Goal: Task Accomplishment & Management: Manage account settings

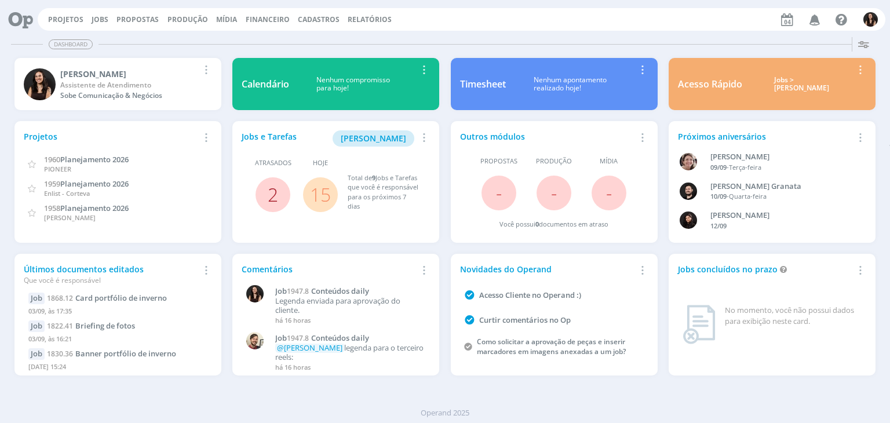
click at [271, 195] on link "2" at bounding box center [273, 194] width 10 height 25
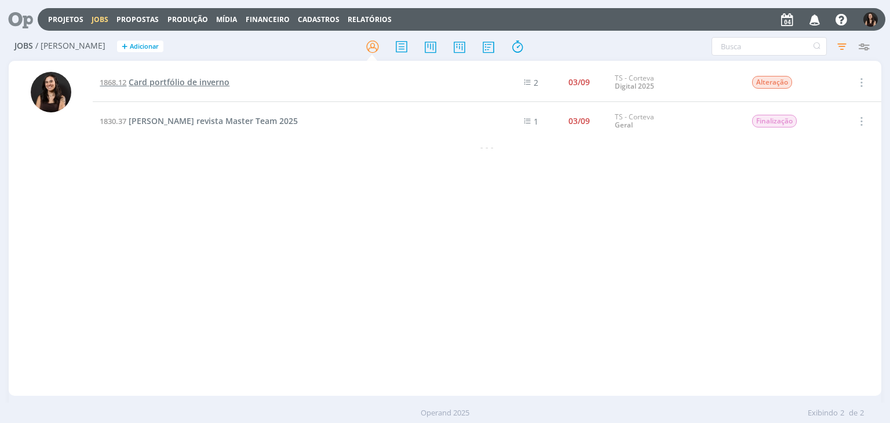
click at [207, 82] on span "Card portfólio de inverno" at bounding box center [179, 81] width 101 height 11
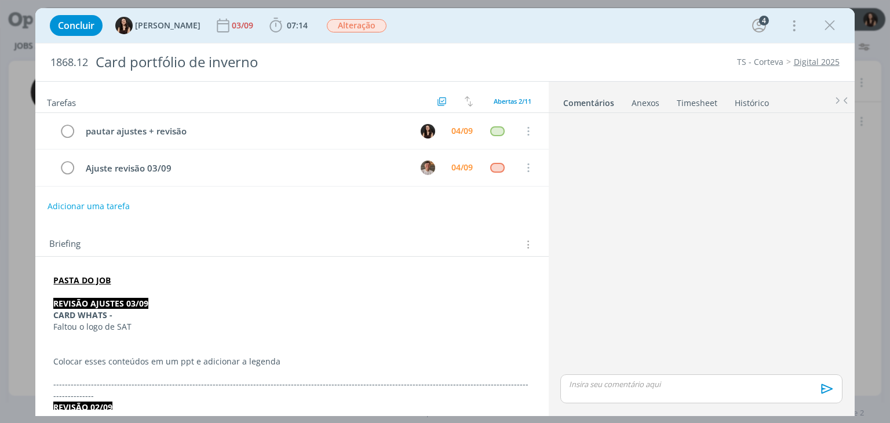
scroll to position [234, 0]
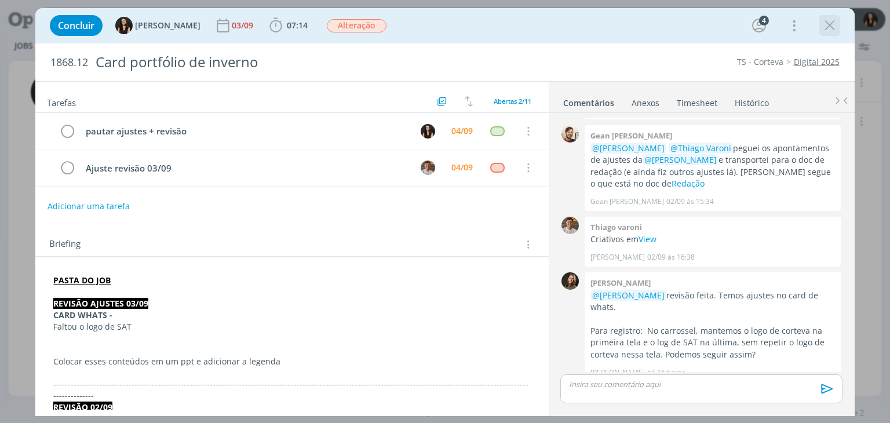
click at [829, 28] on icon "dialog" at bounding box center [829, 25] width 17 height 17
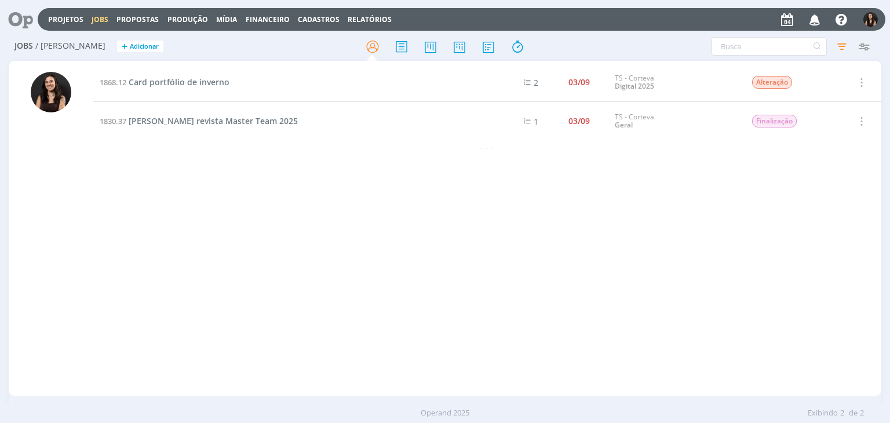
click at [172, 179] on div "1868.12 Card portfólio de inverno 2 03/09 TS - Corteva Digital 2025 Alteração S…" at bounding box center [487, 228] width 788 height 330
click at [256, 122] on span "[PERSON_NAME] revista Master Team 2025" at bounding box center [213, 120] width 169 height 11
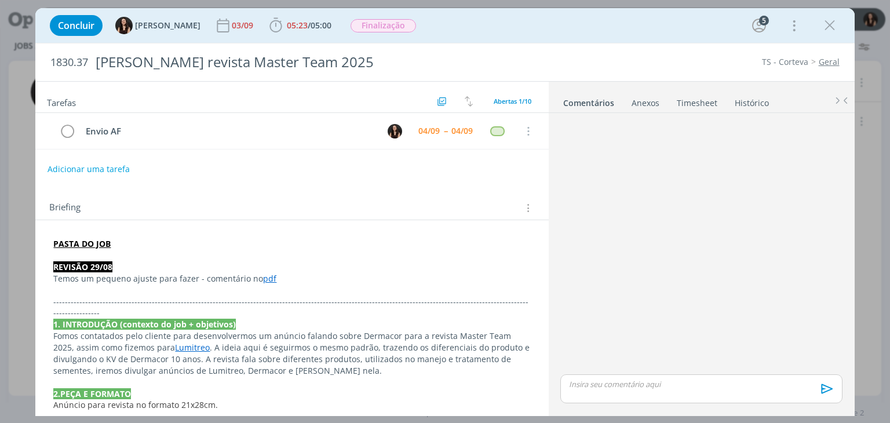
scroll to position [261, 0]
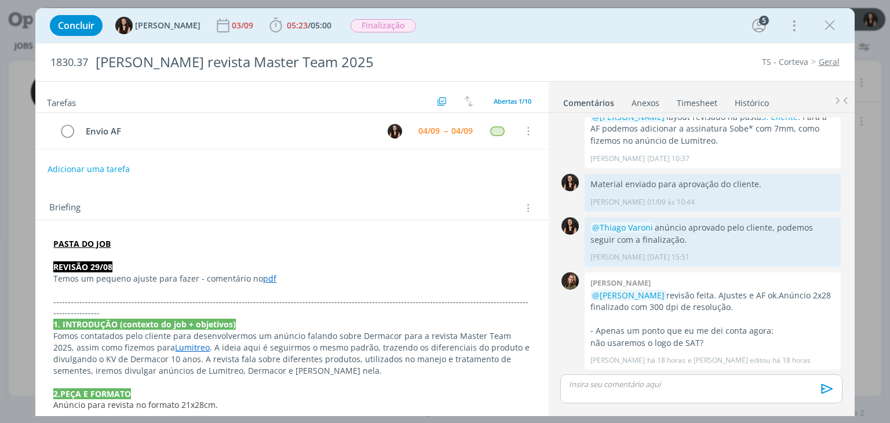
click at [524, 35] on div "Concluir Isabelle Silva 03/09 05:23 / 05:00 Iniciar Apontar Data * 04/09/2025 H…" at bounding box center [444, 26] width 801 height 28
click at [334, 179] on div "Tarefas Usar Job de template Criar template a partir deste job Visualizar Templ…" at bounding box center [291, 246] width 513 height 328
click at [553, 33] on div "Concluir Isabelle Silva 03/09 05:23 / 05:00 Iniciar Apontar Data * 04/09/2025 H…" at bounding box center [444, 26] width 801 height 28
click at [485, 22] on div "Concluir Isabelle Silva 03/09 05:23 / 05:00 Iniciar Apontar Data * 04/09/2025 H…" at bounding box center [444, 26] width 801 height 28
click at [536, 34] on div "Concluir Isabelle Silva 03/09 05:23 / 05:00 Iniciar Apontar Data * 04/09/2025 H…" at bounding box center [444, 26] width 801 height 28
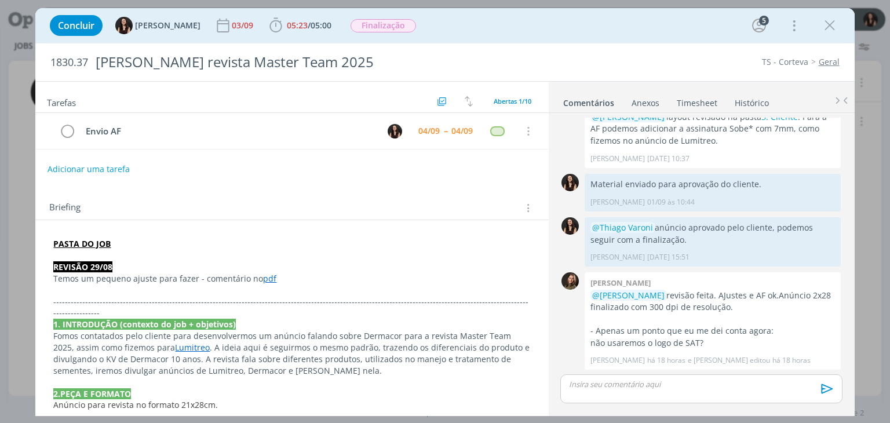
click at [548, 28] on div "Concluir Isabelle Silva 03/09 05:23 / 05:00 Iniciar Apontar Data * 04/09/2025 H…" at bounding box center [444, 26] width 801 height 28
drag, startPoint x: 827, startPoint y: 24, endPoint x: 796, endPoint y: 60, distance: 47.6
click at [827, 24] on icon "dialog" at bounding box center [829, 25] width 17 height 17
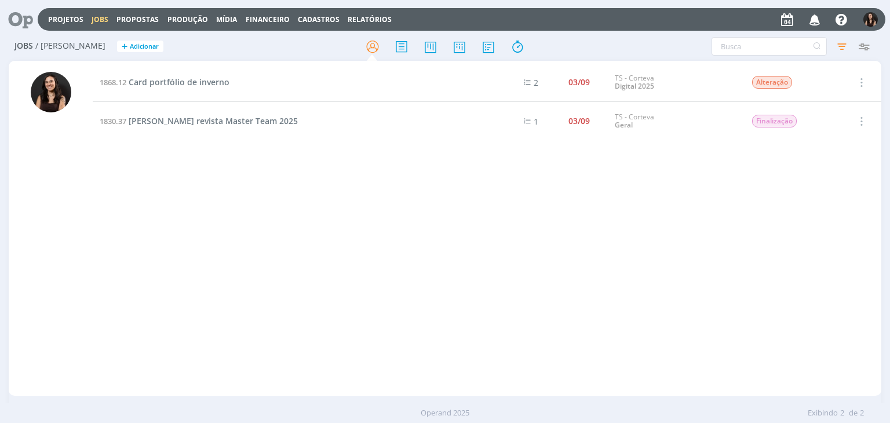
click at [169, 90] on td "1868.12 Card portfólio de inverno" at bounding box center [287, 82] width 388 height 39
click at [169, 78] on span "Card portfólio de inverno" at bounding box center [179, 81] width 101 height 11
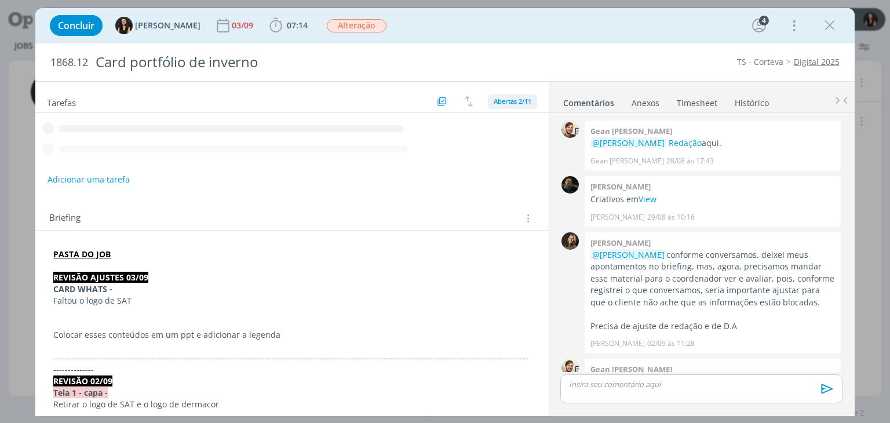
scroll to position [234, 0]
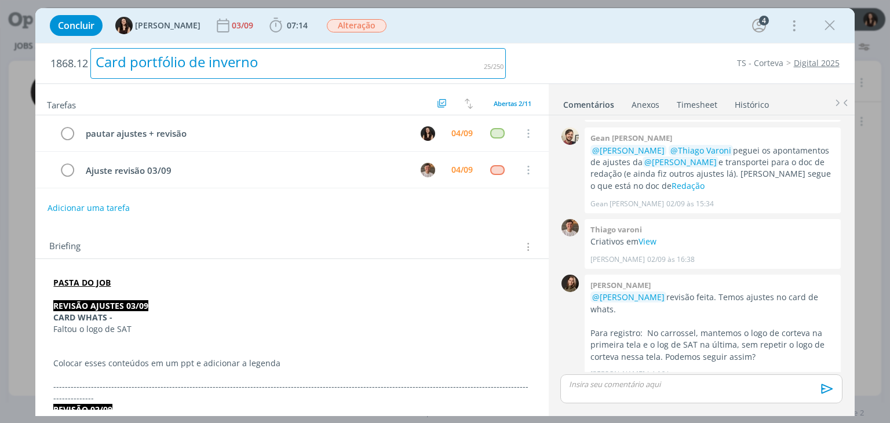
click at [410, 43] on h2 "1868.12 Card portfólio de inverno" at bounding box center [277, 63] width 455 height 40
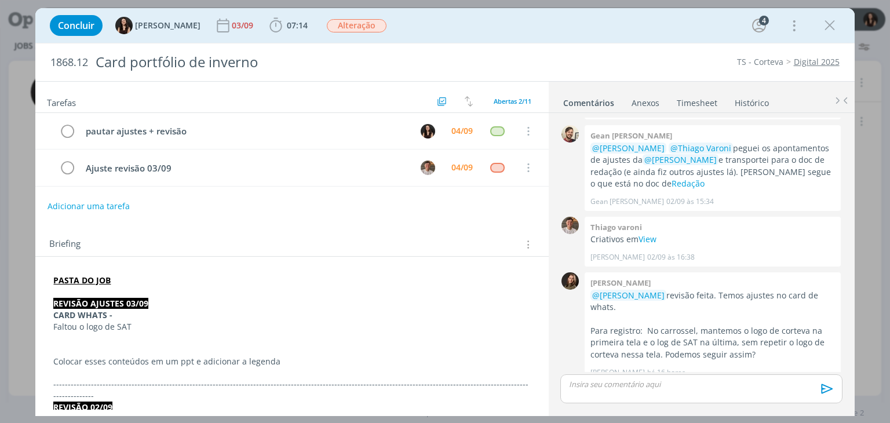
click at [424, 43] on h2 "1868.12 Card portfólio de inverno" at bounding box center [277, 62] width 455 height 38
click at [309, 207] on div "Adicionar uma tarefa" at bounding box center [291, 206] width 513 height 21
click at [792, 24] on icon "dialog" at bounding box center [793, 25] width 16 height 19
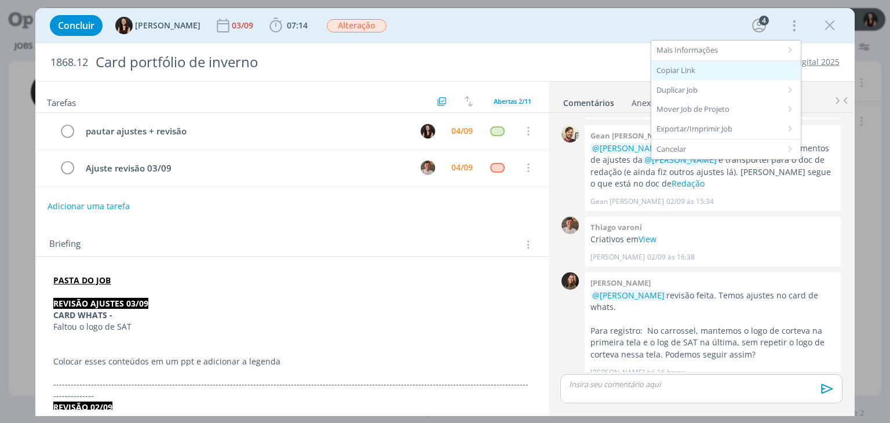
click at [695, 68] on div "Copiar Link" at bounding box center [726, 71] width 150 height 20
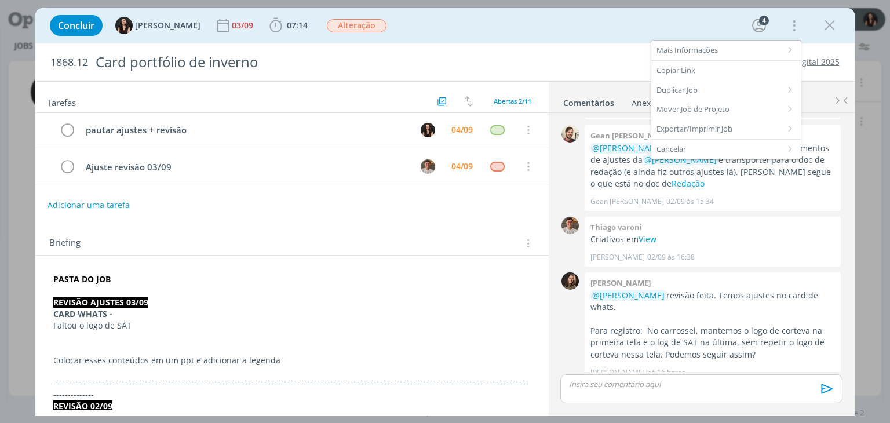
scroll to position [0, 0]
drag, startPoint x: 539, startPoint y: 25, endPoint x: 545, endPoint y: 37, distance: 12.7
click at [541, 24] on div "Concluir Isabelle Silva 03/09 07:14 Iniciar Apontar Data * 04/09/2025 Horas * 0…" at bounding box center [444, 26] width 801 height 28
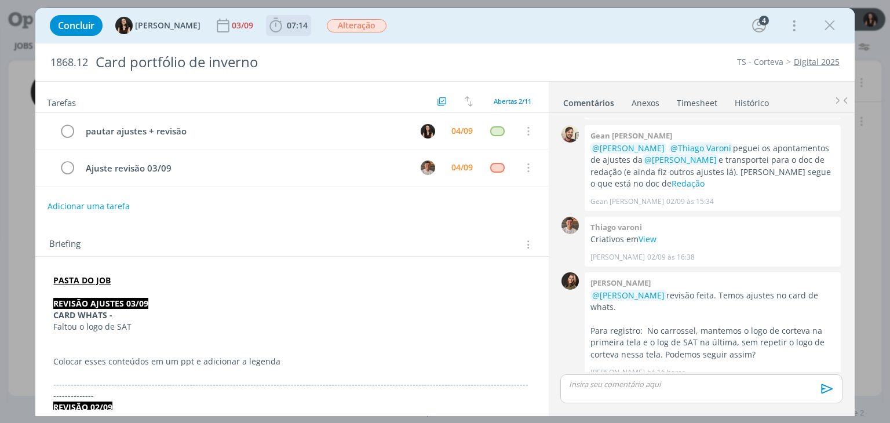
click at [289, 21] on span "07:14" at bounding box center [297, 25] width 21 height 11
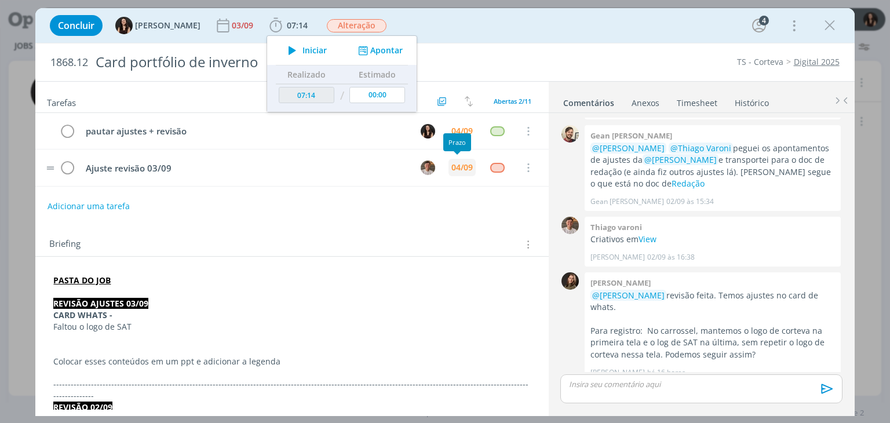
click at [466, 167] on div "04/09" at bounding box center [461, 167] width 21 height 8
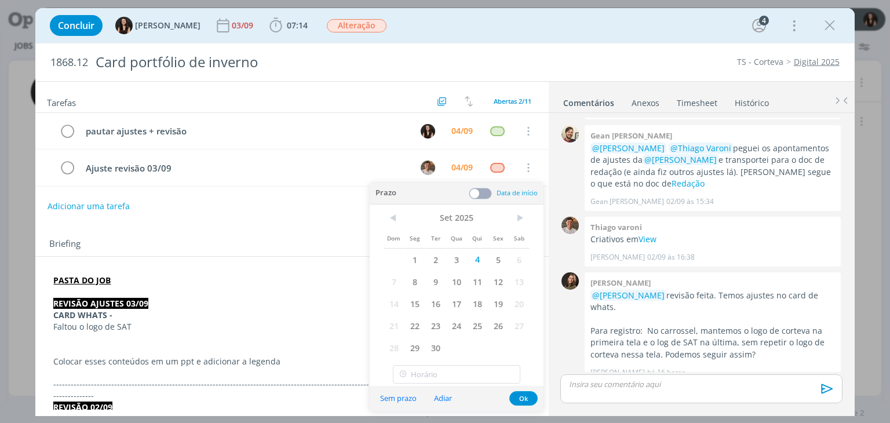
click at [483, 205] on div "< Set 2025 > Dom Seg Ter Qua Qui Sex Sab 1 2 3 4 5 6 7 8 9 10 11 12 13 14 15 16…" at bounding box center [457, 283] width 174 height 156
click at [483, 195] on span at bounding box center [480, 194] width 23 height 12
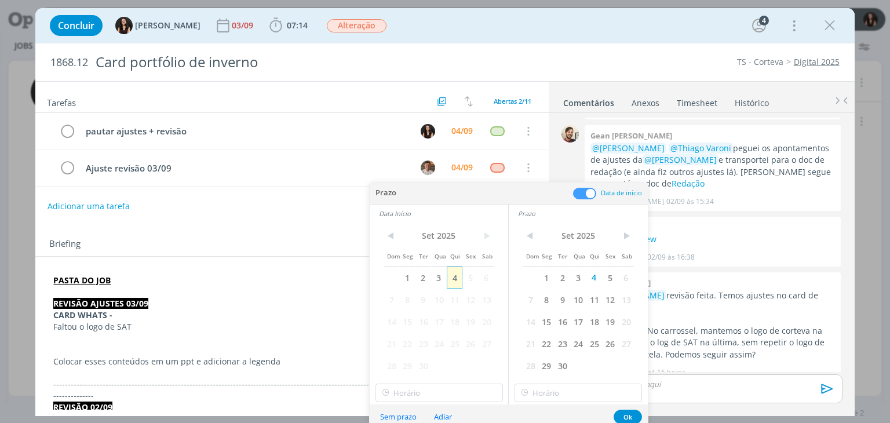
click at [459, 278] on span "4" at bounding box center [455, 278] width 16 height 22
type input "10:00"
click at [447, 402] on input "10:00" at bounding box center [438, 393] width 127 height 19
click at [411, 367] on div "10:00" at bounding box center [440, 361] width 130 height 21
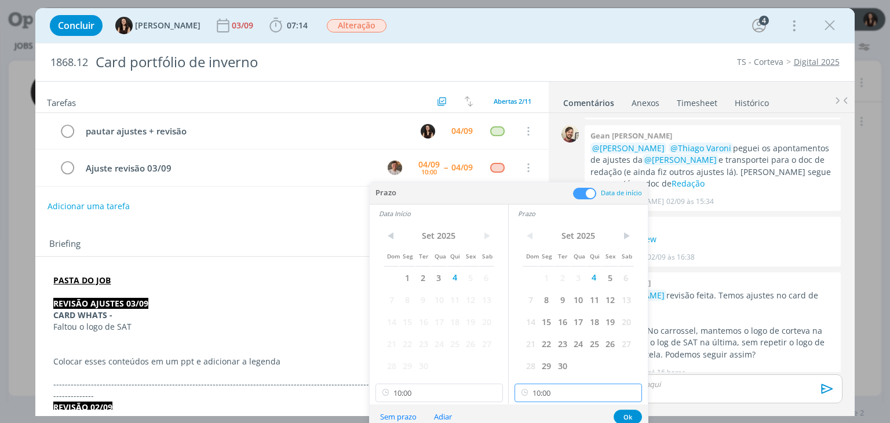
click at [564, 384] on input "10:00" at bounding box center [578, 393] width 127 height 19
click at [552, 322] on div "10:15" at bounding box center [580, 324] width 130 height 21
type input "10:15"
click at [625, 415] on button "Ok" at bounding box center [628, 417] width 28 height 14
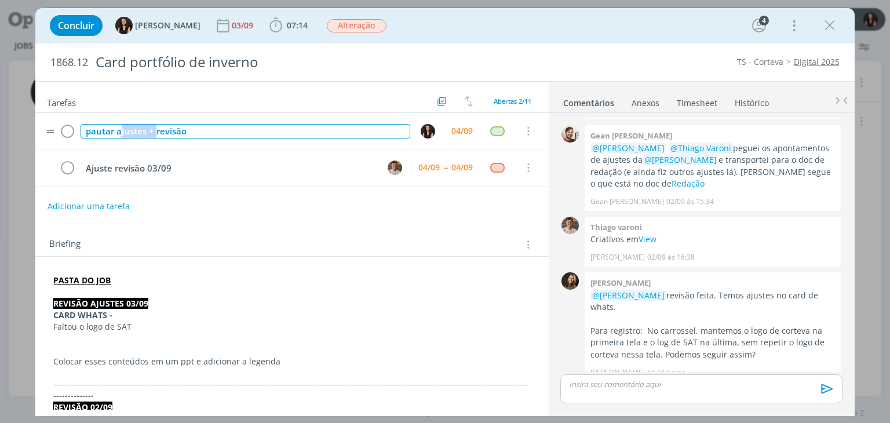
drag, startPoint x: 156, startPoint y: 128, endPoint x: 121, endPoint y: 134, distance: 35.8
click at [121, 134] on div "pautar ajustes + revisão" at bounding box center [245, 131] width 329 height 14
click at [287, 27] on span "07:14" at bounding box center [297, 25] width 21 height 11
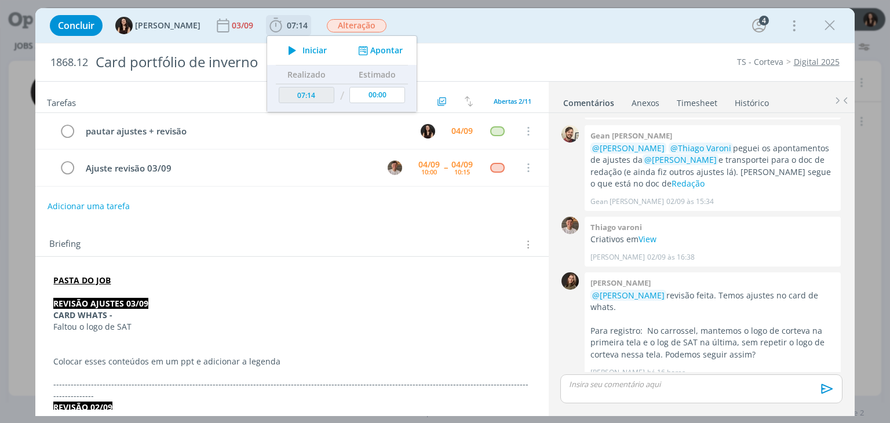
click at [377, 46] on button "Apontar" at bounding box center [379, 51] width 48 height 12
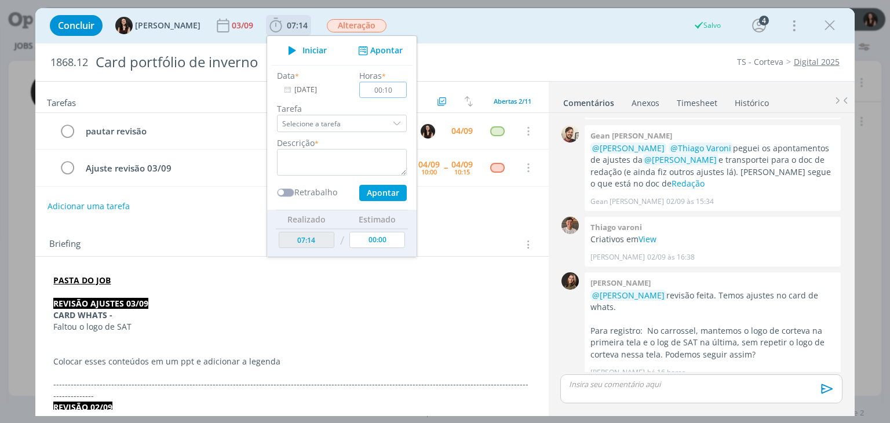
type input "00:10"
click at [338, 169] on textarea "dialog" at bounding box center [342, 162] width 130 height 27
type textarea "Conferência com D.A e atualização pautas"
click at [364, 192] on button "Apontar" at bounding box center [383, 193] width 48 height 16
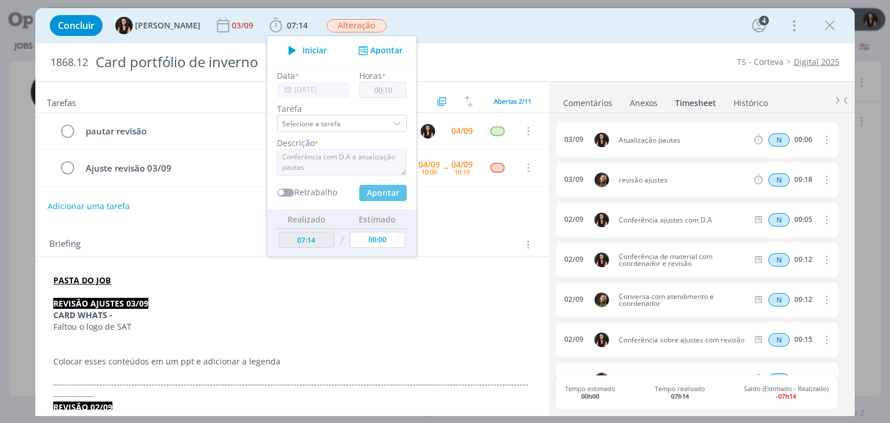
type input "07:24"
type input "00:00"
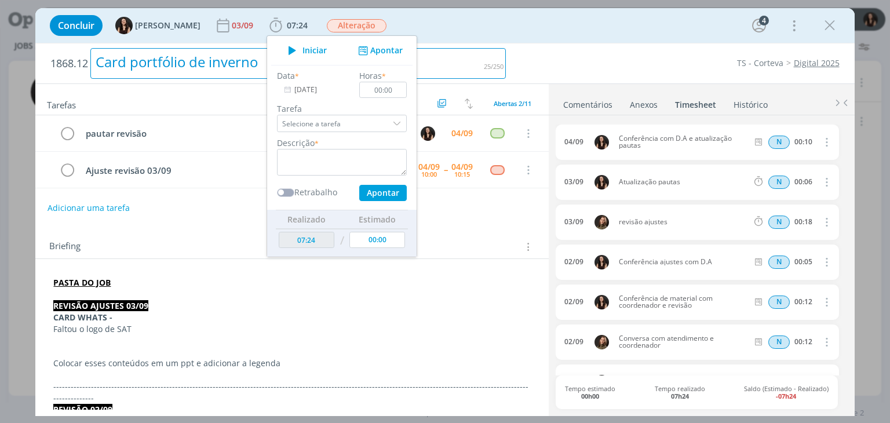
click at [448, 43] on h2 "1868.12 Card portfólio de inverno" at bounding box center [277, 63] width 455 height 40
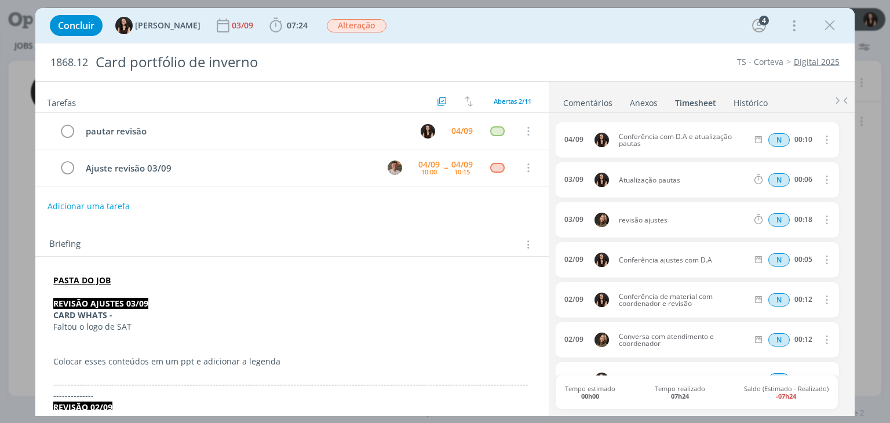
click at [409, 224] on div "Tarefas Usar Job de template Criar template a partir deste job Visualizar Templ…" at bounding box center [291, 246] width 513 height 328
click at [825, 30] on icon "dialog" at bounding box center [829, 25] width 17 height 17
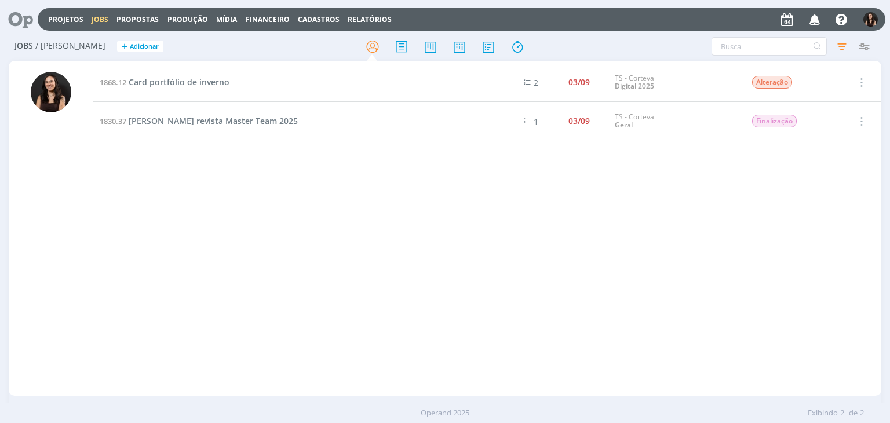
click at [21, 14] on icon at bounding box center [17, 19] width 24 height 23
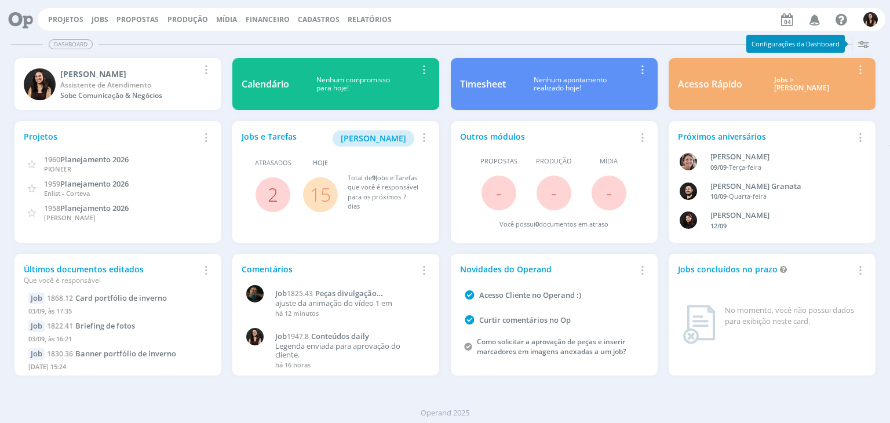
click at [324, 188] on link "15" at bounding box center [320, 194] width 21 height 25
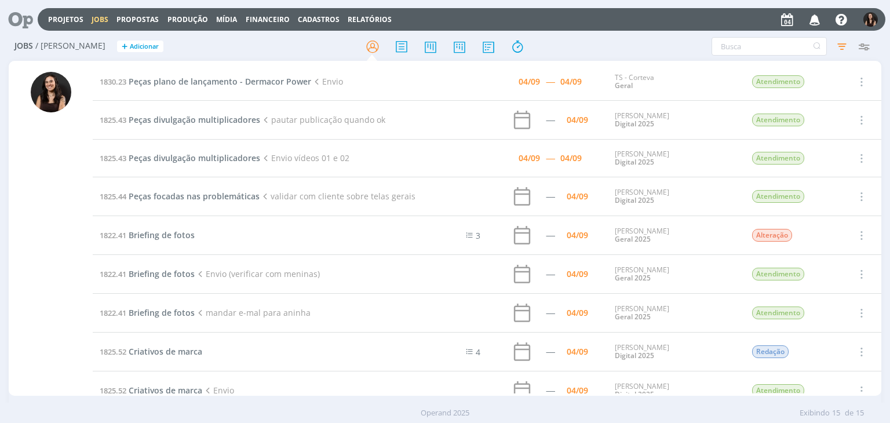
drag, startPoint x: 0, startPoint y: 5, endPoint x: 8, endPoint y: 11, distance: 10.0
click at [6, 10] on header "Projetos Jobs Propostas Produção Mídia Financeiro Cadastros Relatórios Notifica…" at bounding box center [445, 16] width 890 height 32
click at [9, 11] on icon at bounding box center [17, 19] width 24 height 23
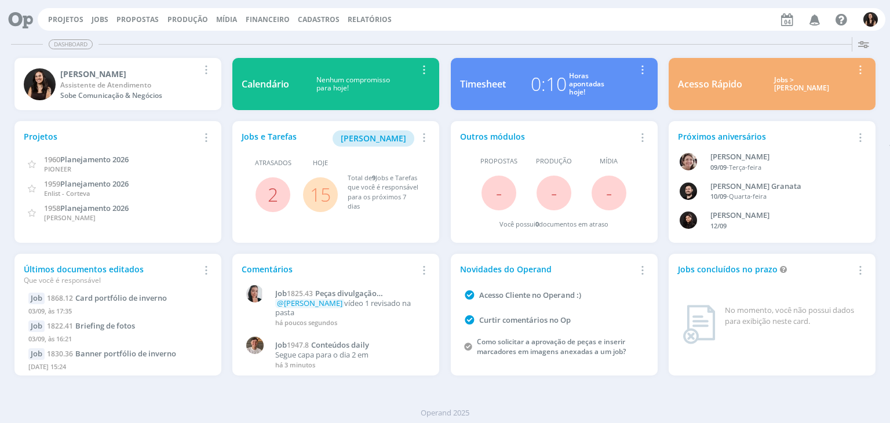
click at [319, 195] on link "15" at bounding box center [320, 194] width 21 height 25
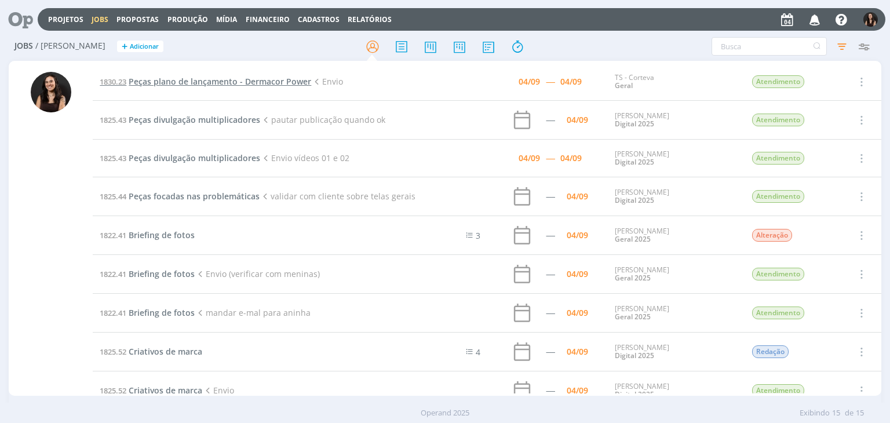
click at [205, 78] on span "Peças plano de lançamento - Dermacor Power" at bounding box center [220, 81] width 183 height 11
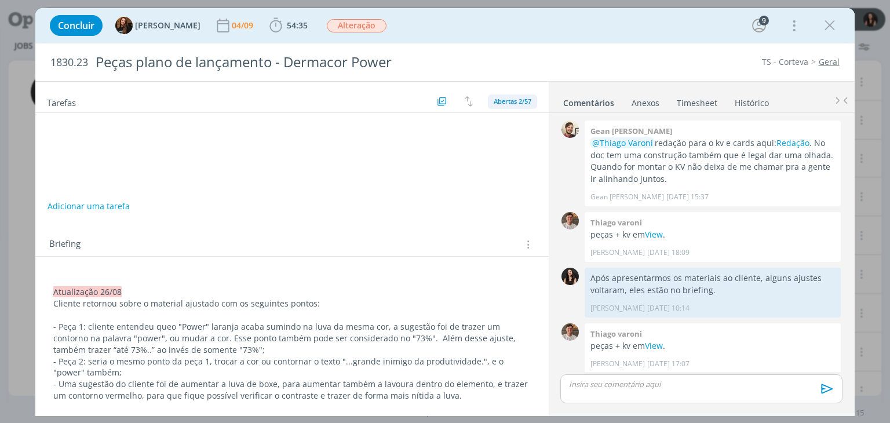
scroll to position [1129, 0]
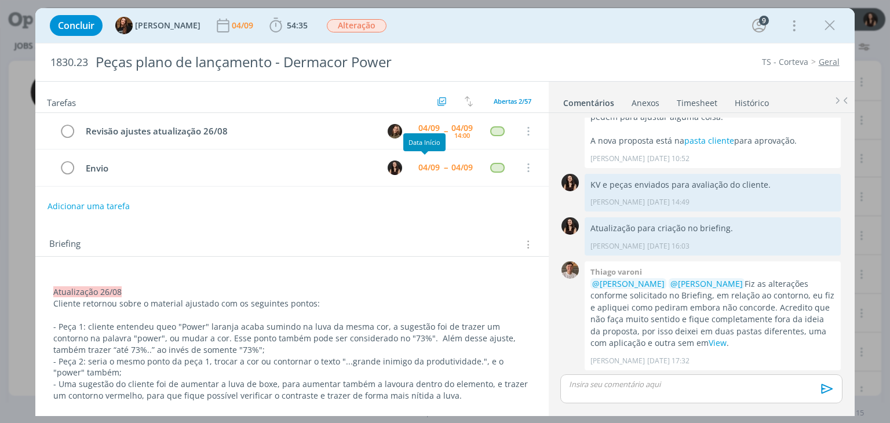
click at [369, 202] on div "Adicionar uma tarefa" at bounding box center [291, 206] width 513 height 21
click at [489, 225] on div "Briefing Briefings Predefinidos Versões do Briefing Ver Briefing do Projeto" at bounding box center [291, 240] width 513 height 31
click at [560, 34] on div "Concluir Tayná Morsch 04/09 54:35 Iniciar Apontar Data * 04/09/2025 Horas * 00:…" at bounding box center [444, 26] width 801 height 28
click at [590, 21] on div "Concluir Tayná Morsch 04/09 54:35 Iniciar Apontar Data * 04/09/2025 Horas * 00:…" at bounding box center [444, 26] width 801 height 28
click at [832, 27] on icon "dialog" at bounding box center [829, 25] width 17 height 17
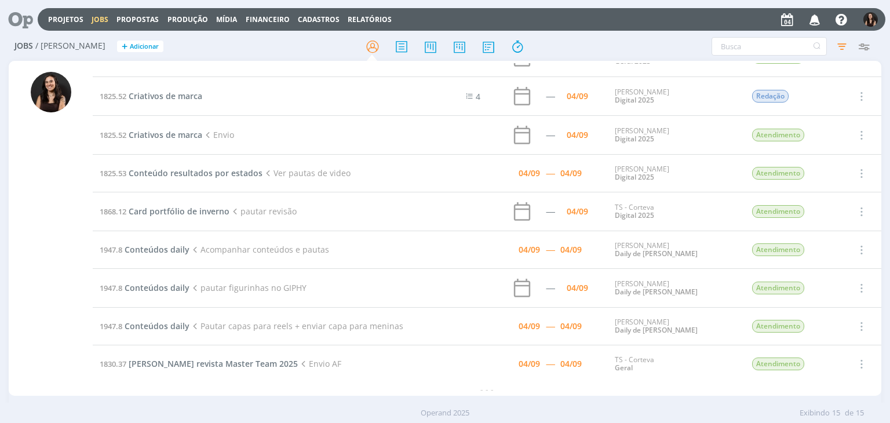
scroll to position [255, 0]
click at [176, 209] on span "Card portfólio de inverno" at bounding box center [179, 211] width 101 height 11
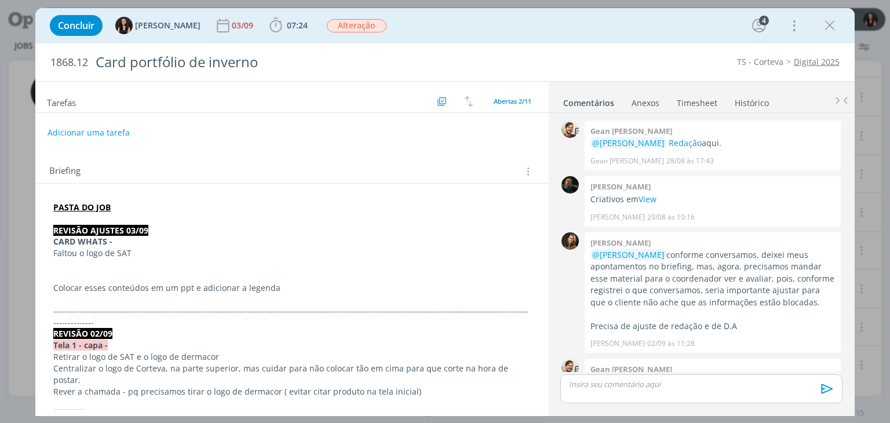
scroll to position [234, 0]
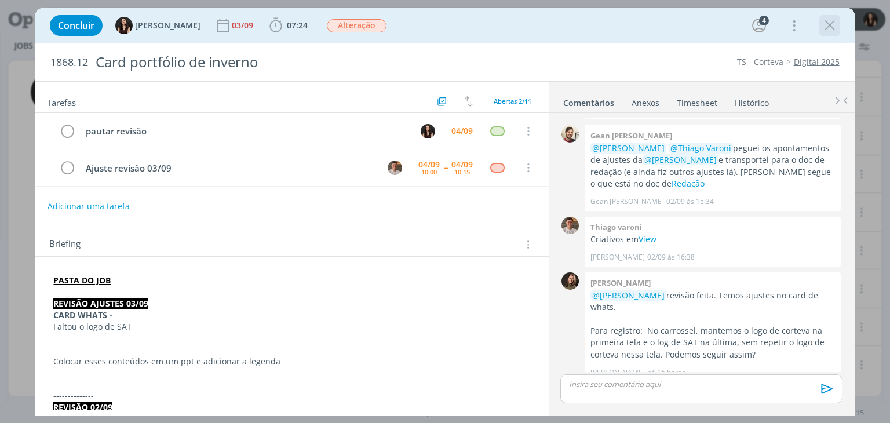
click at [823, 20] on icon "dialog" at bounding box center [829, 25] width 17 height 17
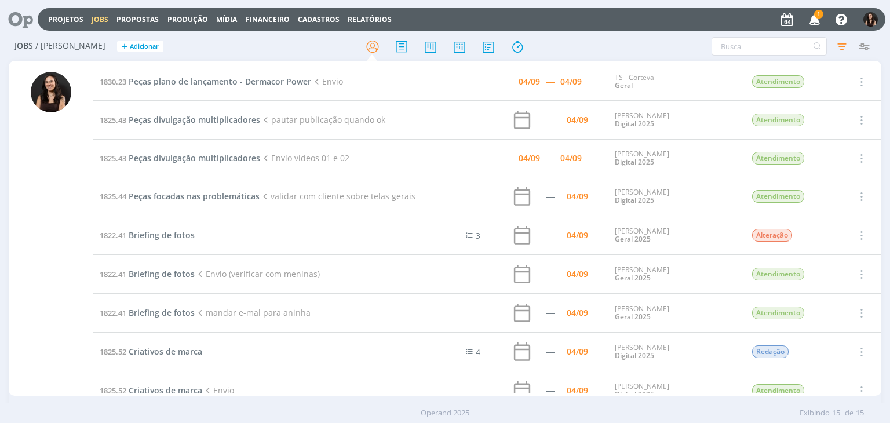
click at [812, 25] on icon "button" at bounding box center [815, 19] width 20 height 20
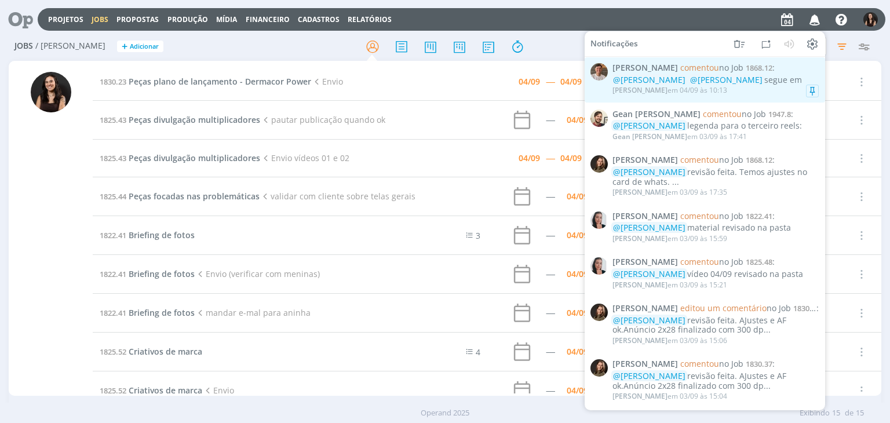
click at [741, 85] on div "@Julia Abich @Isabelle Silva segue em" at bounding box center [715, 80] width 206 height 10
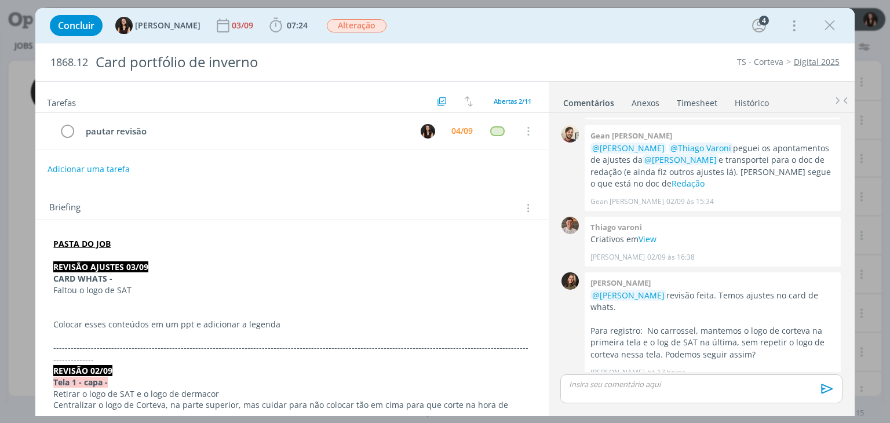
scroll to position [289, 0]
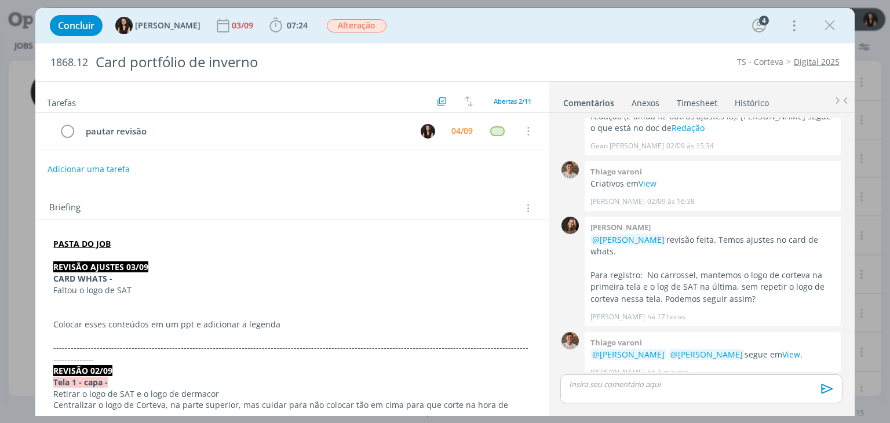
click at [280, 195] on div "Briefing Briefings Predefinidos Versões do Briefing Ver Briefing do Projeto" at bounding box center [291, 204] width 513 height 31
click at [461, 14] on div "Concluir Isabelle Silva 03/09 07:24 Iniciar Apontar Data * 04/09/2025 Horas * 0…" at bounding box center [444, 26] width 801 height 28
drag, startPoint x: 834, startPoint y: 32, endPoint x: 811, endPoint y: 51, distance: 29.7
click at [834, 32] on icon "dialog" at bounding box center [829, 25] width 17 height 17
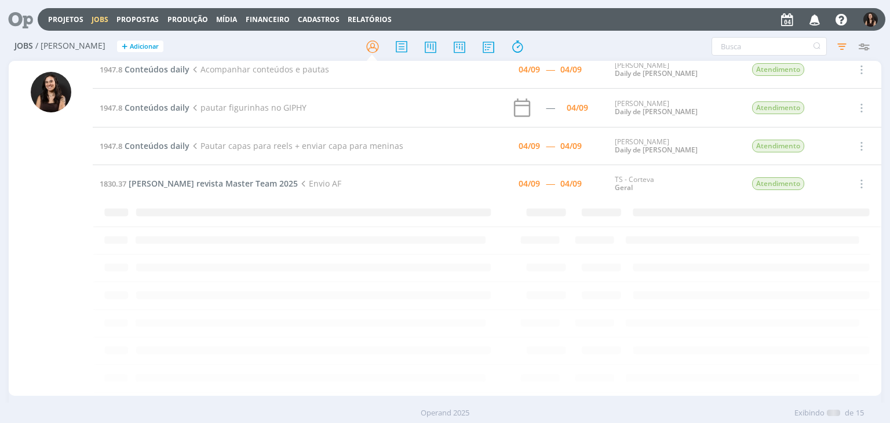
scroll to position [256, 0]
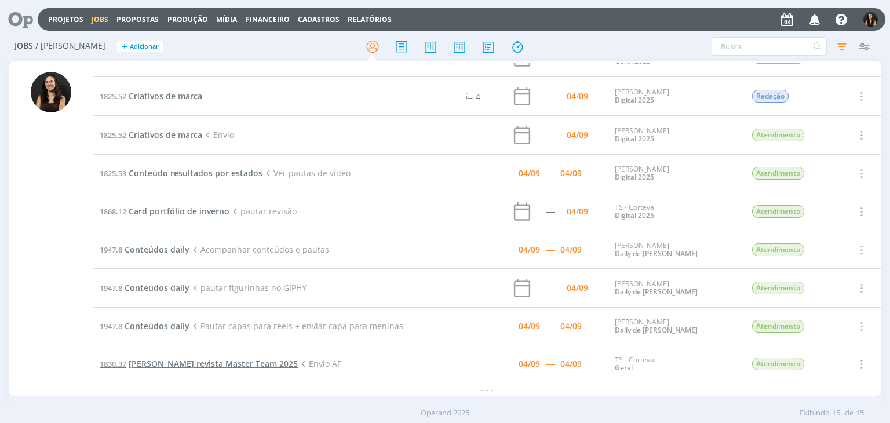
click at [162, 360] on span "Anúncio Dermacor revista Master Team 2025" at bounding box center [213, 363] width 169 height 11
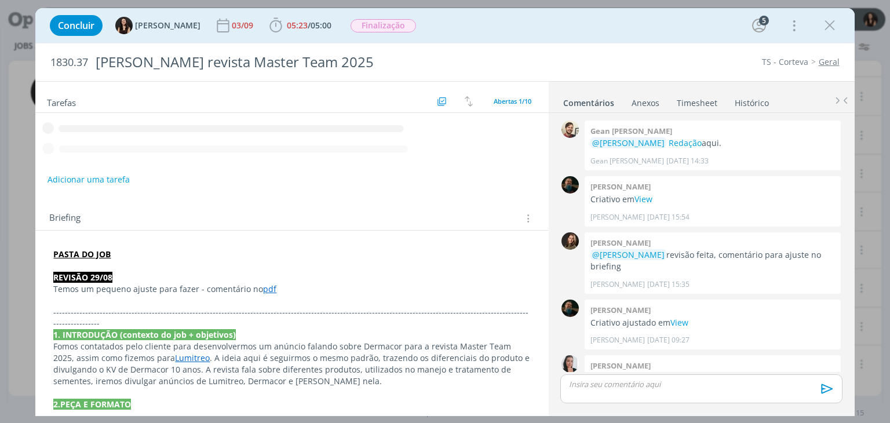
scroll to position [261, 0]
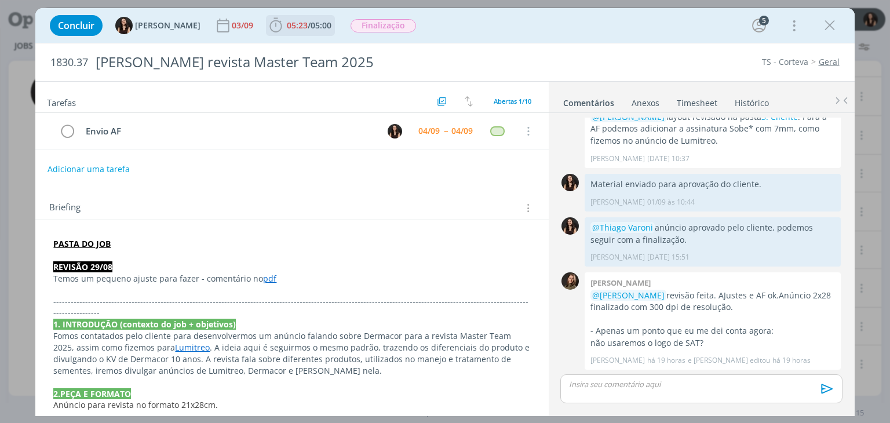
click at [287, 24] on span "05:23" at bounding box center [297, 25] width 21 height 11
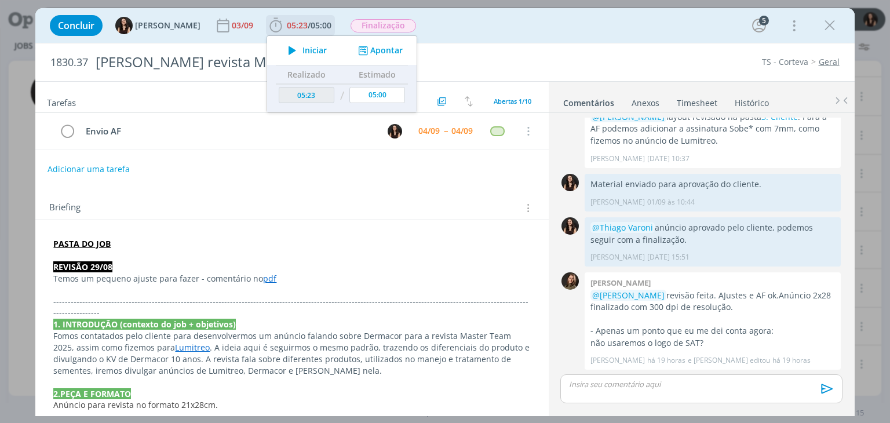
click at [294, 43] on button "Iniciar" at bounding box center [305, 50] width 46 height 16
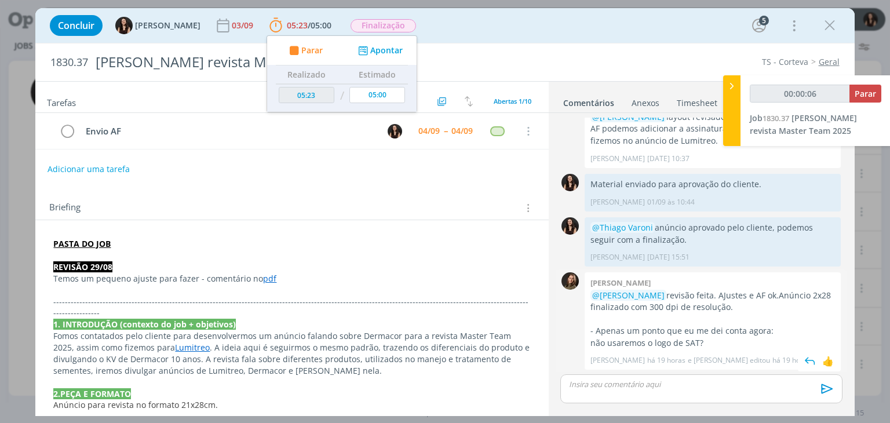
click at [774, 329] on p "- Apenas um ponto que eu me dei conta agora:" at bounding box center [712, 331] width 245 height 12
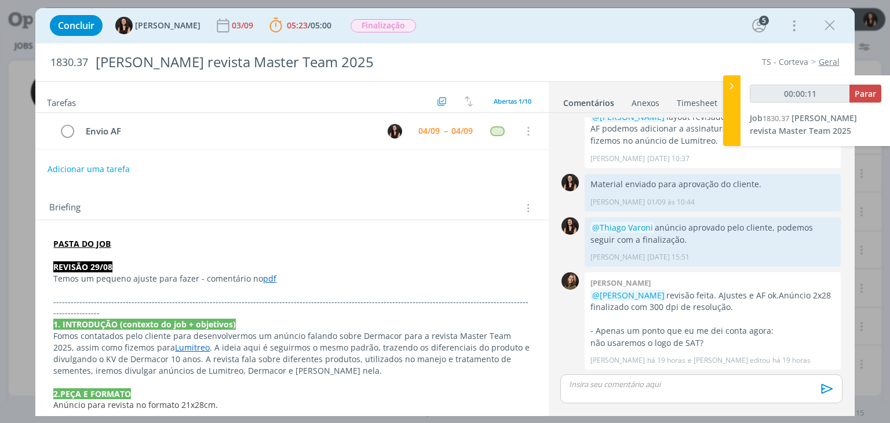
click at [712, 385] on p "dialog" at bounding box center [701, 384] width 263 height 10
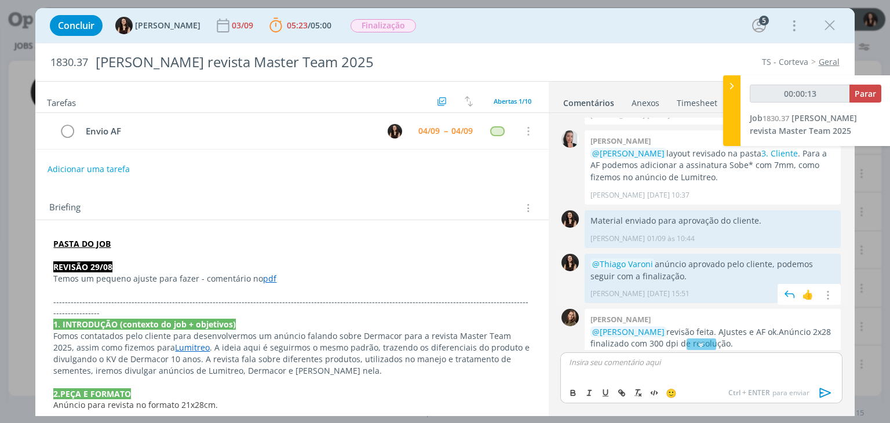
scroll to position [167, 0]
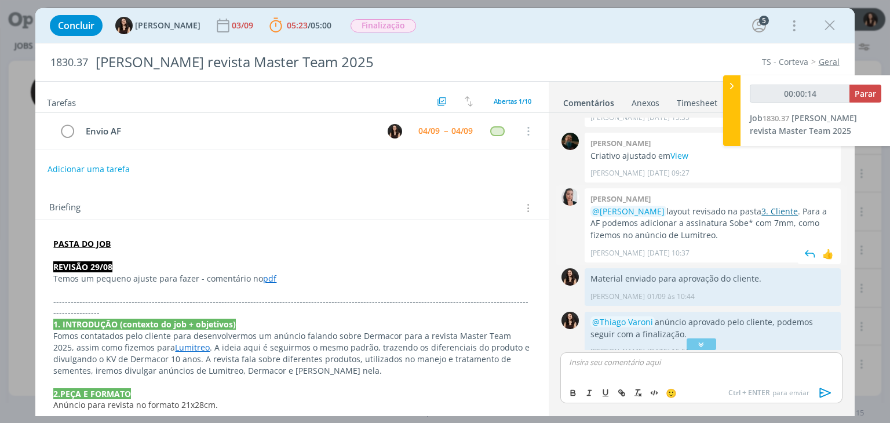
click at [761, 208] on link "3. Cliente" at bounding box center [779, 211] width 37 height 11
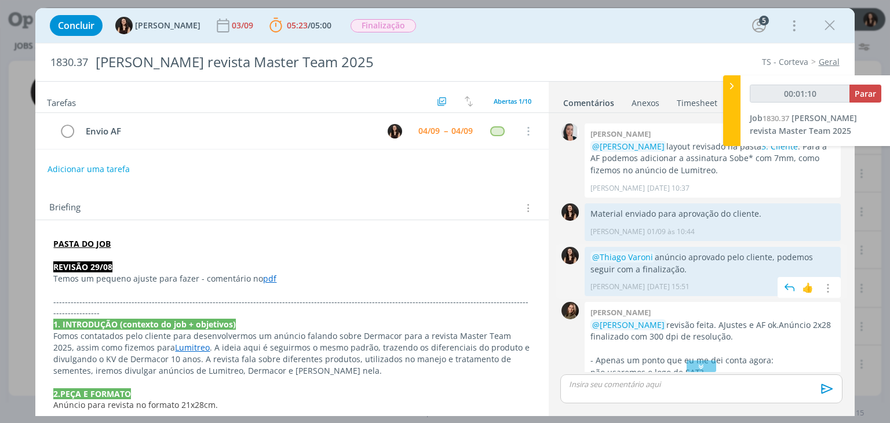
scroll to position [261, 0]
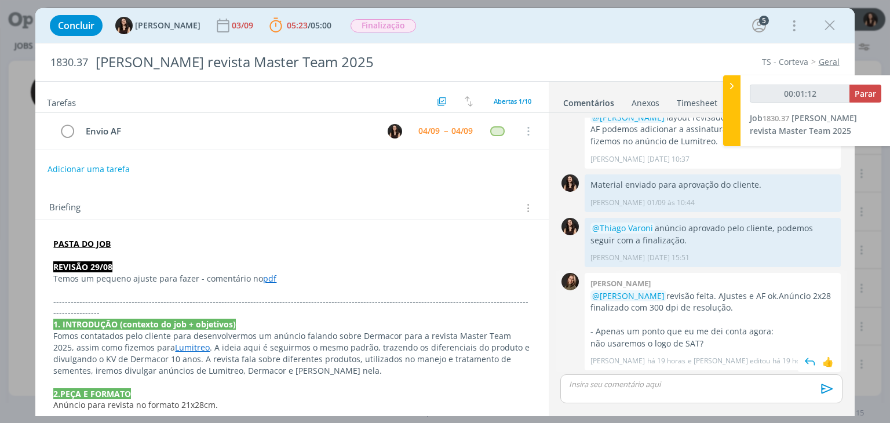
drag, startPoint x: 761, startPoint y: 294, endPoint x: 767, endPoint y: 304, distance: 11.7
click at [767, 304] on p "@Isabelle Silva revisão feita. AJustes e AF ok.Anúncio 2x28 finalizado com 300 …" at bounding box center [712, 302] width 245 height 24
copy p "Anúncio 2x28 finalizado com 300 dpi de resolução."
click at [699, 381] on p "dialog" at bounding box center [701, 384] width 263 height 10
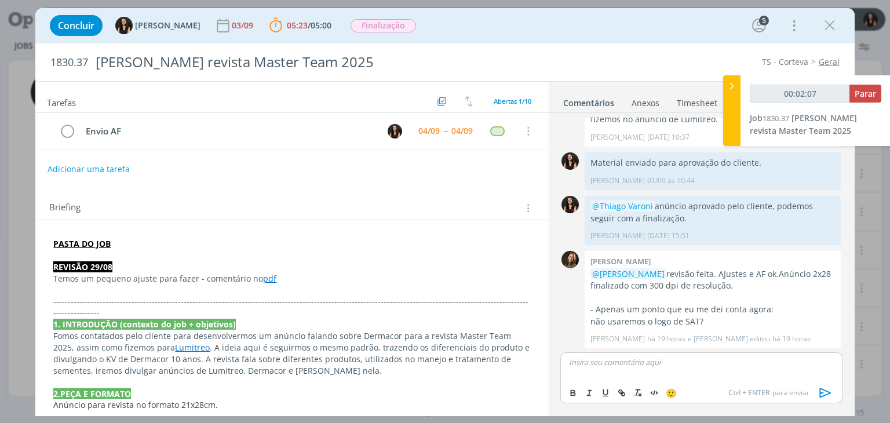
type input "00:02:08"
click at [619, 381] on span "[PERSON_NAME]" at bounding box center [632, 378] width 72 height 13
click at [821, 391] on icon "dialog" at bounding box center [825, 392] width 17 height 17
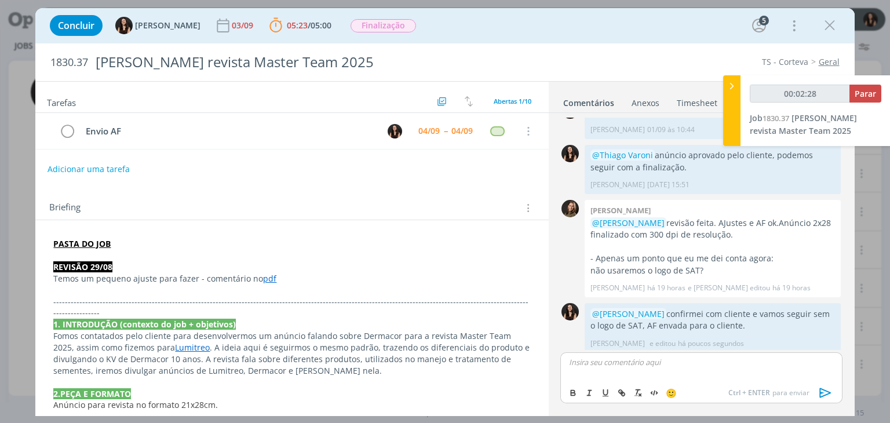
scroll to position [338, 0]
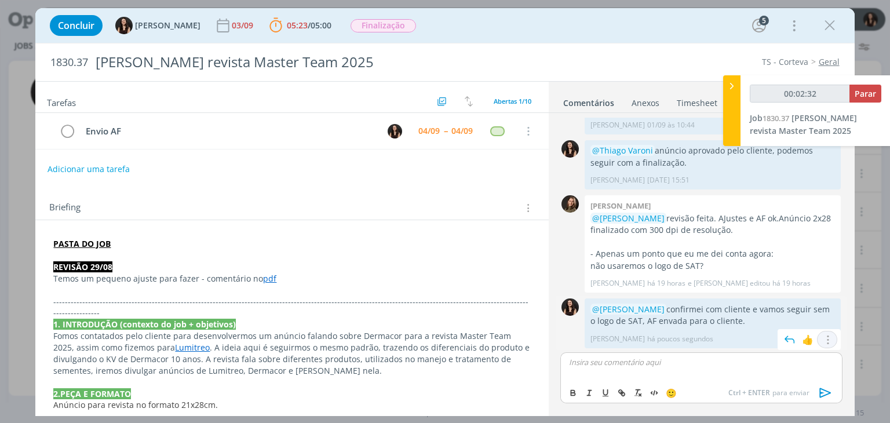
click at [821, 337] on icon "dialog" at bounding box center [827, 339] width 13 height 11
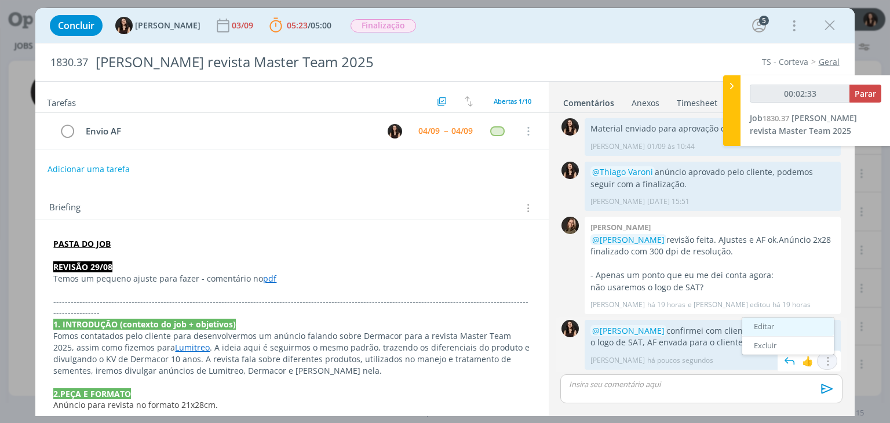
click at [781, 326] on link "Editar" at bounding box center [788, 327] width 92 height 19
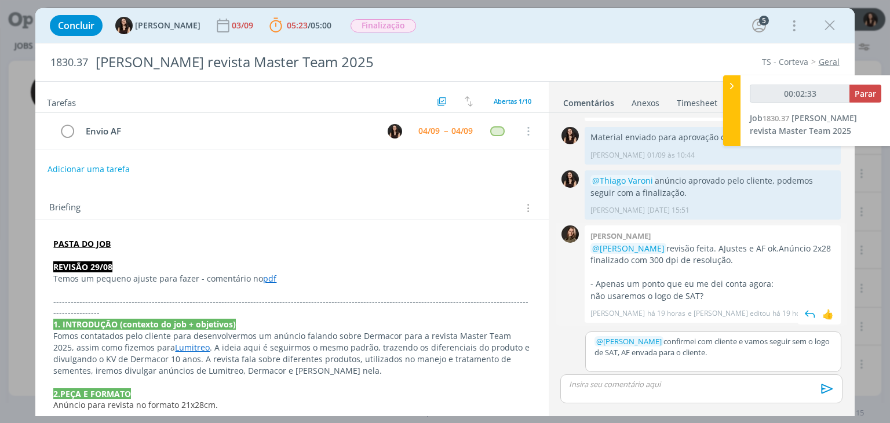
scroll to position [308, 0]
click at [634, 355] on p "﻿ @ Julia Abich ﻿ confirmei com cliente e vamos seguir sem o logo de SAT, AF en…" at bounding box center [714, 347] width 238 height 21
type input "00:02:35"
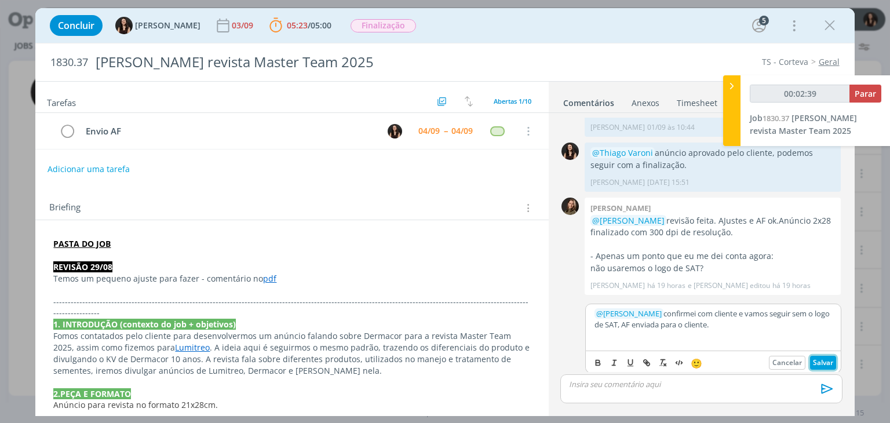
click at [814, 364] on button "Salvar" at bounding box center [823, 363] width 26 height 14
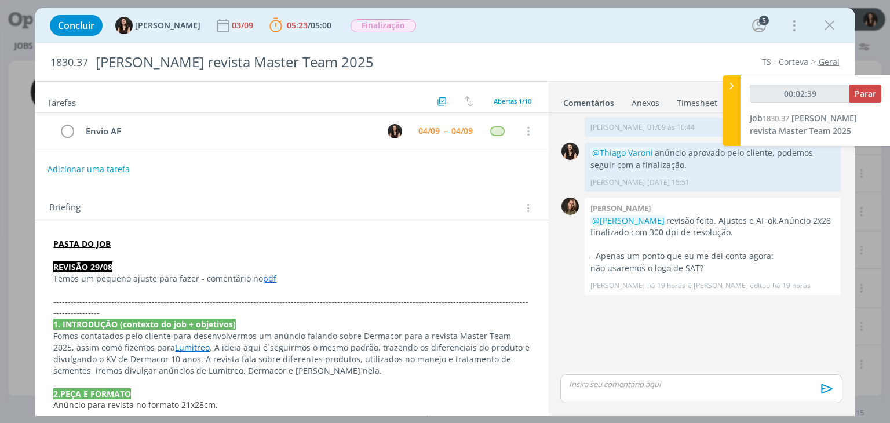
scroll to position [317, 0]
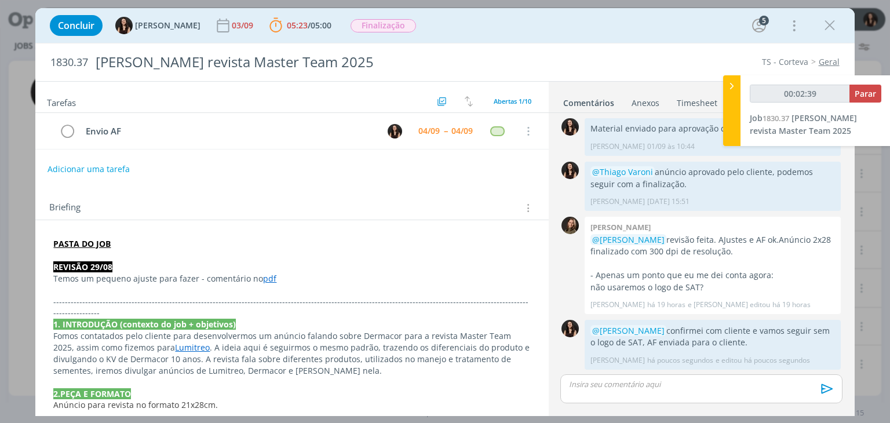
type input "00:02:40"
click at [862, 94] on span "Parar" at bounding box center [865, 93] width 21 height 11
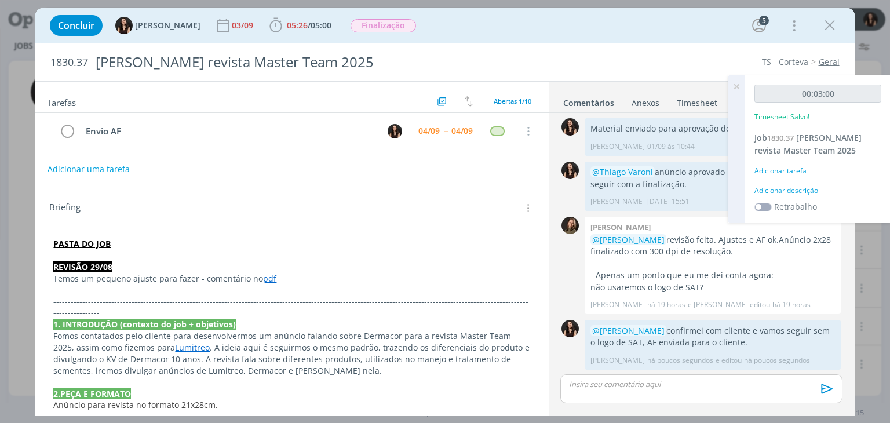
click at [802, 186] on div "Adicionar descrição" at bounding box center [817, 190] width 127 height 10
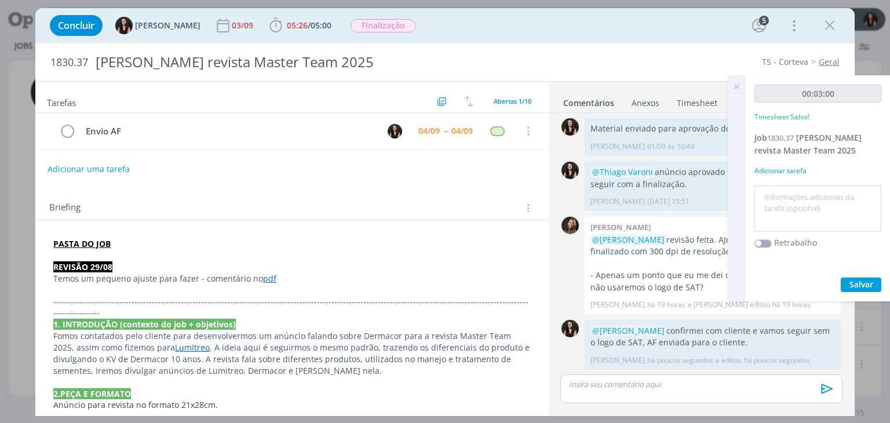
click at [807, 197] on textarea at bounding box center [817, 208] width 121 height 41
type textarea "Envio para cliente"
click at [861, 289] on span "Salvar" at bounding box center [862, 284] width 24 height 11
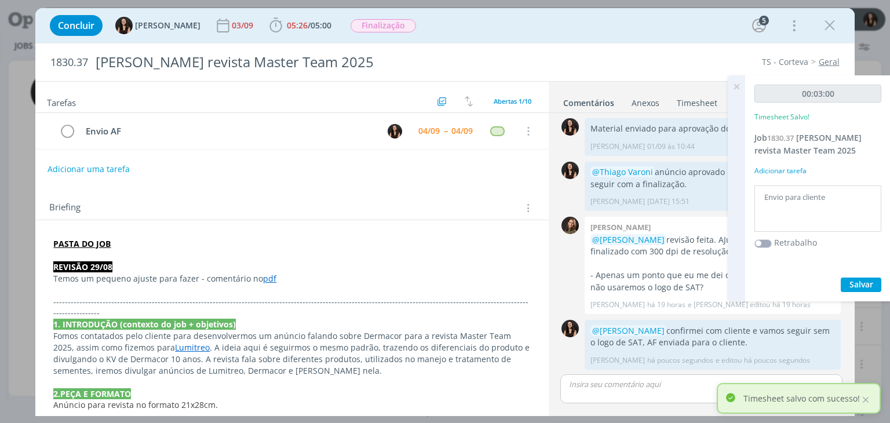
click at [737, 86] on icon at bounding box center [736, 86] width 21 height 23
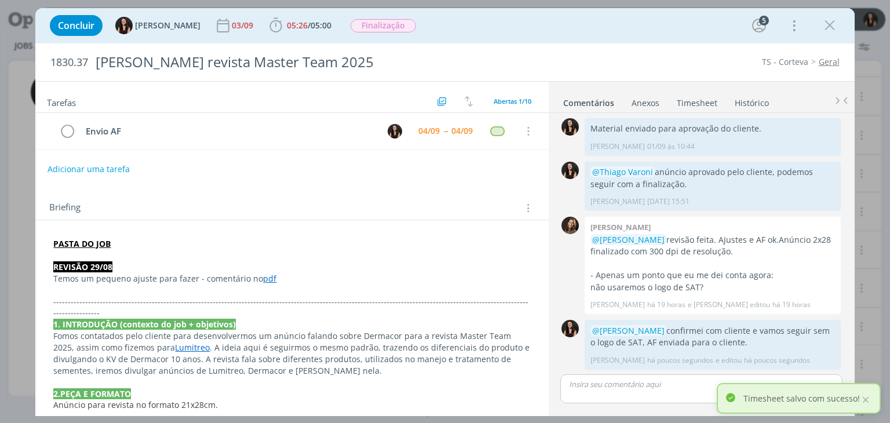
click at [360, 211] on div "Briefing Briefings Predefinidos Versões do Briefing Ver Briefing do Projeto" at bounding box center [293, 207] width 488 height 15
click at [57, 129] on tr "Envio AF 04/09 -- 04/09 Cancelar" at bounding box center [291, 131] width 513 height 37
click at [69, 130] on icon "dialog" at bounding box center [67, 131] width 16 height 17
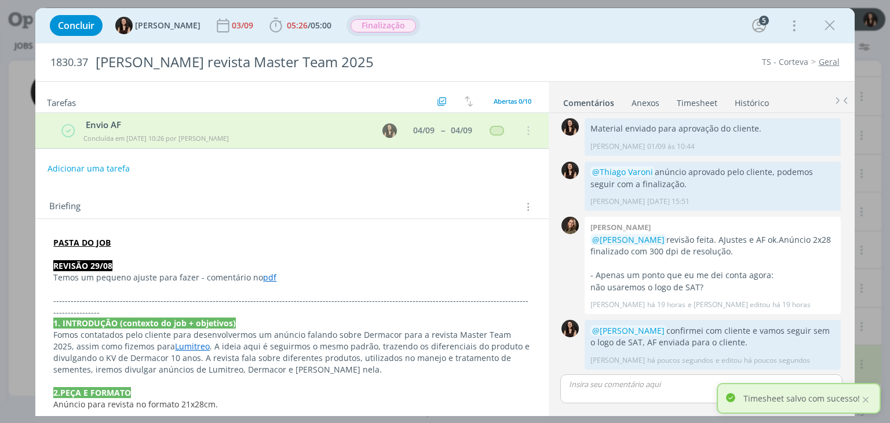
click at [366, 30] on span "Finalização" at bounding box center [383, 25] width 65 height 13
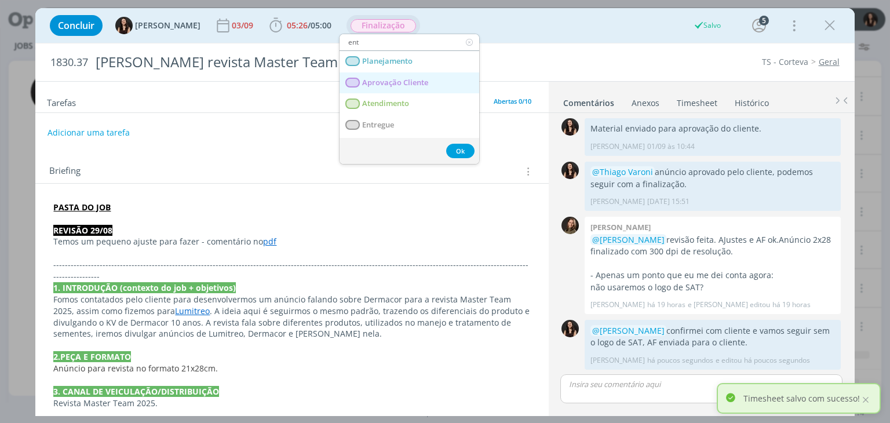
scroll to position [218, 0]
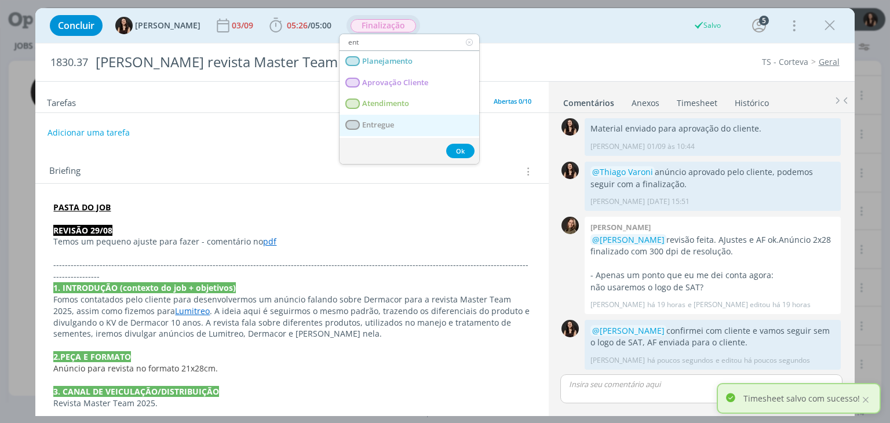
type input "ent"
click at [364, 119] on link "Entregue" at bounding box center [410, 125] width 140 height 21
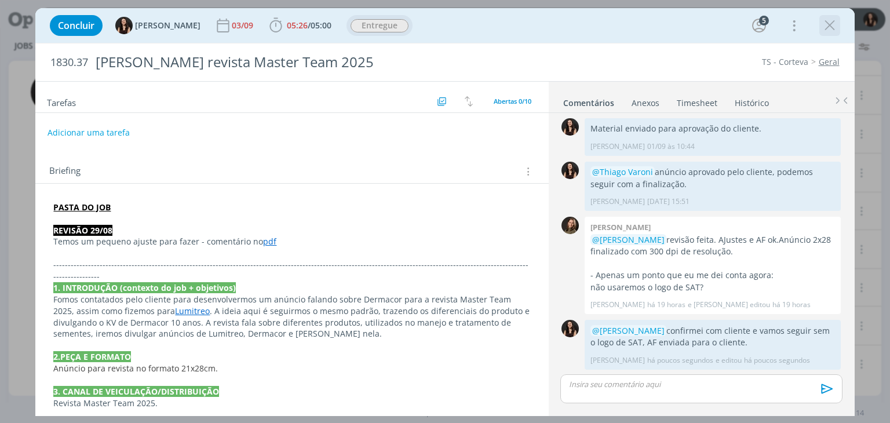
click at [827, 23] on icon "dialog" at bounding box center [829, 25] width 17 height 17
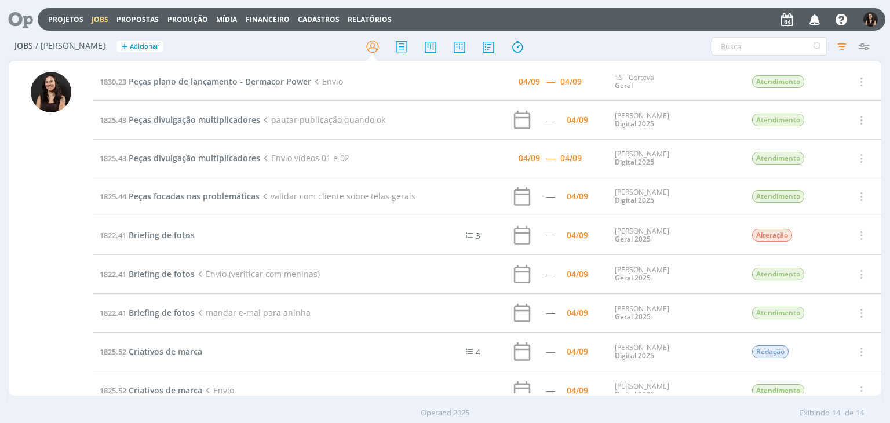
click at [809, 18] on icon "button" at bounding box center [815, 19] width 20 height 20
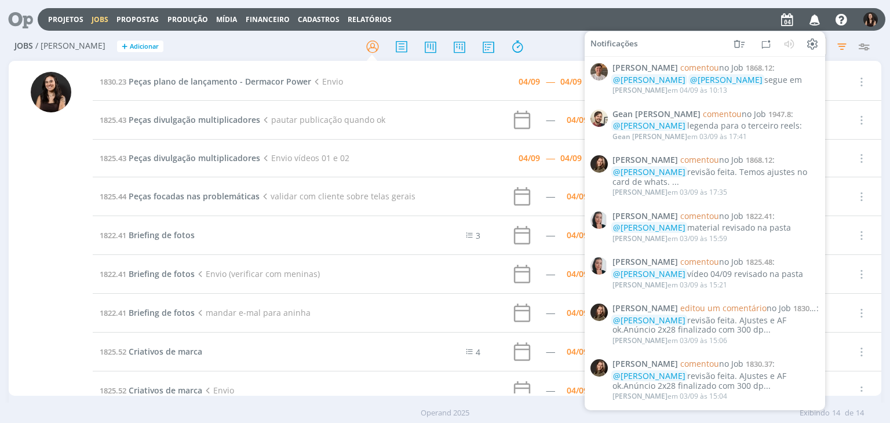
scroll to position [206, 0]
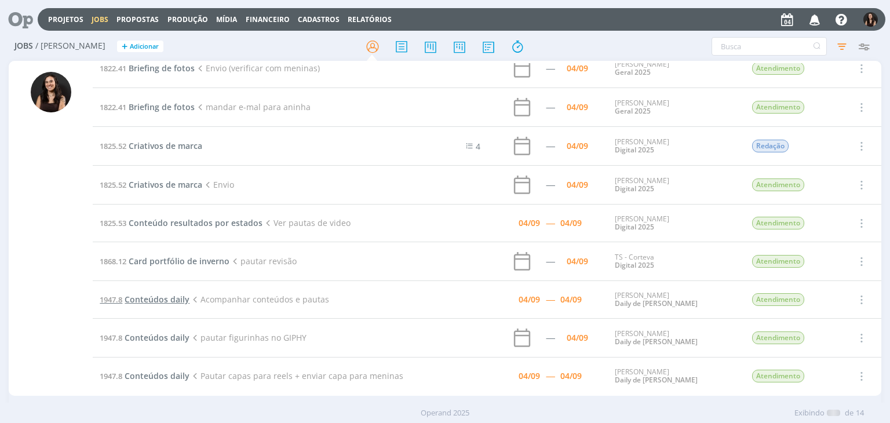
click at [164, 298] on span "Conteúdos daily" at bounding box center [157, 299] width 65 height 11
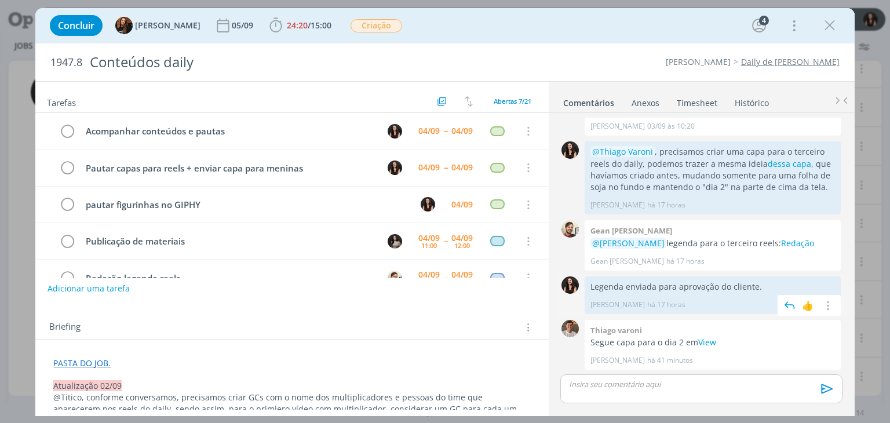
scroll to position [595, 0]
click at [706, 342] on link "View" at bounding box center [707, 342] width 18 height 11
click at [283, 15] on span "24:20 / 15:00 Iniciar Apontar Data * 04/09/2025 Horas * 00:00 Tarefa Selecione …" at bounding box center [300, 25] width 69 height 21
click at [287, 26] on span "24:20" at bounding box center [297, 25] width 21 height 11
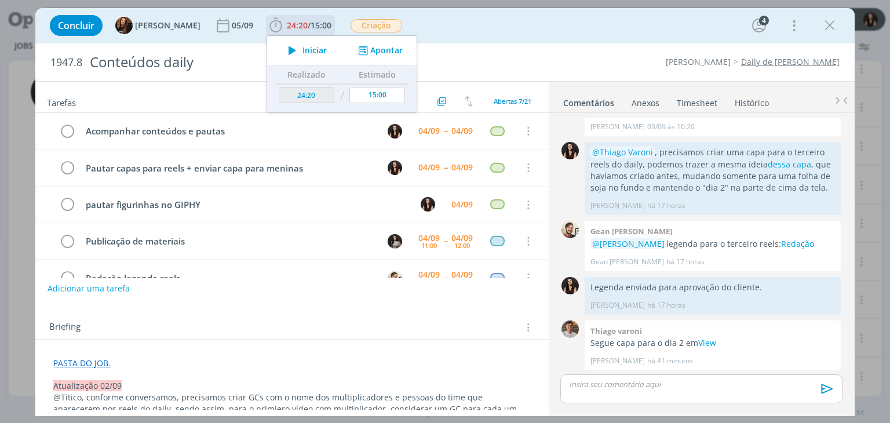
click at [282, 50] on icon "dialog" at bounding box center [292, 50] width 20 height 15
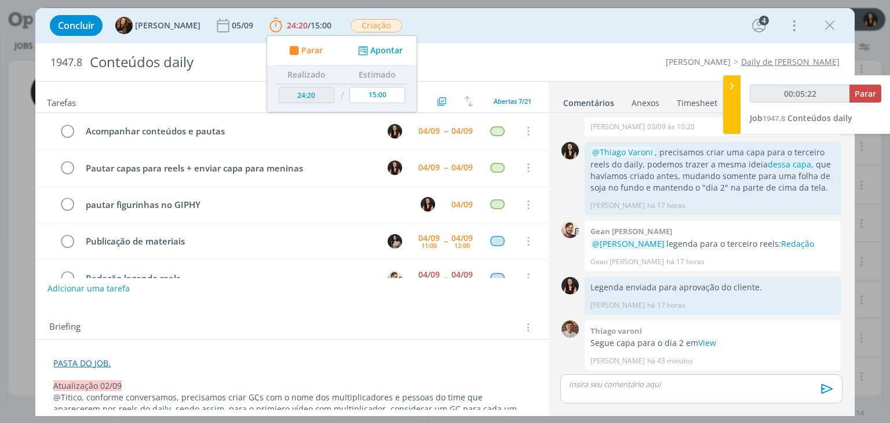
scroll to position [595, 0]
click at [859, 94] on span "Parar" at bounding box center [865, 93] width 21 height 11
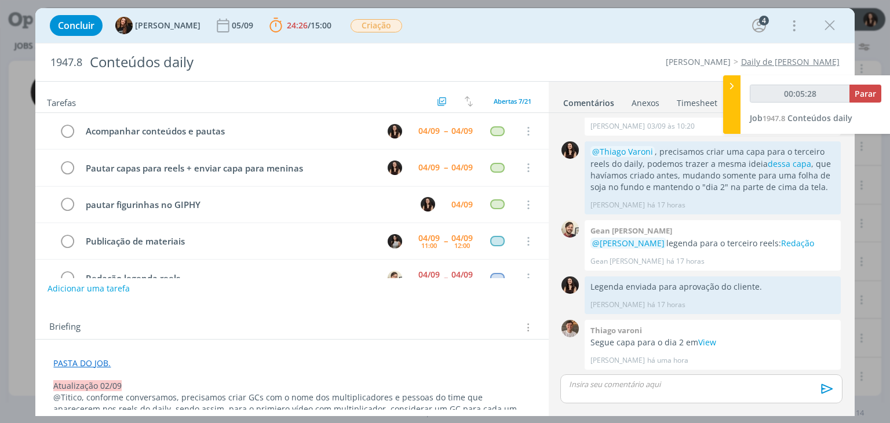
type input "00:06:00"
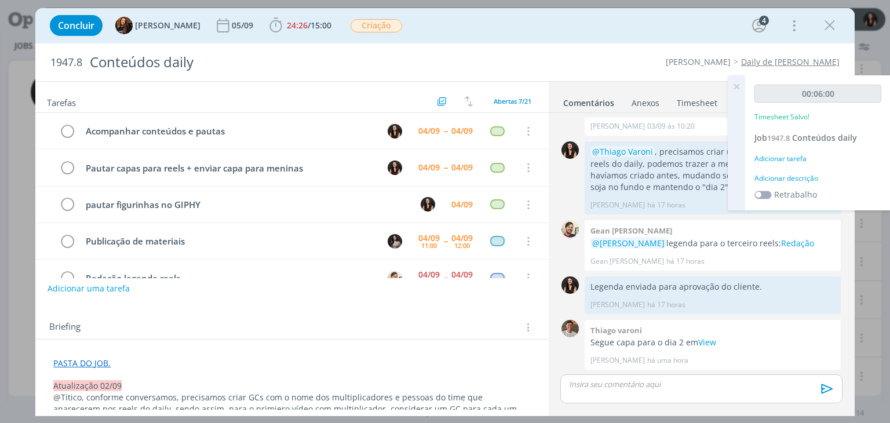
drag, startPoint x: 811, startPoint y: 183, endPoint x: 812, endPoint y: 176, distance: 7.0
click at [811, 181] on div "00:06:00 Timesheet Salvo! Job 1947.8 Conteúdos daily Adicionar tarefa Adicionar…" at bounding box center [817, 142] width 145 height 135
click at [813, 176] on div "Adicionar descrição" at bounding box center [817, 178] width 127 height 10
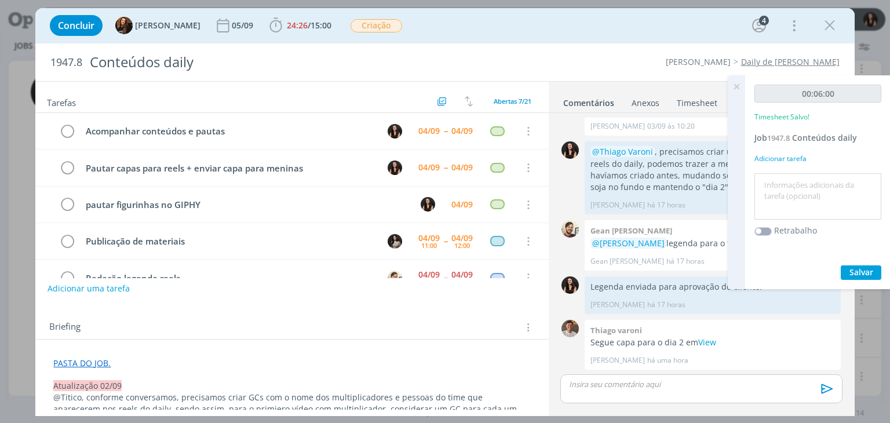
click at [823, 196] on textarea at bounding box center [817, 196] width 121 height 41
click at [830, 184] on textarea "Envio de capa para cliente" at bounding box center [817, 196] width 121 height 41
drag, startPoint x: 813, startPoint y: 187, endPoint x: 795, endPoint y: 195, distance: 20.0
click at [788, 188] on textarea "Envio de capa para cliente" at bounding box center [817, 196] width 121 height 41
type textarea "Envio para cliente"
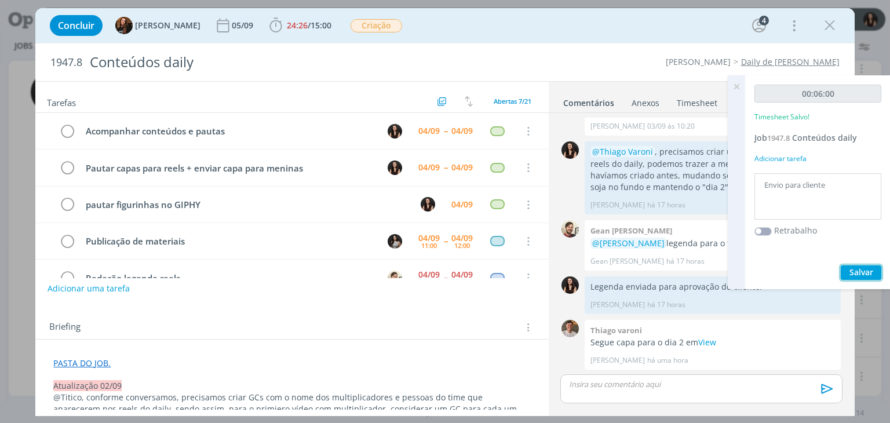
click at [855, 269] on span "Salvar" at bounding box center [862, 272] width 24 height 11
click at [715, 385] on p "dialog" at bounding box center [701, 384] width 263 height 10
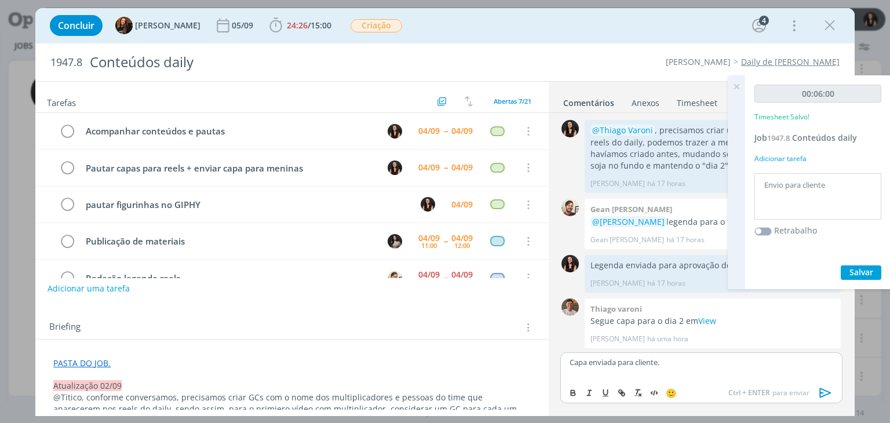
click at [825, 399] on icon "dialog" at bounding box center [825, 392] width 17 height 17
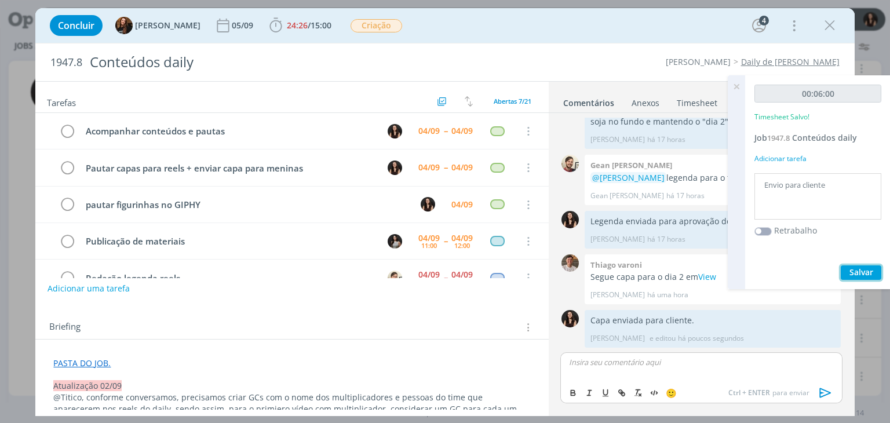
click at [854, 269] on span "Salvar" at bounding box center [862, 272] width 24 height 11
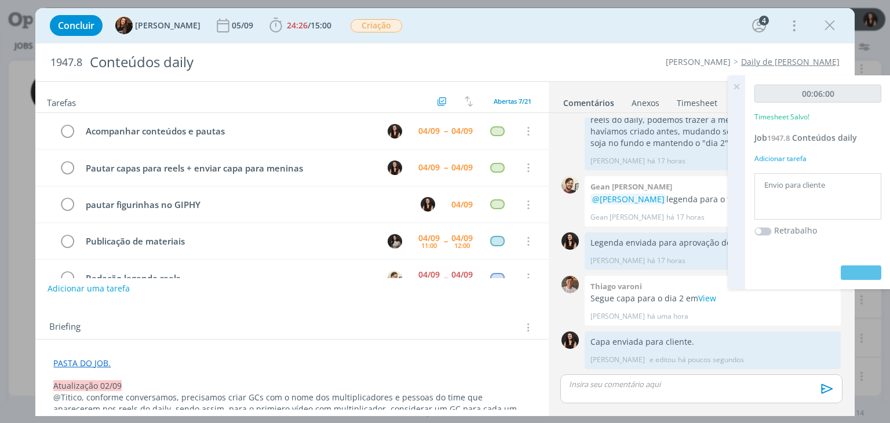
scroll to position [639, 0]
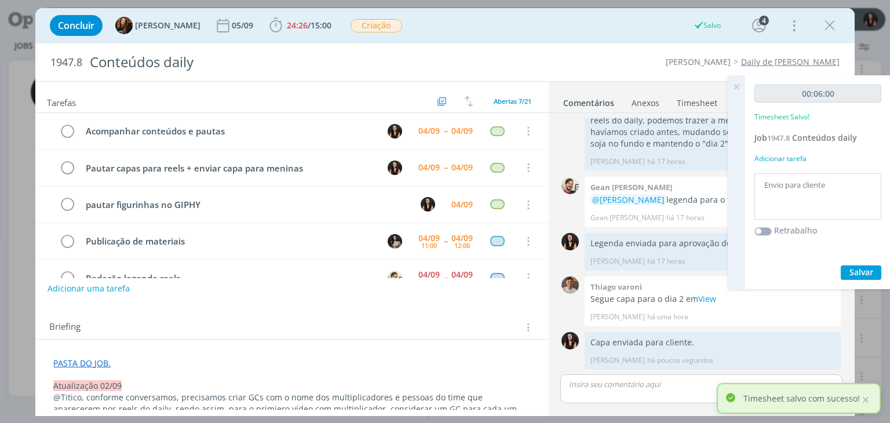
click at [735, 85] on icon at bounding box center [736, 86] width 21 height 23
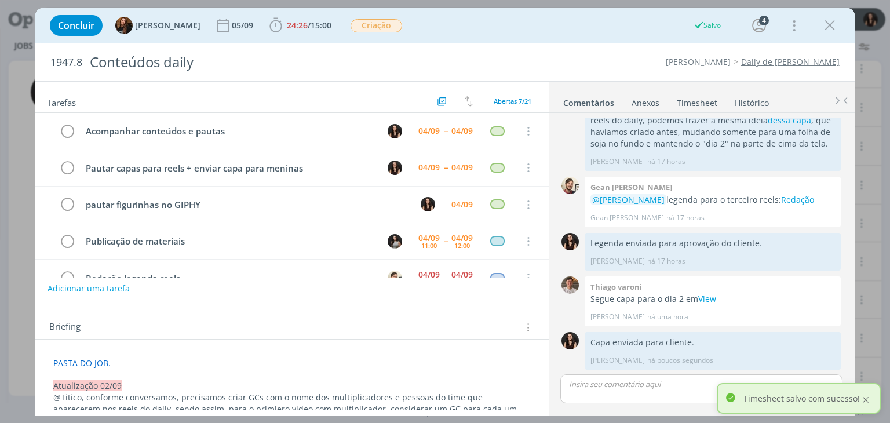
click at [866, 399] on div at bounding box center [866, 400] width 10 height 10
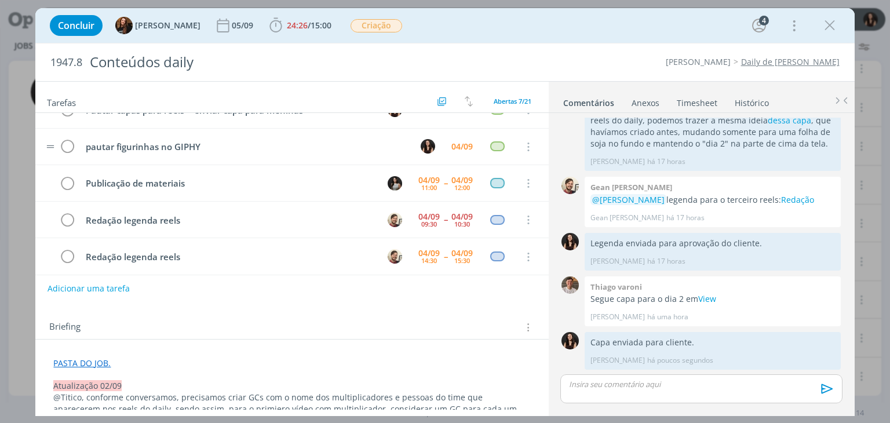
scroll to position [97, 0]
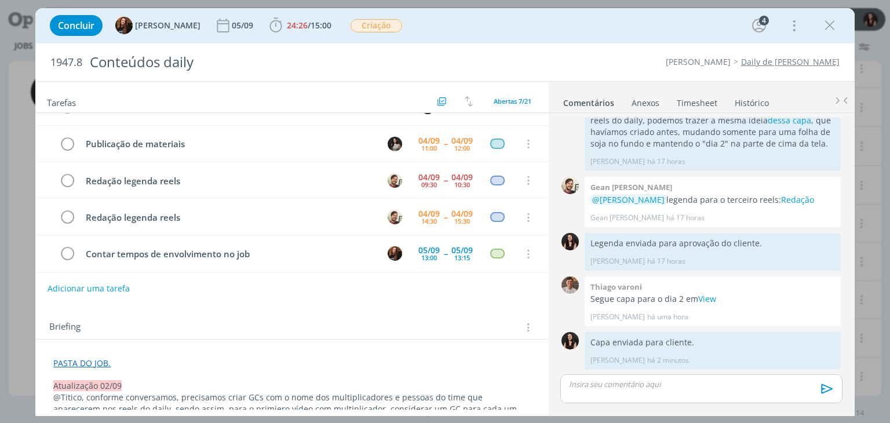
click at [506, 24] on div "Concluir Tayná Morsch 05/09 24:26 / 15:00 Iniciar Apontar Data * 04/09/2025 Hor…" at bounding box center [444, 26] width 801 height 28
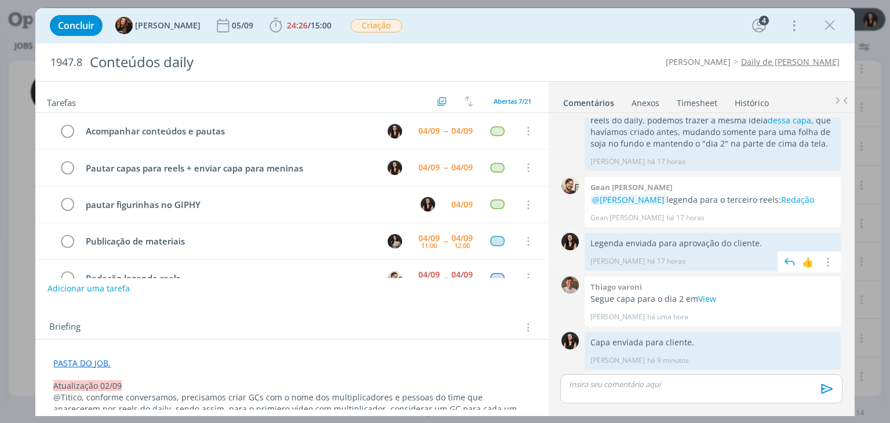
scroll to position [638, 0]
click at [829, 23] on icon "dialog" at bounding box center [829, 25] width 17 height 17
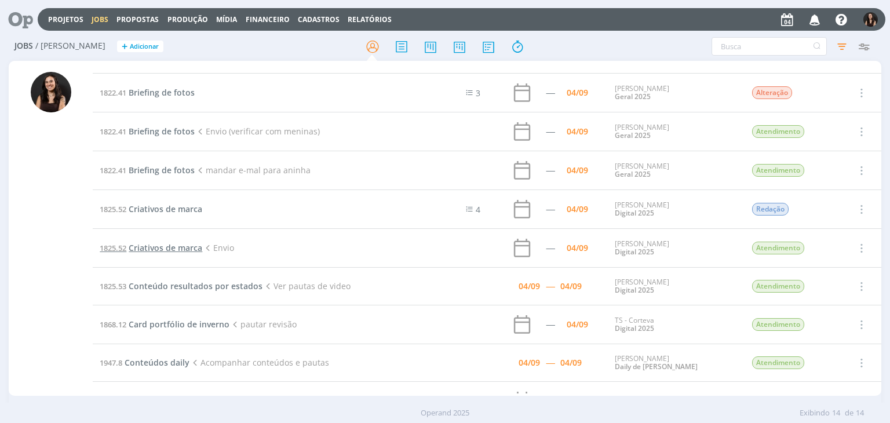
scroll to position [218, 0]
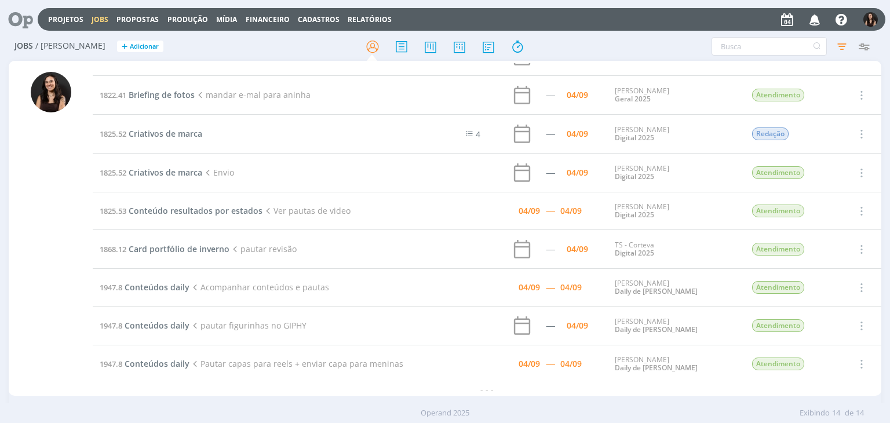
click at [23, 24] on icon at bounding box center [17, 19] width 24 height 23
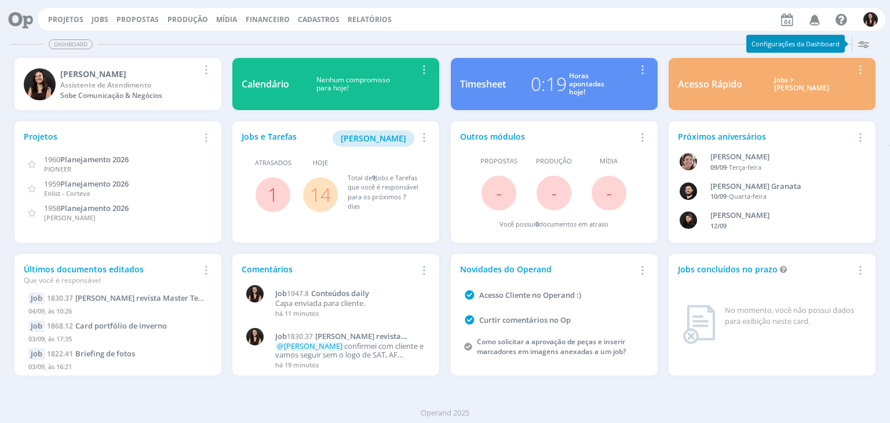
click at [325, 195] on link "14" at bounding box center [320, 194] width 21 height 25
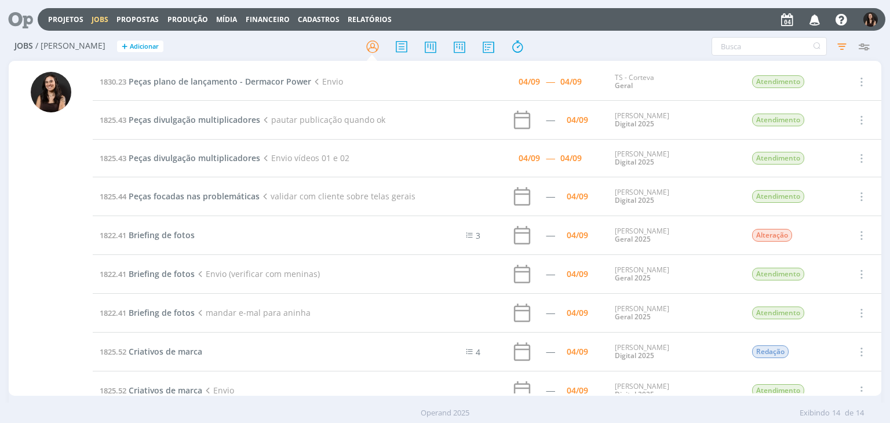
click at [12, 21] on icon at bounding box center [17, 19] width 24 height 23
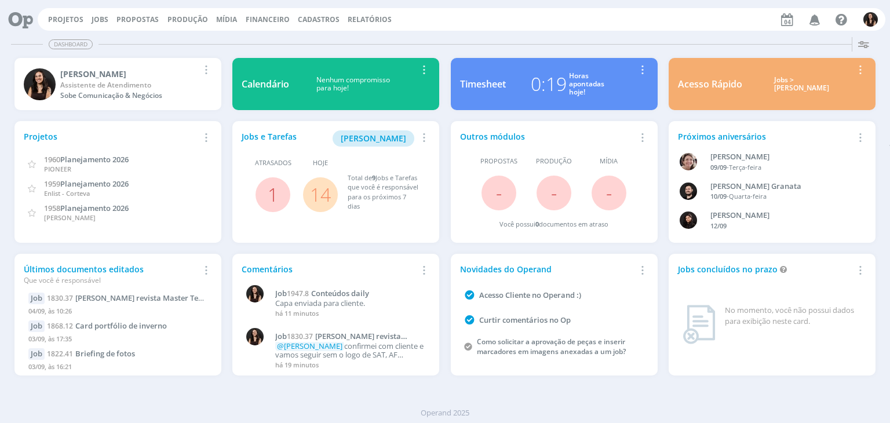
click at [310, 184] on link "14" at bounding box center [320, 194] width 21 height 25
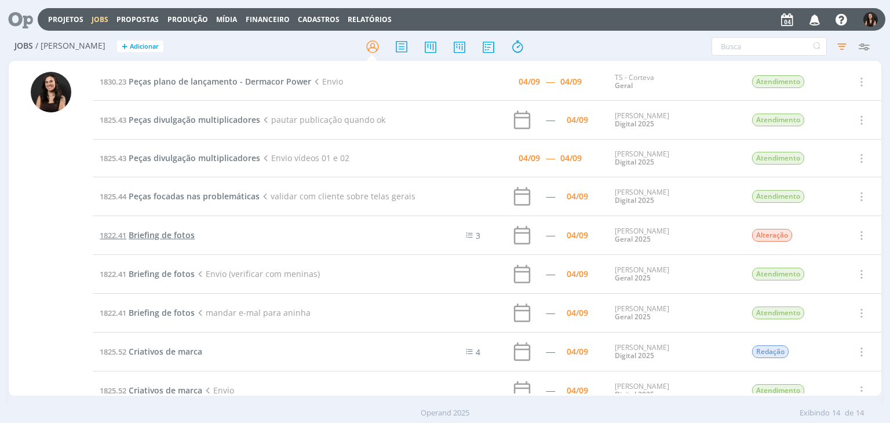
click at [161, 234] on span "Briefing de fotos" at bounding box center [162, 234] width 66 height 11
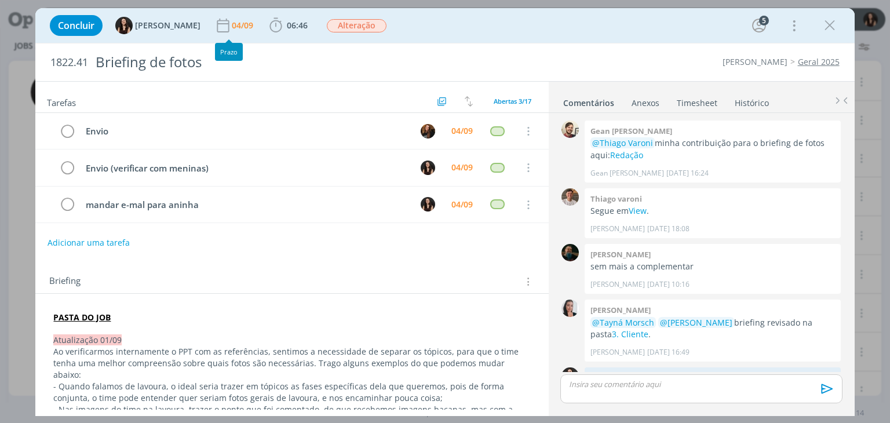
scroll to position [269, 0]
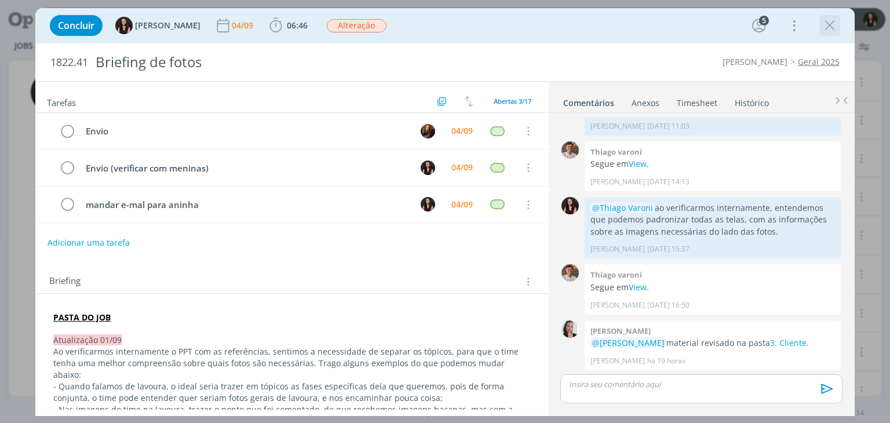
click at [836, 19] on icon "dialog" at bounding box center [829, 25] width 17 height 17
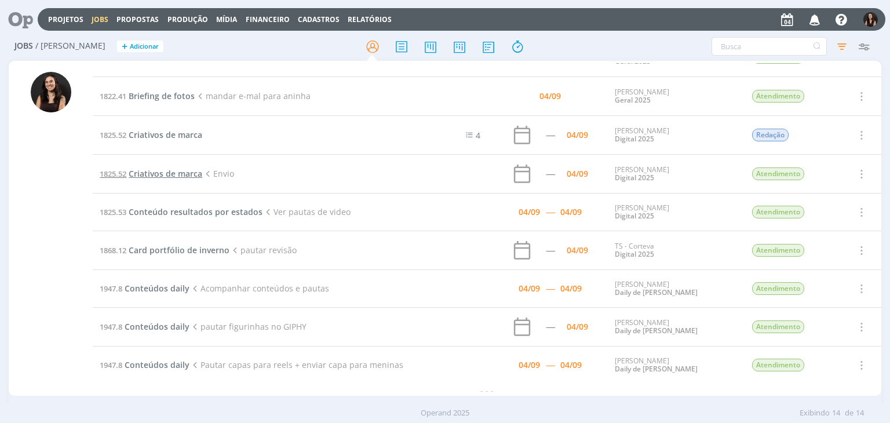
scroll to position [218, 0]
click at [170, 283] on span "Conteúdos daily" at bounding box center [157, 287] width 65 height 11
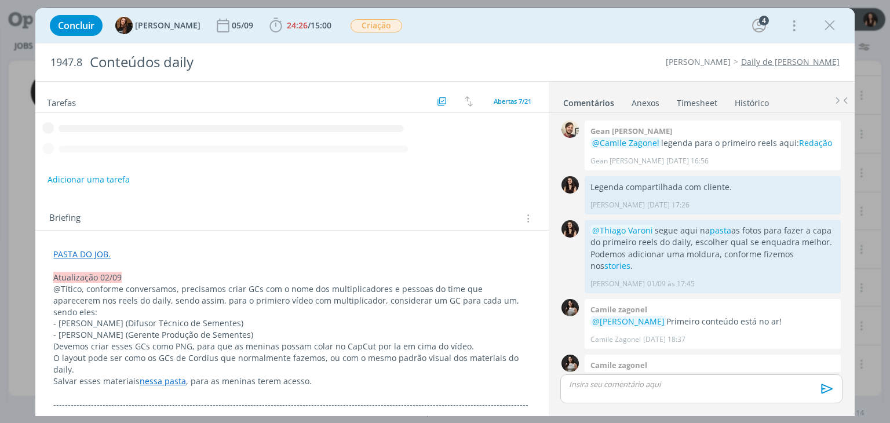
scroll to position [639, 0]
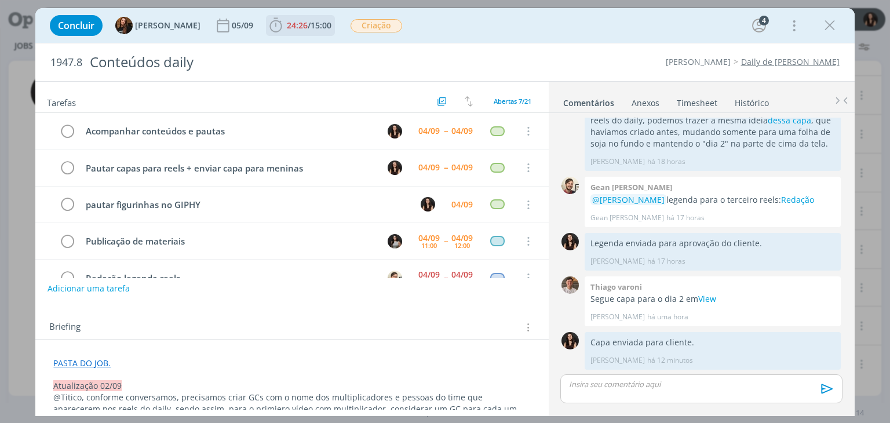
click at [293, 26] on span "24:26" at bounding box center [297, 25] width 21 height 11
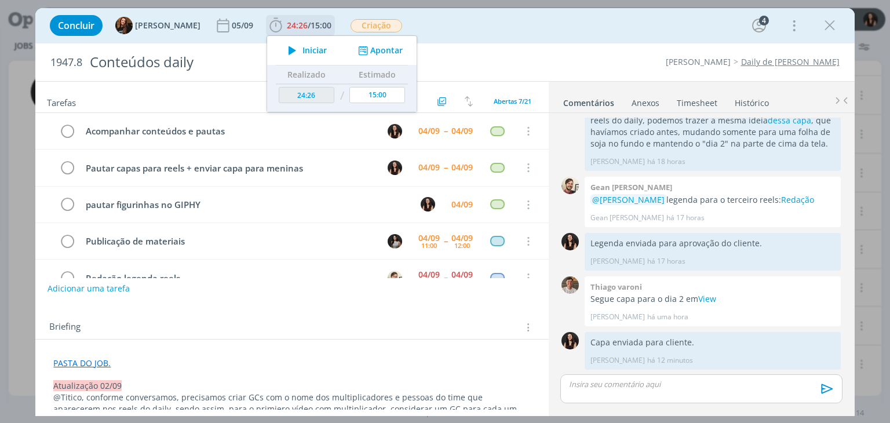
click at [302, 50] on span "Iniciar" at bounding box center [314, 50] width 24 height 8
click at [114, 293] on button "Adicionar uma tarefa" at bounding box center [88, 288] width 82 height 20
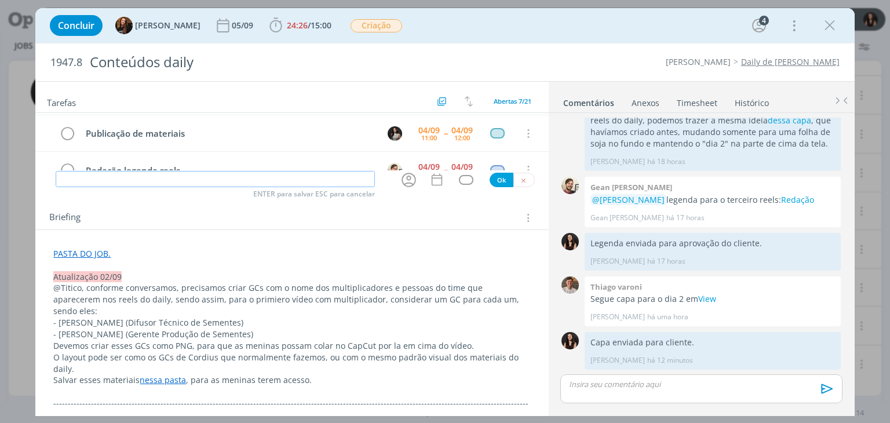
scroll to position [116, 0]
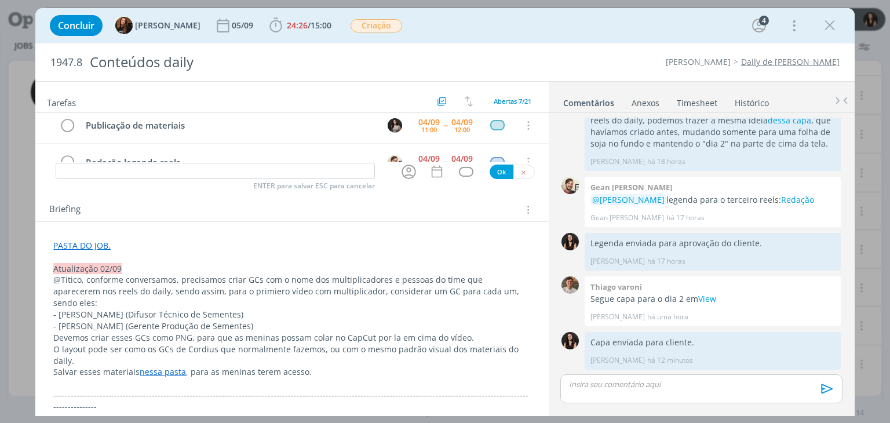
click at [119, 251] on p "dialog" at bounding box center [291, 257] width 477 height 12
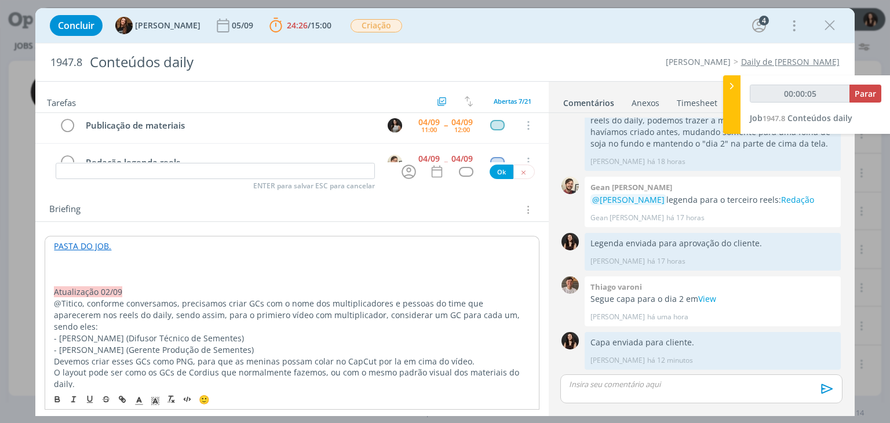
type input "00:00:06"
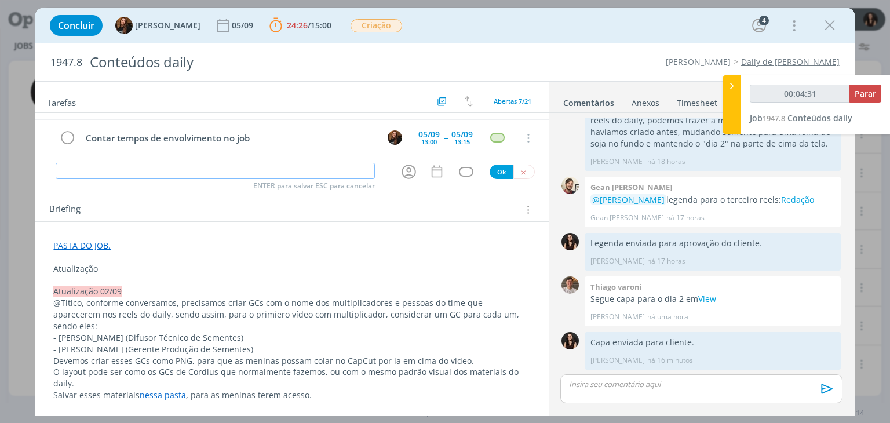
click at [298, 168] on input "dialog" at bounding box center [215, 171] width 319 height 16
type input "00:04:33"
type input "h"
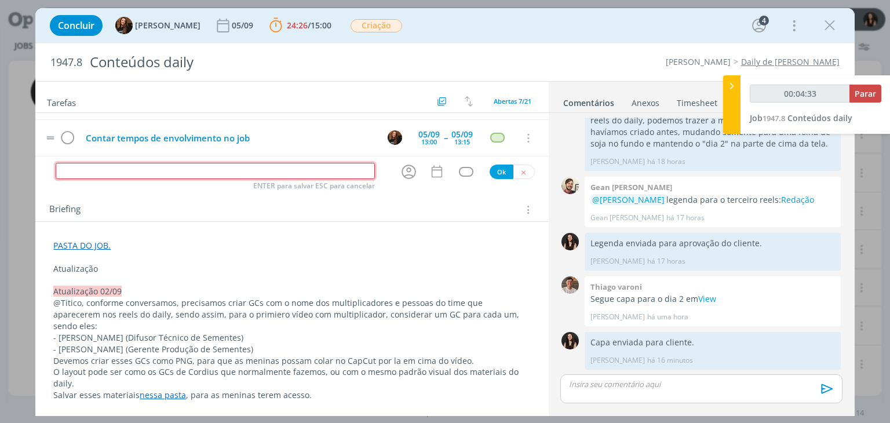
type input "00:04:34"
type input "o"
type input "00:04:37"
type input "j"
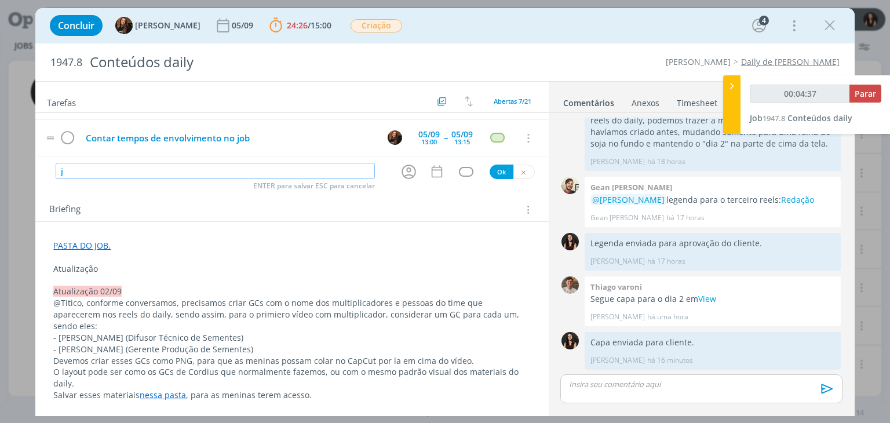
type input "00:04:38"
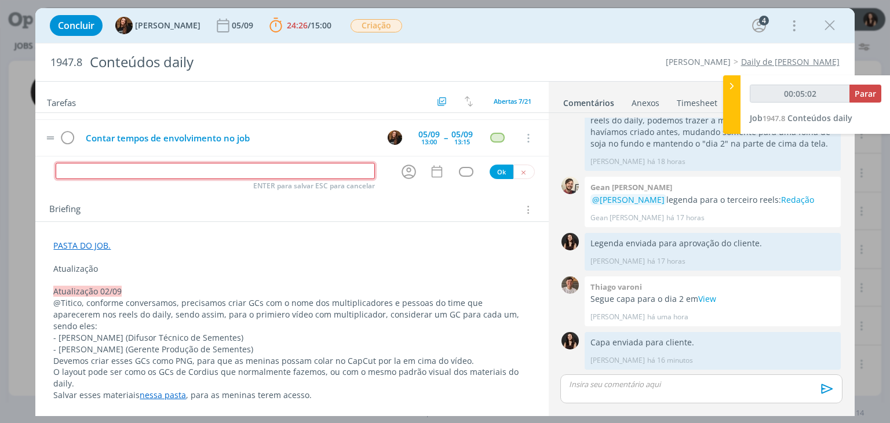
type input "00:05:03"
type input "j"
type input "00:05:13"
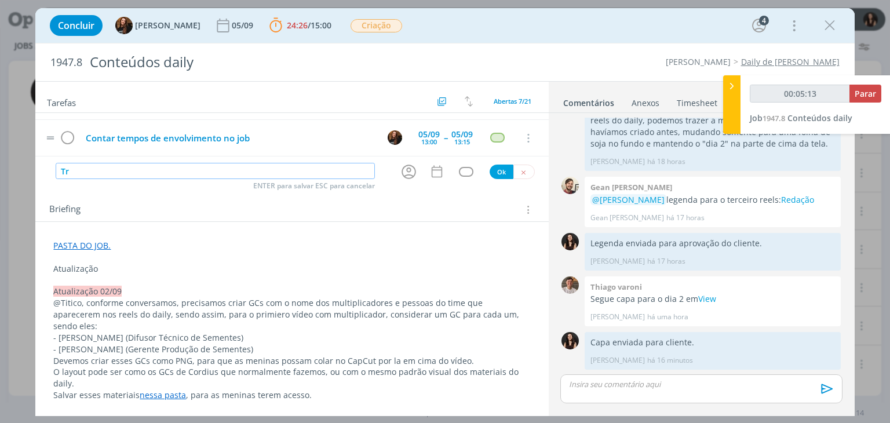
type input "Tra"
type input "00:05:14"
type input "Trazer"
type input "00:05:15"
type input "T"
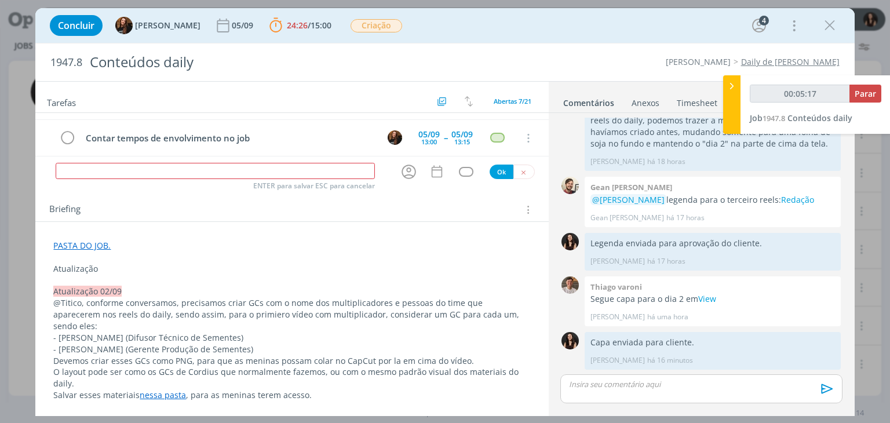
click at [501, 158] on div "Acompanhar conteúdos e pautas 04/09 -- 04/09 Cancelar Pautar capas para reels +…" at bounding box center [291, 79] width 513 height 165
click at [517, 167] on button "dialog" at bounding box center [523, 172] width 21 height 14
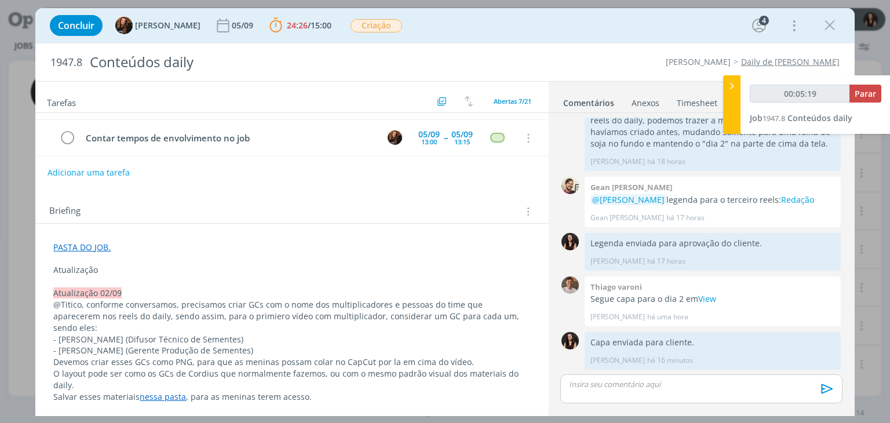
drag, startPoint x: 99, startPoint y: 268, endPoint x: 37, endPoint y: 255, distance: 62.7
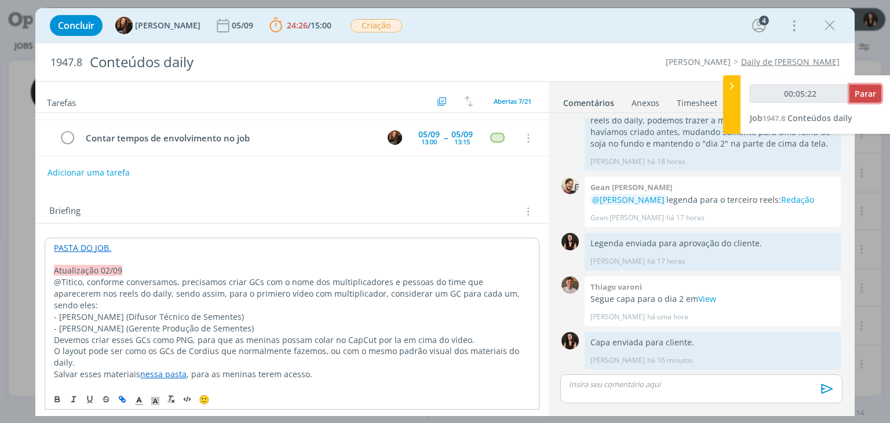
click at [859, 97] on span "Parar" at bounding box center [865, 93] width 21 height 11
click at [865, 98] on span "Parar" at bounding box center [865, 93] width 21 height 11
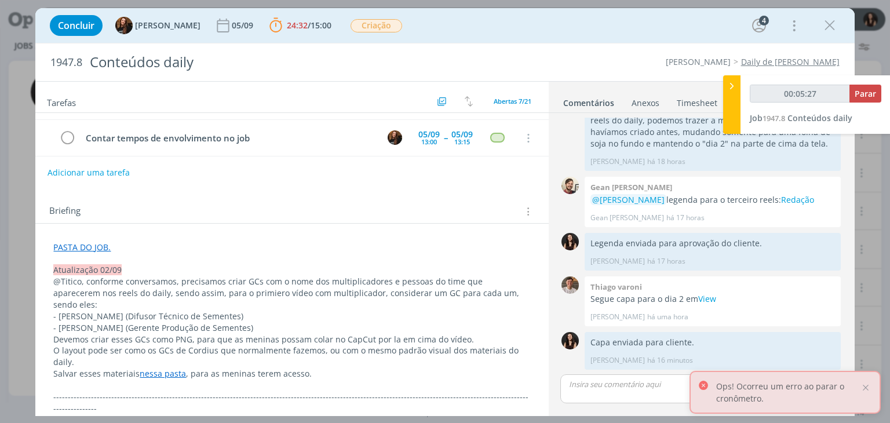
click at [863, 381] on div "Ops! Ocorreu um erro ao parar o cronômetro." at bounding box center [785, 392] width 191 height 43
click at [865, 384] on div at bounding box center [866, 387] width 10 height 10
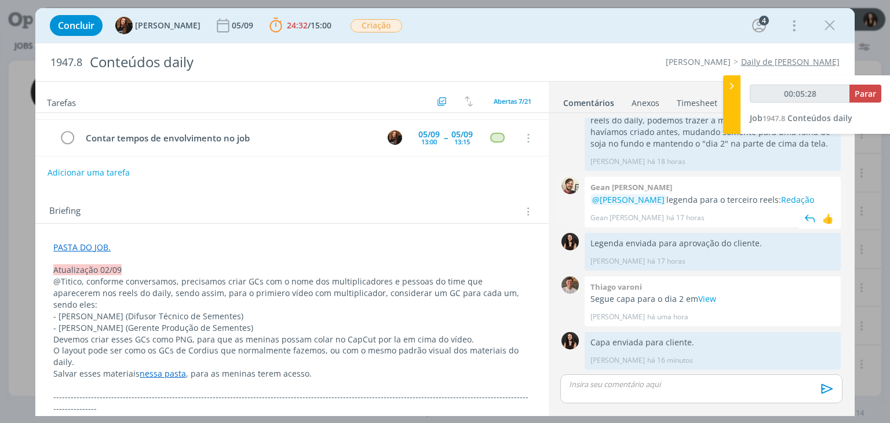
type input "00:06:00"
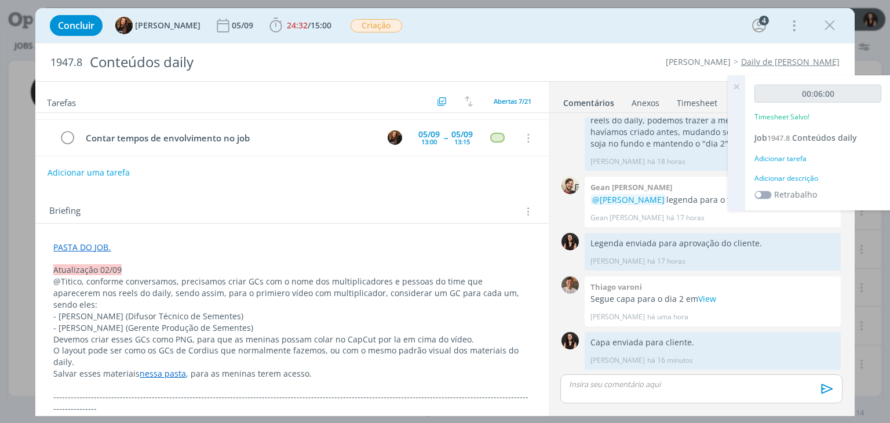
click at [783, 178] on div "Adicionar descrição" at bounding box center [817, 178] width 127 height 10
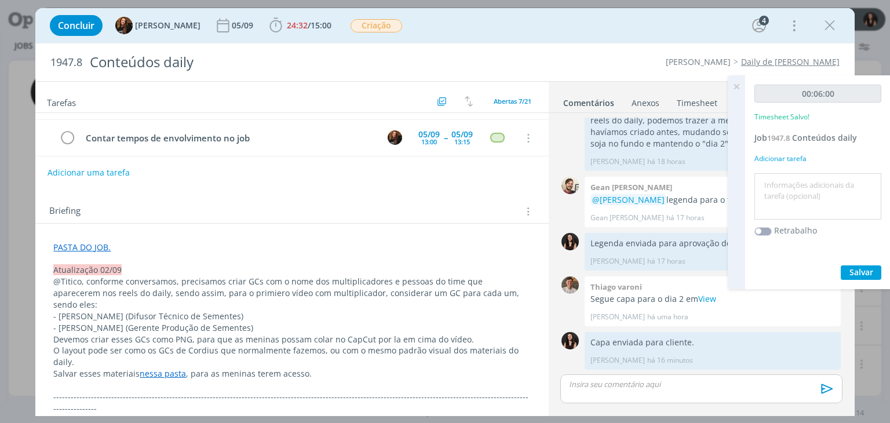
click at [783, 198] on textarea at bounding box center [817, 196] width 121 height 41
type textarea "Conferência conteúdos do dia"
click at [860, 273] on span "Salvar" at bounding box center [862, 272] width 24 height 11
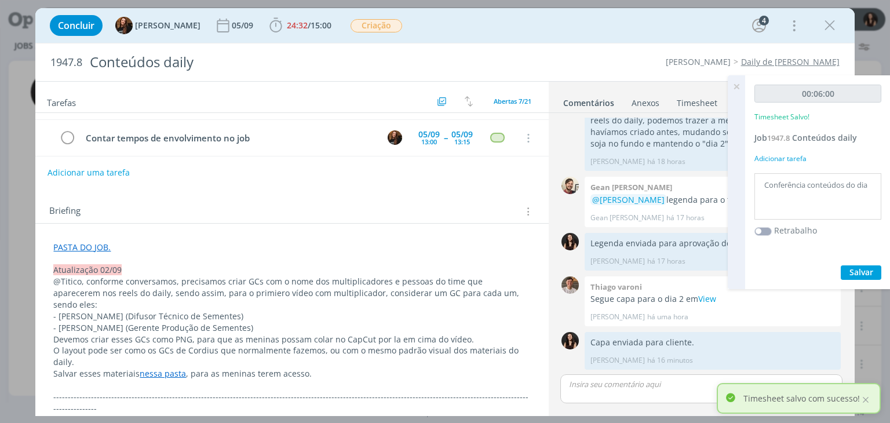
click at [738, 88] on icon at bounding box center [736, 86] width 21 height 23
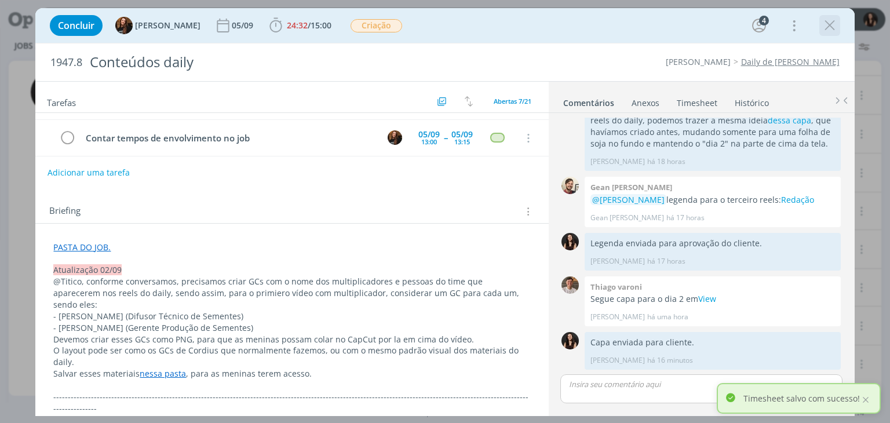
click at [822, 33] on icon "dialog" at bounding box center [829, 25] width 17 height 17
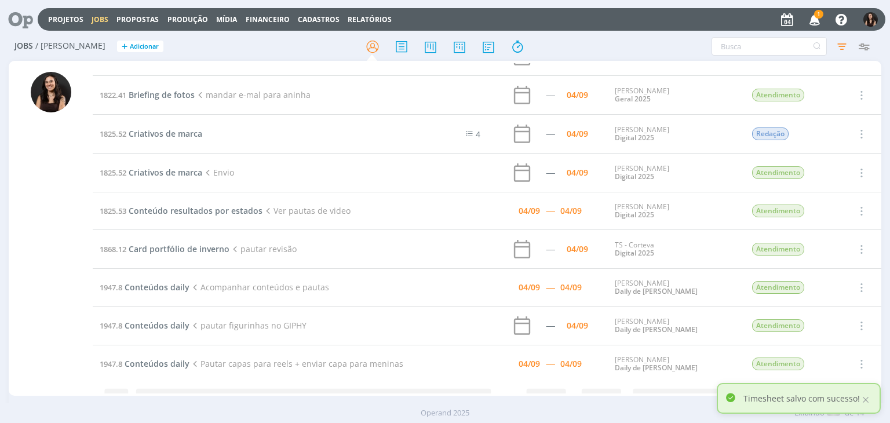
scroll to position [218, 0]
click at [812, 20] on icon "button" at bounding box center [815, 19] width 20 height 20
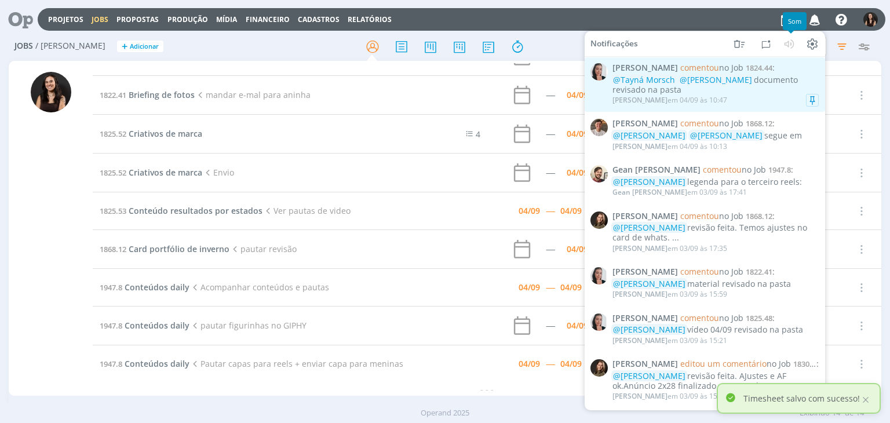
click at [772, 83] on div "@Tayná Morsch @Isabelle Silva documento revisado na pasta" at bounding box center [715, 85] width 206 height 20
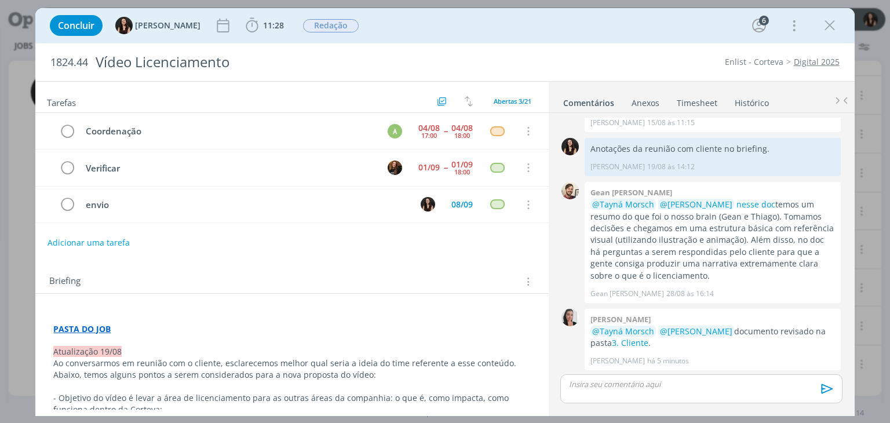
drag, startPoint x: 827, startPoint y: 29, endPoint x: 809, endPoint y: 61, distance: 37.1
click at [826, 30] on icon "dialog" at bounding box center [829, 25] width 17 height 17
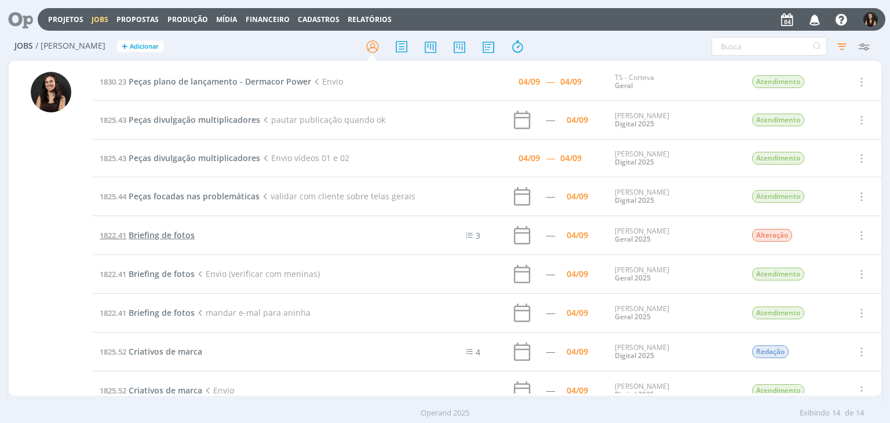
click at [159, 238] on span "Briefing de fotos" at bounding box center [162, 234] width 66 height 11
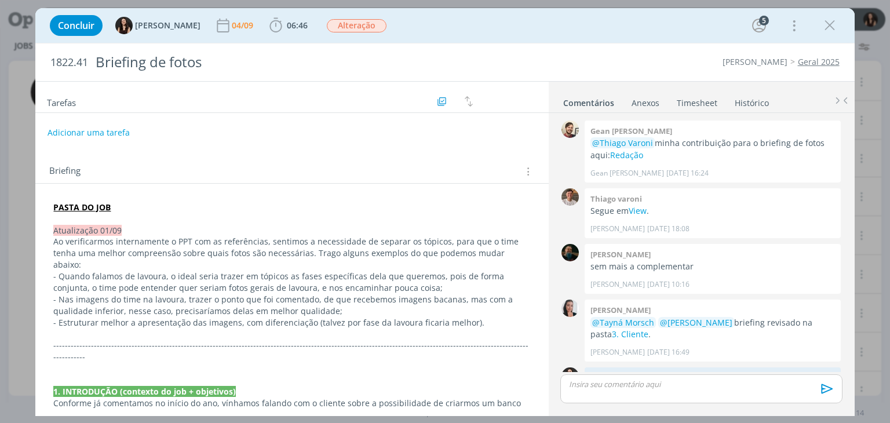
scroll to position [269, 0]
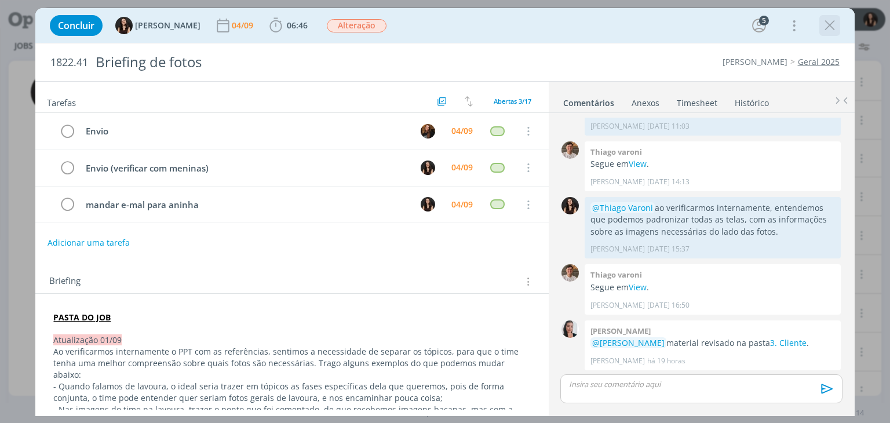
click at [836, 28] on icon "dialog" at bounding box center [829, 25] width 17 height 17
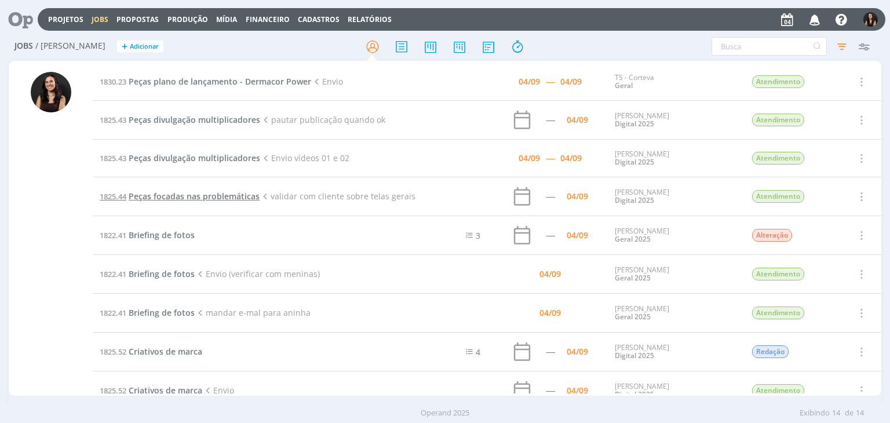
click at [198, 194] on span "Peças focadas nas problemáticas" at bounding box center [194, 196] width 131 height 11
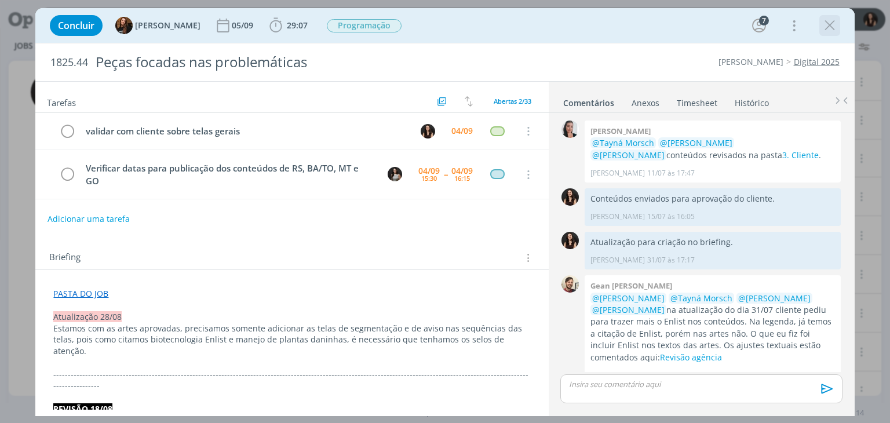
scroll to position [1153, 0]
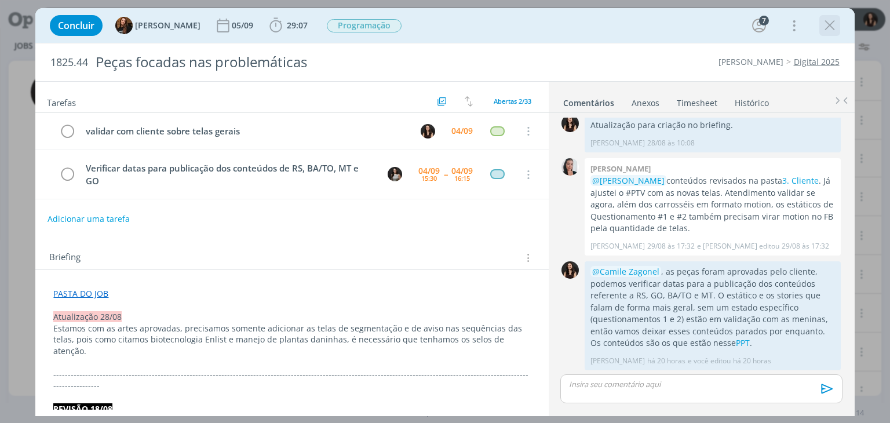
click at [834, 24] on icon "dialog" at bounding box center [829, 25] width 17 height 17
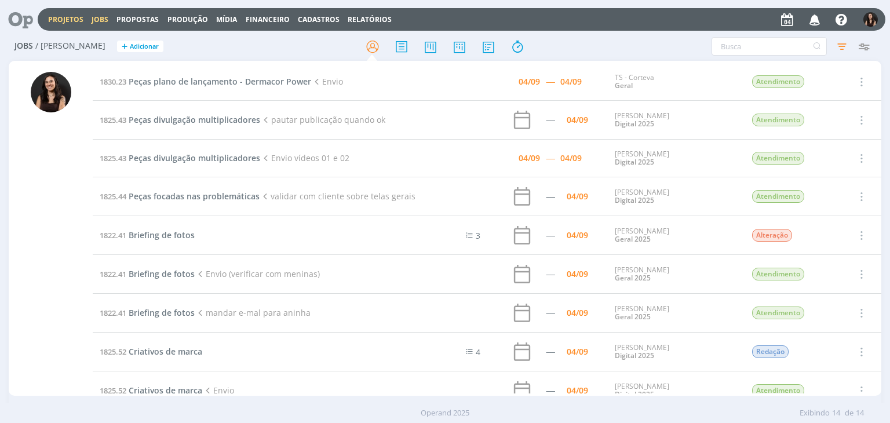
click at [53, 21] on link "Projetos" at bounding box center [65, 19] width 35 height 10
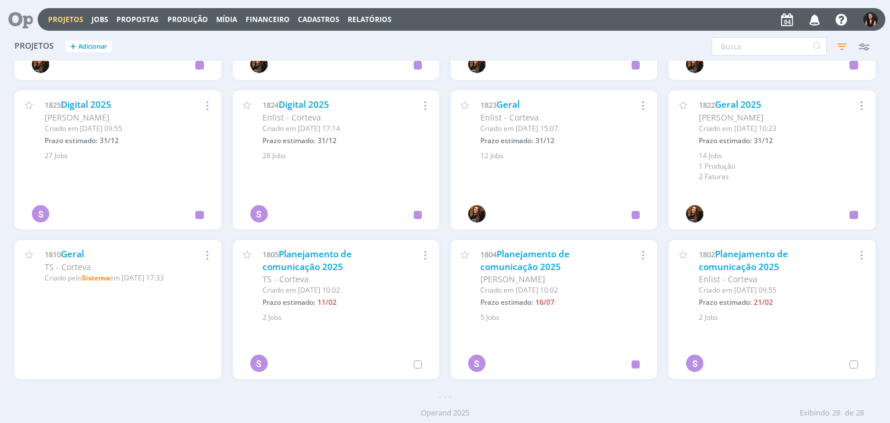
scroll to position [723, 0]
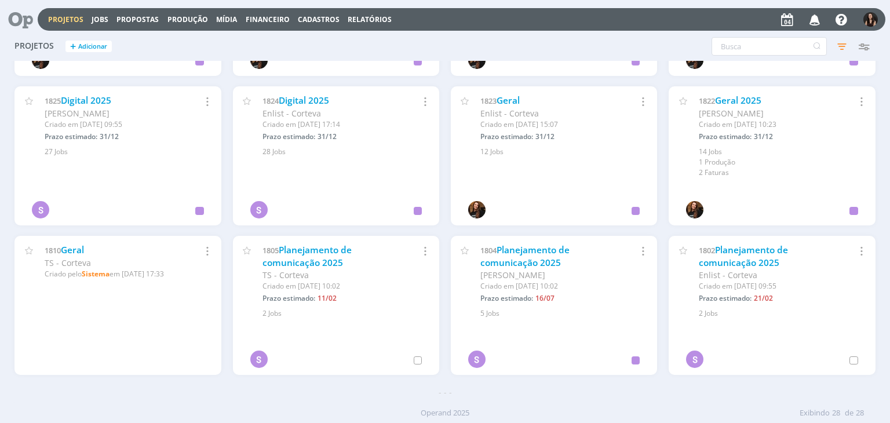
click at [78, 90] on div "1825 Digital 2025 Cordius - Corteva Criado em 12/12/24 às 09:55 Prazo estimado:…" at bounding box center [117, 121] width 206 height 71
click at [81, 100] on link "Digital 2025" at bounding box center [86, 100] width 50 height 12
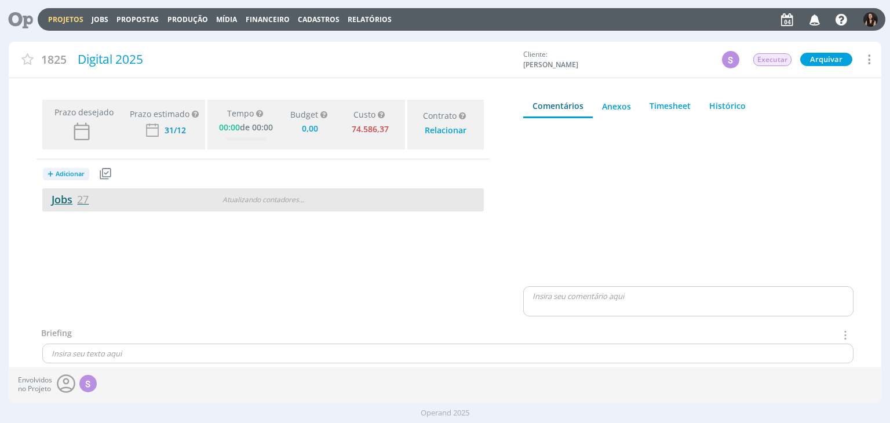
click at [61, 193] on link "Jobs 27" at bounding box center [65, 199] width 46 height 14
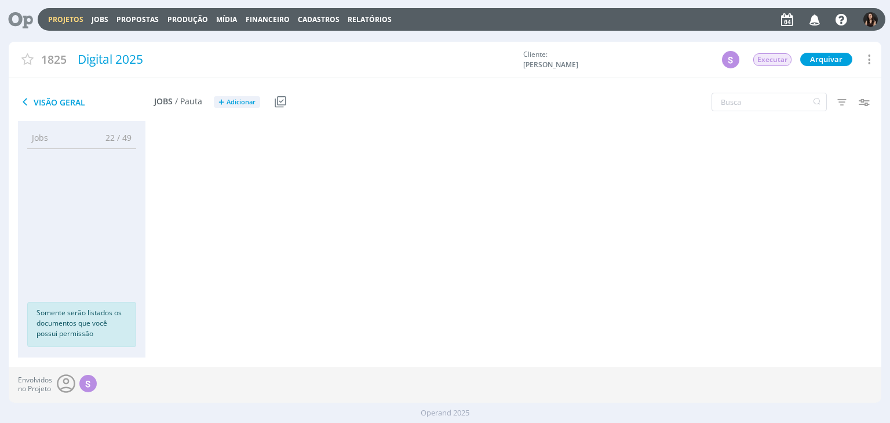
scroll to position [540, 0]
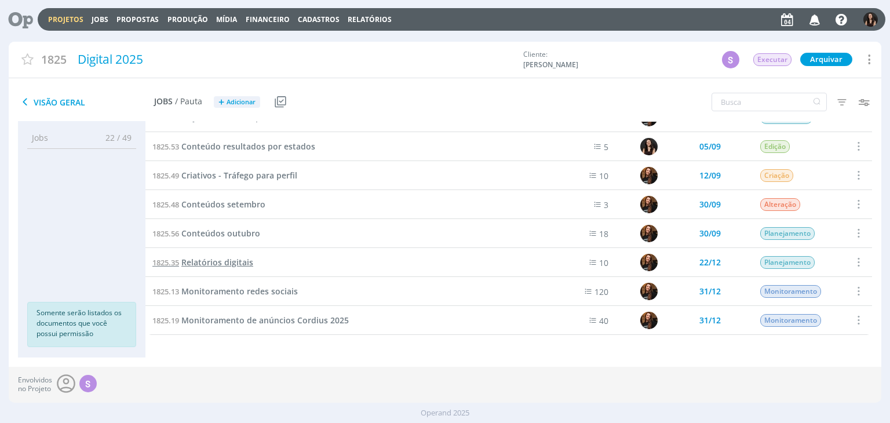
click at [236, 262] on span "Relatórios digitais" at bounding box center [217, 262] width 72 height 11
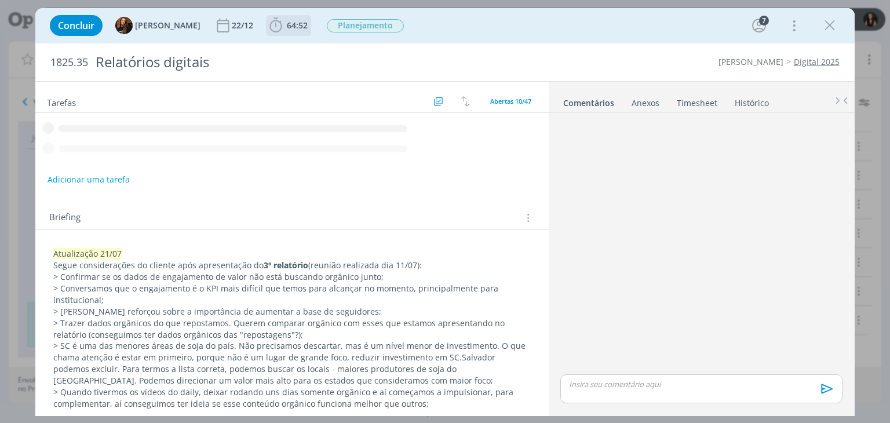
click at [294, 26] on span "64:52" at bounding box center [297, 25] width 21 height 11
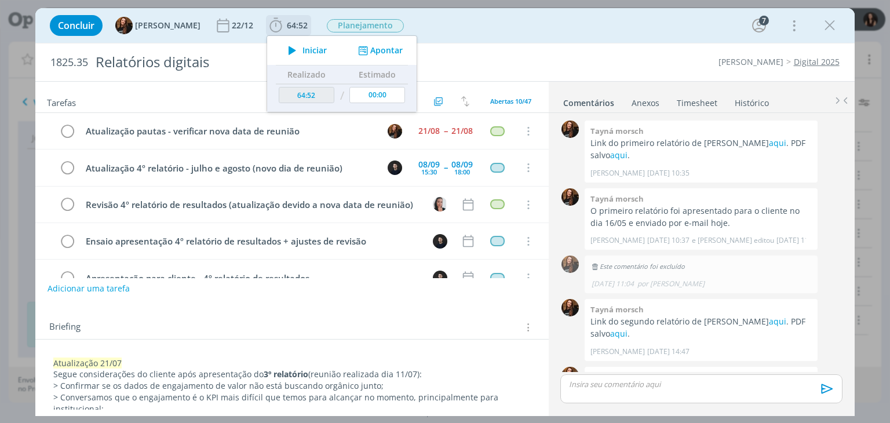
scroll to position [1106, 0]
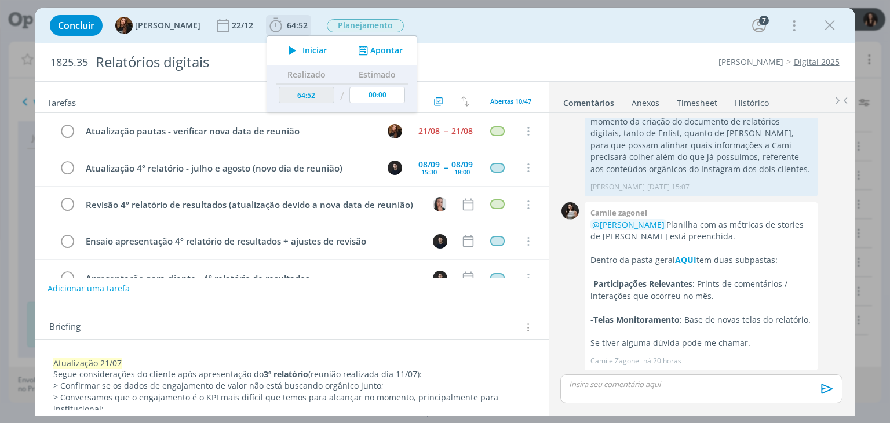
click at [302, 46] on span "Iniciar" at bounding box center [314, 50] width 24 height 8
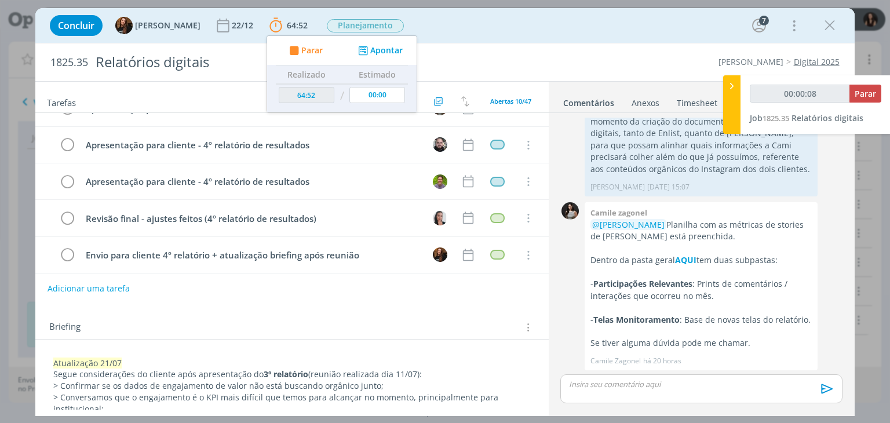
scroll to position [0, 0]
click at [695, 95] on link "Timesheet" at bounding box center [697, 100] width 42 height 17
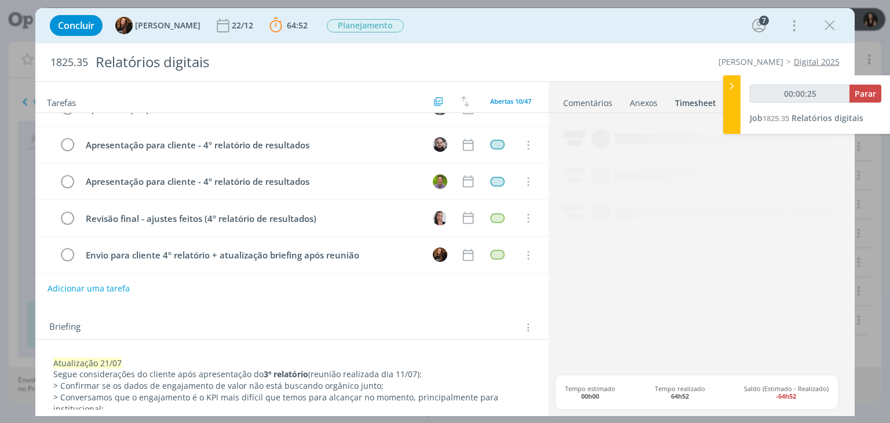
type input "00:00:26"
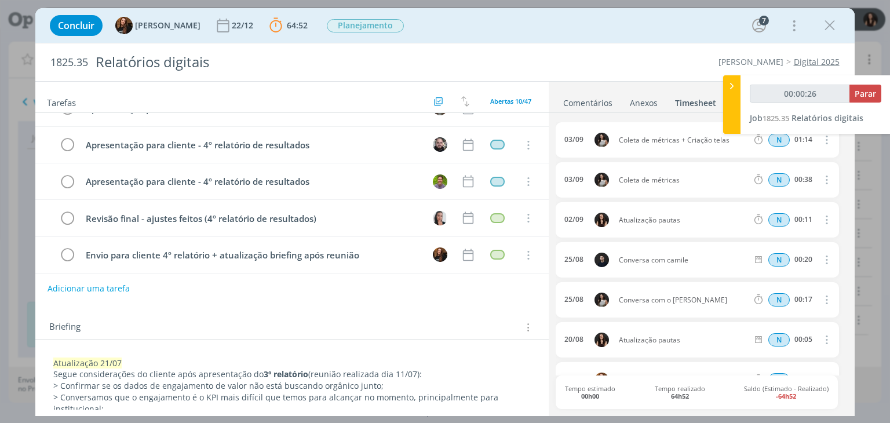
drag, startPoint x: 735, startPoint y: 87, endPoint x: 730, endPoint y: 96, distance: 9.3
click at [735, 87] on icon at bounding box center [732, 86] width 12 height 12
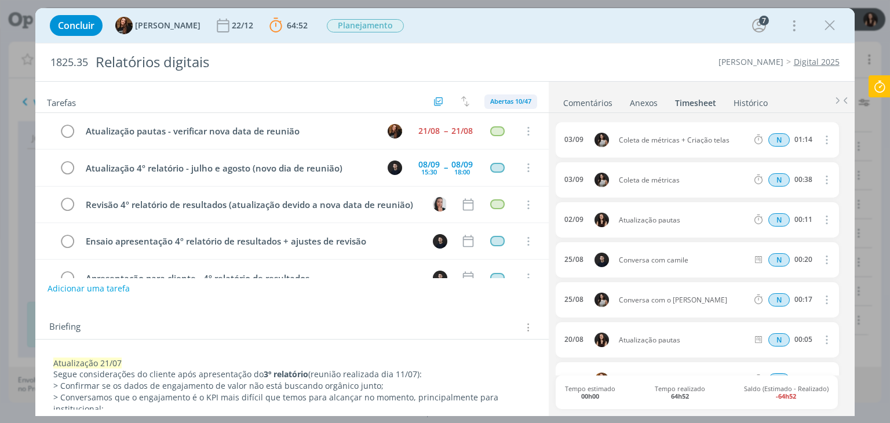
click at [506, 98] on span "Abertas 10/47" at bounding box center [510, 101] width 41 height 9
click at [503, 143] on span "Concluídas 37" at bounding box center [516, 146] width 48 height 10
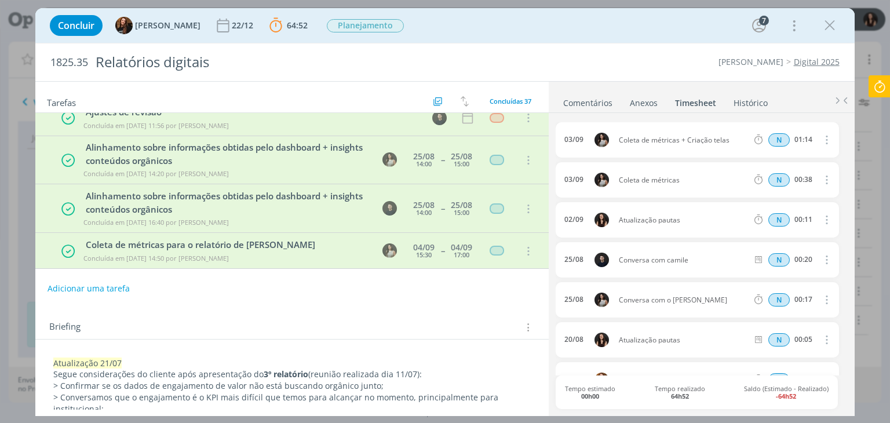
scroll to position [1206, 0]
click at [504, 98] on span "Concluídas 37" at bounding box center [511, 101] width 42 height 9
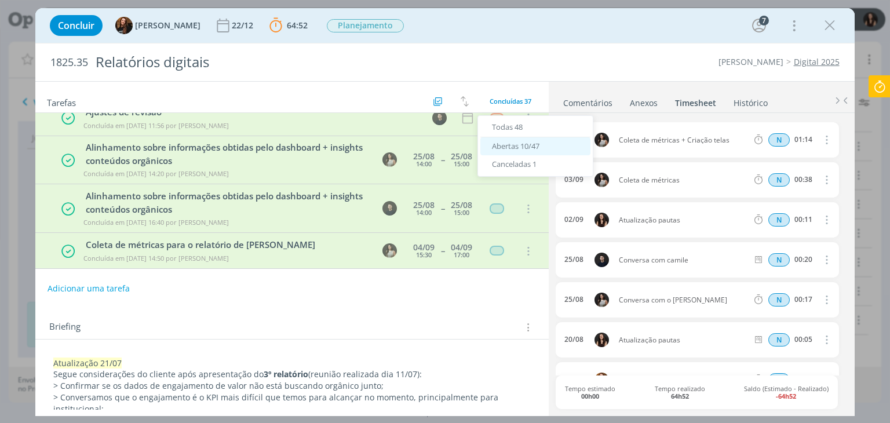
click at [512, 147] on span "Abertas 10/47" at bounding box center [516, 146] width 48 height 10
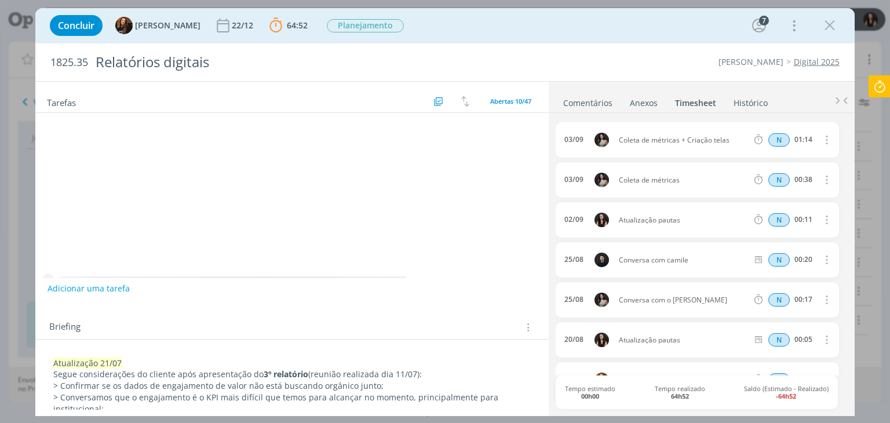
scroll to position [0, 0]
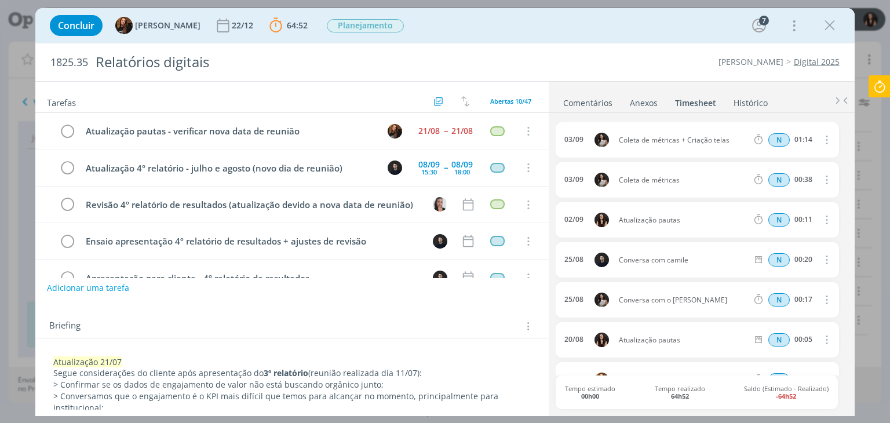
click at [109, 289] on button "Adicionar uma tarefa" at bounding box center [88, 288] width 82 height 20
click at [287, 290] on input "dialog" at bounding box center [215, 287] width 319 height 16
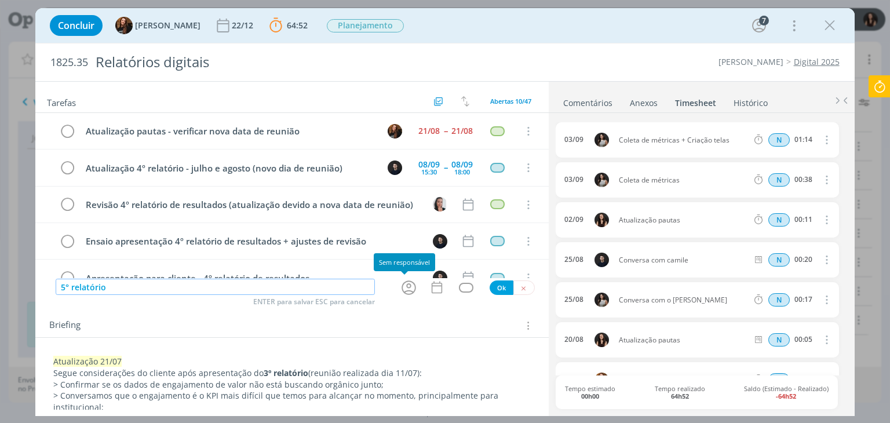
type input "5° relatório"
click at [392, 288] on div "dialog" at bounding box center [410, 287] width 37 height 19
click at [400, 290] on icon "dialog" at bounding box center [409, 288] width 18 height 18
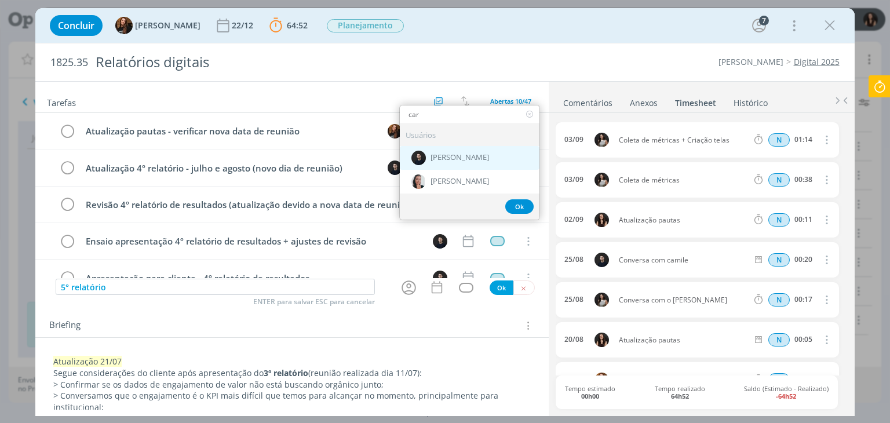
type input "car"
click at [449, 161] on div "[PERSON_NAME]" at bounding box center [470, 158] width 140 height 24
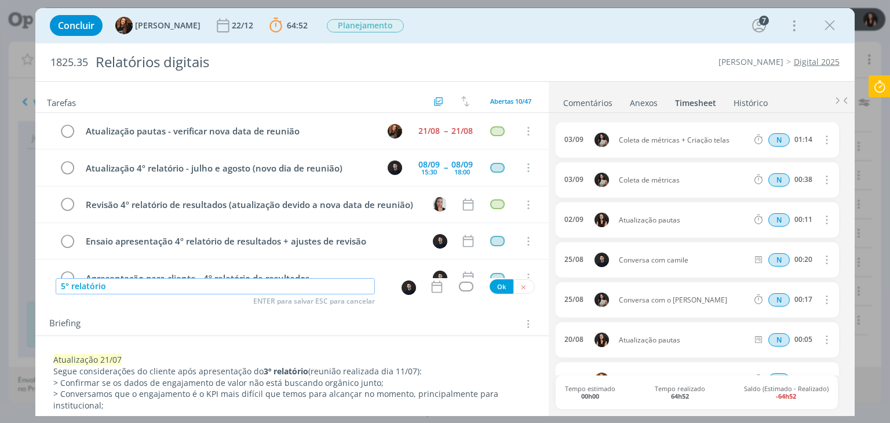
click at [146, 286] on input "5° relatório" at bounding box center [215, 286] width 319 height 16
type input "5° relatório digital"
click at [433, 287] on icon "dialog" at bounding box center [436, 286] width 15 height 15
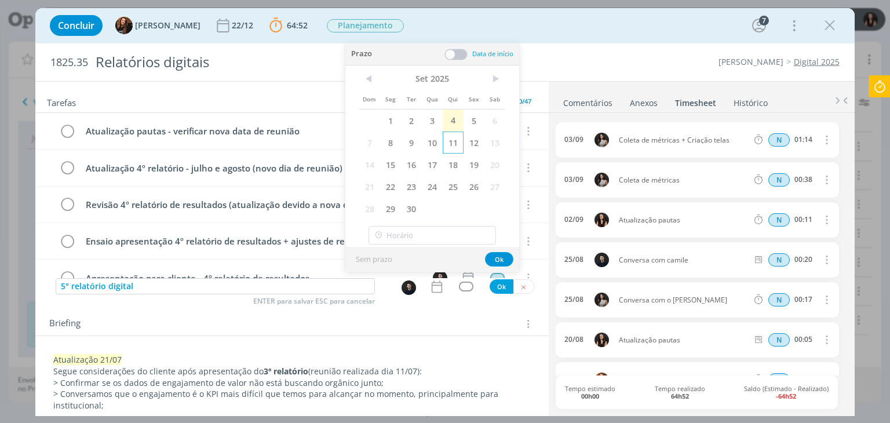
click at [462, 143] on span "11" at bounding box center [453, 143] width 21 height 22
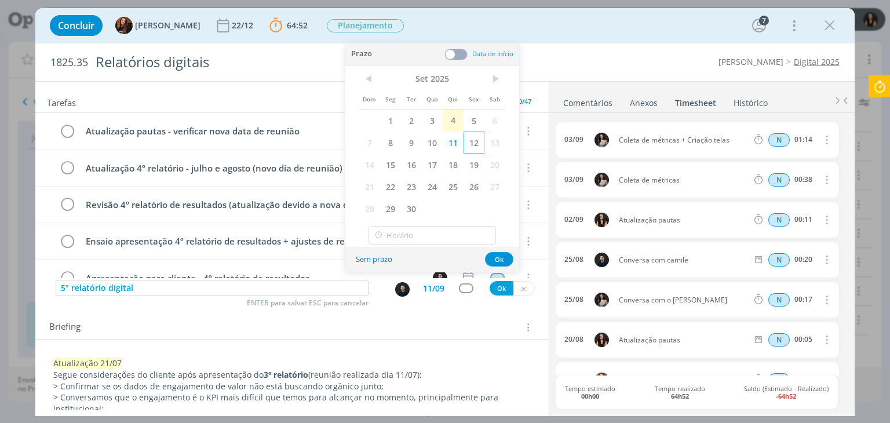
click at [467, 143] on span "12" at bounding box center [474, 143] width 21 height 22
click at [458, 53] on span at bounding box center [455, 55] width 23 height 12
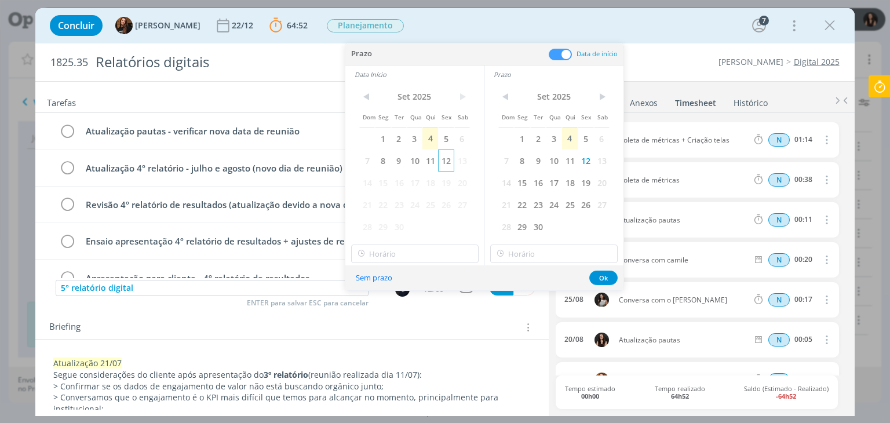
click at [450, 164] on span "12" at bounding box center [446, 161] width 16 height 22
click at [422, 256] on input "11:00" at bounding box center [414, 254] width 127 height 19
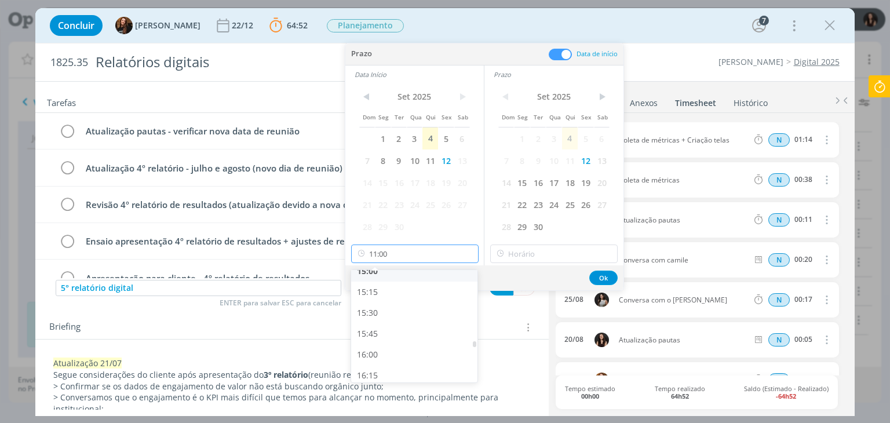
scroll to position [1293, 0]
click at [384, 360] on div "16:30" at bounding box center [416, 363] width 130 height 21
type input "16:30"
click at [513, 264] on div "Prazo Data de início Data Início < Set 2025 > Dom Seg Ter Qua Qui Sex Sab 1 2 3…" at bounding box center [484, 166] width 278 height 247
click at [519, 259] on input "text" at bounding box center [553, 254] width 127 height 19
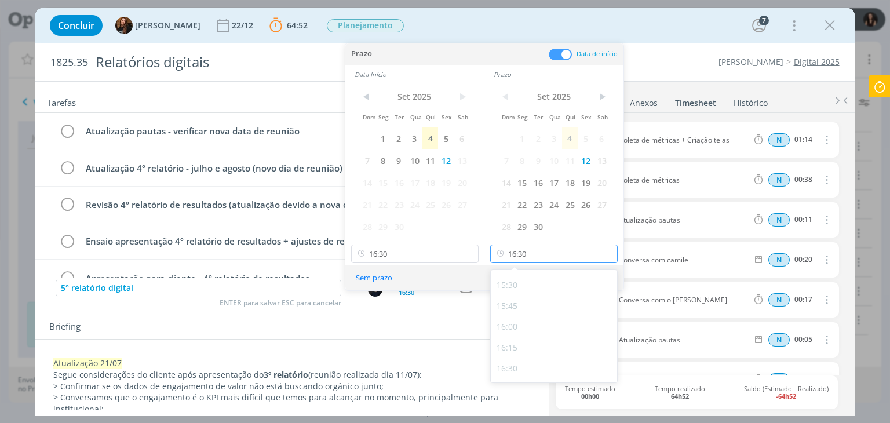
click at [520, 258] on input "16:30" at bounding box center [553, 254] width 127 height 19
click at [508, 316] on div "18:00" at bounding box center [556, 319] width 130 height 21
type input "18:00"
click at [593, 275] on button "Ok" at bounding box center [603, 278] width 28 height 14
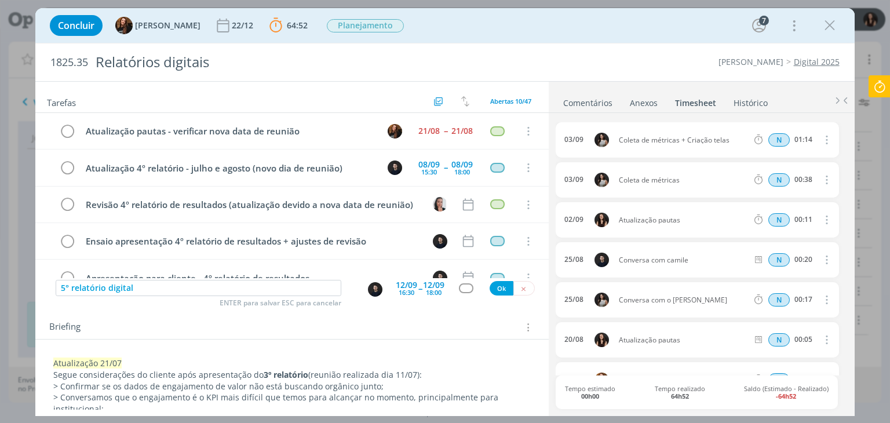
click at [462, 288] on div "dialog" at bounding box center [466, 288] width 14 height 10
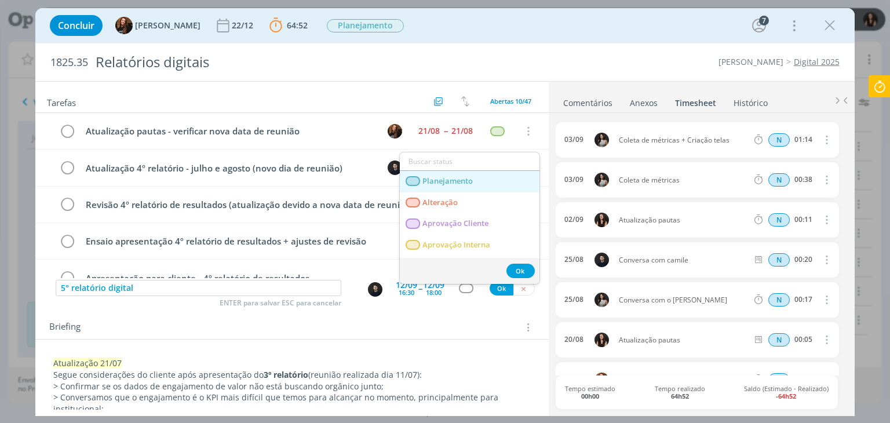
click at [447, 183] on span "Planejamento" at bounding box center [448, 181] width 50 height 9
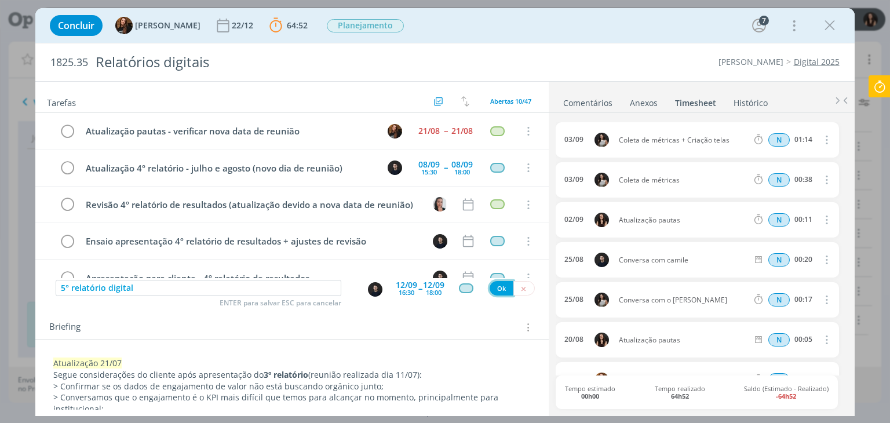
click at [501, 289] on button "Ok" at bounding box center [502, 288] width 24 height 14
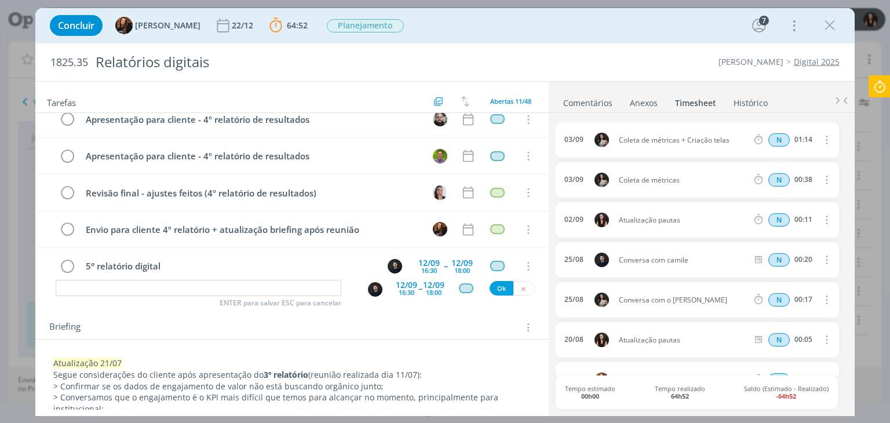
click at [396, 286] on div "12/09" at bounding box center [406, 285] width 21 height 8
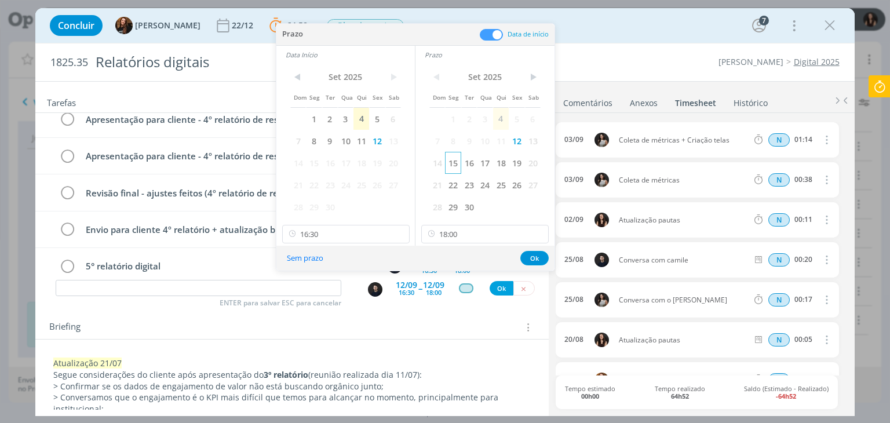
click at [455, 162] on span "15" at bounding box center [453, 163] width 16 height 22
click at [315, 161] on span "15" at bounding box center [314, 163] width 16 height 22
click at [344, 234] on input "16:30" at bounding box center [345, 234] width 127 height 19
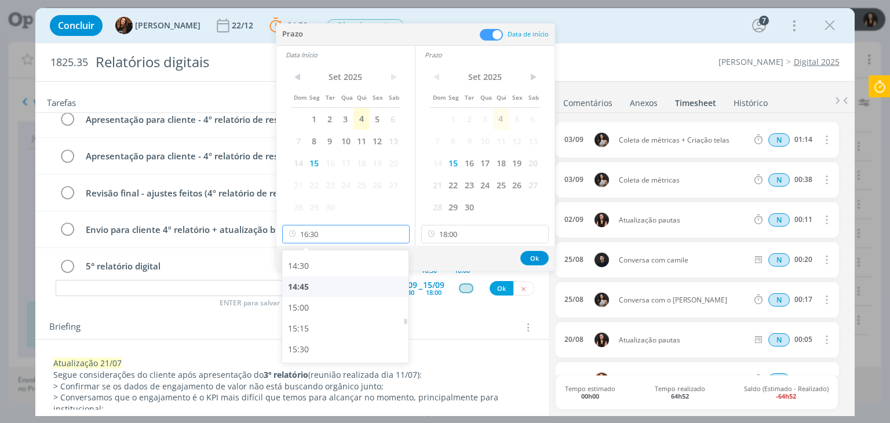
scroll to position [1173, 0]
click at [316, 276] on div "14:15" at bounding box center [347, 277] width 130 height 21
type input "14:15"
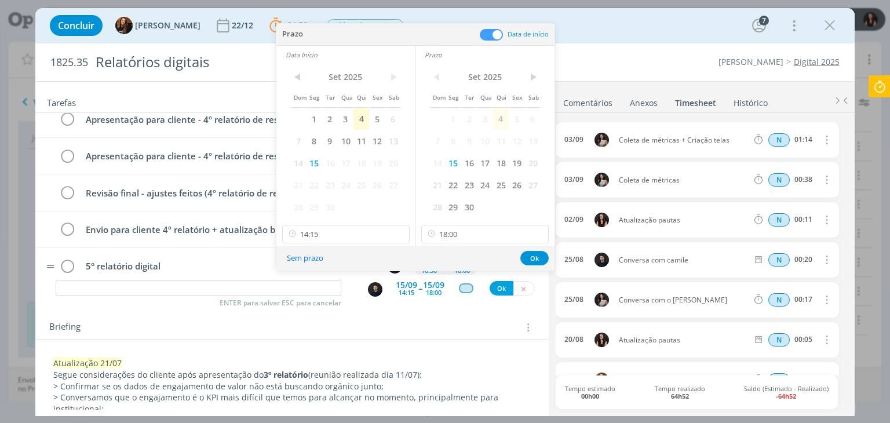
click at [531, 255] on button "Ok" at bounding box center [534, 258] width 28 height 14
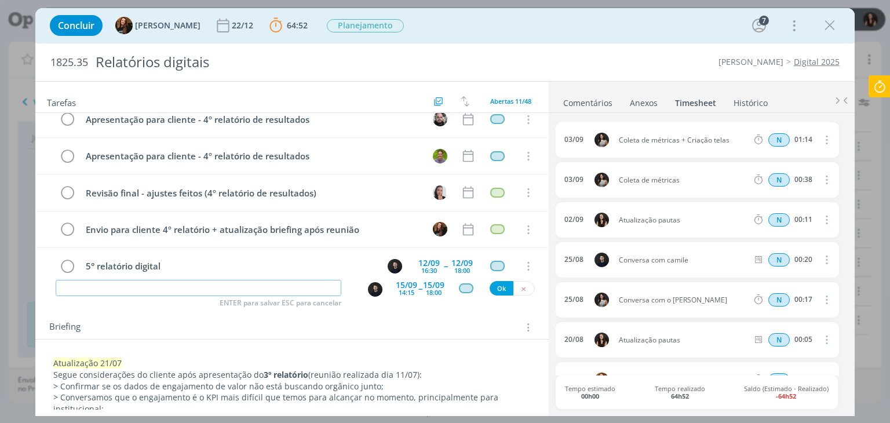
click at [290, 285] on input "dialog" at bounding box center [199, 288] width 286 height 16
drag, startPoint x: 196, startPoint y: 258, endPoint x: 61, endPoint y: 244, distance: 135.8
click at [61, 248] on tr "5° relatório digital 12/09 16:30 -- 12/09 18:00 Cancelar" at bounding box center [291, 266] width 513 height 37
copy div "5° relatório digital"
click at [129, 275] on tr "5° relatório digital 12/09 16:30 -- 12/09 18:00 Cancelar" at bounding box center [291, 266] width 513 height 37
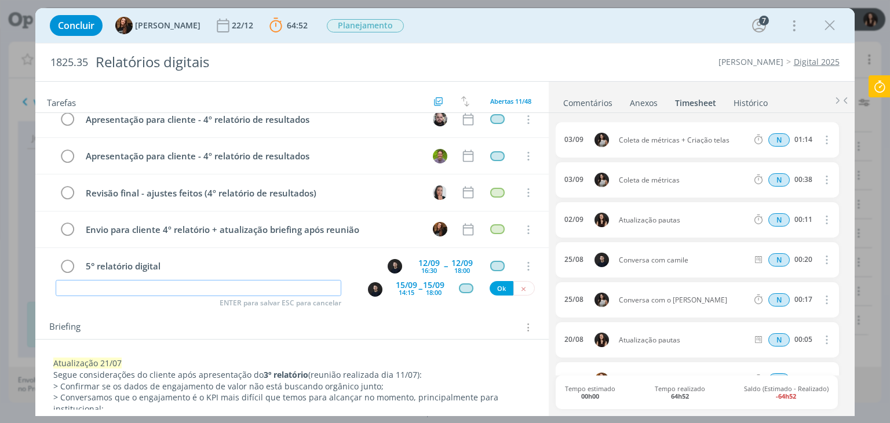
click at [132, 288] on input "dialog" at bounding box center [199, 288] width 286 height 16
paste input "5° relatório digital"
type input "5° relatório digital"
click at [490, 287] on button "Ok" at bounding box center [502, 288] width 24 height 14
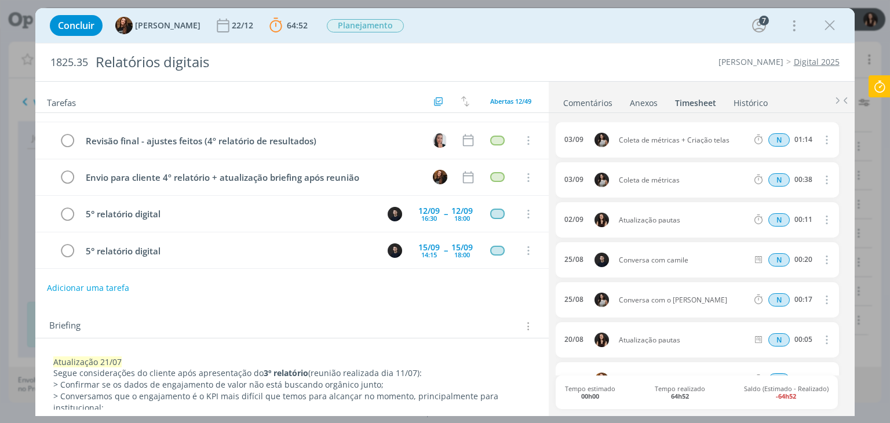
scroll to position [279, 0]
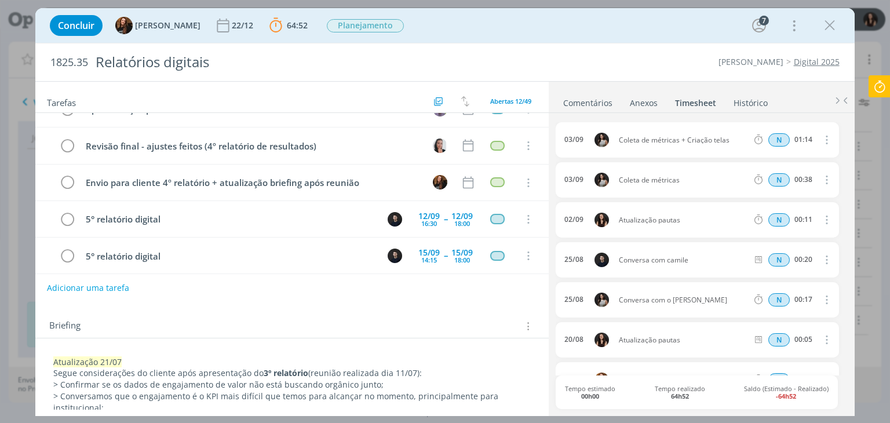
click at [81, 281] on button "Adicionar uma tarefa" at bounding box center [88, 288] width 82 height 20
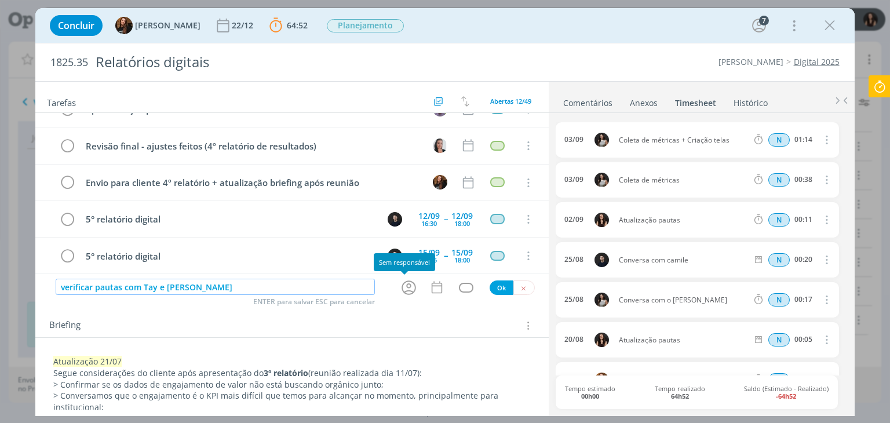
click at [405, 282] on icon "dialog" at bounding box center [409, 288] width 18 height 18
type input "verificar pautas com Tay e Carlos"
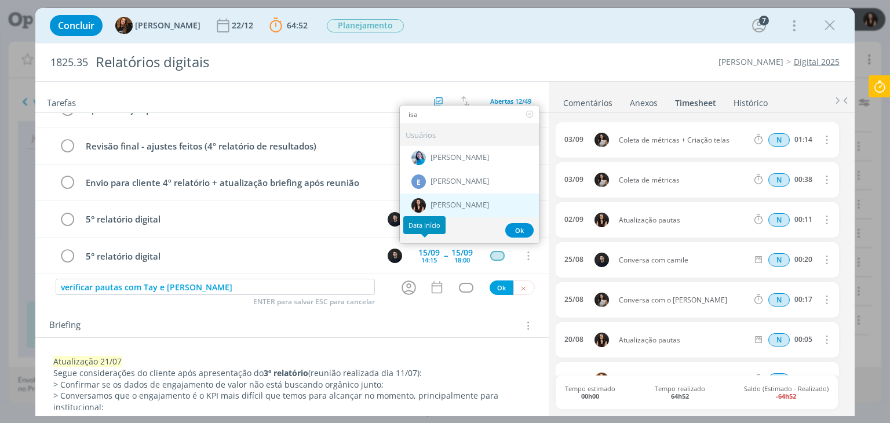
type input "isa"
click at [445, 202] on span "[PERSON_NAME]" at bounding box center [460, 204] width 59 height 9
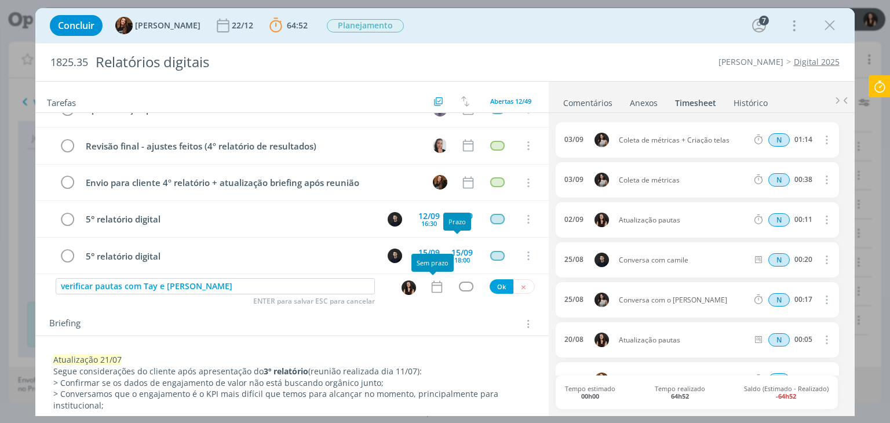
click at [437, 289] on icon "dialog" at bounding box center [436, 286] width 15 height 15
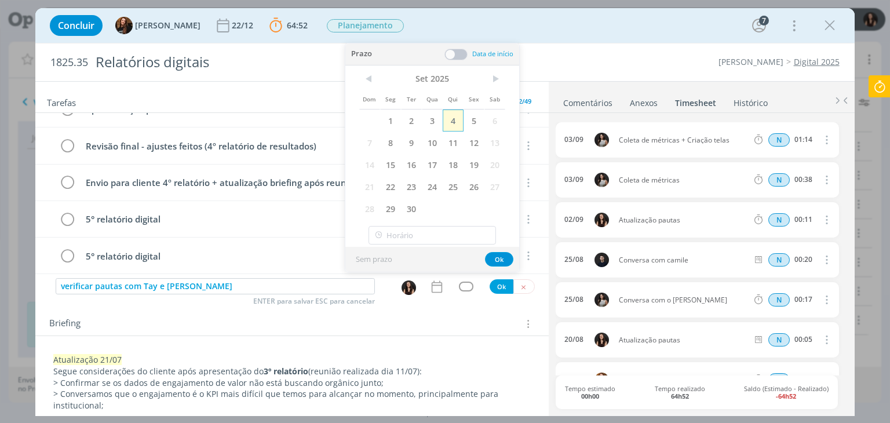
click at [445, 123] on span "4" at bounding box center [453, 121] width 21 height 22
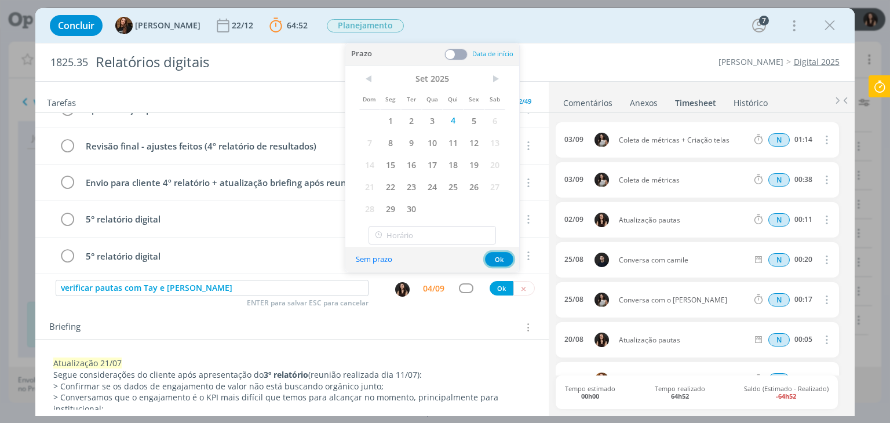
click at [500, 253] on button "Ok" at bounding box center [499, 259] width 28 height 14
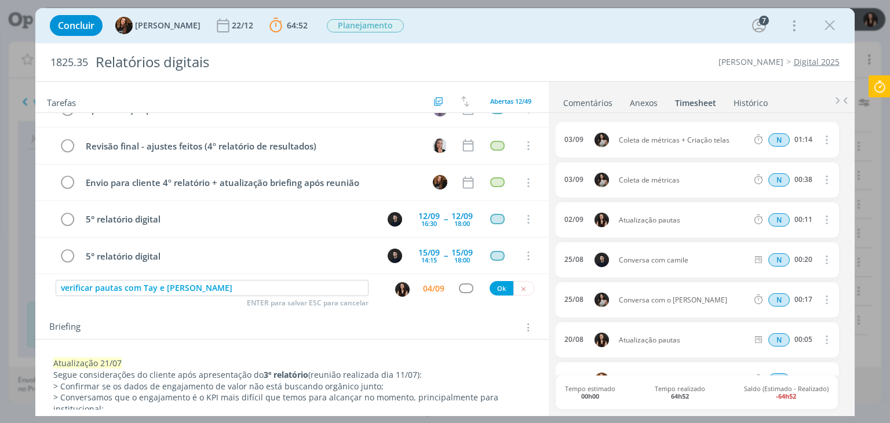
click at [464, 290] on div "dialog" at bounding box center [466, 288] width 14 height 10
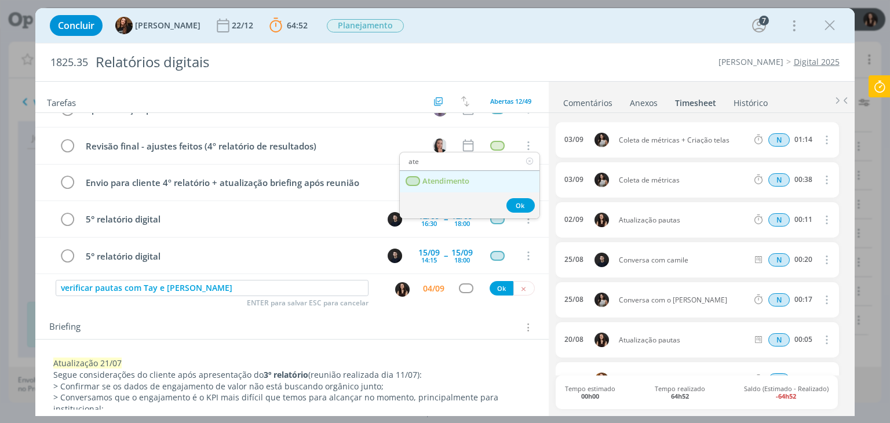
type input "ate"
click at [445, 178] on span "Atendimento" at bounding box center [446, 181] width 47 height 9
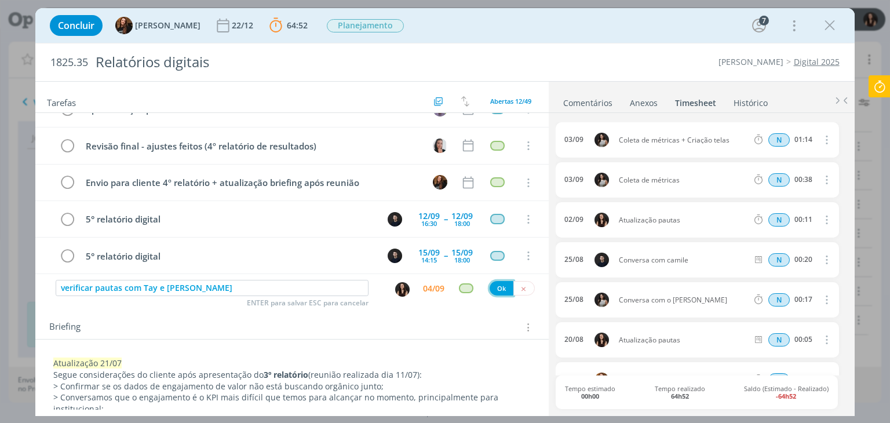
click at [496, 286] on button "Ok" at bounding box center [502, 288] width 24 height 14
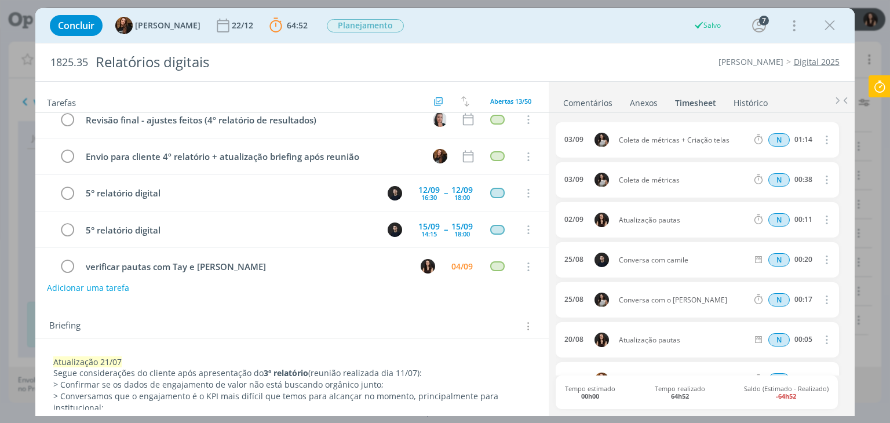
scroll to position [315, 0]
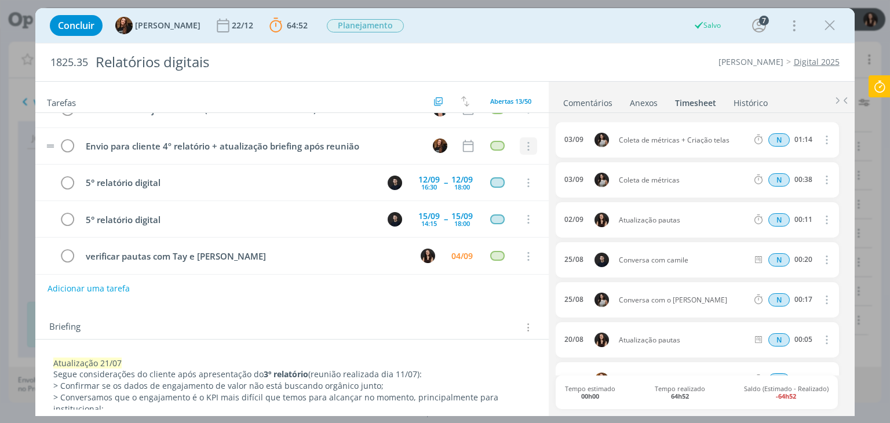
drag, startPoint x: 593, startPoint y: 96, endPoint x: 530, endPoint y: 144, distance: 79.5
click at [593, 97] on link "Comentários" at bounding box center [588, 100] width 50 height 17
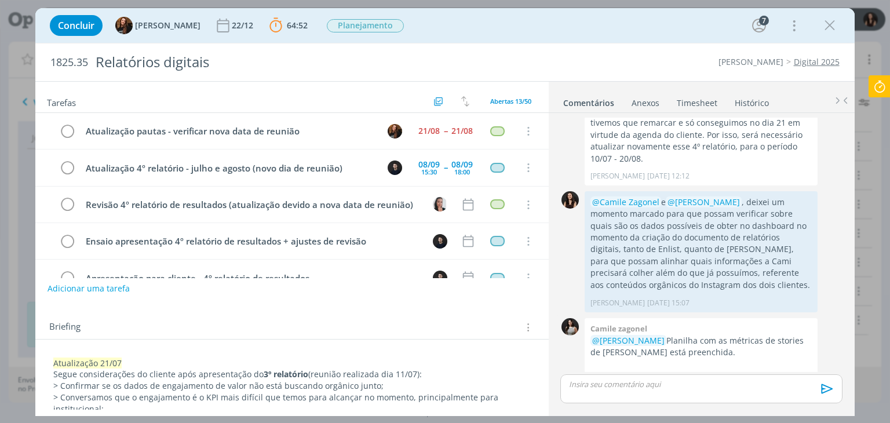
scroll to position [1096, 0]
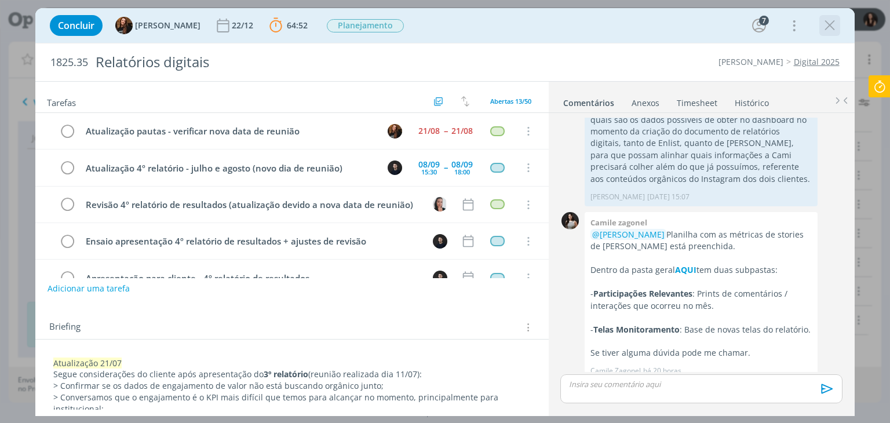
click at [825, 23] on icon "dialog" at bounding box center [829, 25] width 17 height 17
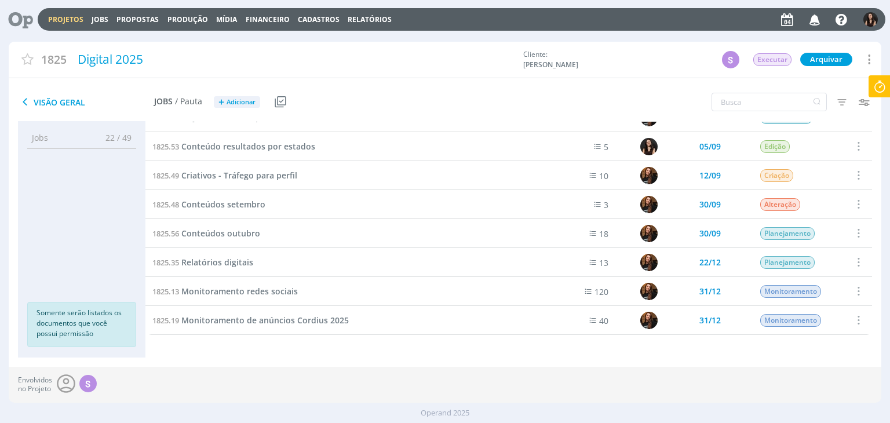
click at [882, 88] on icon at bounding box center [879, 86] width 21 height 23
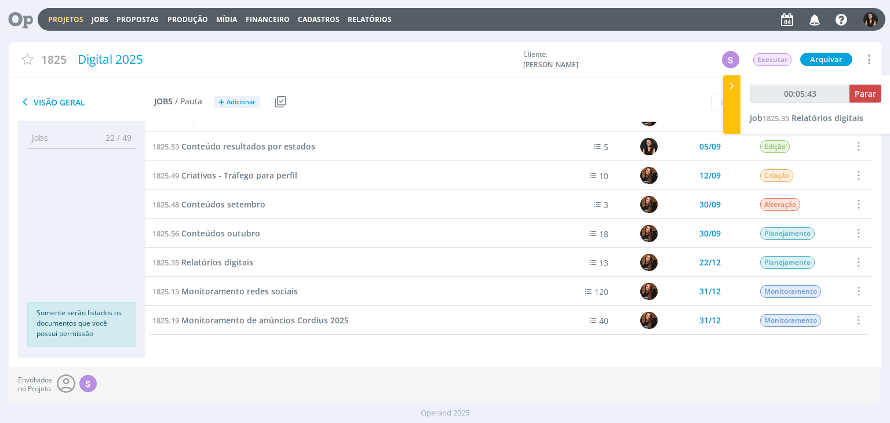
type input "00:05:44"
click at [855, 93] on span "Parar" at bounding box center [865, 93] width 21 height 11
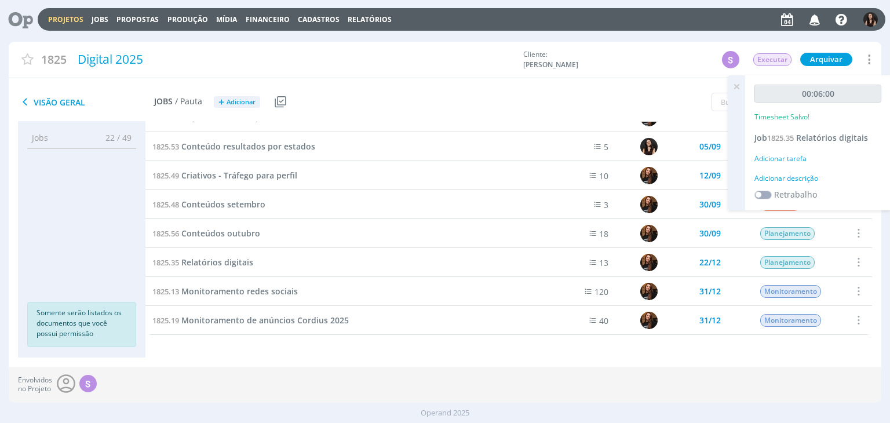
click at [795, 170] on div "00:06:00 Timesheet Salvo! Job 1825.35 Relatórios digitais Adicionar tarefa Adic…" at bounding box center [817, 142] width 145 height 135
click at [796, 177] on div "Adicionar descrição" at bounding box center [817, 178] width 127 height 10
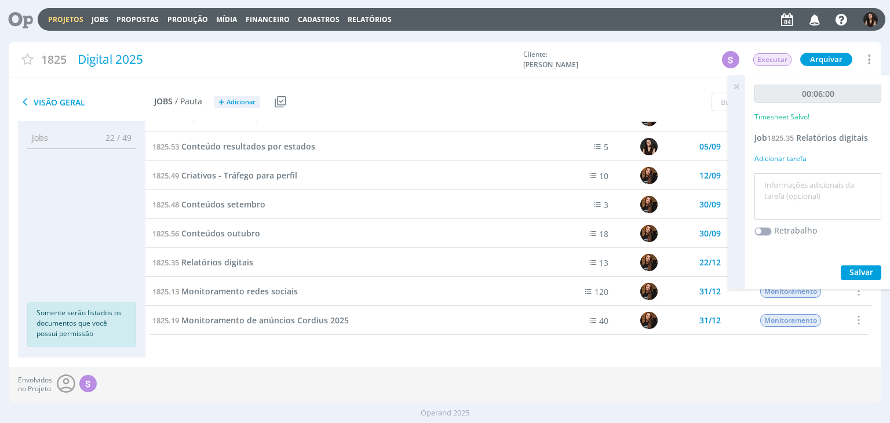
click at [803, 189] on textarea at bounding box center [817, 196] width 121 height 41
click at [812, 186] on textarea "Atualizaç~çao pautas" at bounding box center [817, 196] width 121 height 41
type textarea "Atualização pautas"
click at [867, 267] on span "Salvar" at bounding box center [862, 272] width 24 height 11
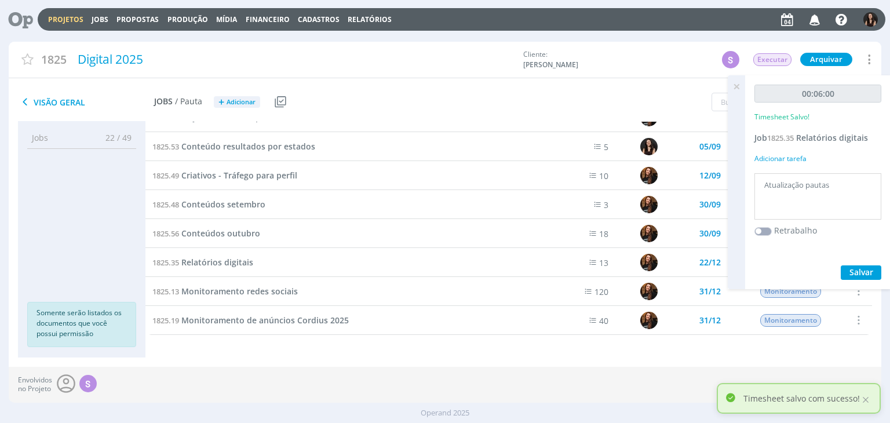
click at [737, 87] on icon at bounding box center [736, 86] width 21 height 23
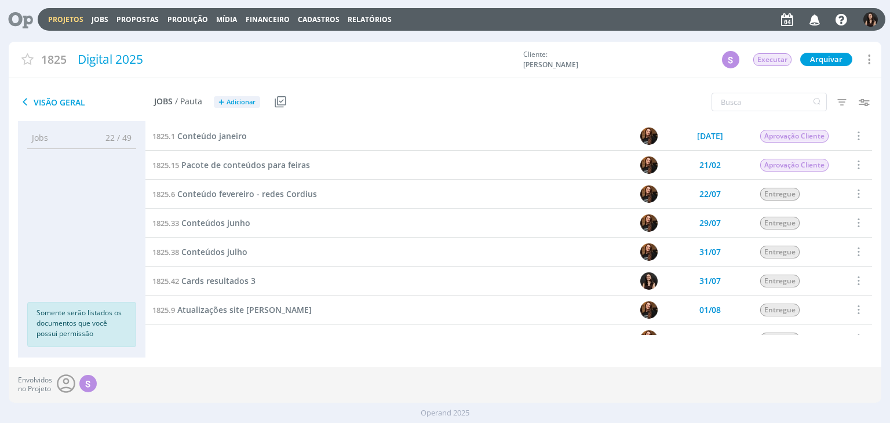
click at [28, 20] on icon at bounding box center [17, 19] width 24 height 23
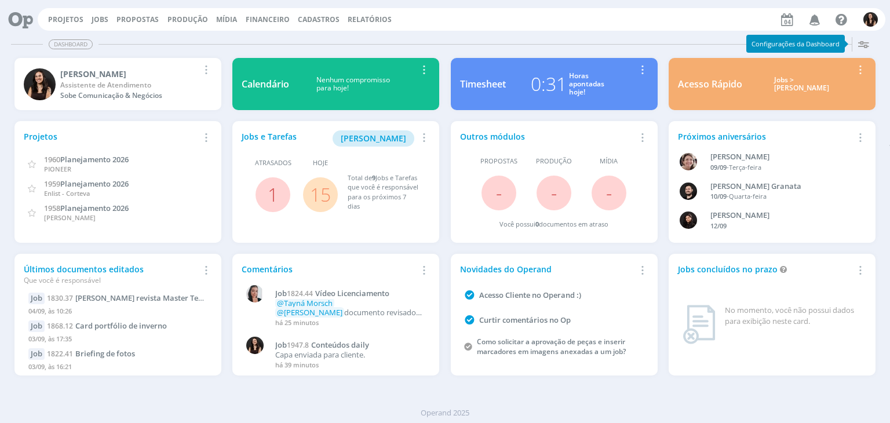
click at [318, 198] on link "15" at bounding box center [320, 194] width 21 height 25
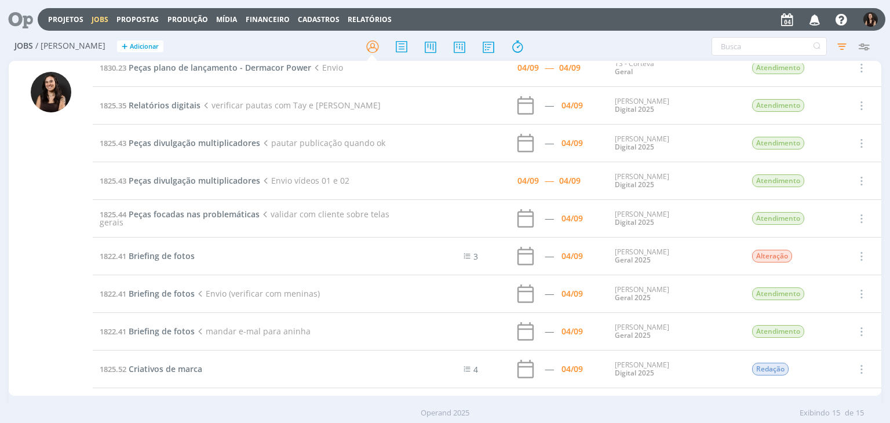
scroll to position [13, 0]
click at [184, 257] on span "Briefing de fotos" at bounding box center [162, 256] width 66 height 11
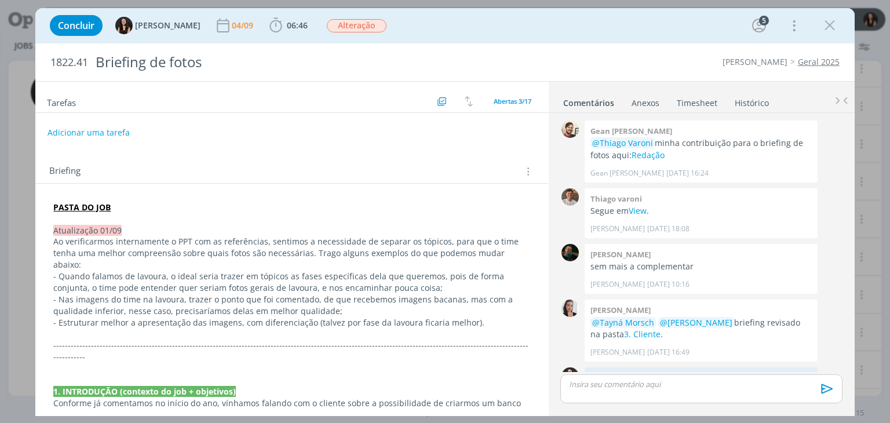
scroll to position [282, 0]
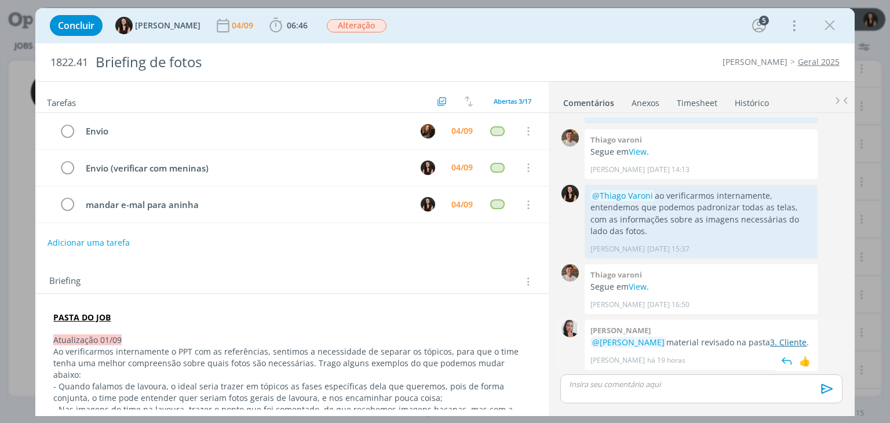
click at [772, 341] on link "3. Cliente" at bounding box center [788, 342] width 37 height 11
click at [502, 33] on div "Concluir Isabelle Silva 04/09 06:46 Iniciar Apontar Data * 04/09/2025 Horas * 0…" at bounding box center [444, 26] width 801 height 28
click at [829, 12] on div "Concluir Isabelle Silva 04/09 06:46 Iniciar Apontar Data * 04/09/2025 Horas * 0…" at bounding box center [444, 26] width 801 height 28
click at [827, 26] on icon "dialog" at bounding box center [829, 25] width 17 height 17
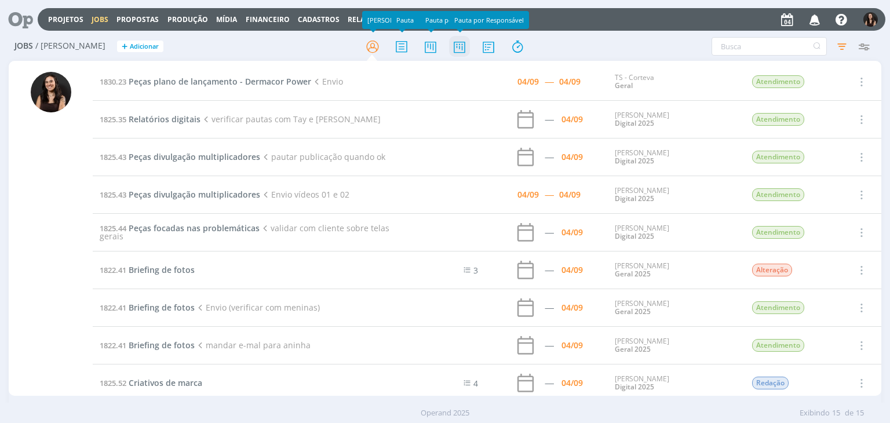
drag, startPoint x: 468, startPoint y: 46, endPoint x: 461, endPoint y: 53, distance: 10.7
click at [469, 46] on icon at bounding box center [459, 46] width 21 height 23
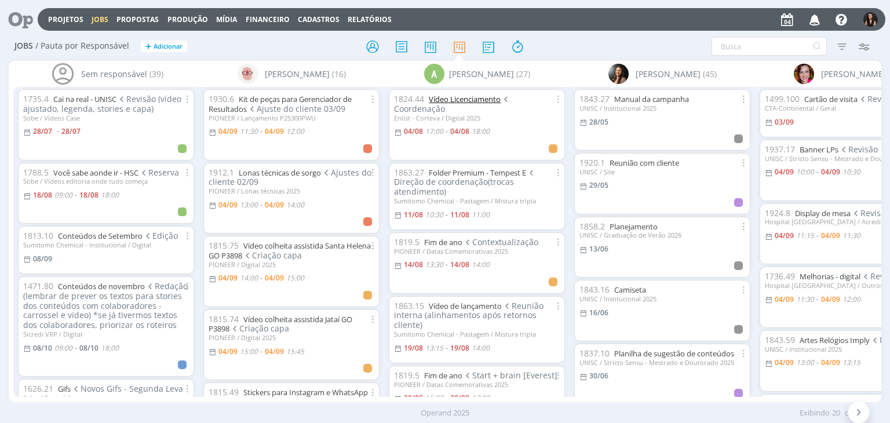
click at [453, 102] on link "Vídeo Licenciamento" at bounding box center [465, 99] width 72 height 10
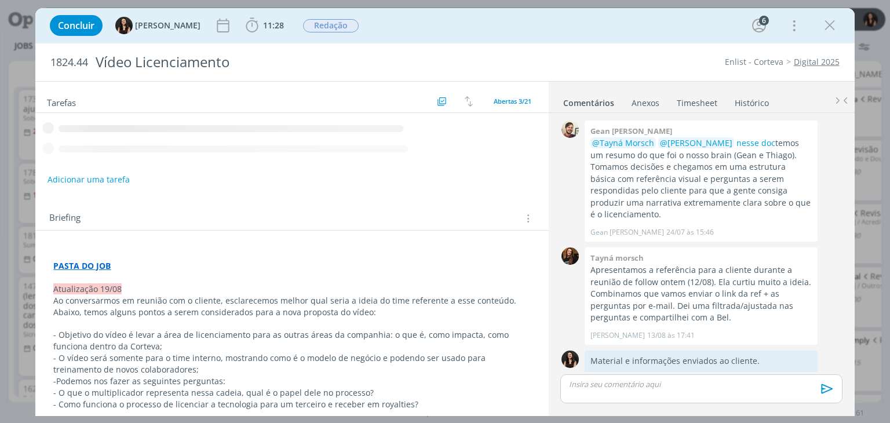
scroll to position [300, 0]
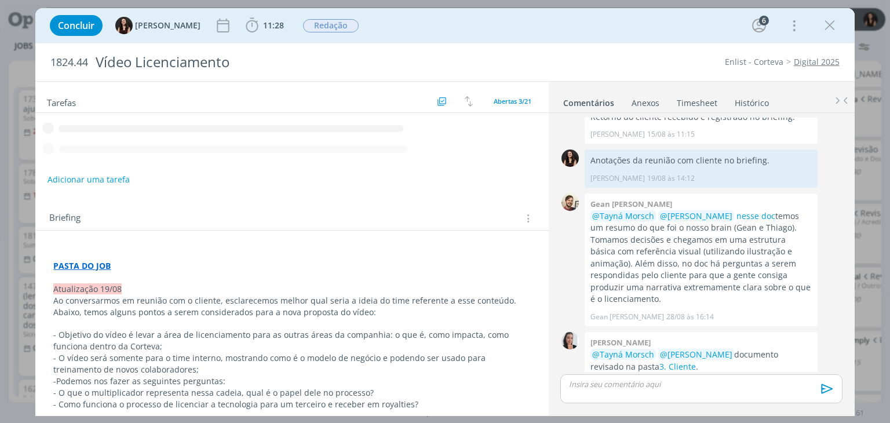
click at [688, 92] on link "Timesheet" at bounding box center [697, 100] width 42 height 17
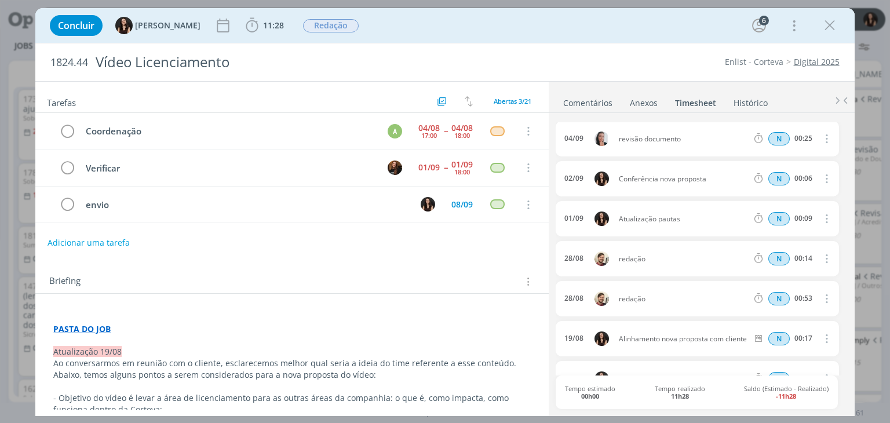
scroll to position [0, 0]
click at [830, 21] on icon "dialog" at bounding box center [829, 25] width 17 height 17
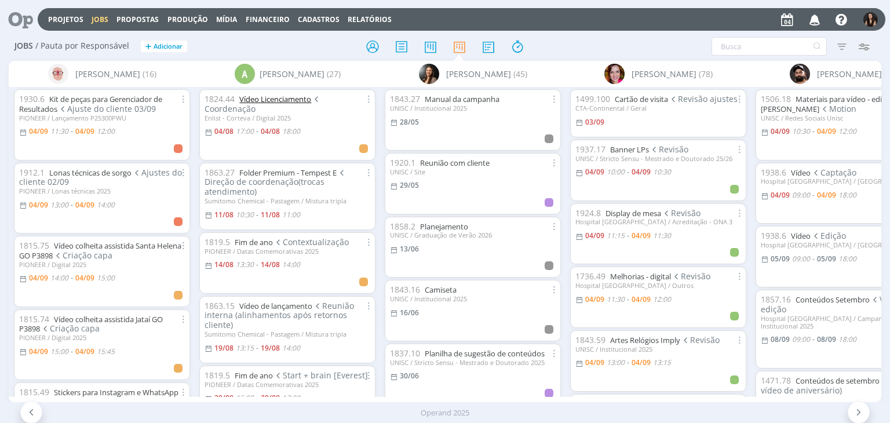
click at [293, 101] on link "Vídeo Licenciamento" at bounding box center [275, 99] width 72 height 10
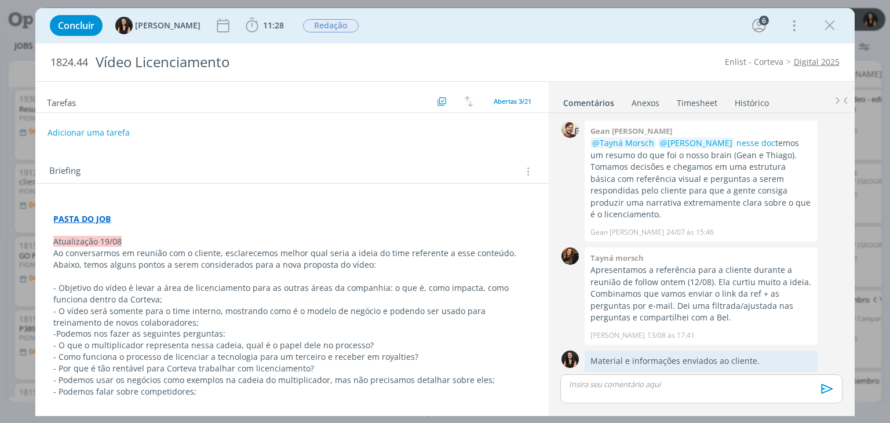
scroll to position [300, 0]
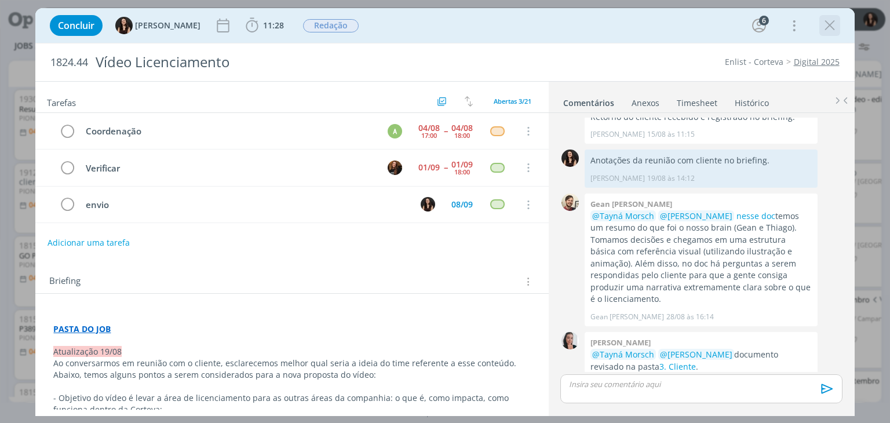
click at [831, 28] on icon "dialog" at bounding box center [829, 25] width 17 height 17
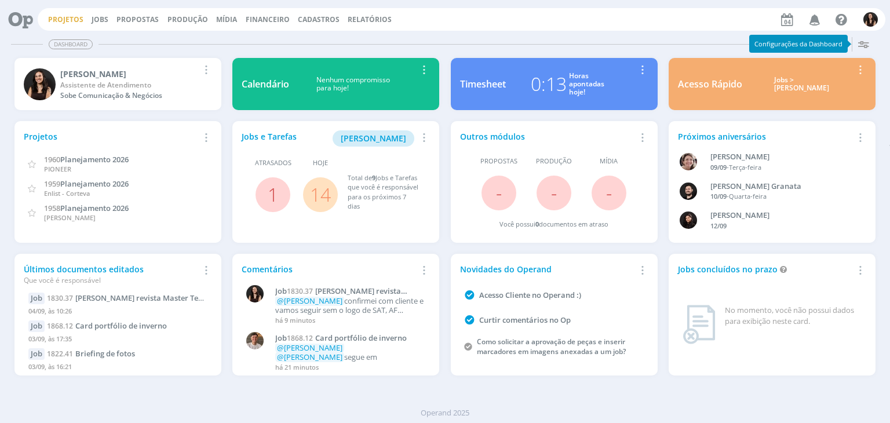
click at [60, 21] on link "Projetos" at bounding box center [65, 19] width 35 height 10
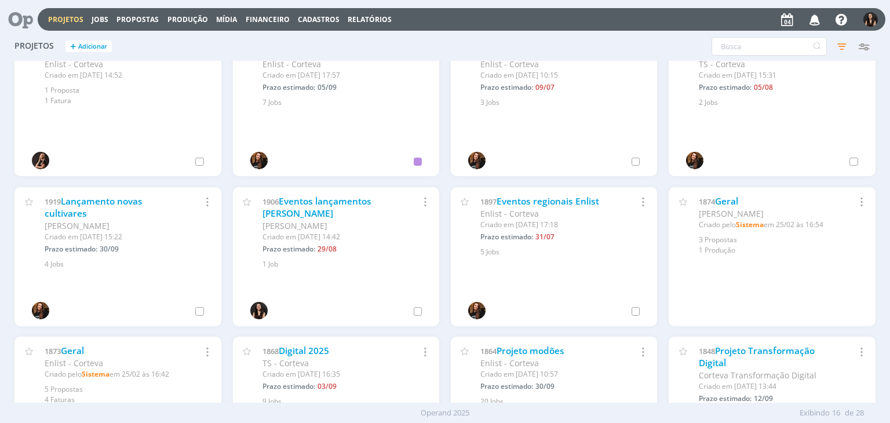
scroll to position [174, 0]
click at [112, 202] on link "Lançamento novas cultivares" at bounding box center [94, 207] width 98 height 25
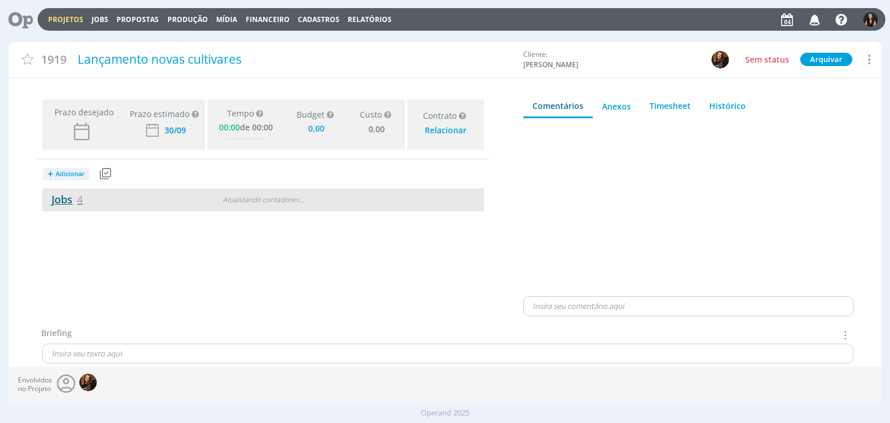
type input "0,00"
click at [59, 200] on link "Jobs 4" at bounding box center [62, 199] width 41 height 14
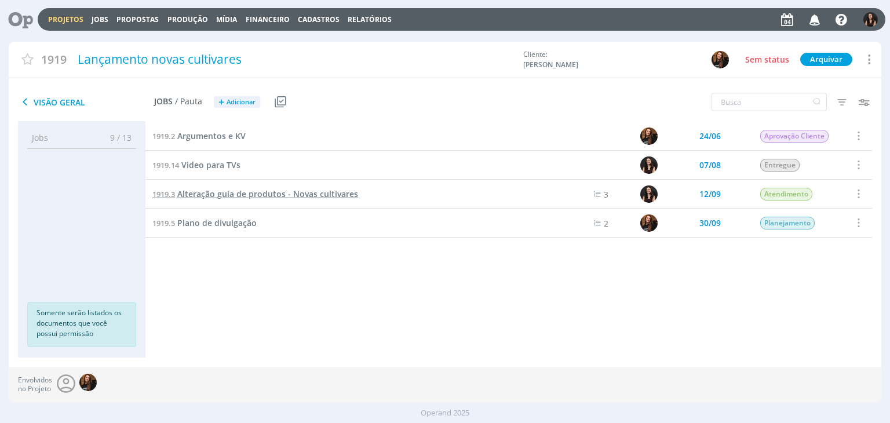
click at [218, 198] on span "Alteração guia de produtos - Novas cultivares" at bounding box center [267, 193] width 181 height 11
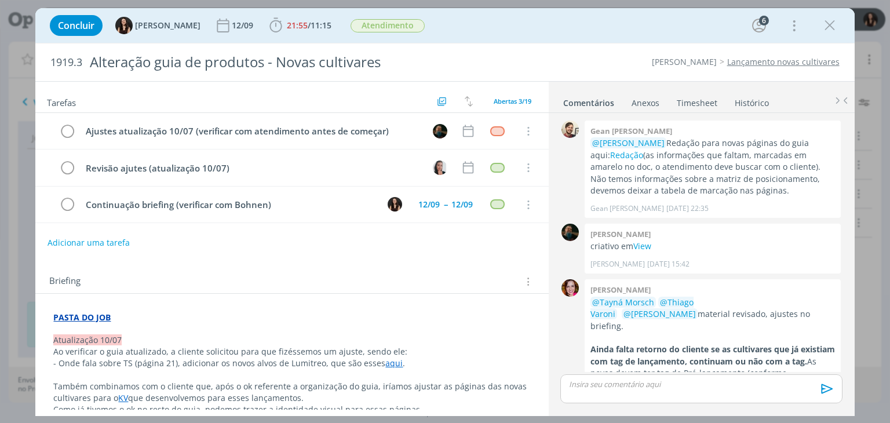
scroll to position [737, 0]
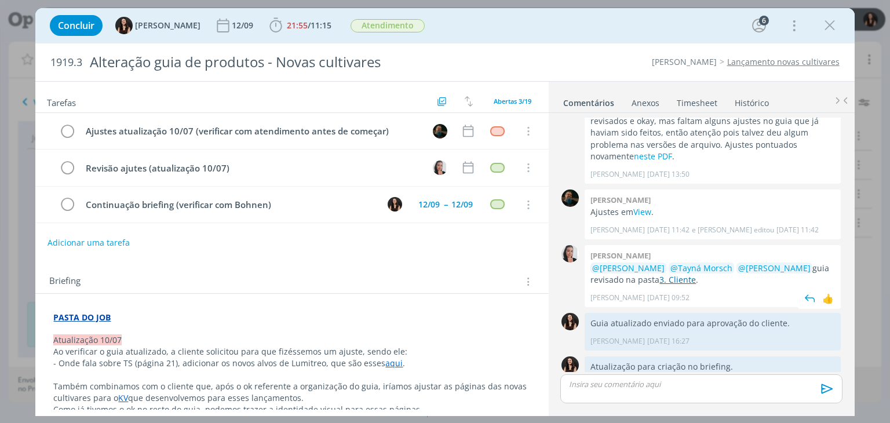
click at [670, 274] on link "3. Cliente" at bounding box center [677, 279] width 37 height 11
click at [833, 28] on icon "dialog" at bounding box center [829, 25] width 17 height 17
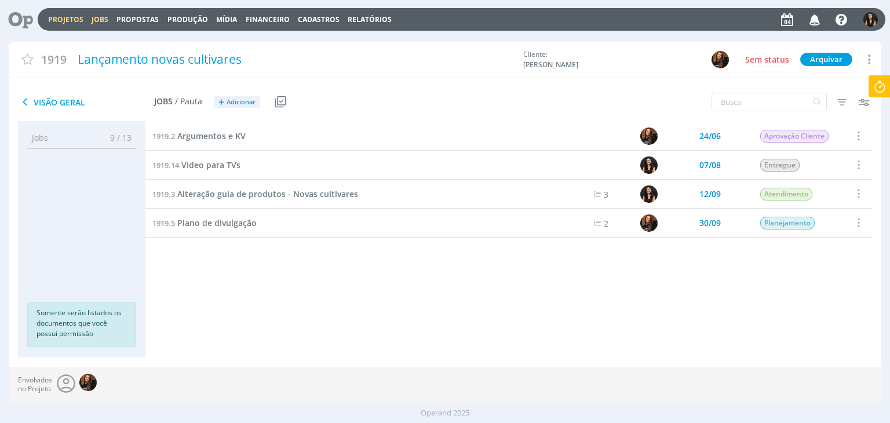
click at [101, 17] on link "Jobs" at bounding box center [100, 19] width 17 height 10
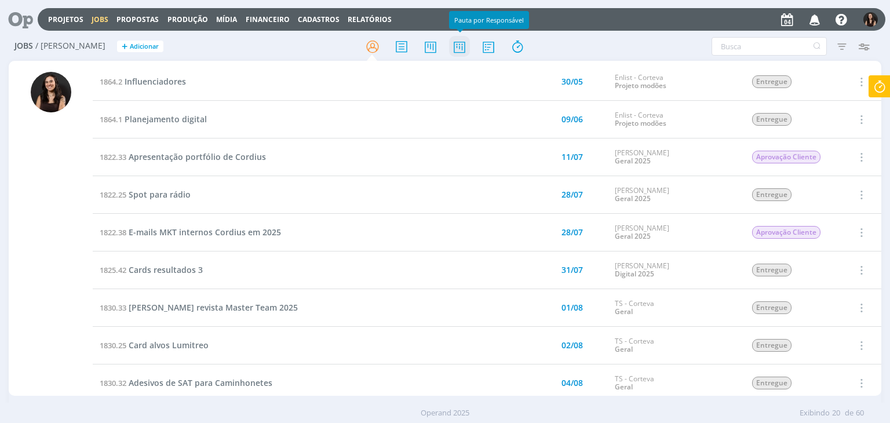
click at [458, 49] on icon at bounding box center [459, 46] width 21 height 23
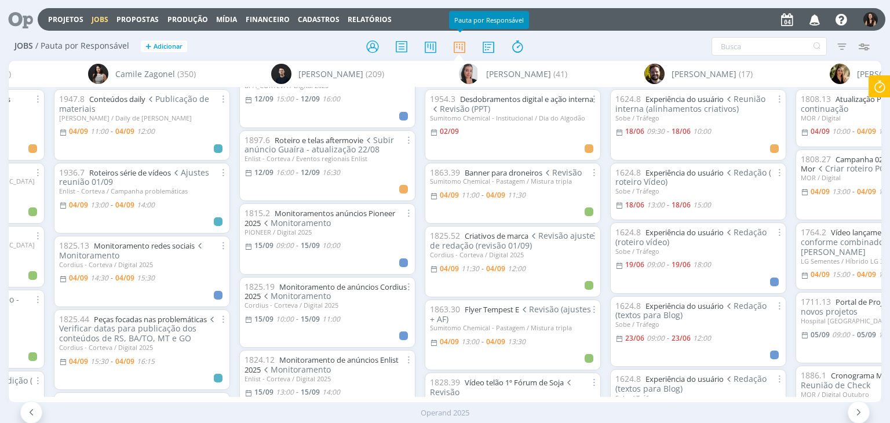
scroll to position [2955, 0]
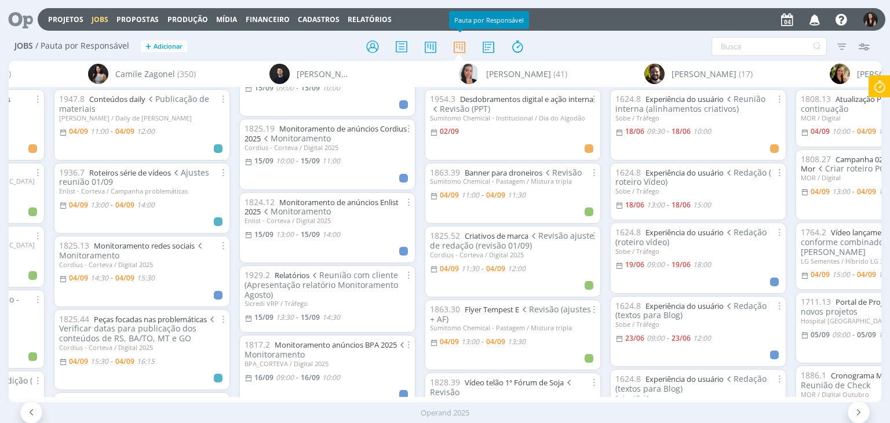
scroll to position [3260, 0]
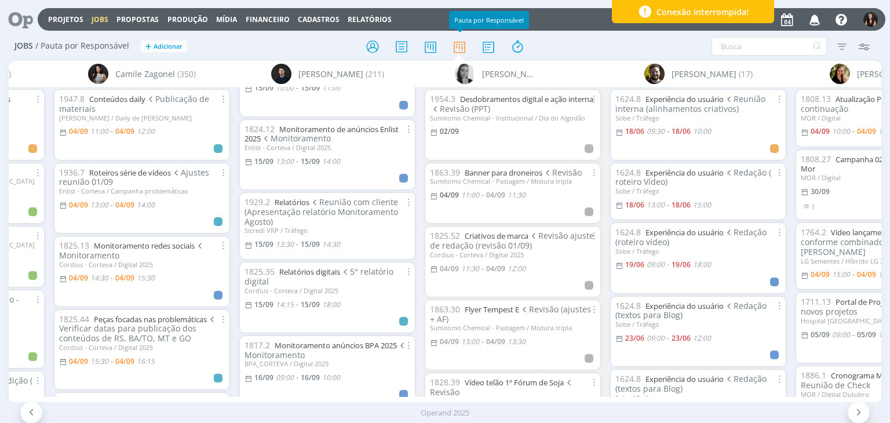
drag, startPoint x: 15, startPoint y: 12, endPoint x: 23, endPoint y: 3, distance: 12.3
click at [15, 12] on icon at bounding box center [17, 19] width 24 height 23
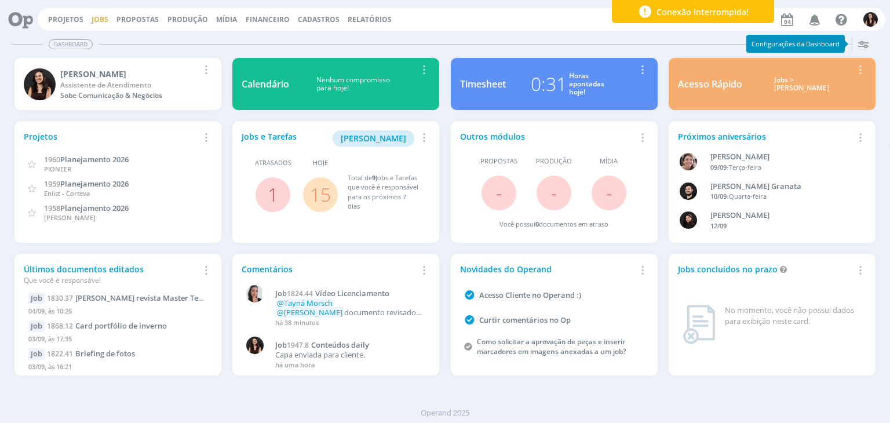
click at [96, 19] on link "Jobs" at bounding box center [100, 19] width 17 height 10
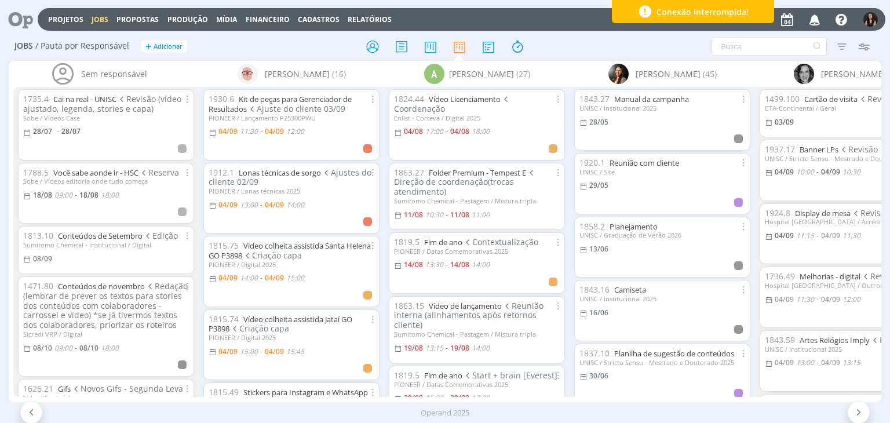
scroll to position [0, 189]
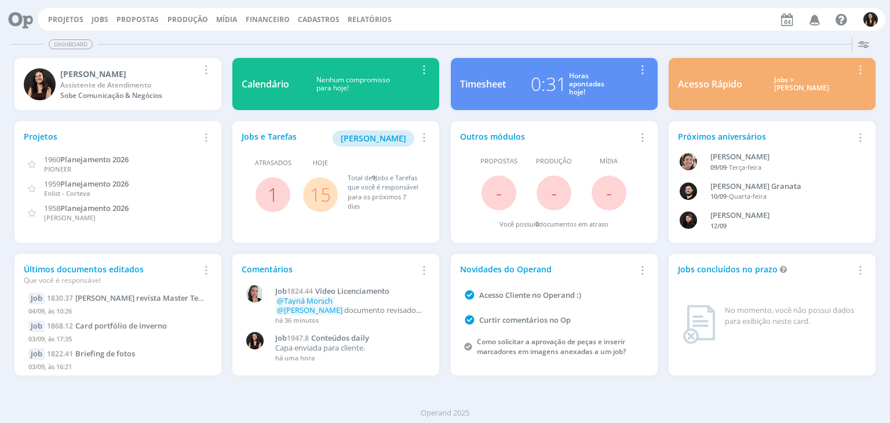
click at [316, 198] on link "15" at bounding box center [320, 194] width 21 height 25
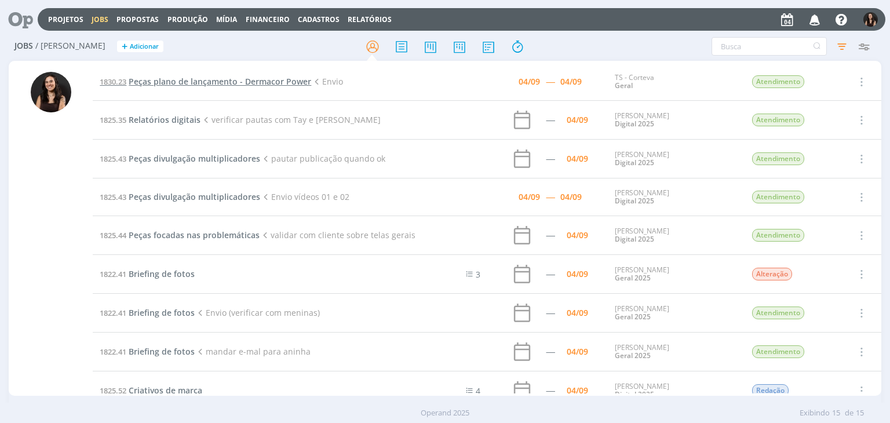
click at [193, 83] on span "Peças plano de lançamento - Dermacor Power" at bounding box center [220, 81] width 183 height 11
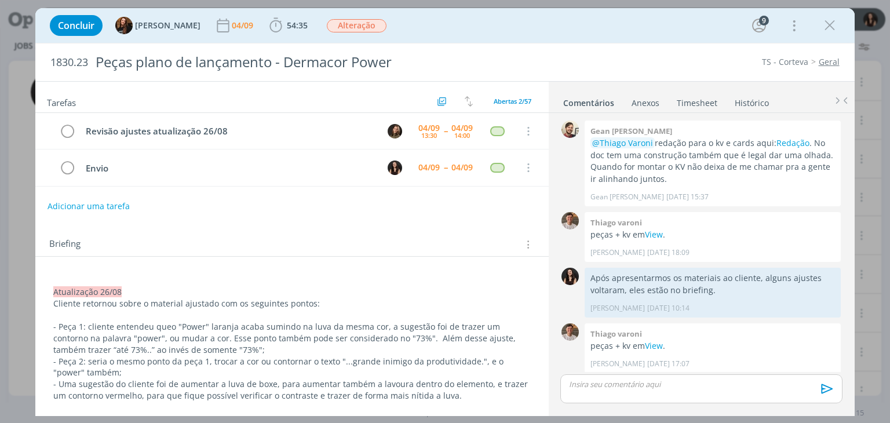
scroll to position [1129, 0]
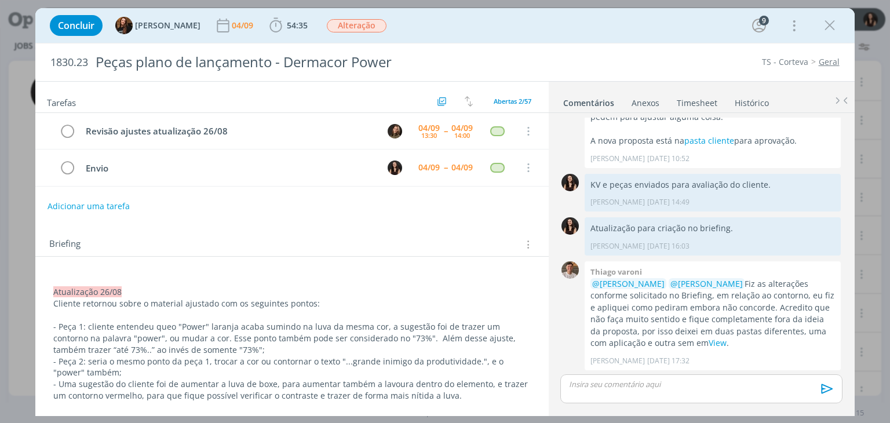
click at [829, 26] on icon "dialog" at bounding box center [829, 25] width 17 height 17
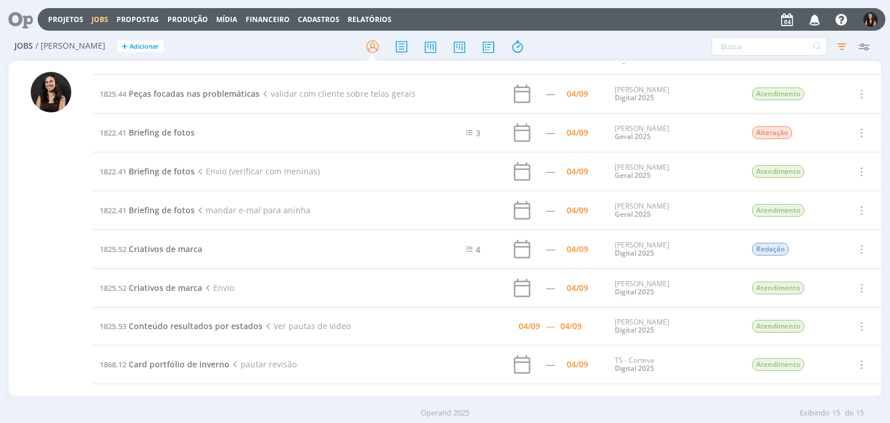
scroll to position [141, 0]
click at [162, 250] on span "Criativos de marca" at bounding box center [166, 249] width 74 height 11
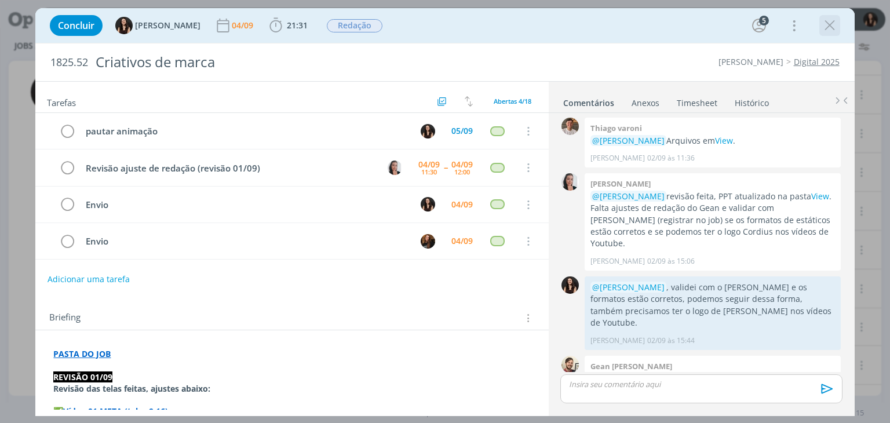
click at [829, 24] on icon "dialog" at bounding box center [829, 25] width 17 height 17
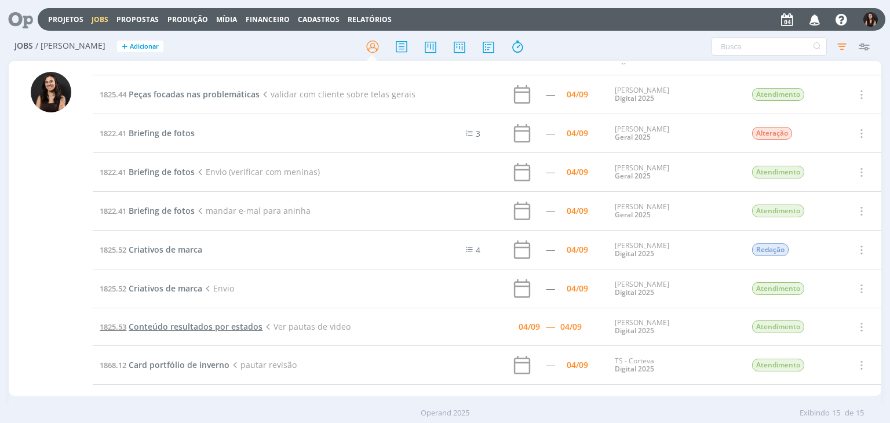
click at [177, 329] on span "Conteúdo resultados por estados" at bounding box center [196, 326] width 134 height 11
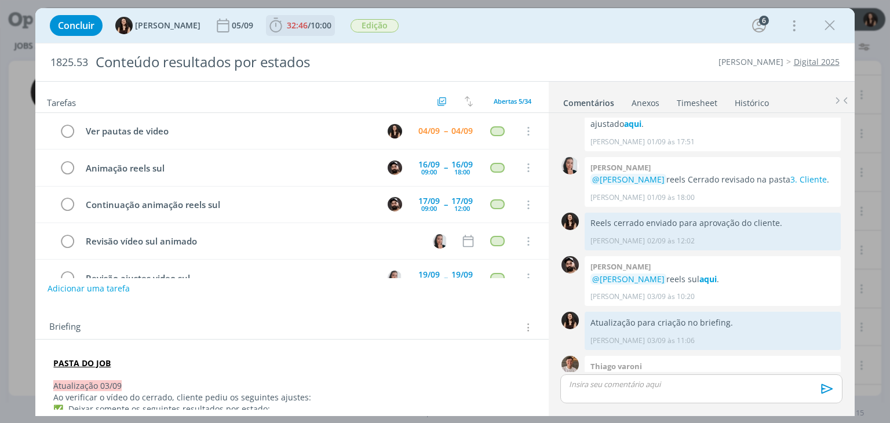
click at [291, 20] on span "32:46" at bounding box center [297, 25] width 21 height 11
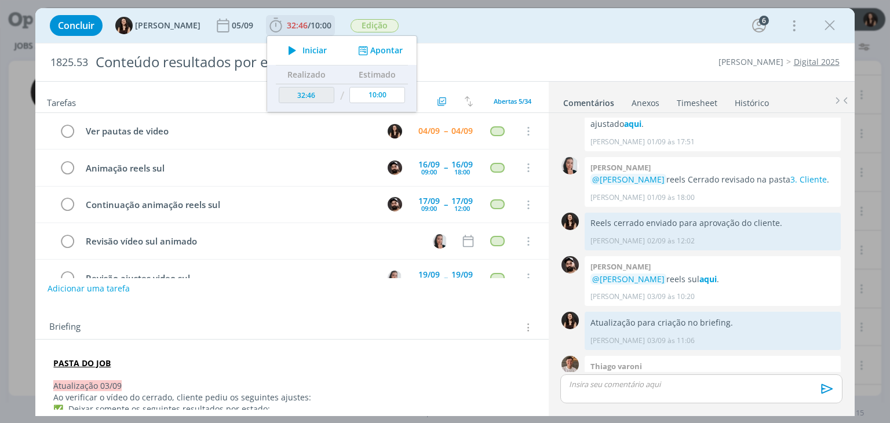
click at [302, 50] on span "Iniciar" at bounding box center [314, 50] width 24 height 8
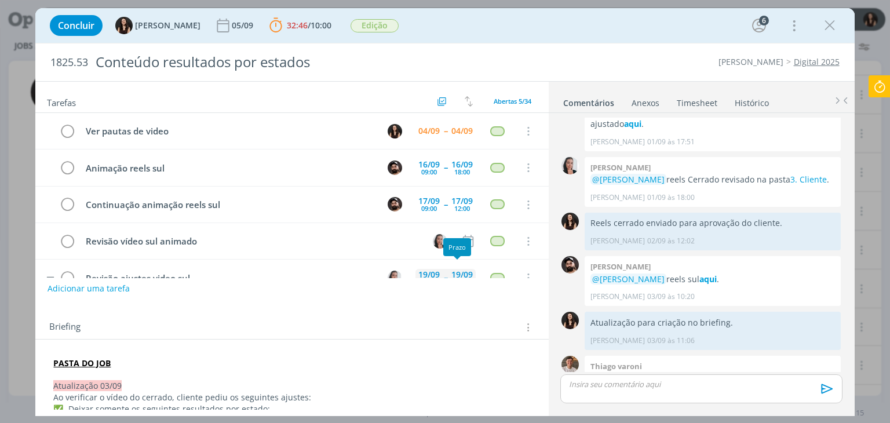
click at [459, 271] on div "19/09" at bounding box center [461, 275] width 21 height 8
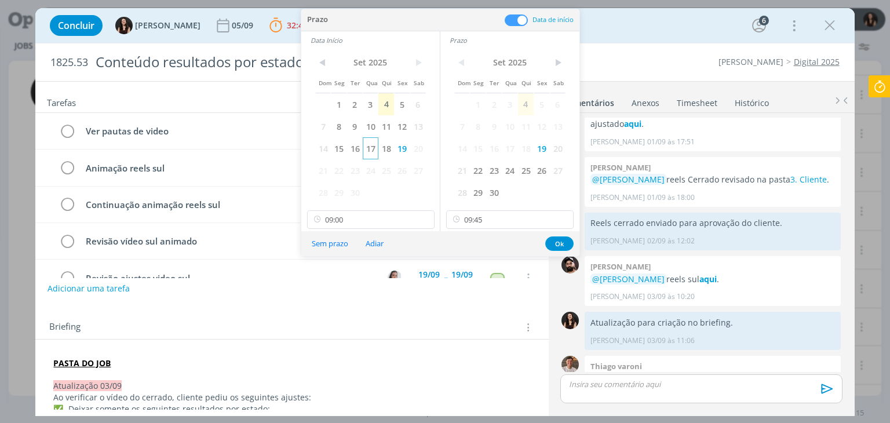
click at [371, 149] on span "17" at bounding box center [371, 148] width 16 height 22
click at [510, 147] on span "17" at bounding box center [510, 148] width 16 height 22
click at [365, 216] on input "09:00" at bounding box center [370, 219] width 127 height 19
click at [524, 224] on input "09:45" at bounding box center [509, 219] width 127 height 19
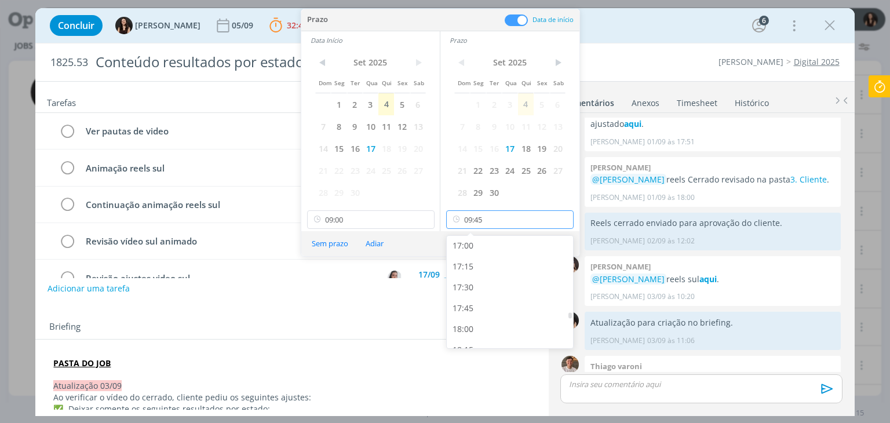
scroll to position [1421, 0]
click at [482, 287] on div "17:30" at bounding box center [512, 285] width 130 height 21
type input "17:30"
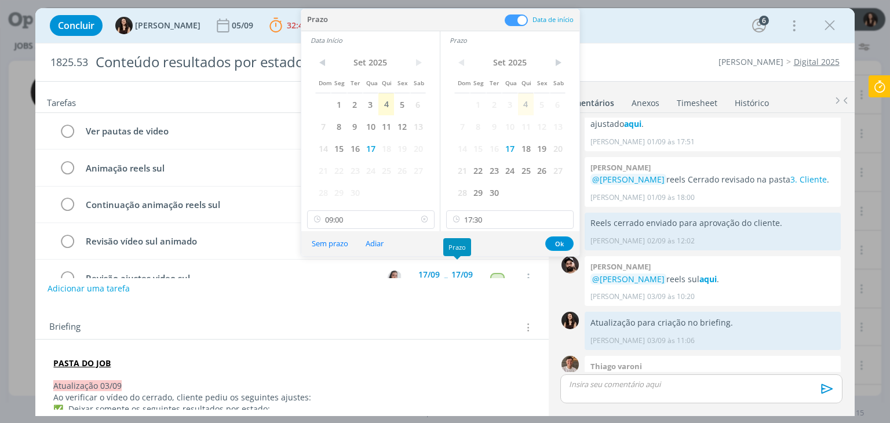
click at [323, 213] on icon at bounding box center [317, 219] width 14 height 19
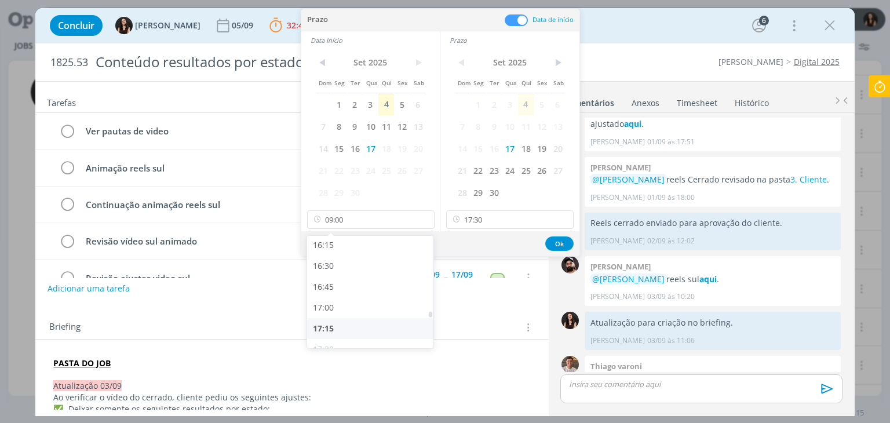
scroll to position [1358, 0]
click at [342, 302] on div "17:00" at bounding box center [372, 306] width 130 height 21
type input "17:00"
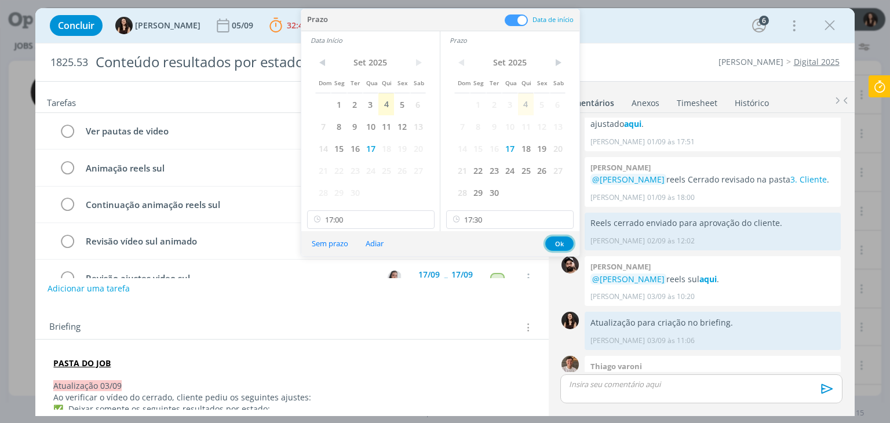
click at [567, 244] on button "Ok" at bounding box center [559, 243] width 28 height 14
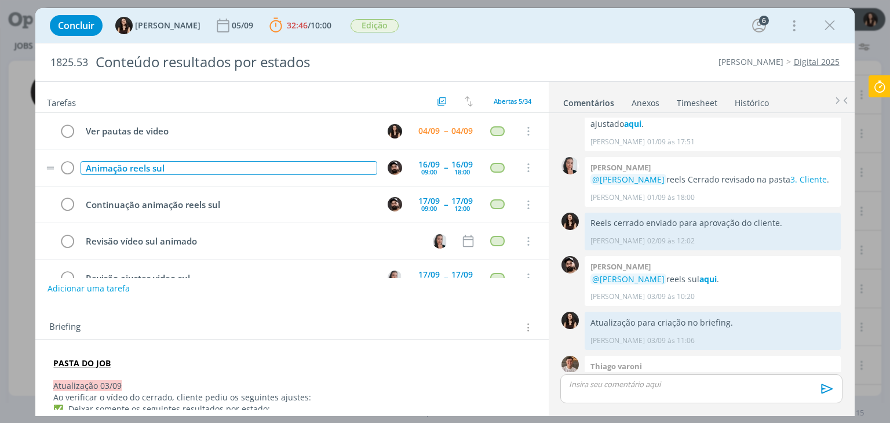
click at [327, 166] on div "Animação reels sul" at bounding box center [229, 168] width 296 height 14
drag, startPoint x: 327, startPoint y: 166, endPoint x: 85, endPoint y: 177, distance: 242.5
click at [85, 177] on tr "Animação reels sul 16/09 09:00 -- 16/09 18:00 Cancelar" at bounding box center [291, 168] width 513 height 37
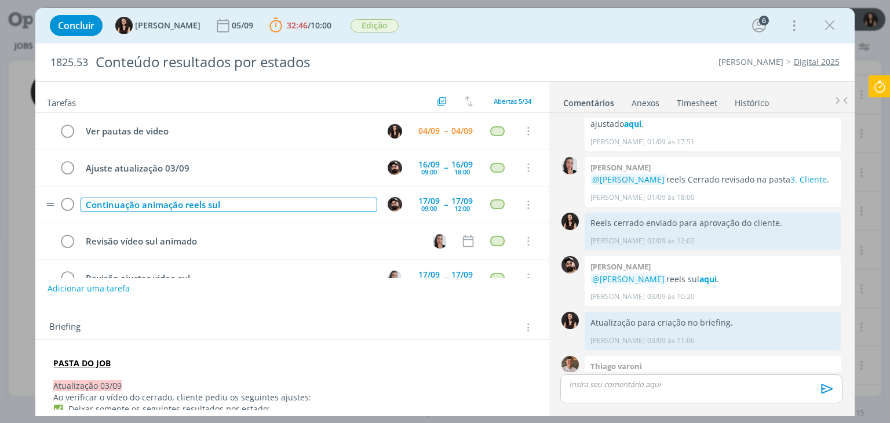
click at [332, 209] on div "Continuação animação reels sul" at bounding box center [229, 205] width 296 height 14
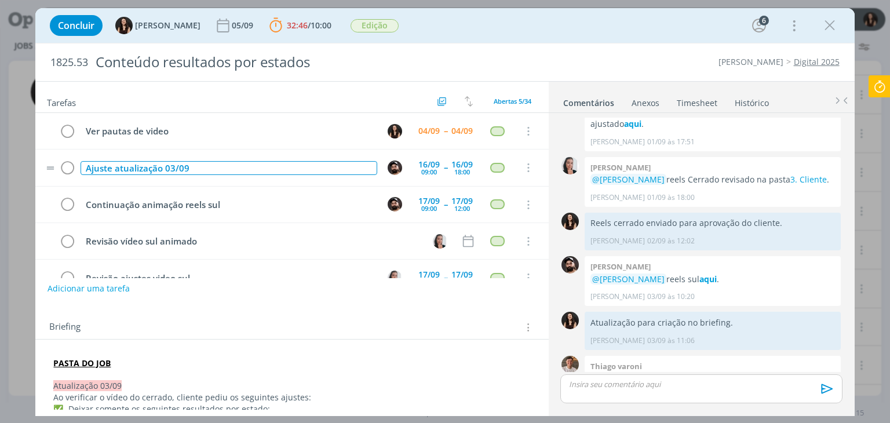
click at [264, 162] on div "Ajuste atualização 03/09" at bounding box center [229, 168] width 296 height 14
click at [268, 165] on div "Ajuste atualização 03/09" at bounding box center [229, 168] width 296 height 14
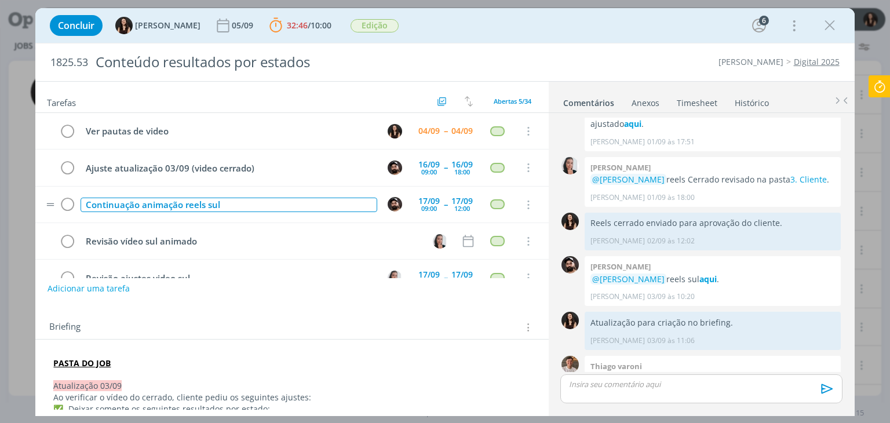
click at [275, 198] on div "Continuação animação reels sul" at bounding box center [229, 205] width 296 height 14
drag, startPoint x: 254, startPoint y: 202, endPoint x: 64, endPoint y: 213, distance: 190.4
click at [64, 213] on tr "Continuação animação reels sul 17/09 09:00 -- 17/09 12:00 Cancelar" at bounding box center [291, 205] width 513 height 37
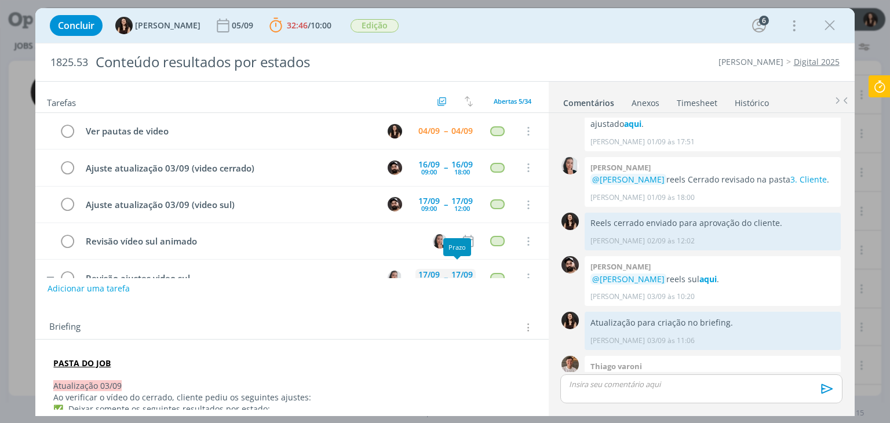
click at [451, 271] on div "17/09" at bounding box center [461, 275] width 21 height 8
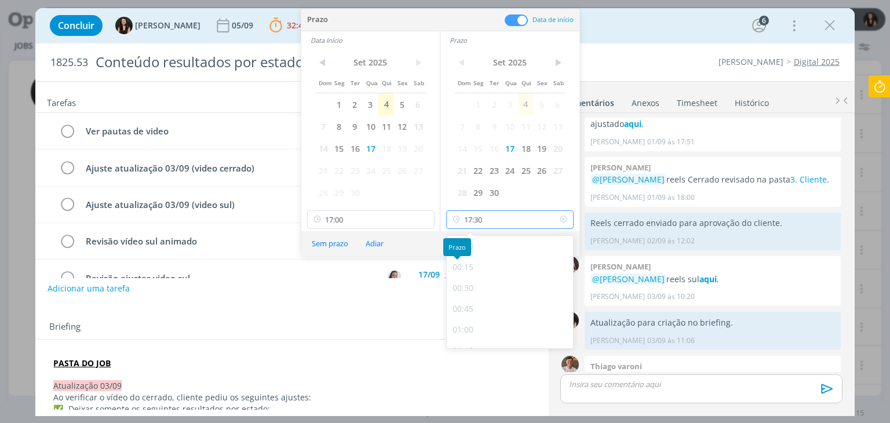
click at [482, 223] on input "17:30" at bounding box center [509, 219] width 127 height 19
click at [478, 316] on div "18:00" at bounding box center [512, 318] width 130 height 21
type input "18:00"
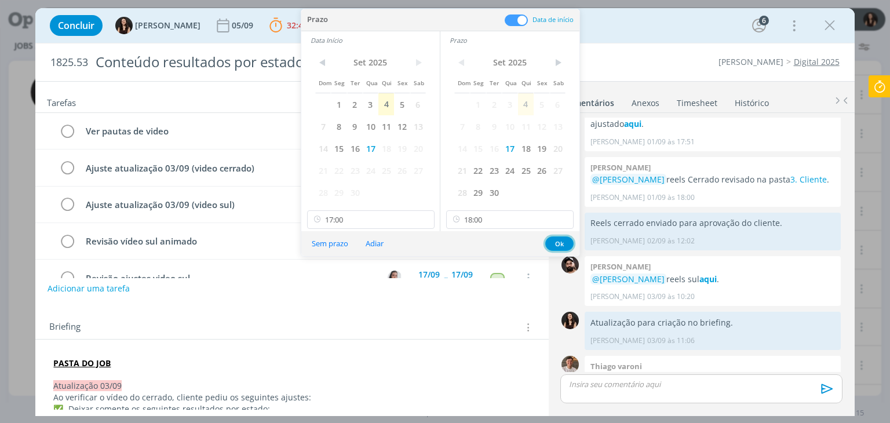
click at [572, 242] on button "Ok" at bounding box center [559, 243] width 28 height 14
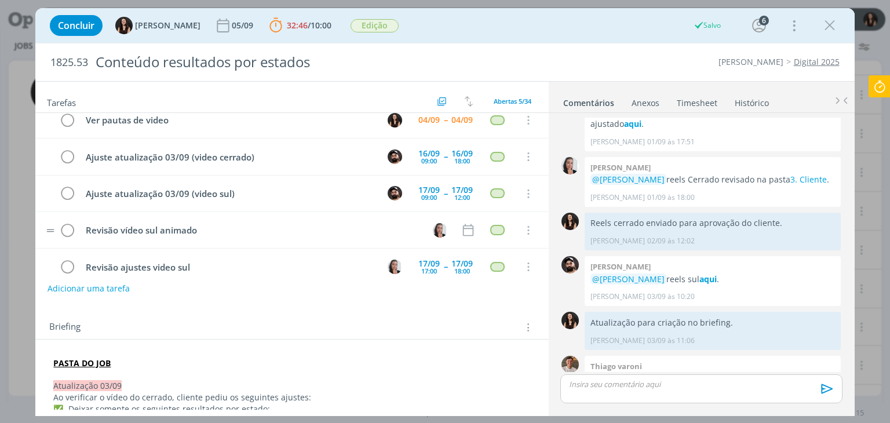
scroll to position [25, 0]
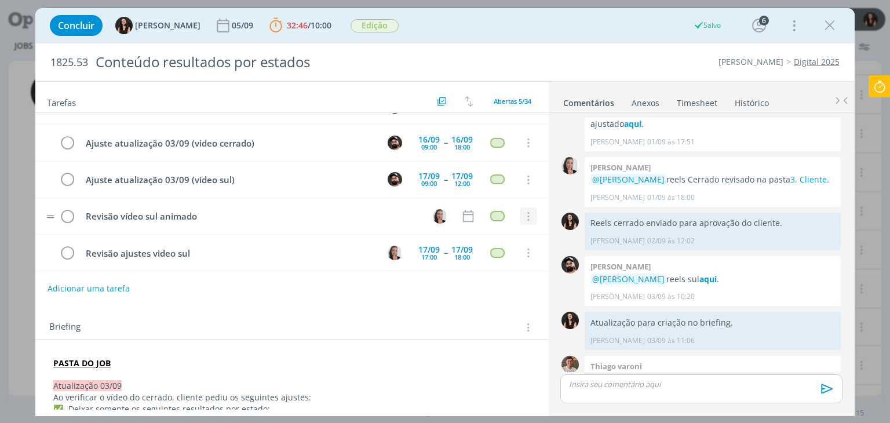
click at [522, 212] on icon "dialog" at bounding box center [528, 217] width 13 height 10
click at [493, 234] on link "Cancelar" at bounding box center [491, 236] width 92 height 19
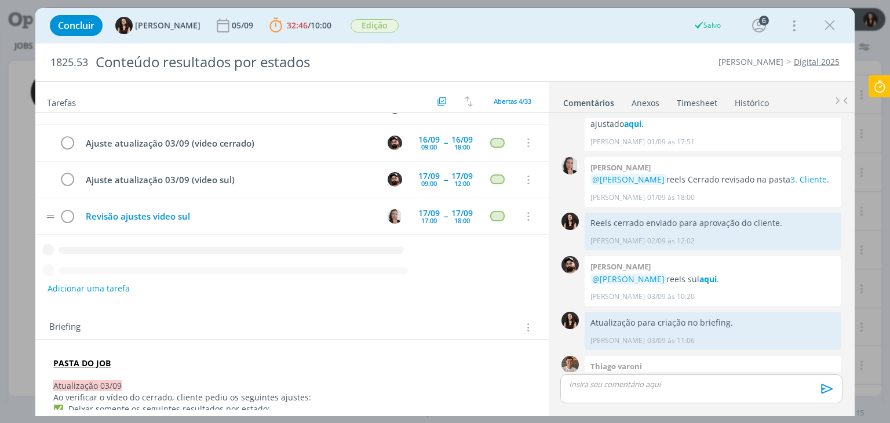
scroll to position [0, 0]
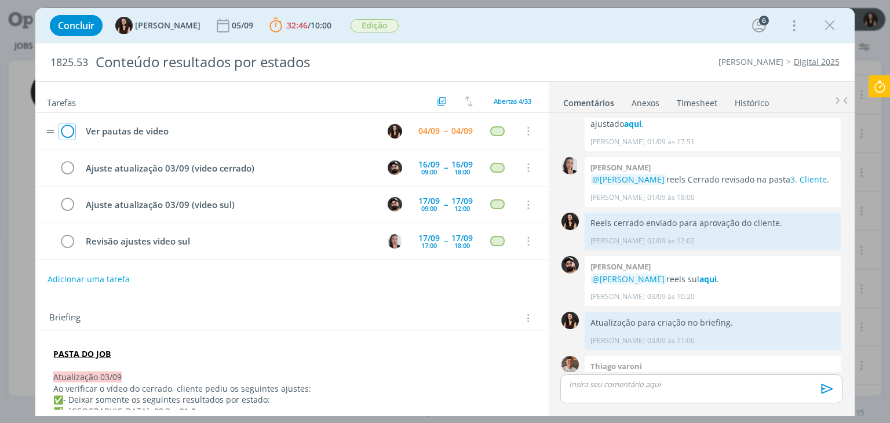
click at [66, 129] on icon "dialog" at bounding box center [67, 131] width 16 height 17
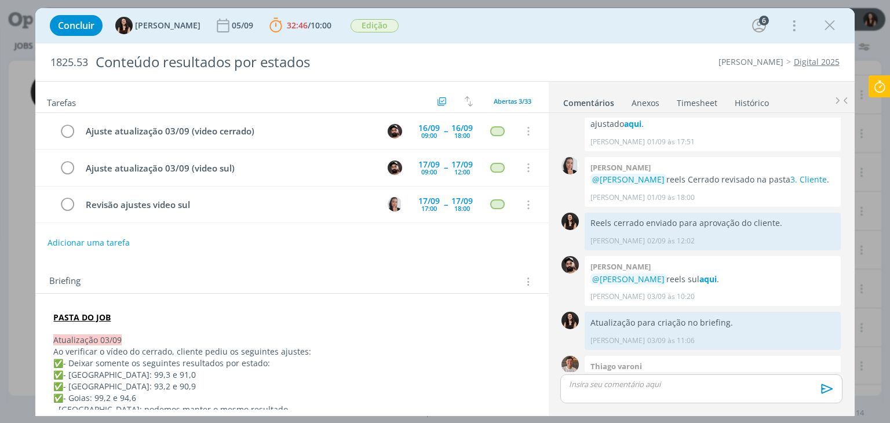
click at [880, 86] on icon at bounding box center [879, 86] width 21 height 23
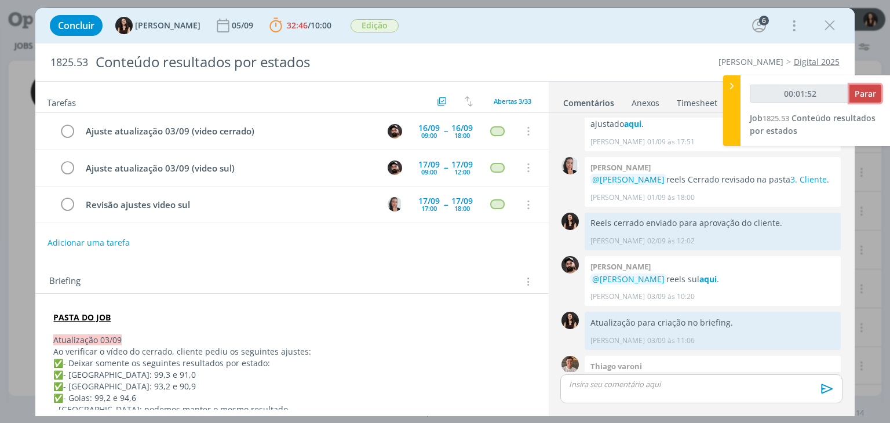
click at [870, 97] on span "Parar" at bounding box center [865, 93] width 21 height 11
type input "00:02:00"
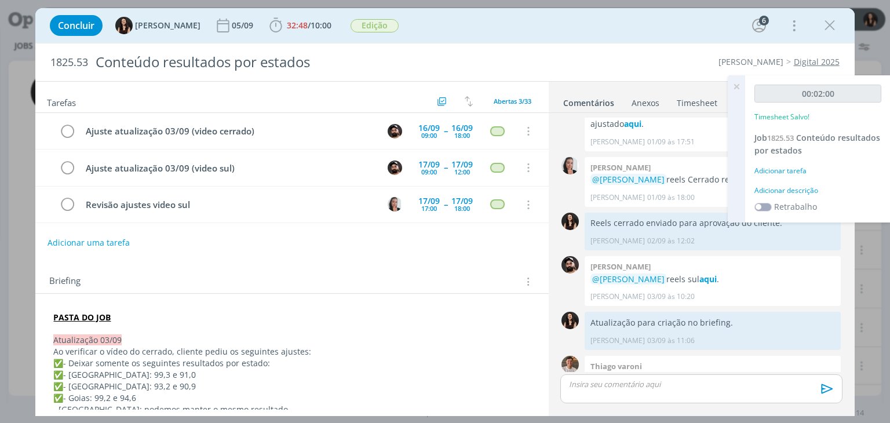
click at [784, 190] on div "Adicionar descrição" at bounding box center [817, 190] width 127 height 10
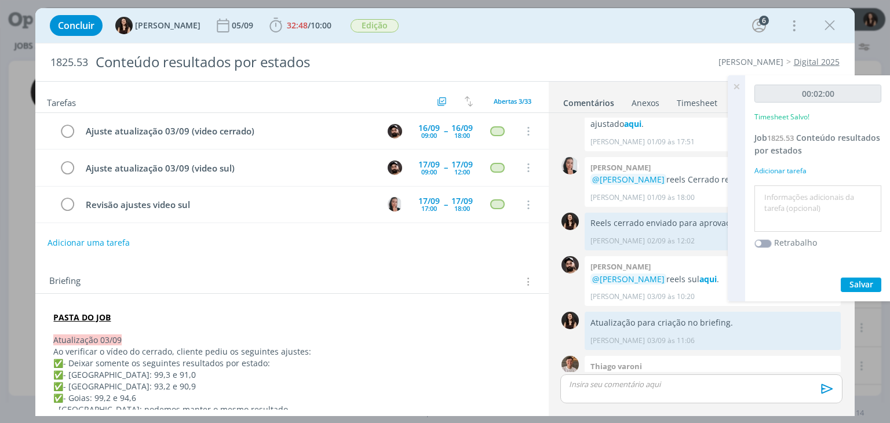
click at [784, 205] on textarea at bounding box center [817, 208] width 121 height 41
type textarea "Atualização pautas"
click at [879, 285] on button "Salvar" at bounding box center [861, 285] width 41 height 14
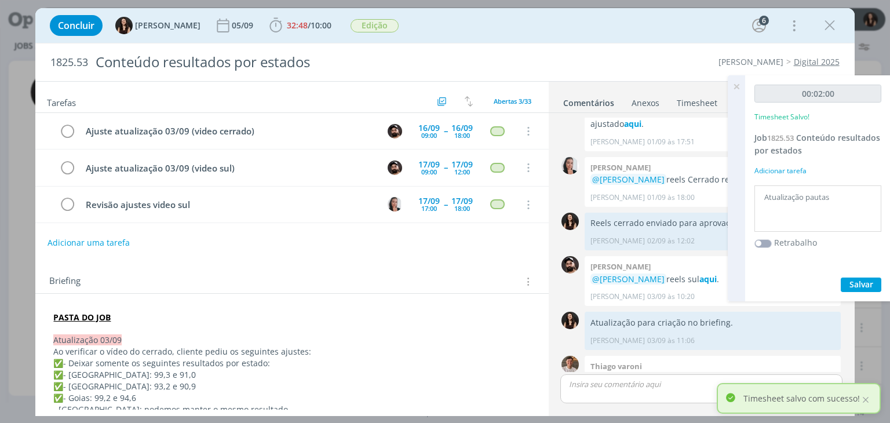
click at [737, 86] on icon at bounding box center [736, 86] width 21 height 23
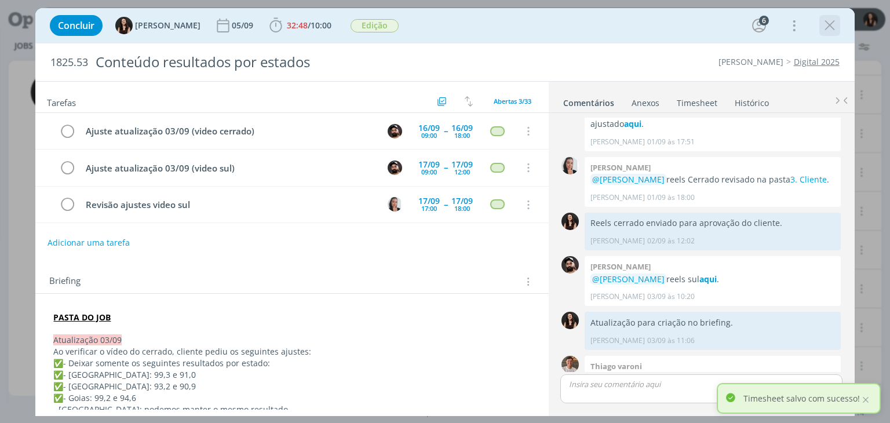
click at [829, 21] on icon "dialog" at bounding box center [829, 25] width 17 height 17
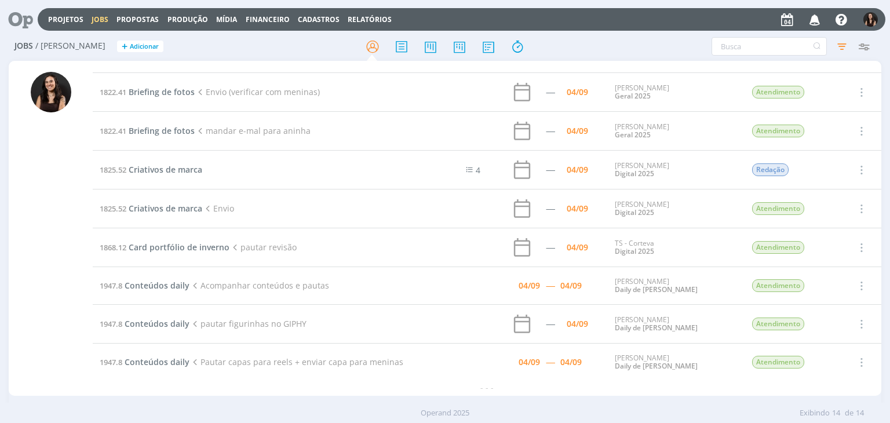
scroll to position [219, 0]
click at [189, 251] on span "Card portfólio de inverno" at bounding box center [179, 248] width 101 height 11
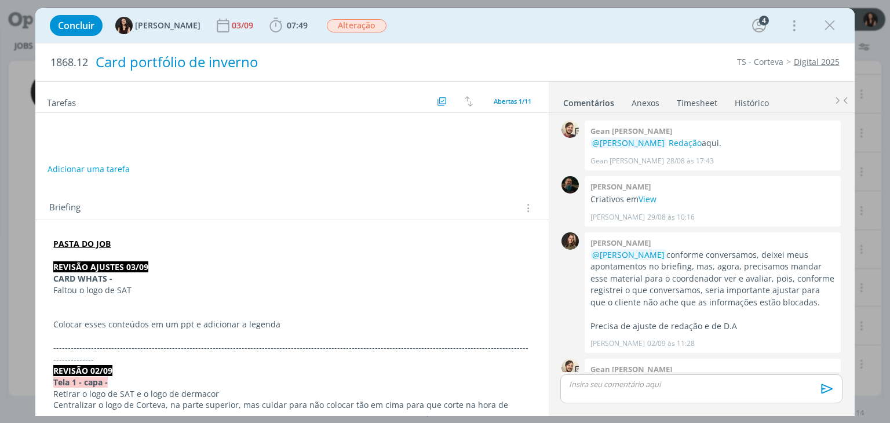
scroll to position [289, 0]
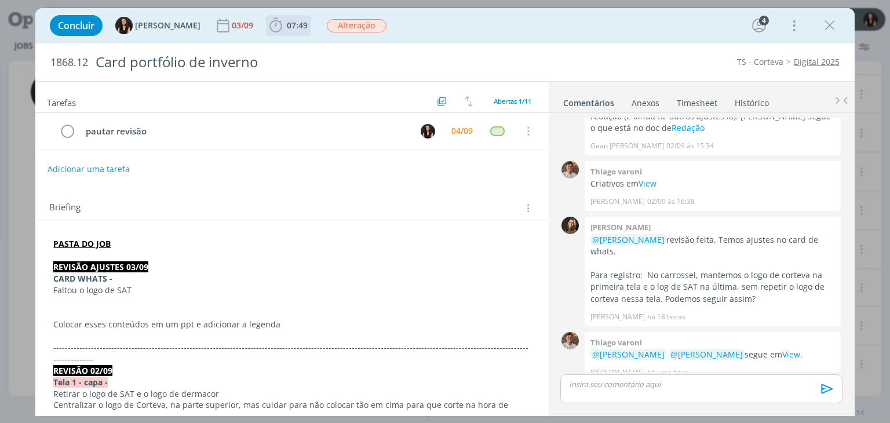
click at [287, 25] on span "07:49" at bounding box center [297, 25] width 21 height 11
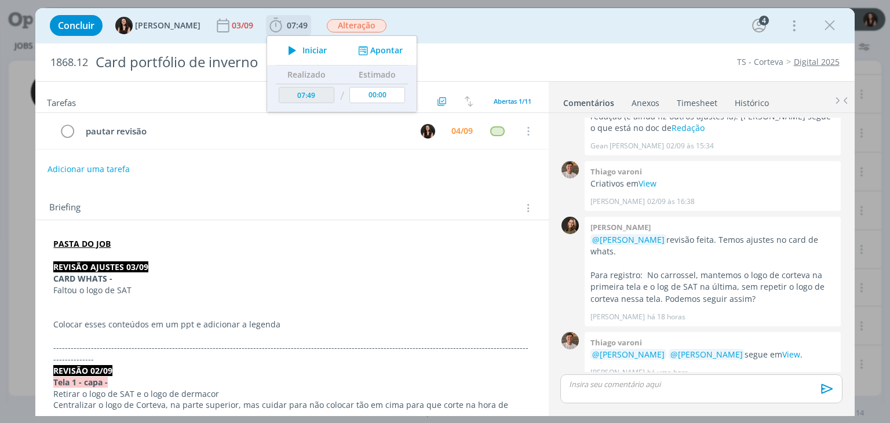
click at [287, 56] on icon "dialog" at bounding box center [292, 50] width 20 height 15
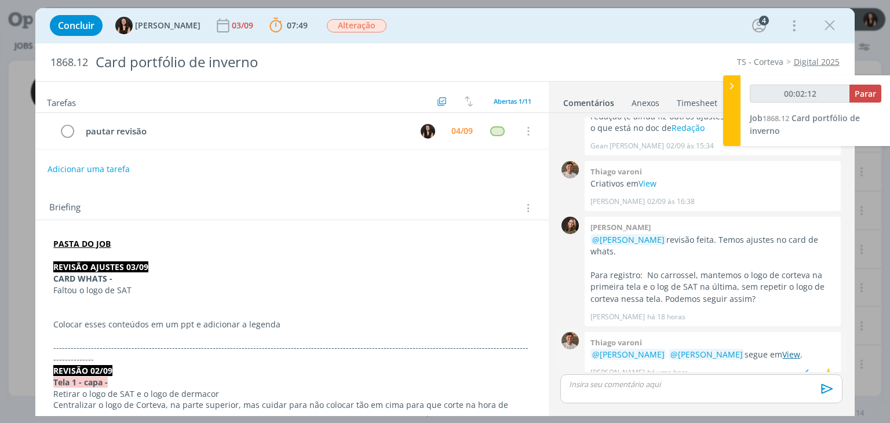
click at [782, 349] on link "View" at bounding box center [791, 354] width 18 height 11
click at [72, 163] on button "Adicionar uma tarefa" at bounding box center [88, 169] width 82 height 20
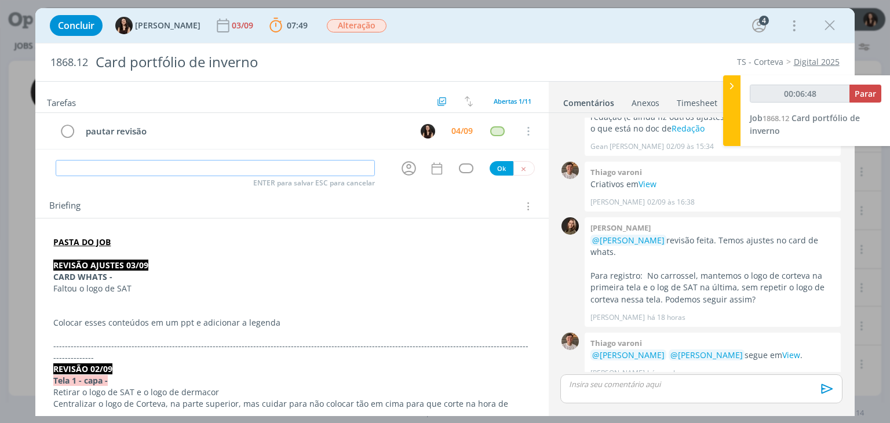
click at [79, 166] on input "dialog" at bounding box center [215, 168] width 319 height 16
type input "00:06:50"
type input "Rre"
type input "00:06:51"
type input "Rrevi"
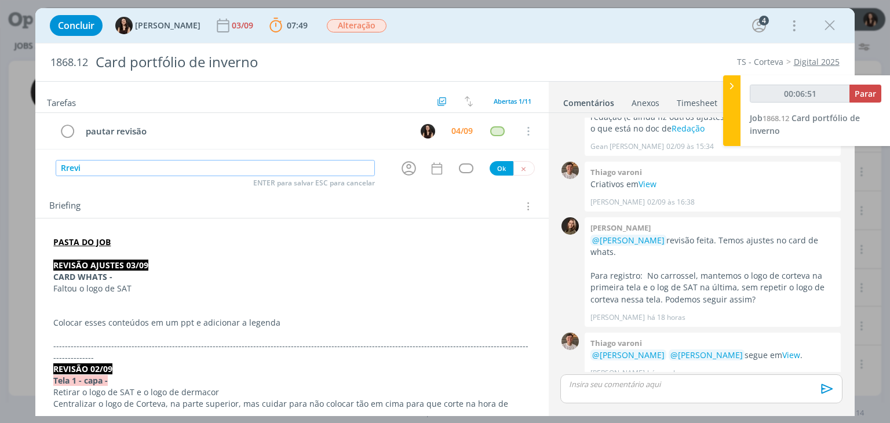
type input "00:06:52"
type input "R"
type input "00:06:53"
type input "Revis"
type input "00:06:54"
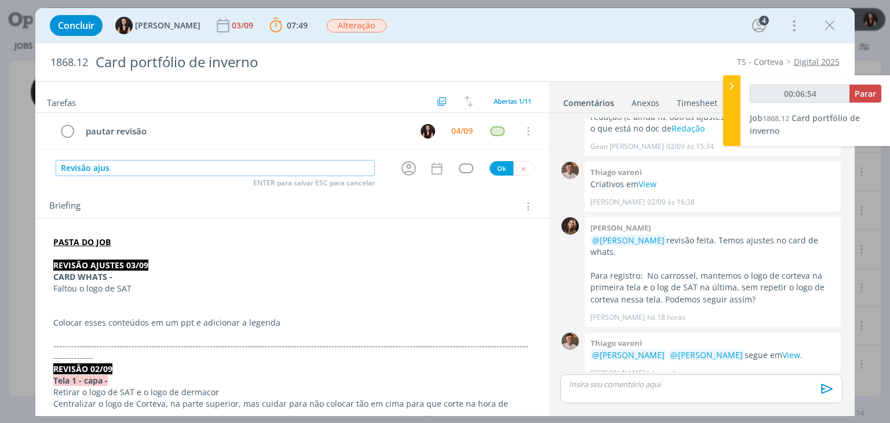
type input "Revisão ajust"
type input "00:06:55"
type input "Revisão ajustes"
type input "00:06:56"
type input "Revisão ajustes (revis"
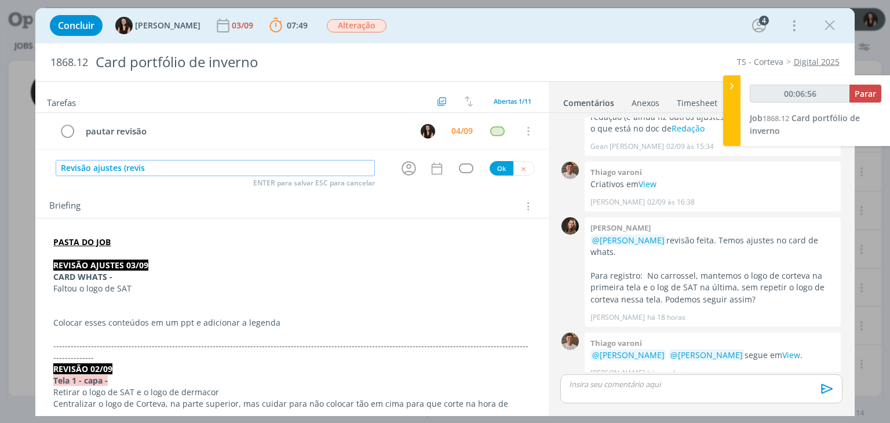
type input "00:06:57"
type input "Revisão ajustes (revisão"
type input "00:06:58"
type input "Revisão ajustes (revisão 0"
type input "00:06:59"
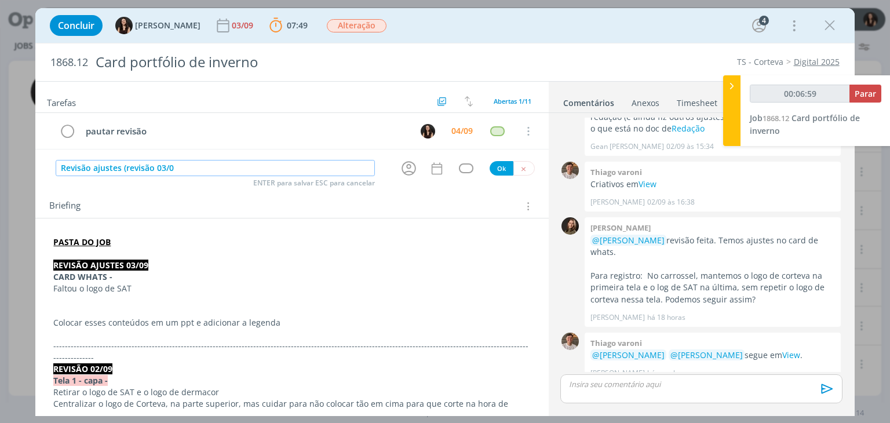
type input "Revisão ajustes (revisão 03/09"
type input "00:07:00"
type input "Revisão ajustes (revisão 03/09)"
type input "00:07:01"
click at [404, 162] on icon "dialog" at bounding box center [409, 168] width 18 height 18
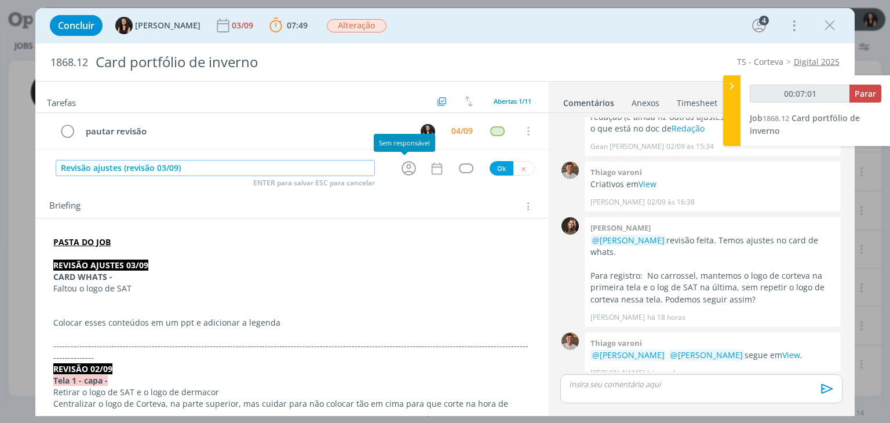
type input "Revisão ajustes (revisão 03/09)"
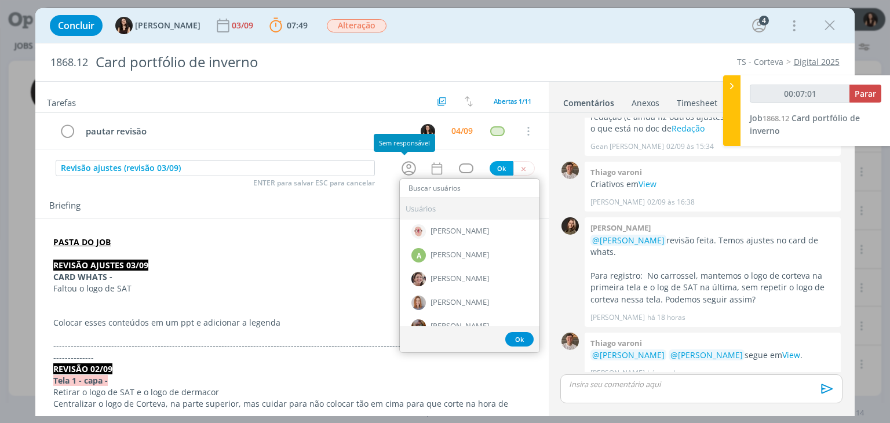
type input "j"
type input "00:07:02"
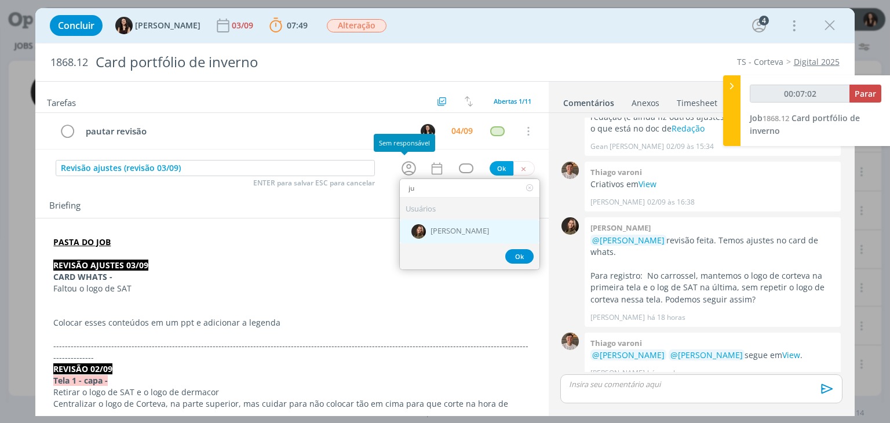
type input "ju"
click at [431, 239] on div "[PERSON_NAME]" at bounding box center [470, 232] width 140 height 24
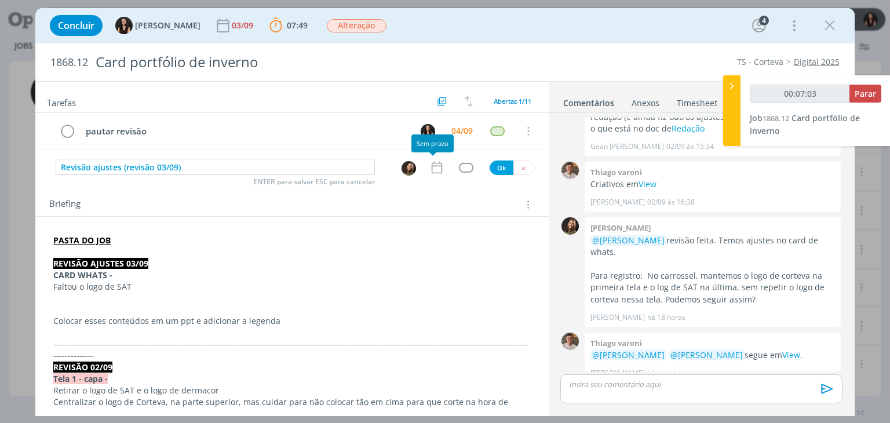
click at [433, 166] on icon "dialog" at bounding box center [436, 167] width 15 height 15
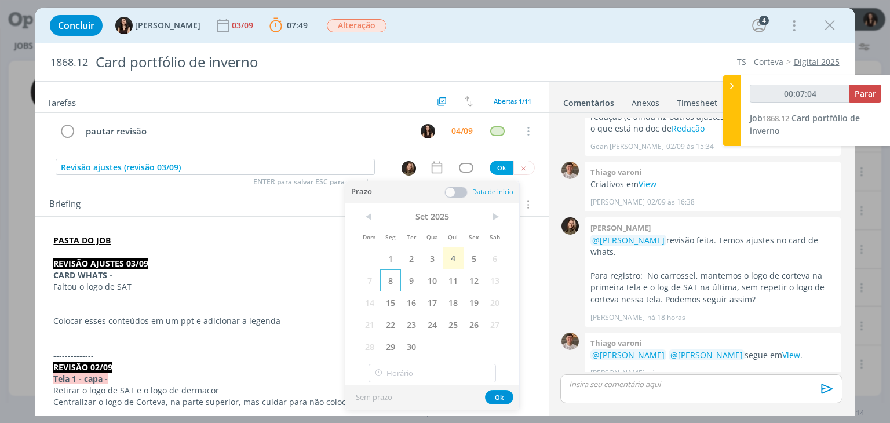
click at [391, 280] on span "8" at bounding box center [390, 280] width 21 height 22
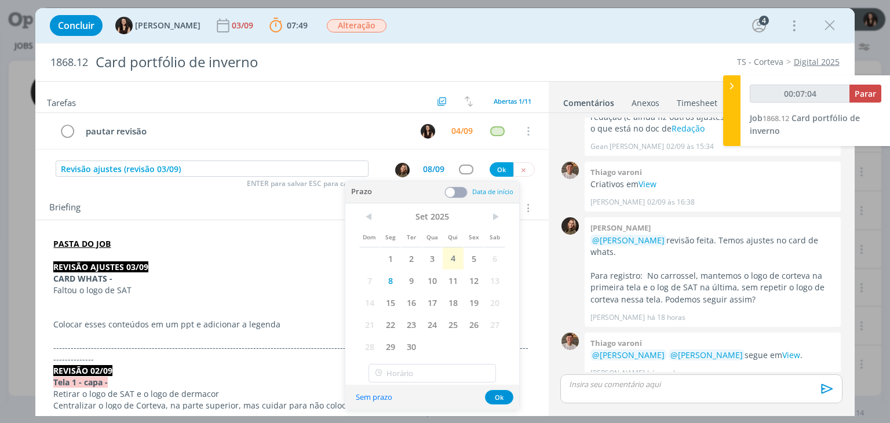
drag, startPoint x: 455, startPoint y: 188, endPoint x: 415, endPoint y: 228, distance: 55.7
click at [450, 193] on span at bounding box center [455, 193] width 23 height 12
type input "00:07:05"
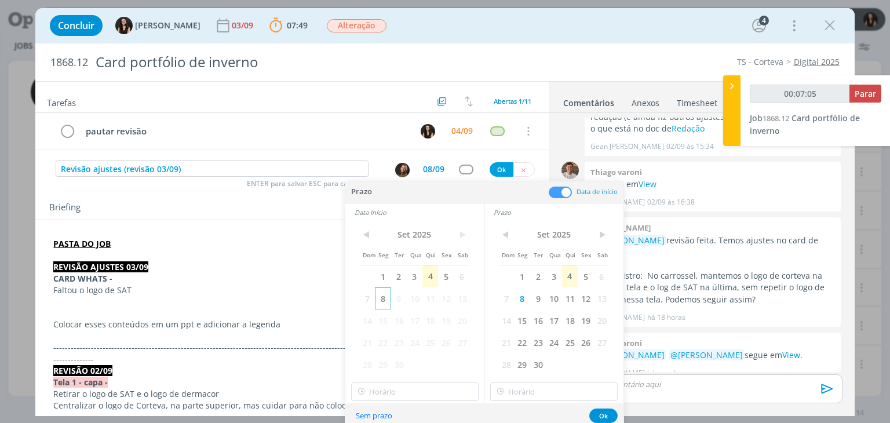
click at [378, 299] on span "8" at bounding box center [383, 298] width 16 height 22
type input "12:00"
click at [377, 387] on input "12:00" at bounding box center [414, 391] width 127 height 19
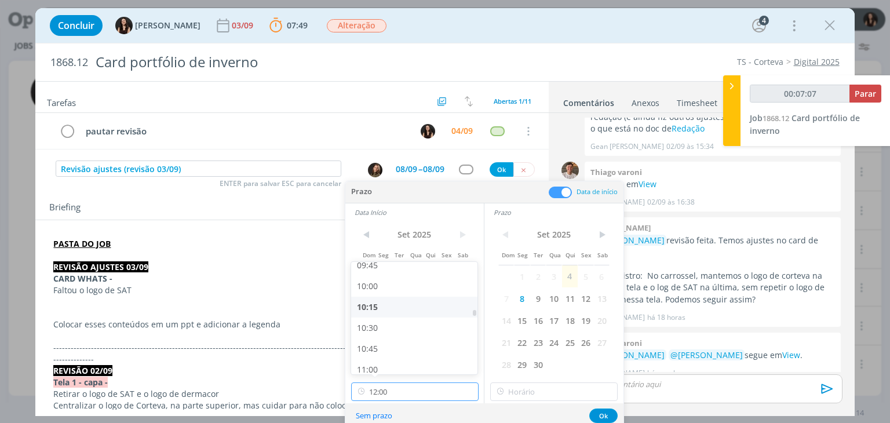
type input "00:07:08"
drag, startPoint x: 377, startPoint y: 302, endPoint x: 393, endPoint y: 308, distance: 17.8
click at [376, 302] on div "10:00" at bounding box center [416, 309] width 130 height 21
type input "10:00"
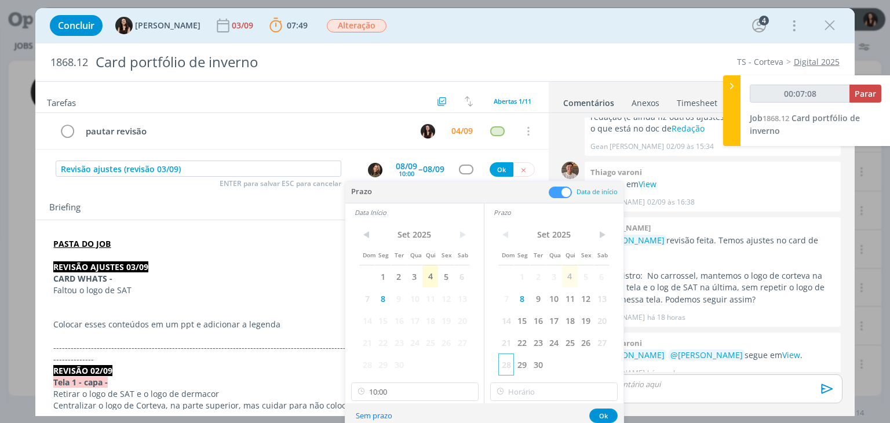
type input "00:07:09"
type input "12:00"
click at [514, 392] on input "12:00" at bounding box center [553, 391] width 127 height 19
type input "00:07:10"
click at [521, 329] on div "10:15" at bounding box center [556, 330] width 130 height 21
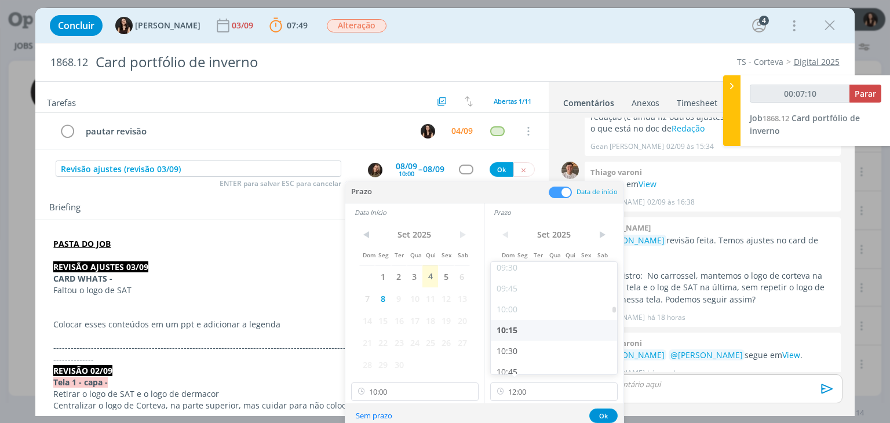
type input "10:15"
click at [601, 419] on button "Ok" at bounding box center [603, 416] width 28 height 14
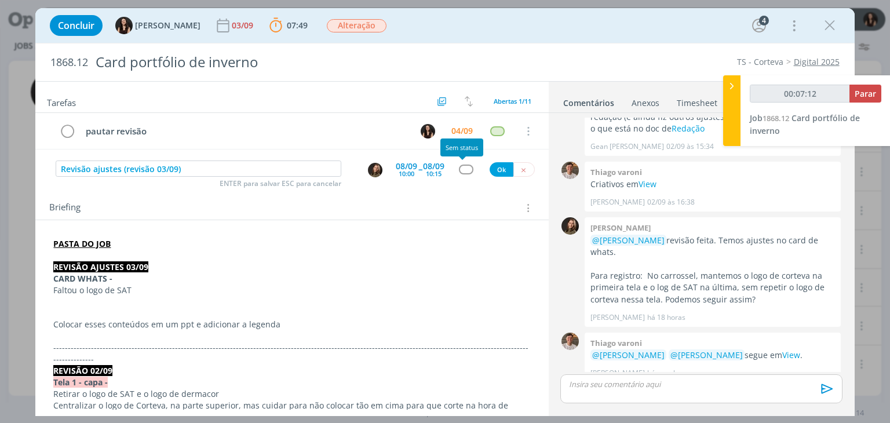
click at [460, 172] on div "dialog" at bounding box center [466, 170] width 14 height 10
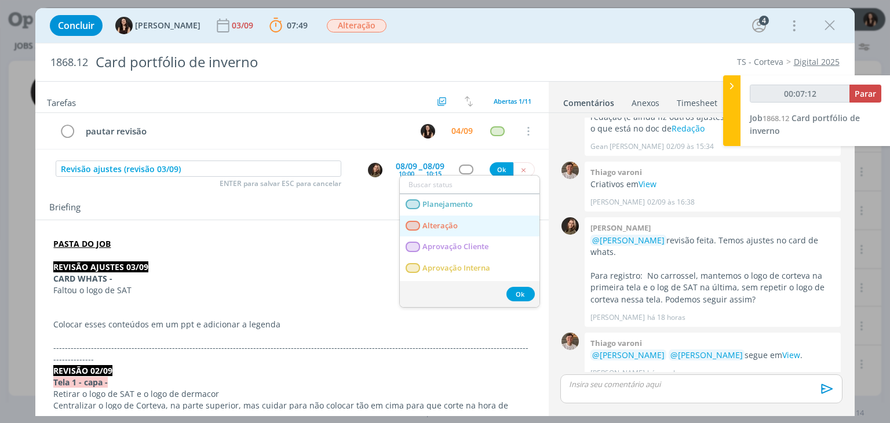
type input "00:07:13"
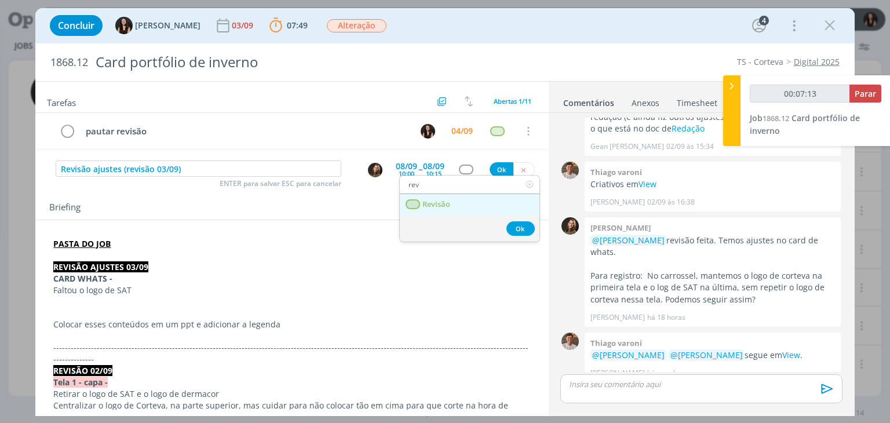
type input "rev"
click at [452, 201] on link "Revisão" at bounding box center [470, 204] width 140 height 21
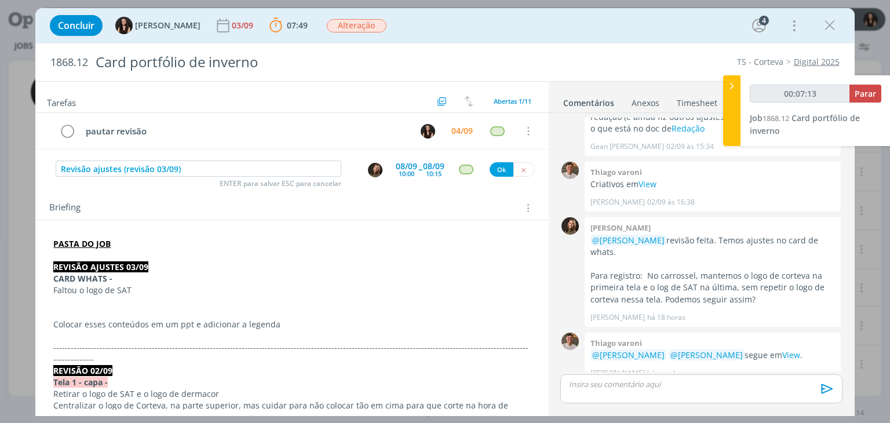
type input "00:07:14"
click at [494, 164] on button "Ok" at bounding box center [502, 169] width 24 height 14
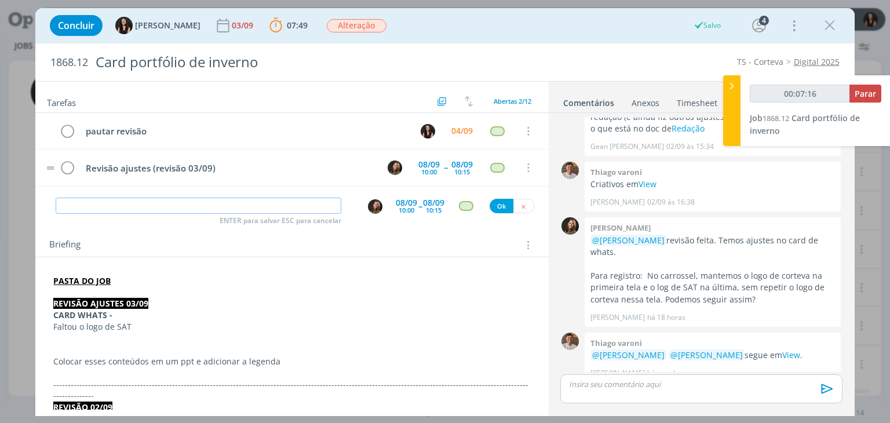
scroll to position [219, 0]
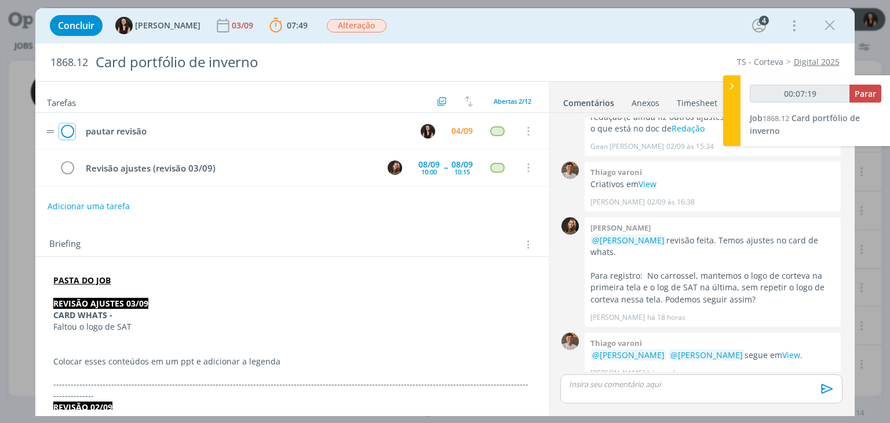
click at [70, 130] on icon "dialog" at bounding box center [67, 131] width 16 height 17
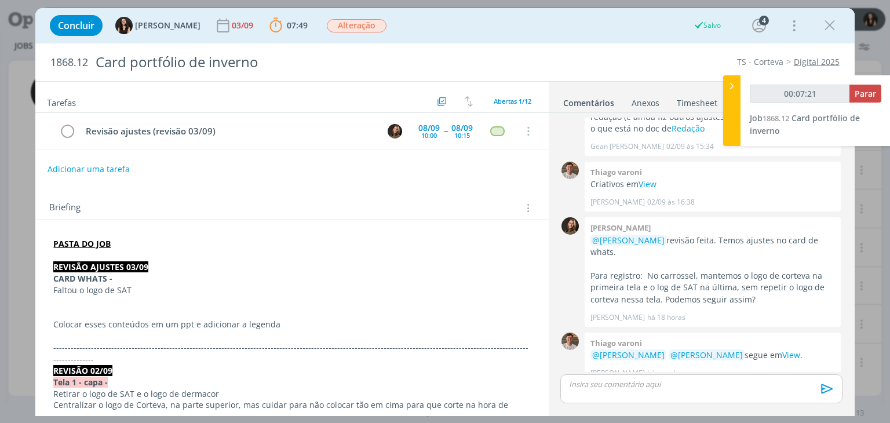
scroll to position [181, 0]
click at [90, 166] on button "Adicionar uma tarefa" at bounding box center [88, 169] width 82 height 20
type input "00:07:22"
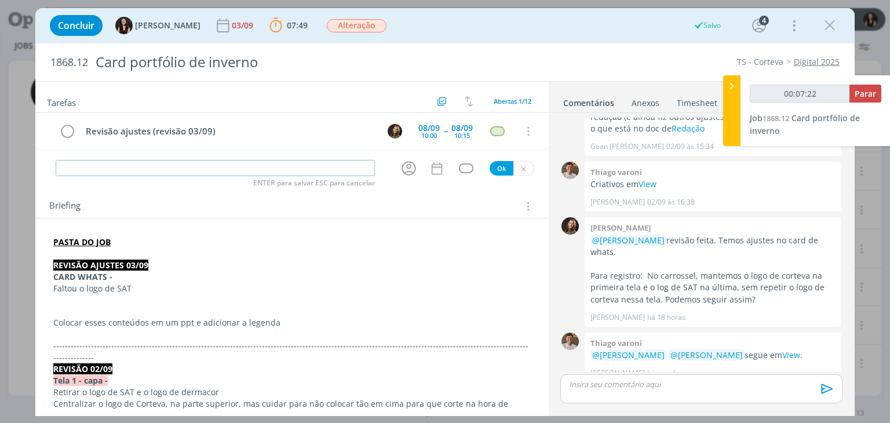
type input "E"
type input "00:07:23"
type input "Envio"
type input "00:07:24"
click at [407, 165] on icon "dialog" at bounding box center [409, 168] width 18 height 18
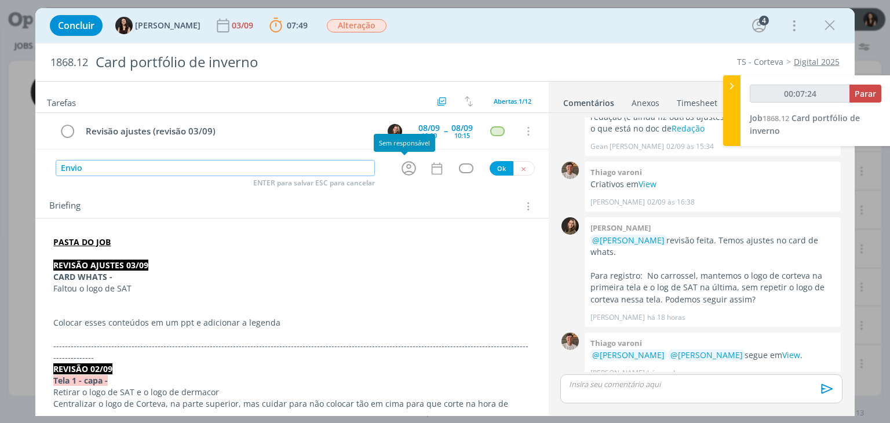
type input "Envio"
type input "00:07:25"
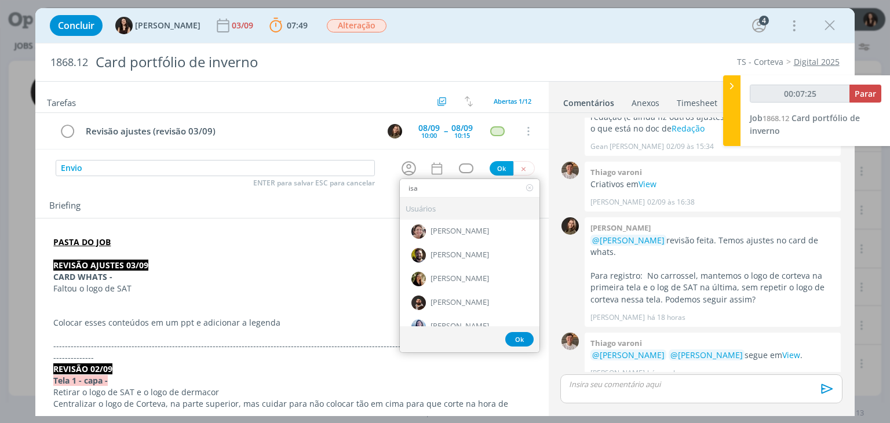
type input "isab"
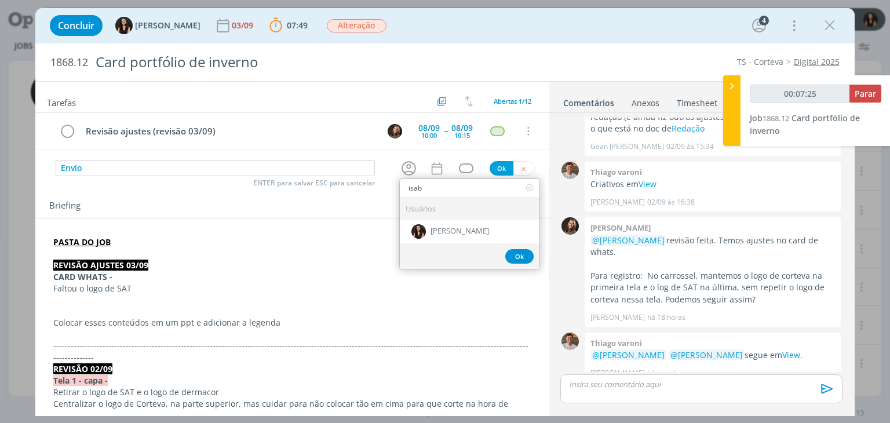
type input "00:07:26"
type input "isab"
drag, startPoint x: 436, startPoint y: 229, endPoint x: 437, endPoint y: 187, distance: 42.3
click at [437, 228] on span "[PERSON_NAME]" at bounding box center [460, 231] width 59 height 9
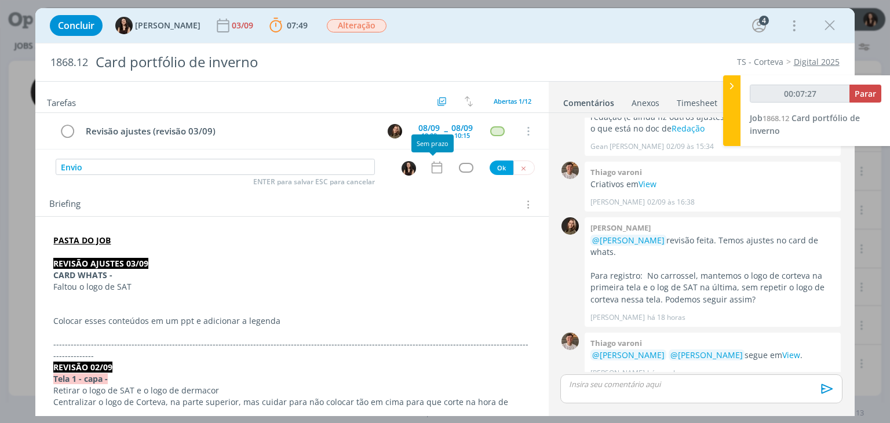
click at [429, 154] on div at bounding box center [432, 153] width 7 height 3
click at [429, 164] on icon "dialog" at bounding box center [436, 167] width 15 height 15
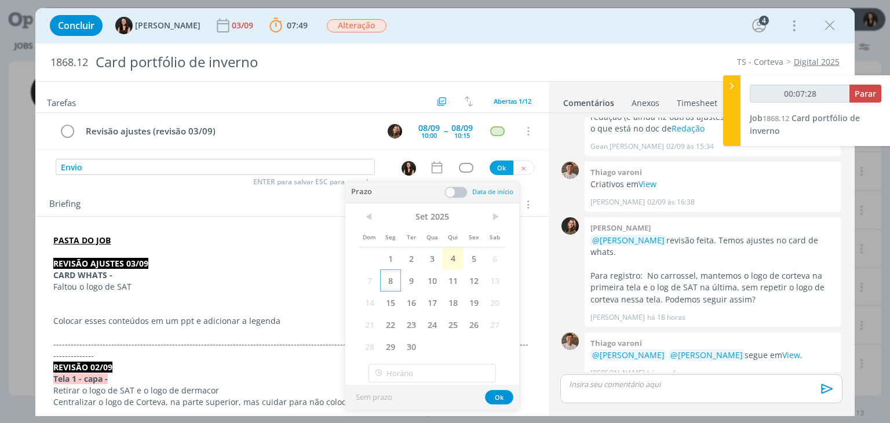
click at [398, 286] on span "8" at bounding box center [390, 280] width 21 height 22
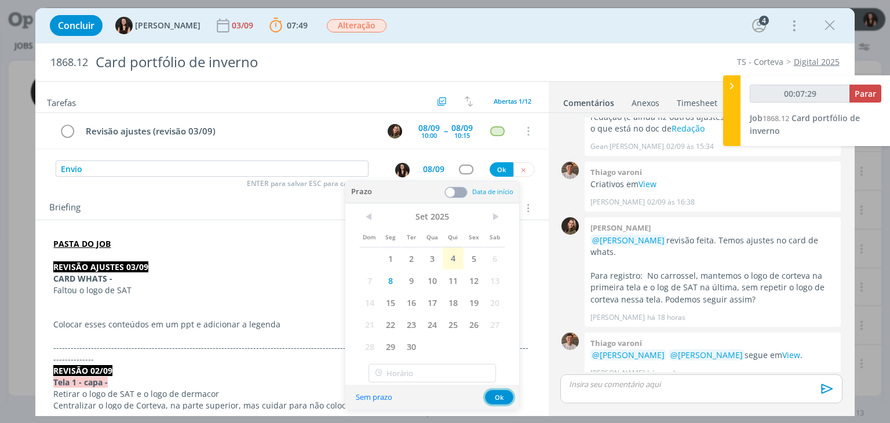
click at [486, 393] on button "Ok" at bounding box center [499, 397] width 28 height 14
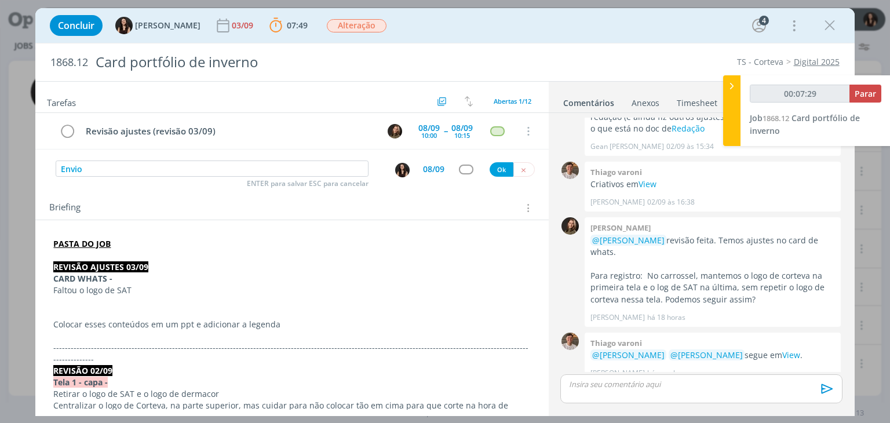
type input "00:07:30"
click at [463, 167] on div "dialog" at bounding box center [466, 170] width 14 height 10
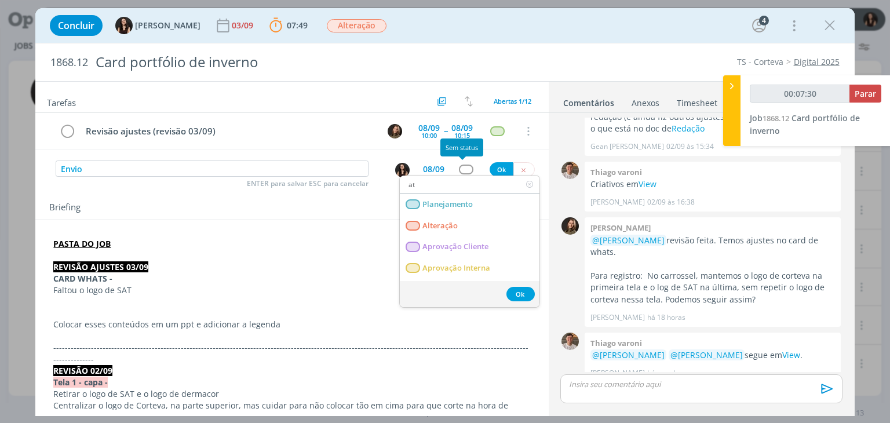
type input "ate"
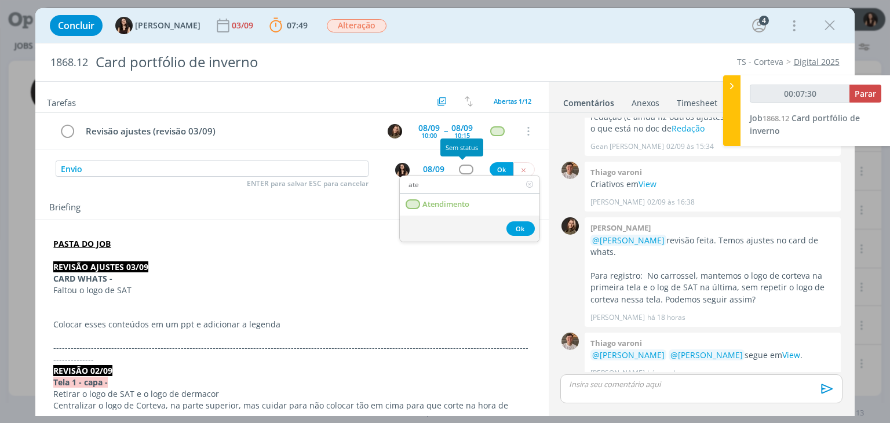
type input "00:07:31"
type input "ate"
click at [473, 207] on link "Atendimento" at bounding box center [470, 204] width 140 height 21
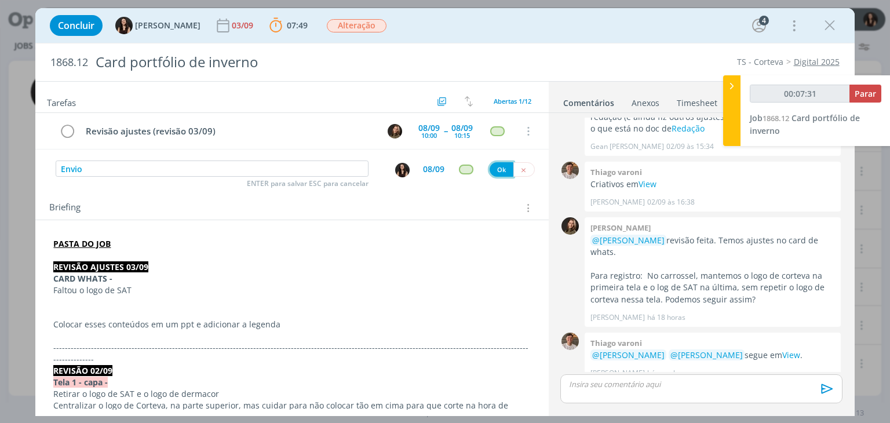
click at [494, 165] on button "Ok" at bounding box center [502, 169] width 24 height 14
type input "00:07:32"
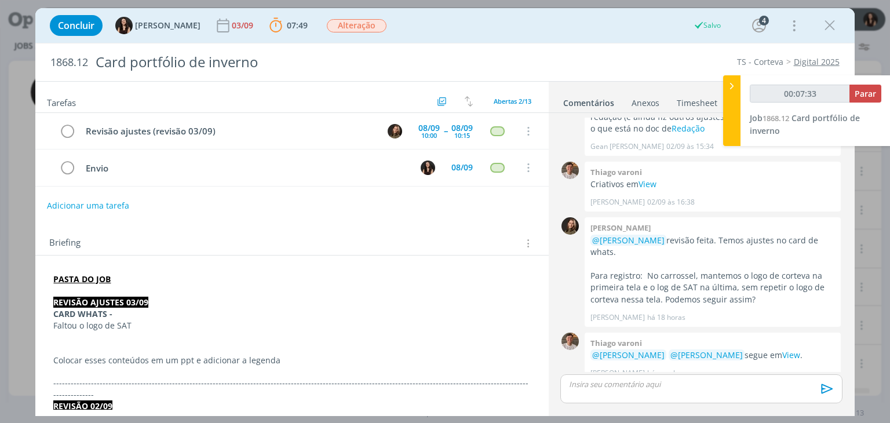
scroll to position [219, 0]
click at [864, 98] on span "Parar" at bounding box center [865, 93] width 21 height 11
click at [872, 94] on span "Parar" at bounding box center [865, 93] width 21 height 11
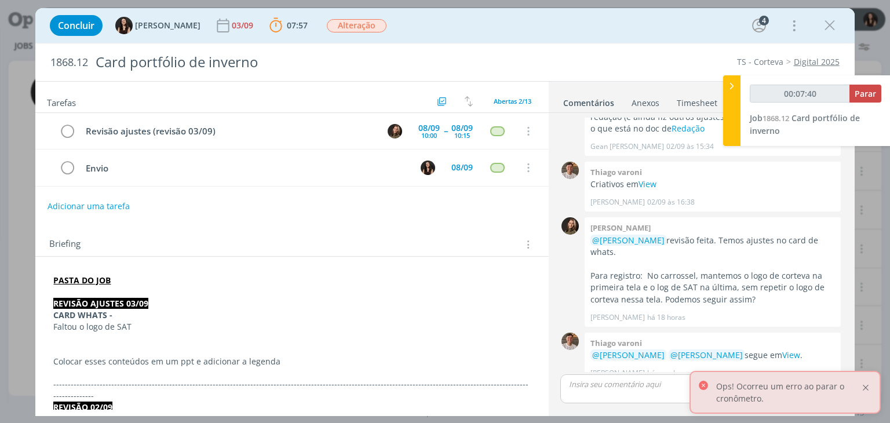
click at [867, 382] on div at bounding box center [866, 387] width 10 height 10
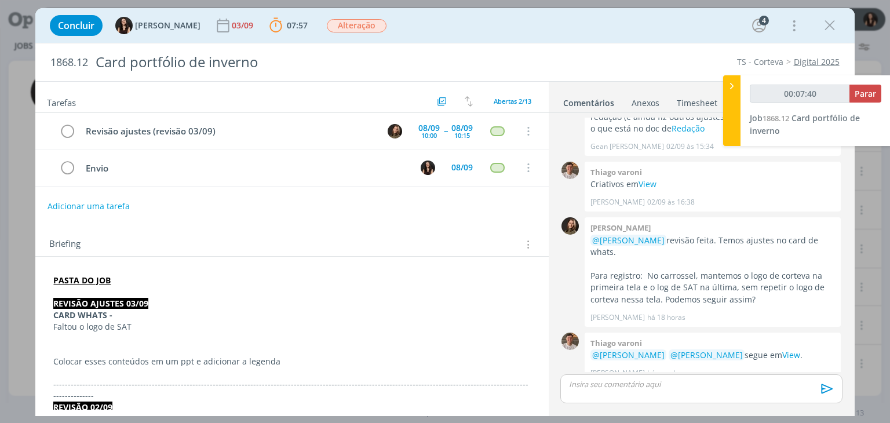
click at [874, 104] on div "00:07:40 Parar" at bounding box center [816, 98] width 132 height 27
click at [873, 91] on span "Parar" at bounding box center [865, 93] width 21 height 11
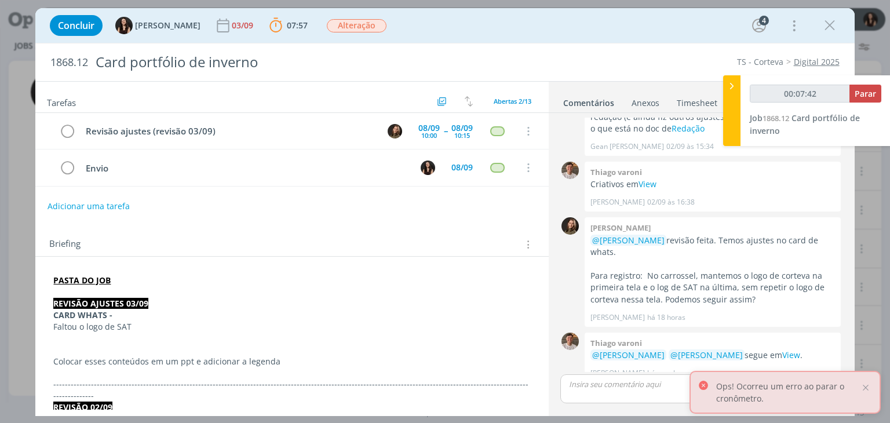
type input "00:08:00"
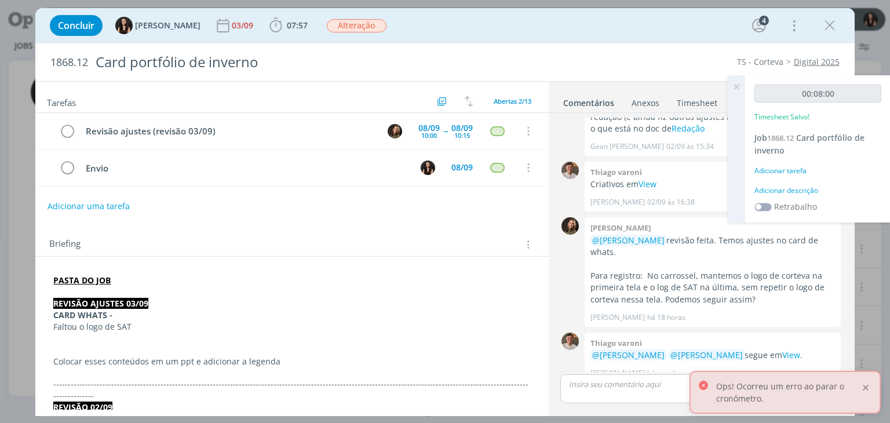
click at [863, 387] on div at bounding box center [866, 387] width 10 height 10
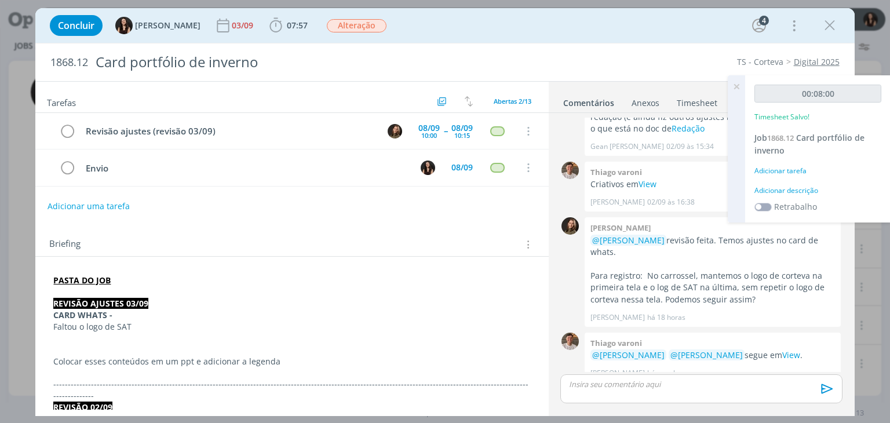
click at [773, 186] on div "Adicionar descrição" at bounding box center [817, 190] width 127 height 10
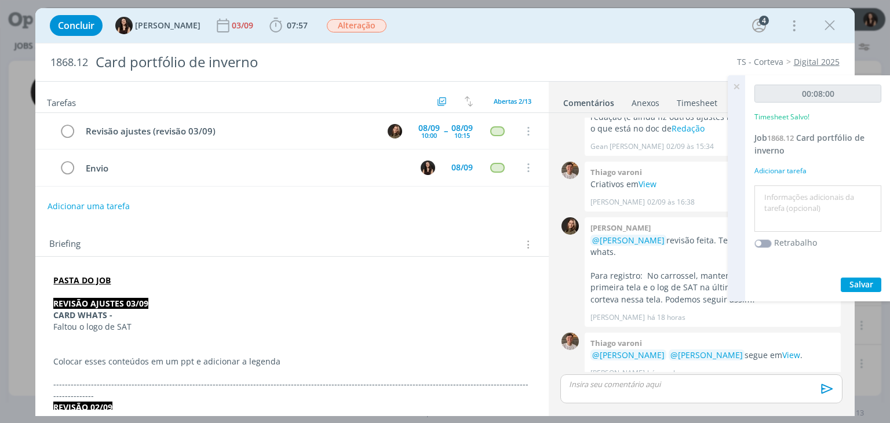
click at [764, 194] on textarea at bounding box center [817, 208] width 121 height 41
type textarea "Atualização pautas"
click at [841, 286] on div "Salvar" at bounding box center [817, 285] width 127 height 14
click at [841, 286] on button "Salvar" at bounding box center [861, 285] width 41 height 14
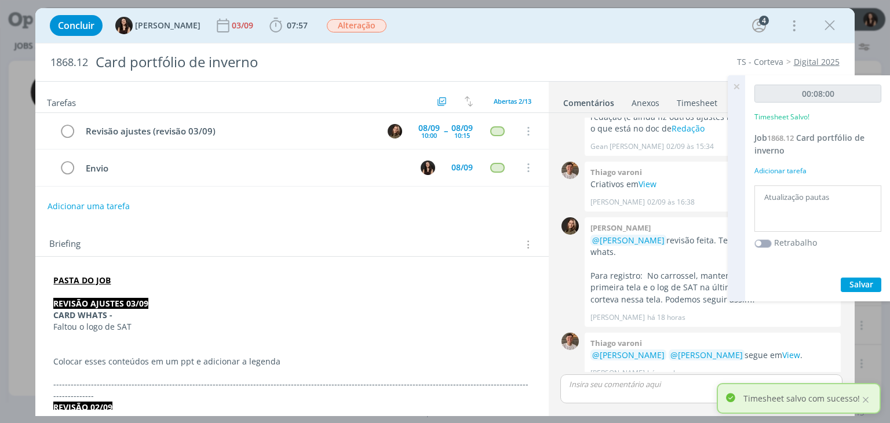
click at [733, 83] on icon at bounding box center [736, 86] width 21 height 23
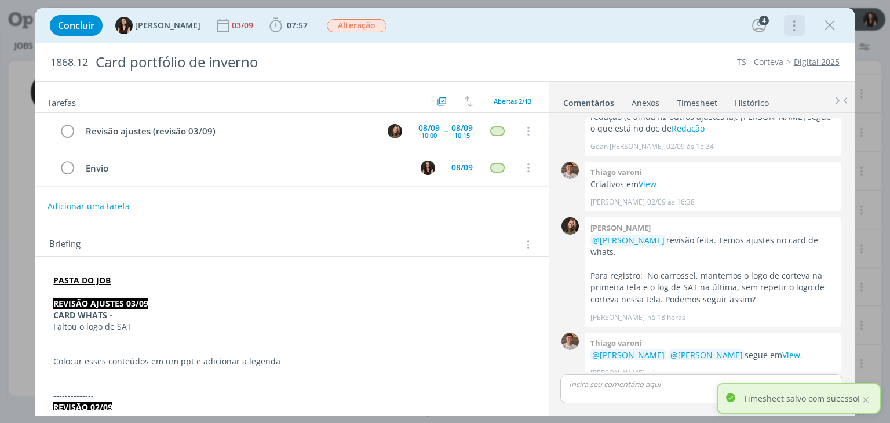
drag, startPoint x: 793, startPoint y: 28, endPoint x: 758, endPoint y: 61, distance: 47.6
click at [792, 28] on icon "dialog" at bounding box center [793, 25] width 16 height 19
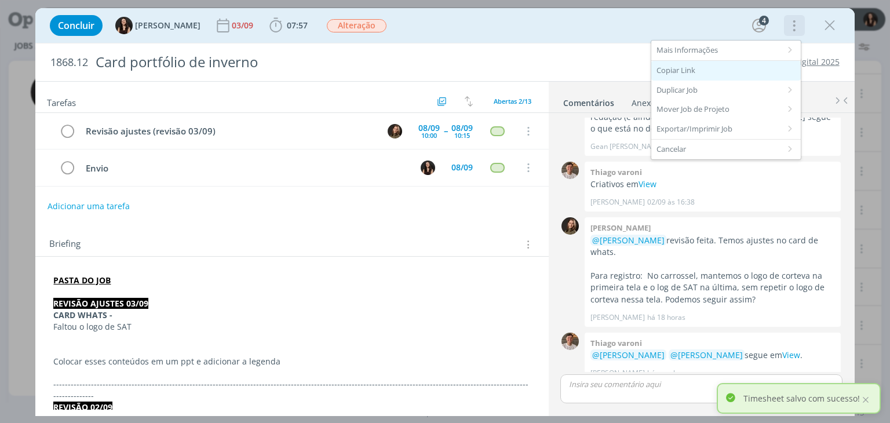
click at [739, 72] on div "Copiar Link" at bounding box center [726, 71] width 150 height 20
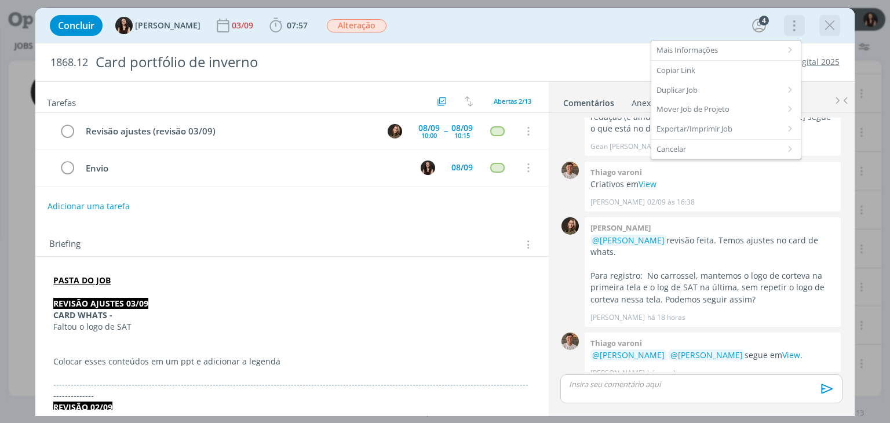
click at [821, 27] on icon "dialog" at bounding box center [829, 25] width 17 height 17
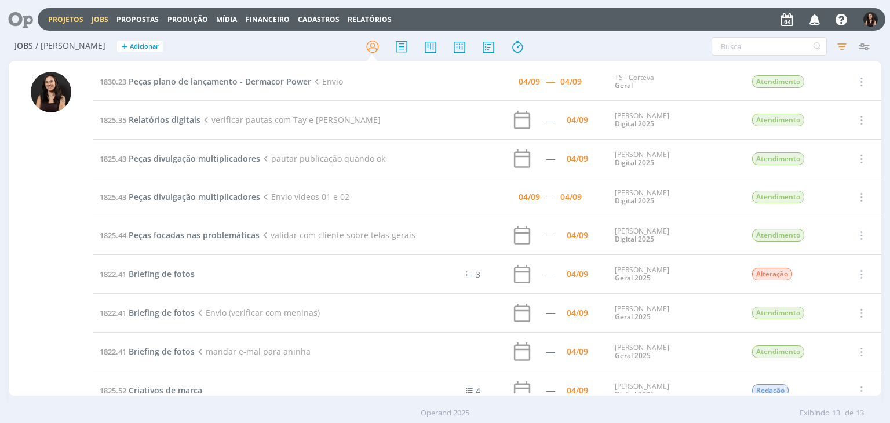
click at [59, 21] on link "Projetos" at bounding box center [65, 19] width 35 height 10
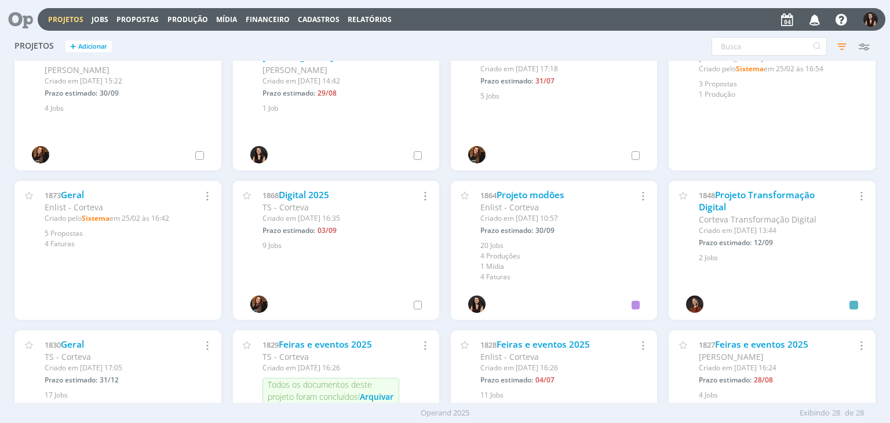
scroll to position [378, 0]
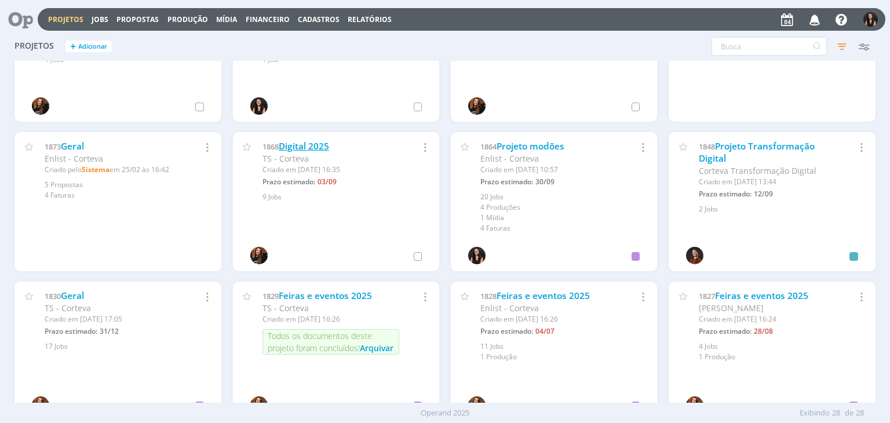
click at [296, 150] on link "Digital 2025" at bounding box center [304, 146] width 50 height 12
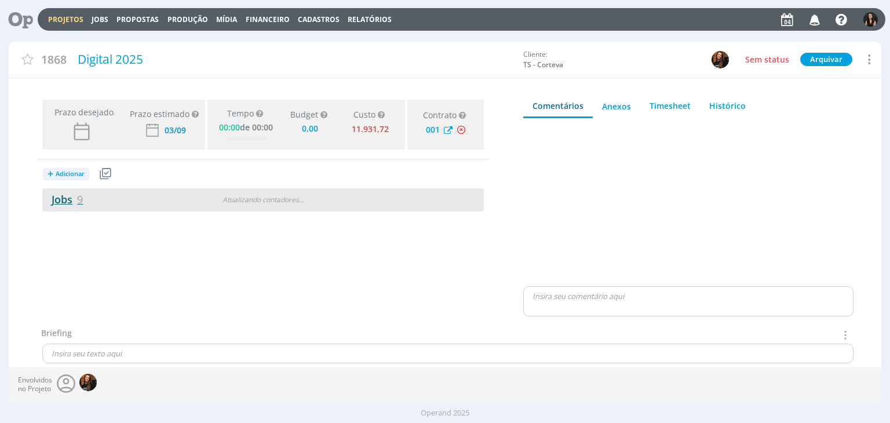
type input "0,00"
click at [64, 195] on link "Jobs 9" at bounding box center [62, 199] width 41 height 14
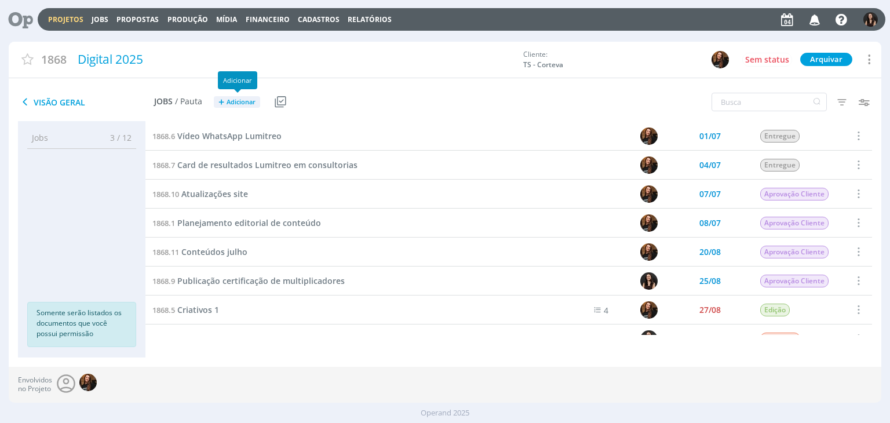
click at [247, 100] on span "Adicionar" at bounding box center [241, 103] width 29 height 8
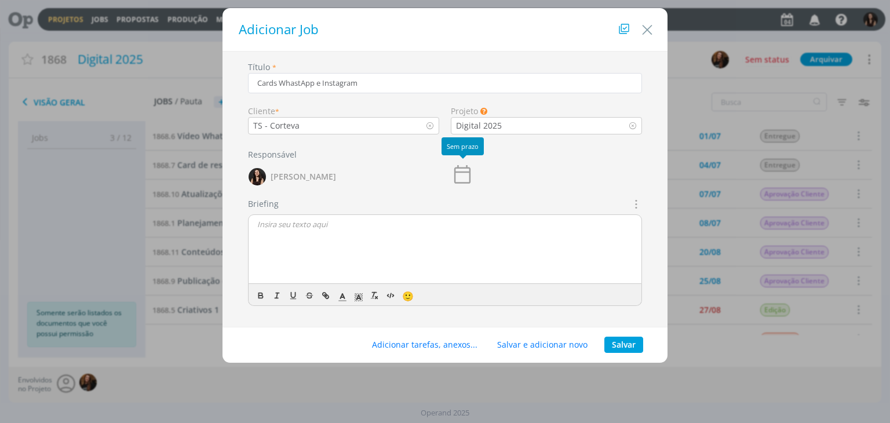
click at [464, 173] on icon "dialog" at bounding box center [462, 174] width 23 height 23
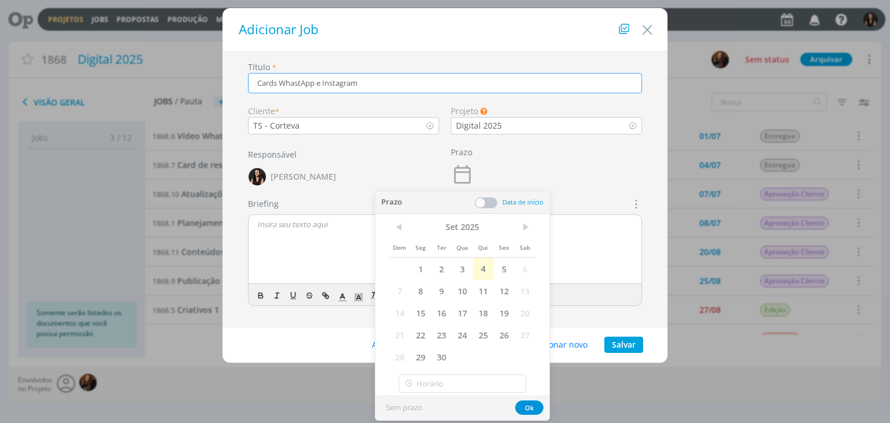
click at [400, 80] on input "Cards WhastApp e Instagram" at bounding box center [445, 83] width 394 height 20
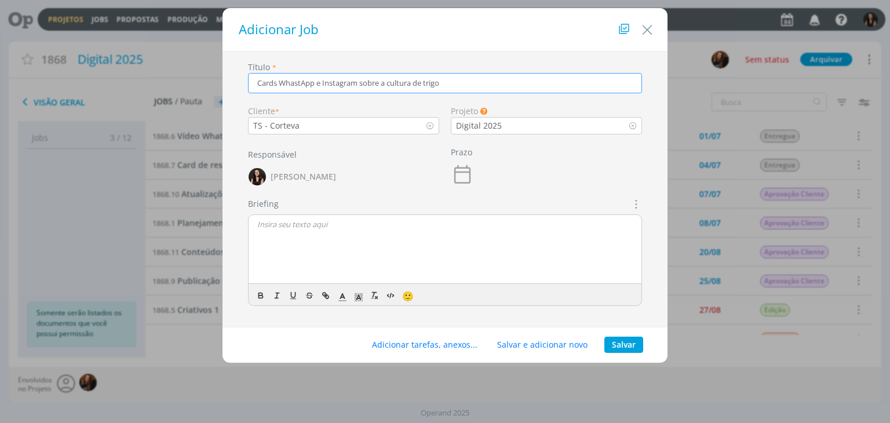
drag, startPoint x: 445, startPoint y: 82, endPoint x: 362, endPoint y: 83, distance: 82.9
click at [362, 83] on input "Cards WhastApp e Instagram sobre a cultura de trigo" at bounding box center [445, 83] width 394 height 20
type input "Cards WhastApp e Instagram cultura do trigo em Dermacor"
click at [619, 342] on button "Salvar" at bounding box center [623, 345] width 39 height 16
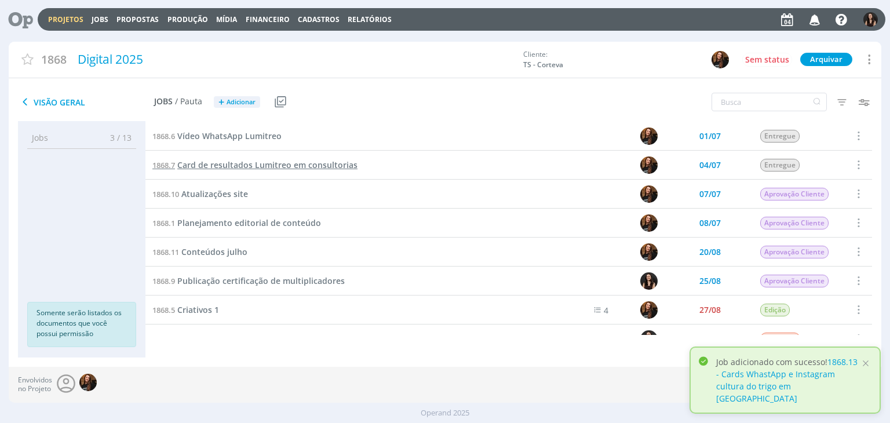
click at [249, 165] on span "Card de resultados Lumitreo em consultorias" at bounding box center [267, 164] width 180 height 11
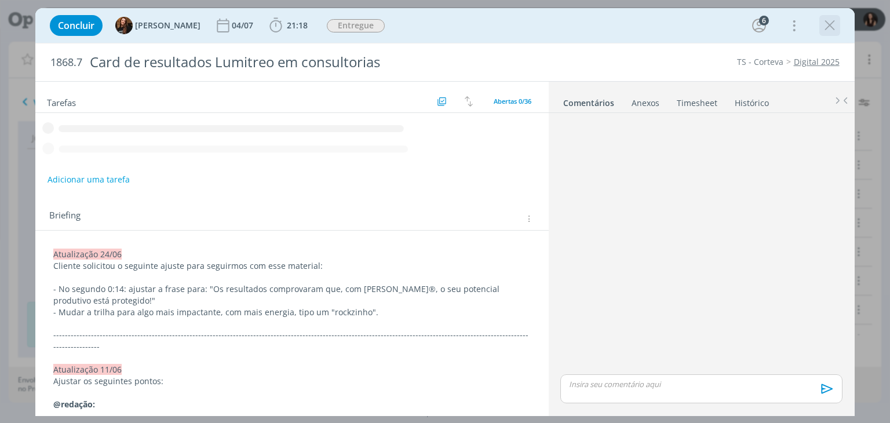
click at [836, 25] on icon "dialog" at bounding box center [829, 25] width 17 height 17
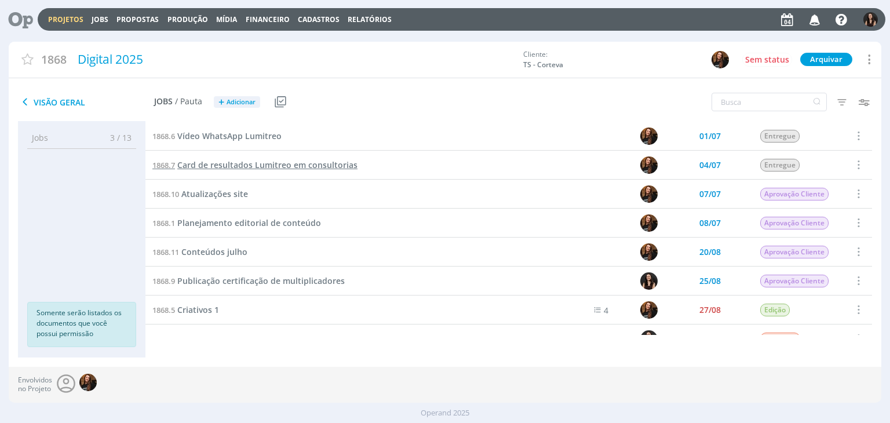
click at [249, 161] on span "Card de resultados Lumitreo em consultorias" at bounding box center [267, 164] width 180 height 11
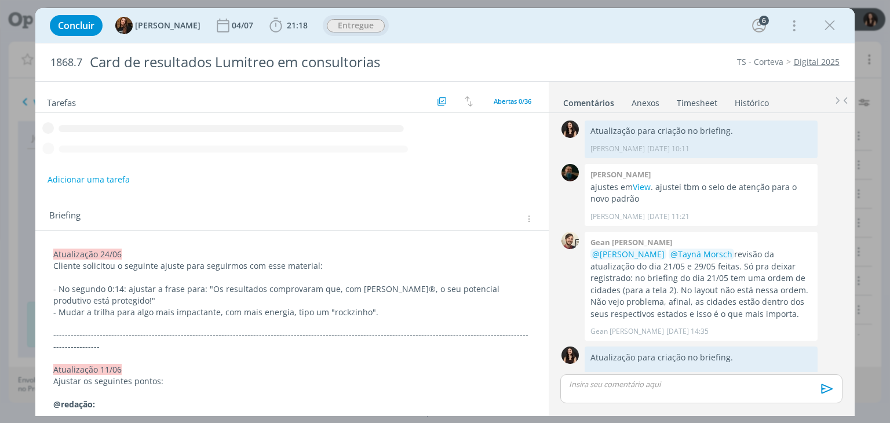
scroll to position [1153, 0]
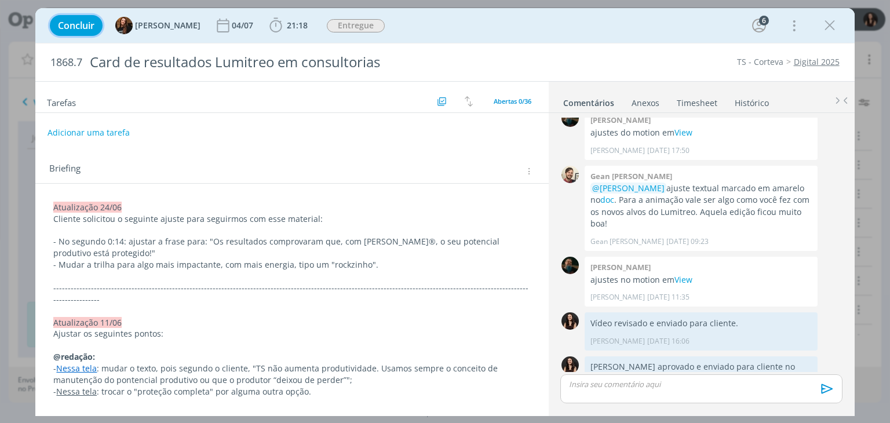
click at [75, 23] on span "Concluir" at bounding box center [76, 25] width 37 height 9
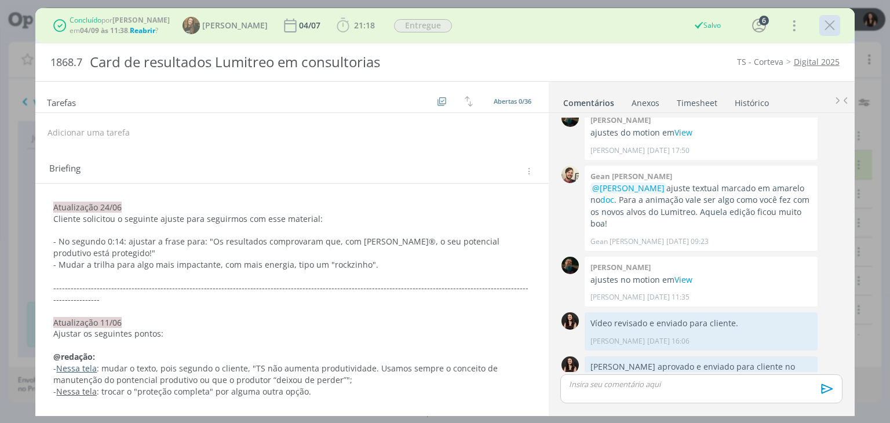
click at [825, 28] on icon "dialog" at bounding box center [829, 25] width 17 height 17
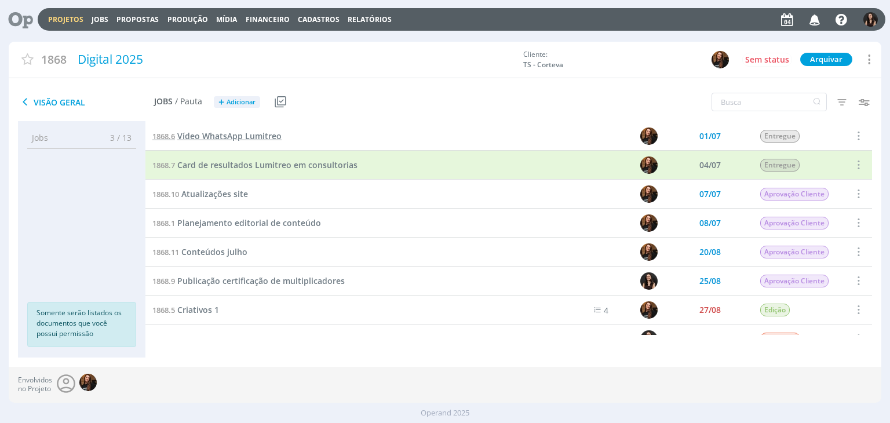
click at [224, 140] on span "Vídeo WhatsApp Lumitreo" at bounding box center [229, 135] width 104 height 11
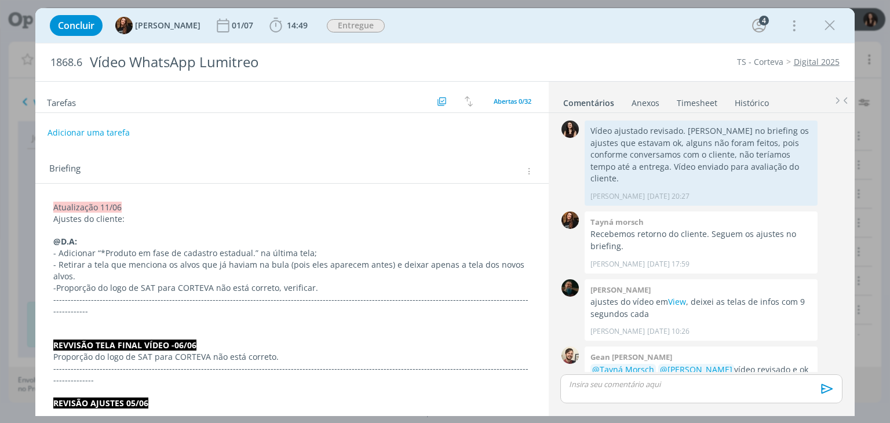
scroll to position [1153, 0]
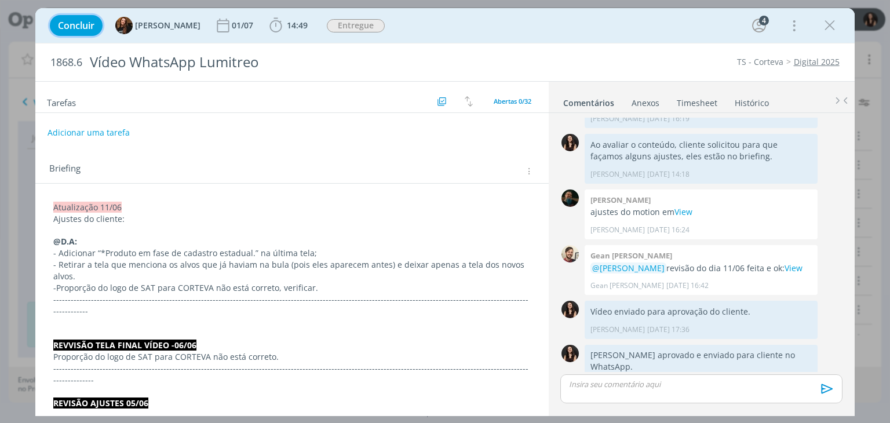
click at [89, 24] on span "Concluir" at bounding box center [76, 25] width 37 height 9
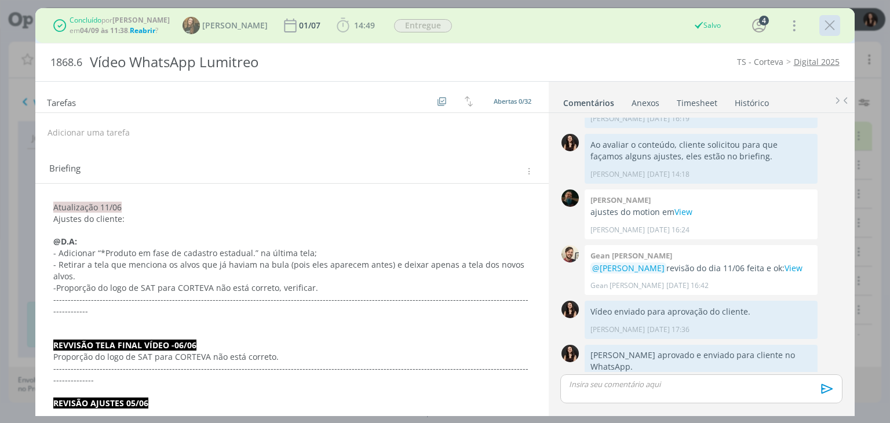
click at [830, 32] on icon "dialog" at bounding box center [829, 25] width 17 height 17
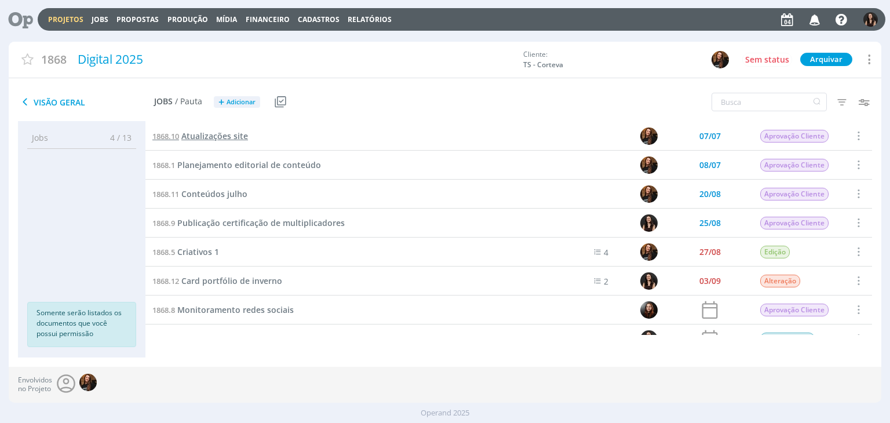
click at [224, 135] on span "Atualizações site" at bounding box center [214, 135] width 67 height 11
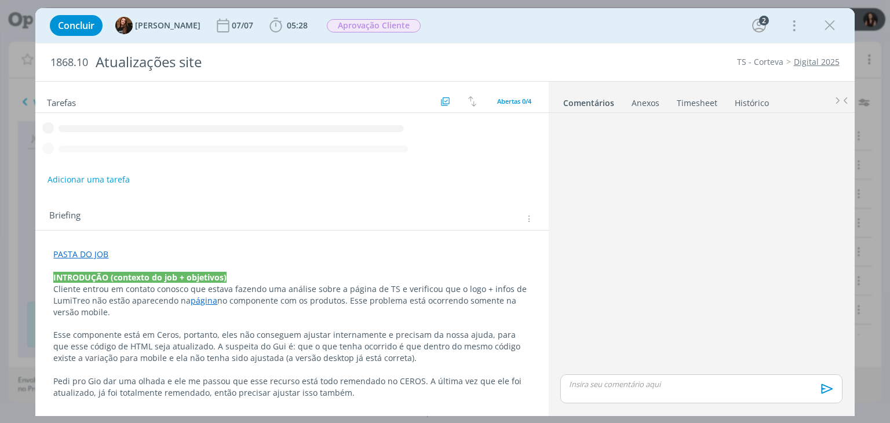
scroll to position [27, 0]
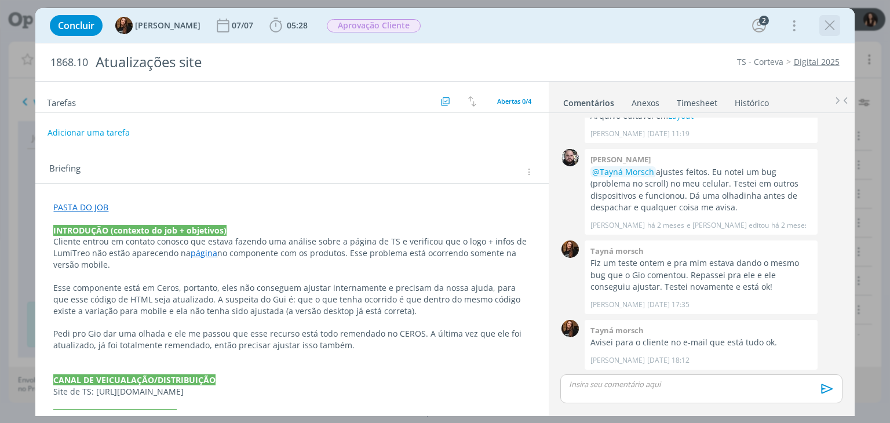
click at [831, 27] on icon "dialog" at bounding box center [829, 25] width 17 height 17
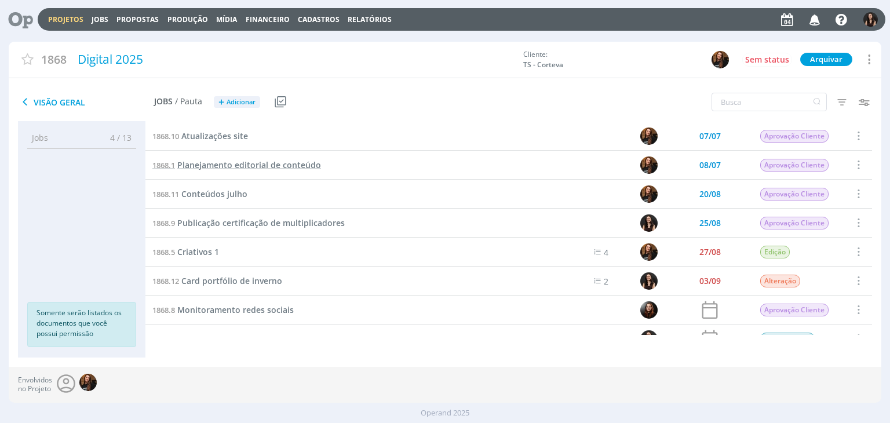
click at [221, 163] on span "Planejamento editorial de conteúdo" at bounding box center [249, 164] width 144 height 11
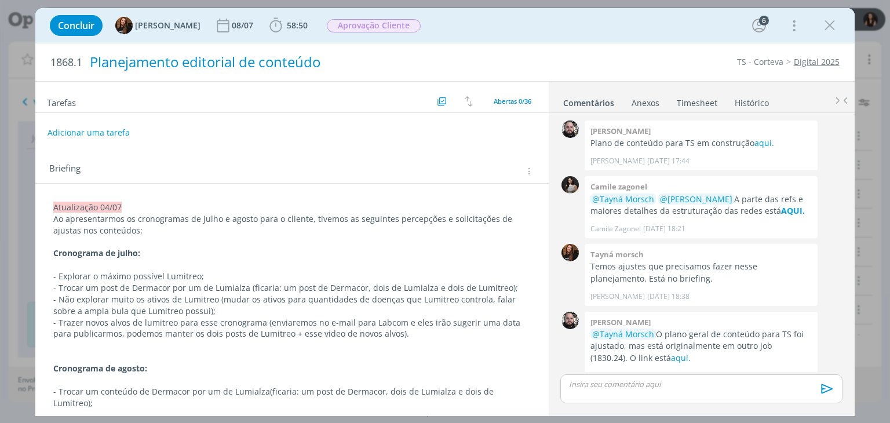
scroll to position [2149, 0]
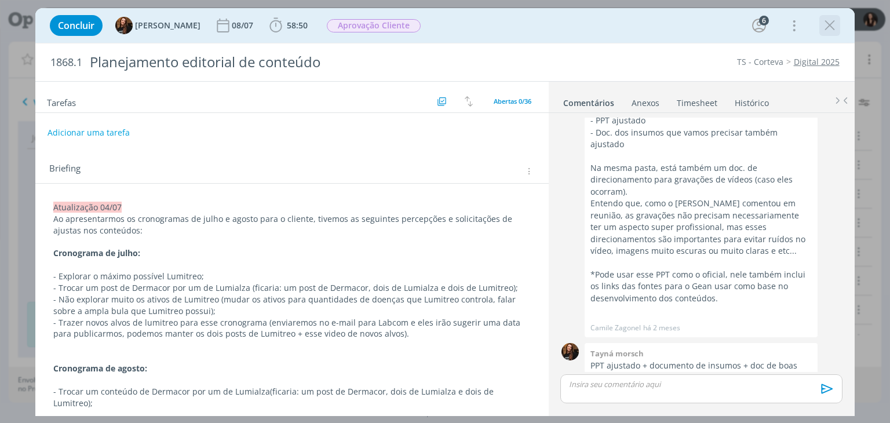
click at [838, 22] on div "dialog" at bounding box center [829, 25] width 21 height 21
click at [829, 25] on icon "dialog" at bounding box center [829, 25] width 17 height 17
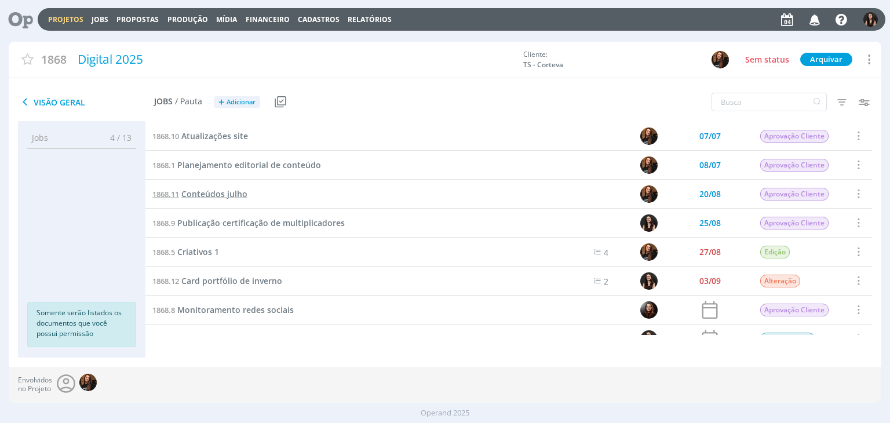
click at [199, 195] on span "Conteúdos julho" at bounding box center [214, 193] width 66 height 11
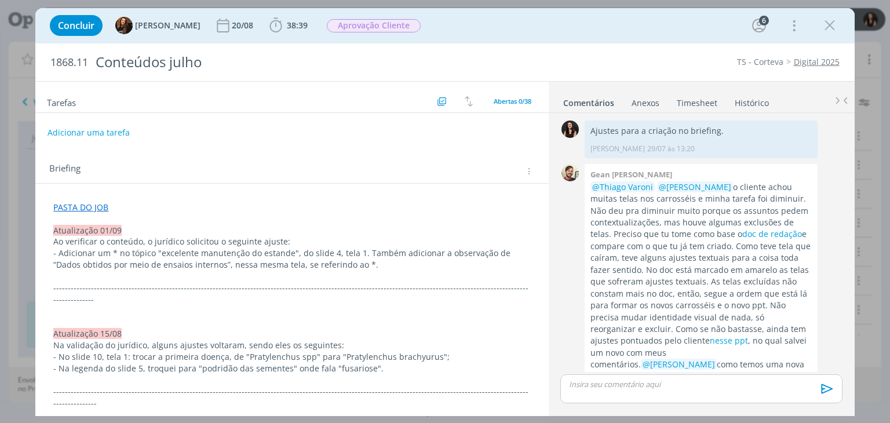
scroll to position [1354, 0]
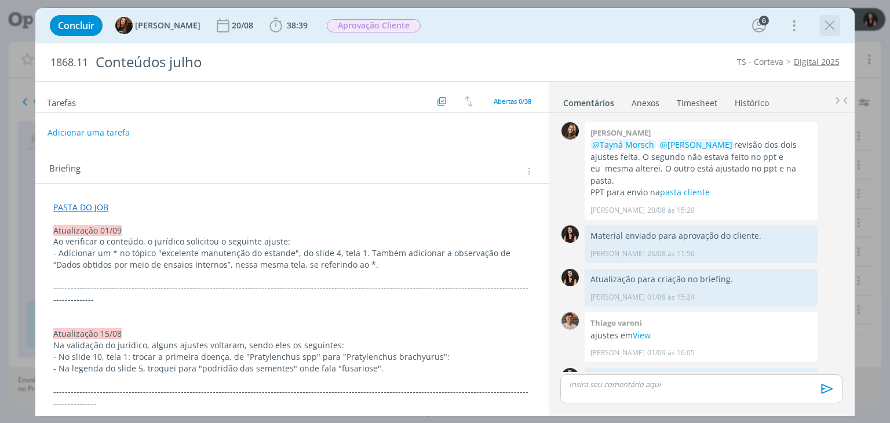
click at [824, 28] on icon "dialog" at bounding box center [829, 25] width 17 height 17
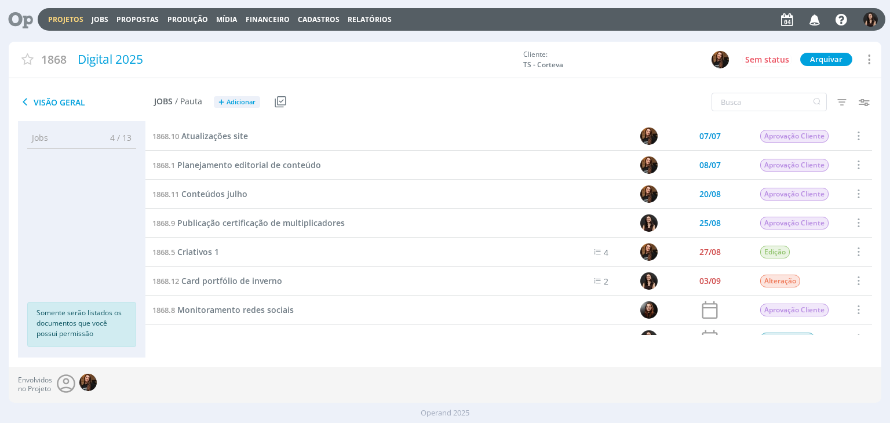
scroll to position [19, 0]
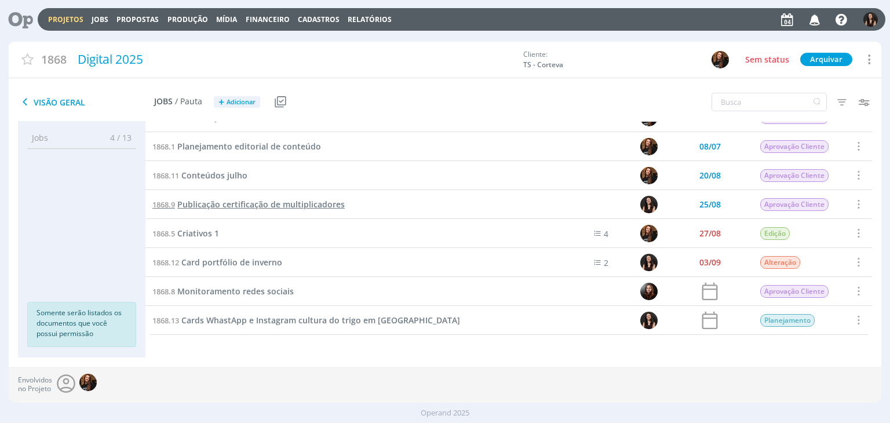
click at [250, 203] on span "Publicação certificação de multiplicadores" at bounding box center [260, 204] width 167 height 11
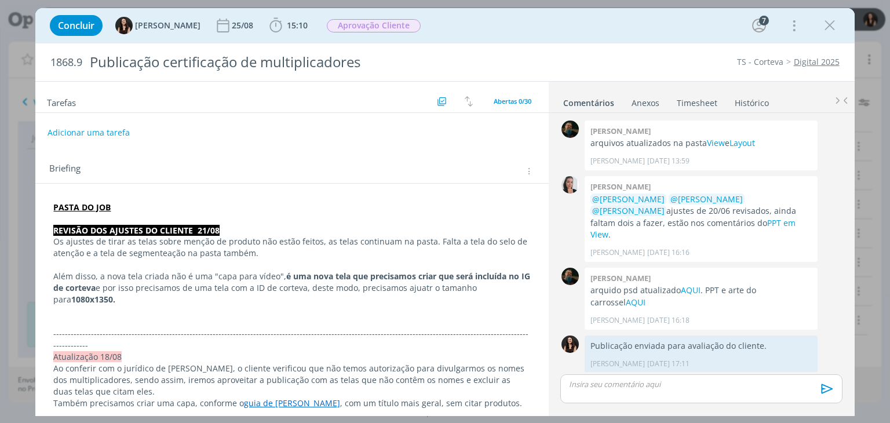
scroll to position [1177, 0]
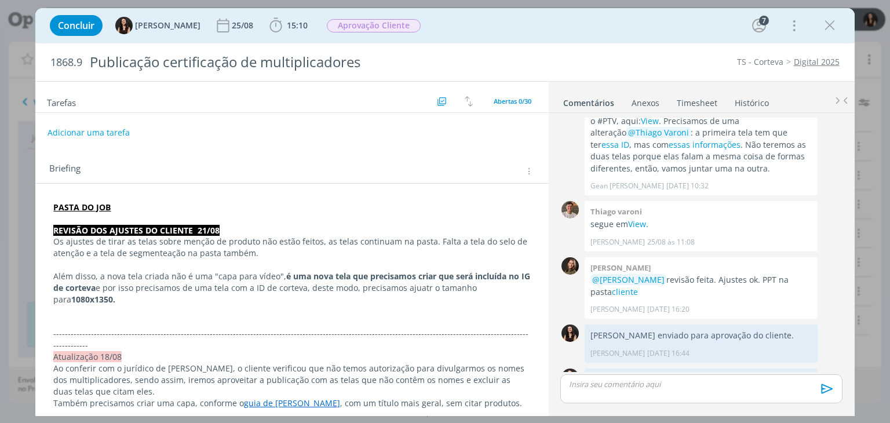
drag, startPoint x: 834, startPoint y: 26, endPoint x: 584, endPoint y: 34, distance: 250.4
click at [834, 26] on icon "dialog" at bounding box center [829, 25] width 17 height 17
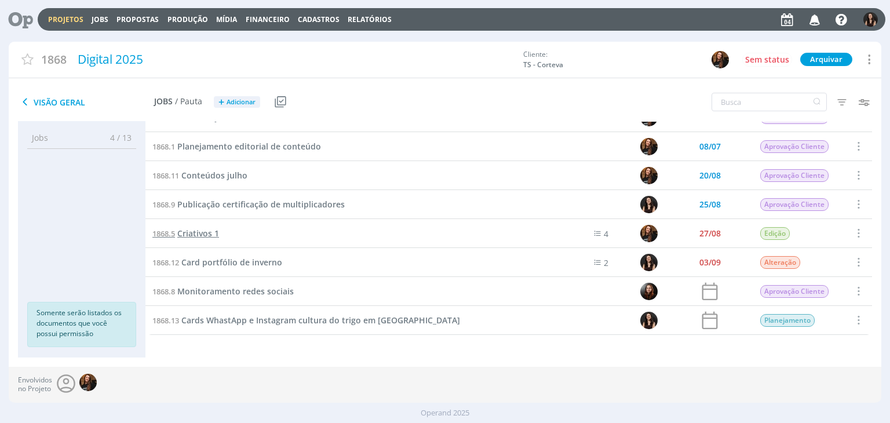
click at [207, 232] on span "Criativos 1" at bounding box center [198, 233] width 42 height 11
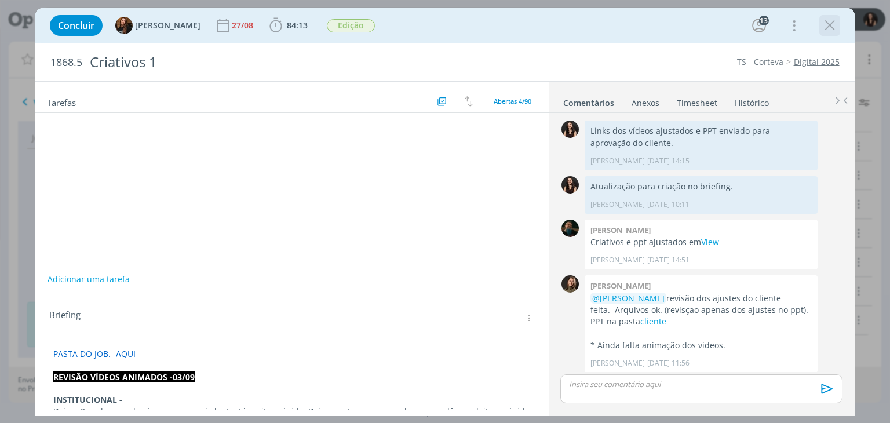
scroll to position [1467, 0]
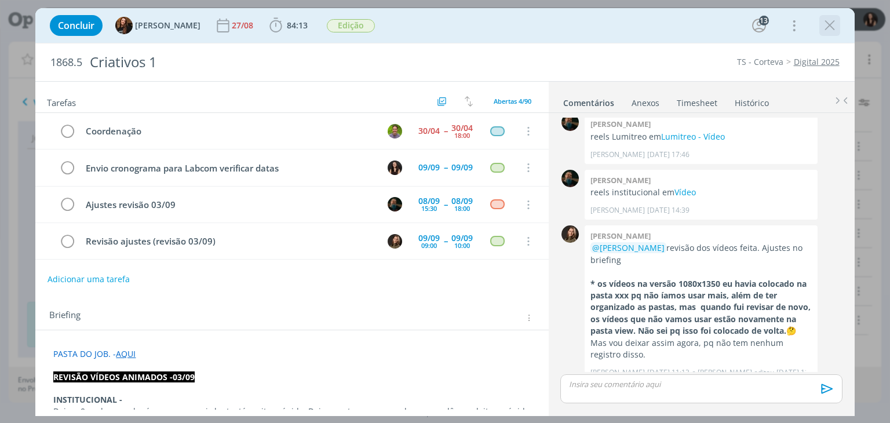
click at [830, 24] on icon "dialog" at bounding box center [829, 25] width 17 height 17
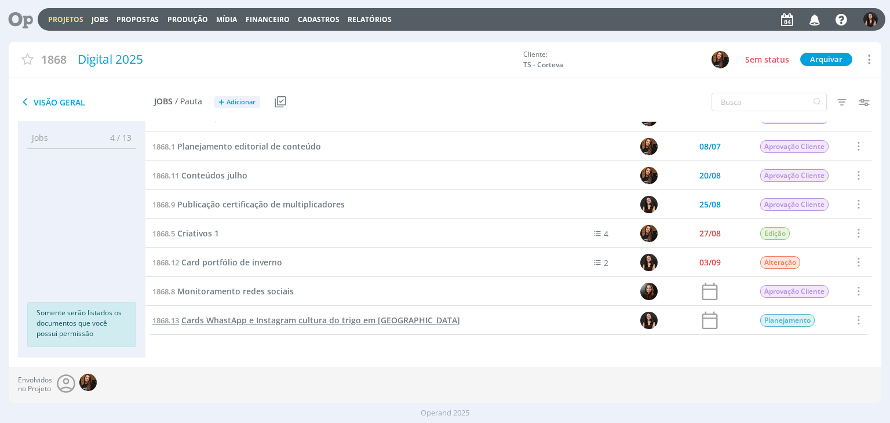
click at [253, 323] on span "Cards WhastApp e Instagram cultura do trigo em [GEOGRAPHIC_DATA]" at bounding box center [320, 320] width 279 height 11
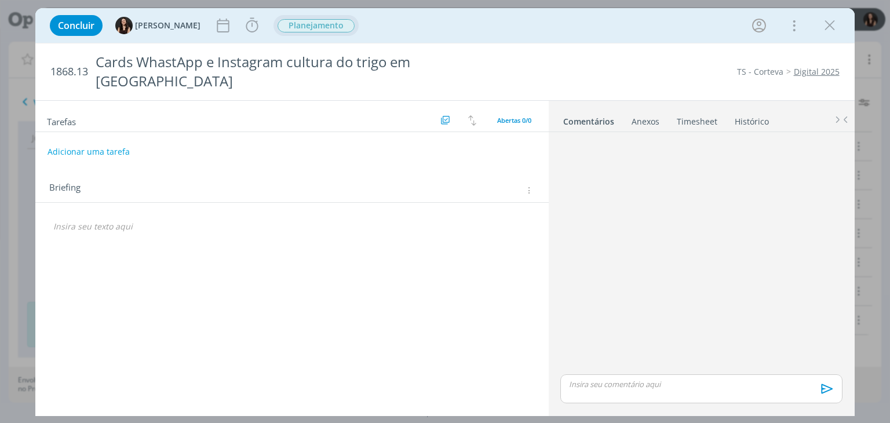
click at [299, 23] on span "Planejamento" at bounding box center [316, 25] width 77 height 13
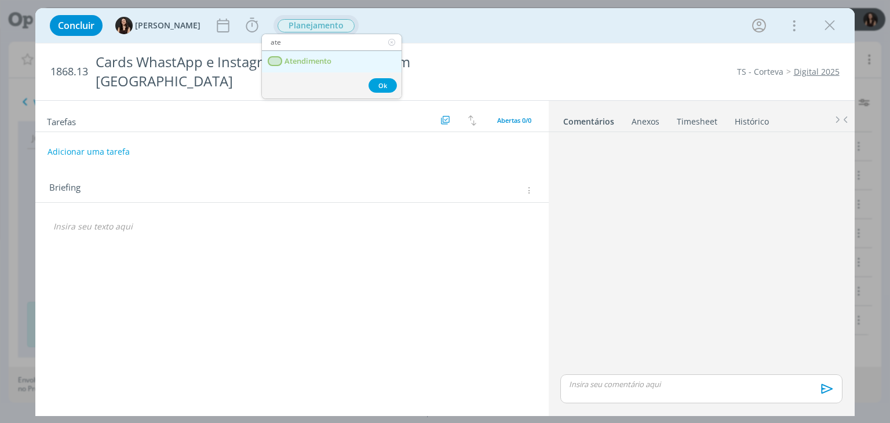
type input "ate"
click at [309, 57] on span "Atendimento" at bounding box center [308, 61] width 47 height 9
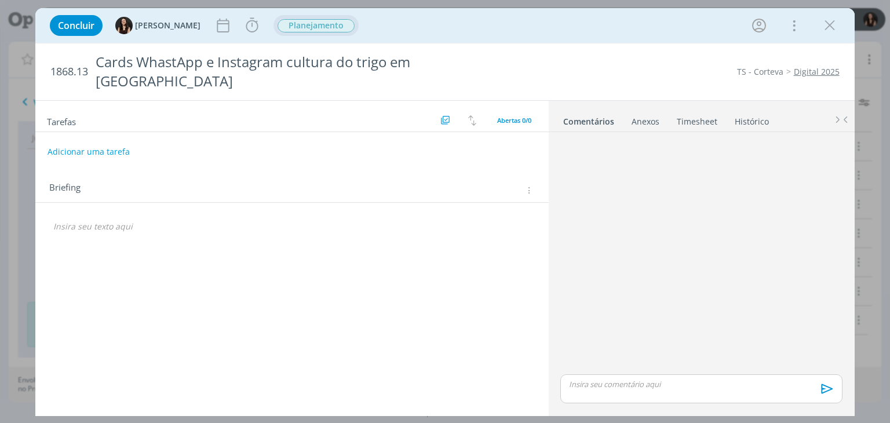
click at [104, 132] on div "dialog" at bounding box center [291, 136] width 513 height 9
click at [107, 141] on button "Adicionar uma tarefa" at bounding box center [88, 151] width 82 height 20
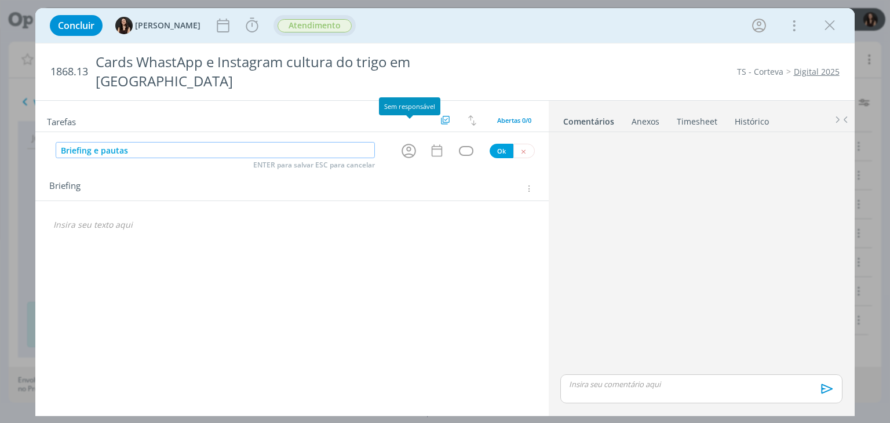
drag, startPoint x: 415, startPoint y: 128, endPoint x: 407, endPoint y: 130, distance: 7.9
click at [414, 142] on icon "dialog" at bounding box center [409, 151] width 18 height 18
type input "Briefing e pautas"
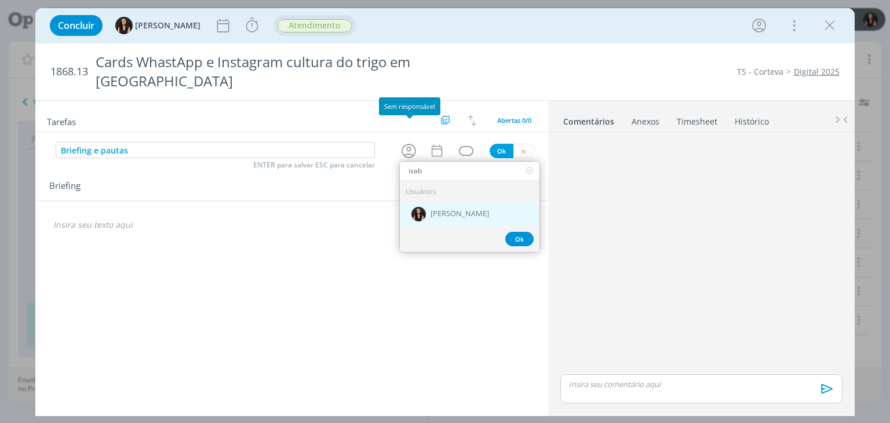
type input "isab"
click at [454, 202] on div "[PERSON_NAME]" at bounding box center [470, 214] width 140 height 24
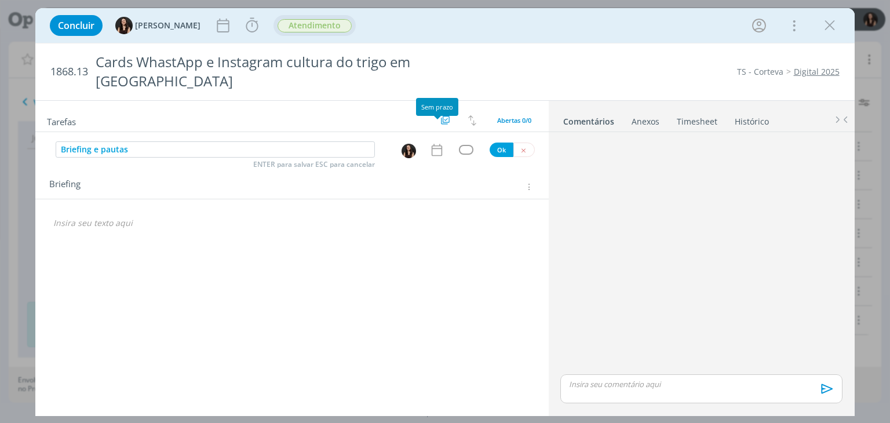
click at [431, 143] on icon "dialog" at bounding box center [436, 150] width 15 height 15
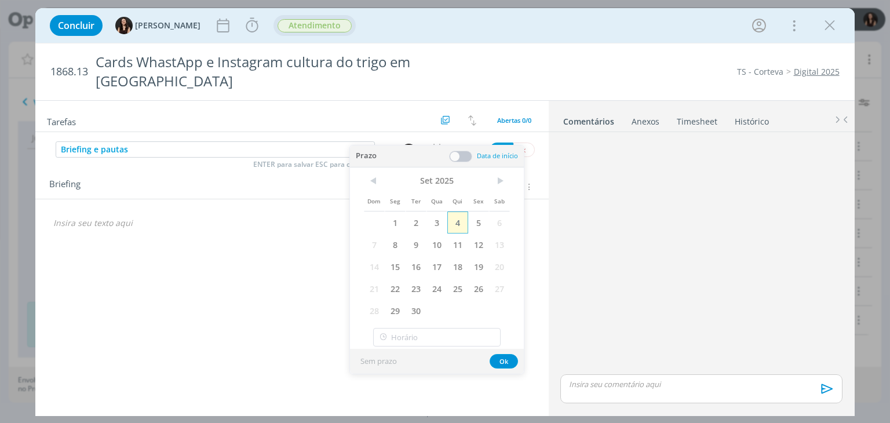
click at [455, 225] on span "4" at bounding box center [457, 223] width 21 height 22
drag, startPoint x: 498, startPoint y: 362, endPoint x: 494, endPoint y: 340, distance: 21.8
click at [499, 360] on button "Ok" at bounding box center [504, 361] width 28 height 14
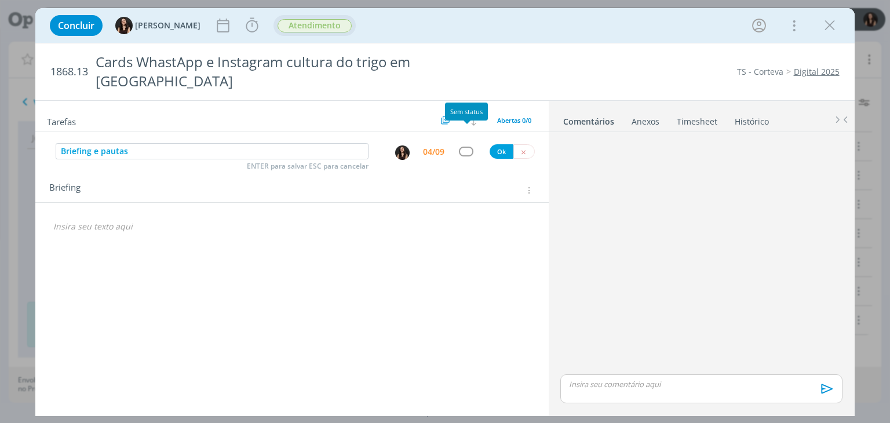
click at [466, 147] on div "dialog" at bounding box center [466, 152] width 14 height 10
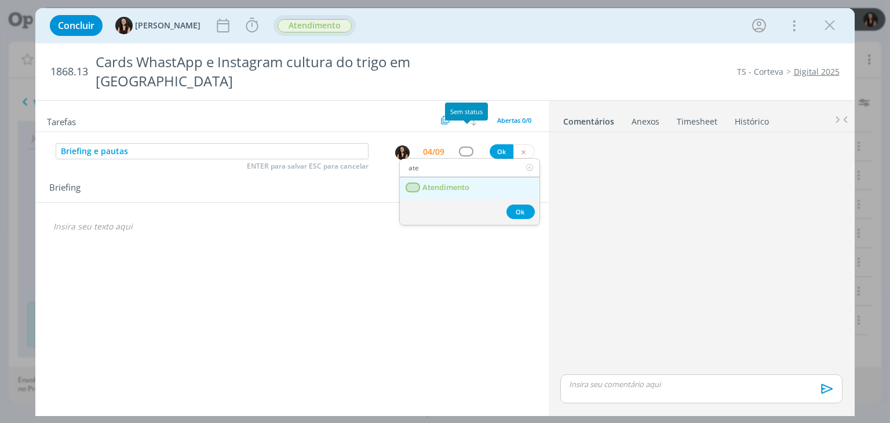
type input "ate"
click at [471, 177] on link "Atendimento" at bounding box center [470, 187] width 140 height 21
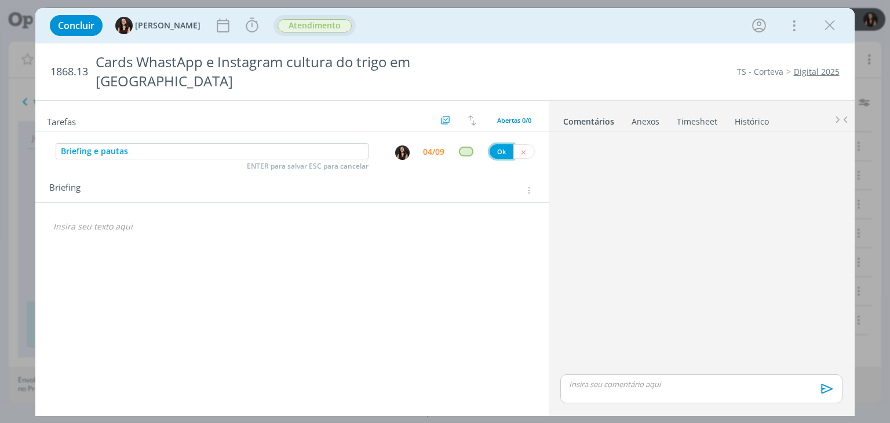
click at [499, 144] on button "Ok" at bounding box center [502, 151] width 24 height 14
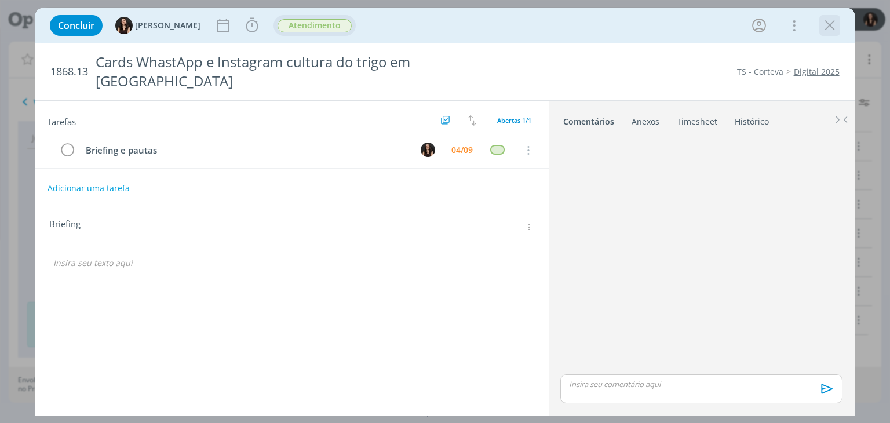
click at [827, 23] on icon "dialog" at bounding box center [829, 25] width 17 height 17
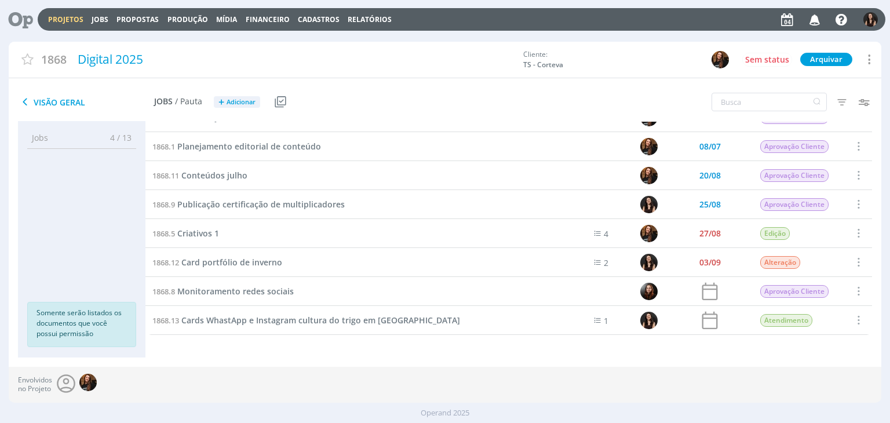
click at [64, 16] on link "Projetos" at bounding box center [65, 19] width 35 height 10
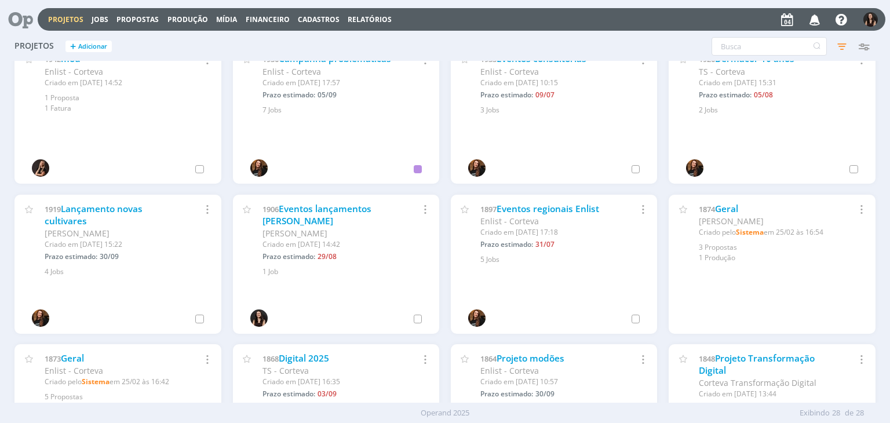
scroll to position [348, 0]
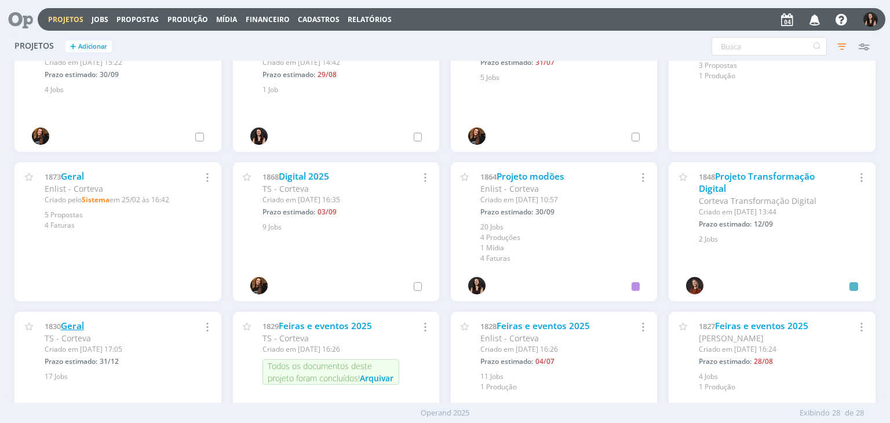
click at [76, 322] on link "Geral" at bounding box center [72, 326] width 23 height 12
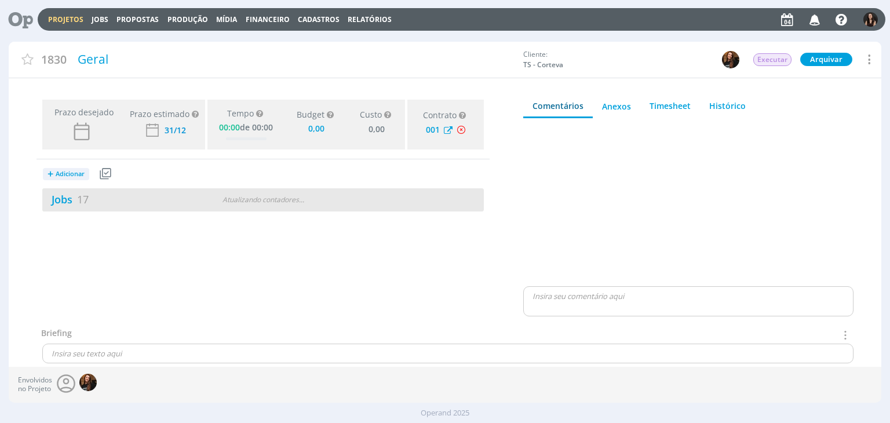
type input "0,00"
drag, startPoint x: 72, startPoint y: 207, endPoint x: 75, endPoint y: 196, distance: 12.1
click at [72, 207] on div "Jobs 17 Atualizando contadores . . ." at bounding box center [263, 199] width 442 height 23
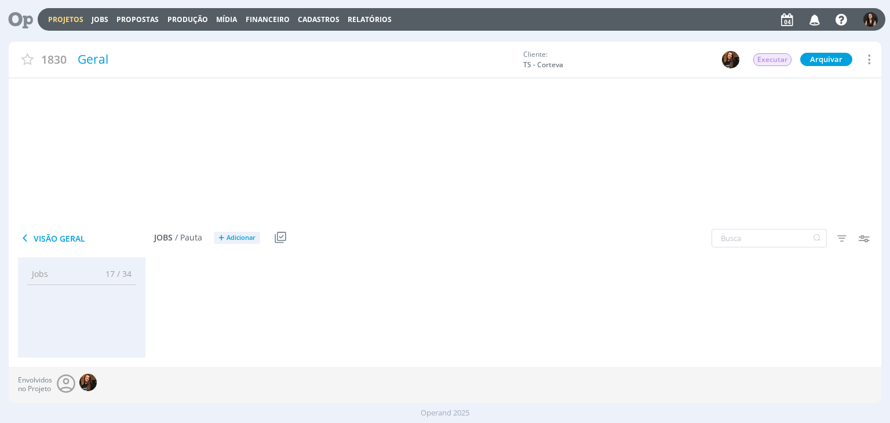
click at [75, 196] on link "Jobs 17" at bounding box center [65, 199] width 46 height 14
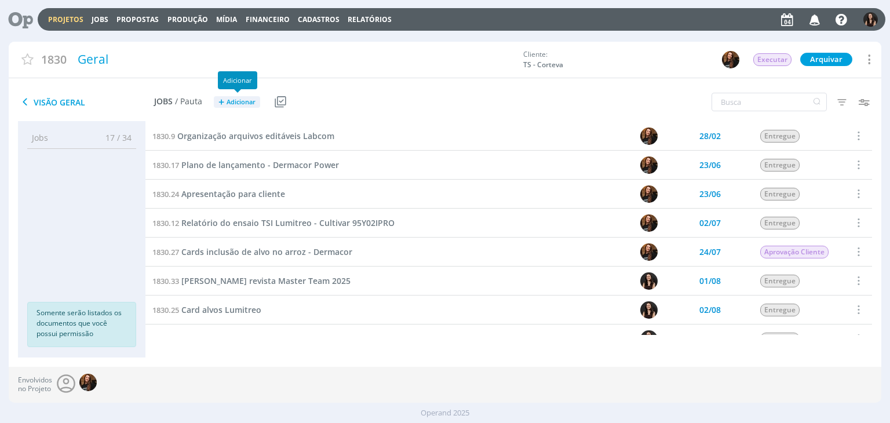
click at [235, 99] on span "Adicionar" at bounding box center [241, 103] width 29 height 8
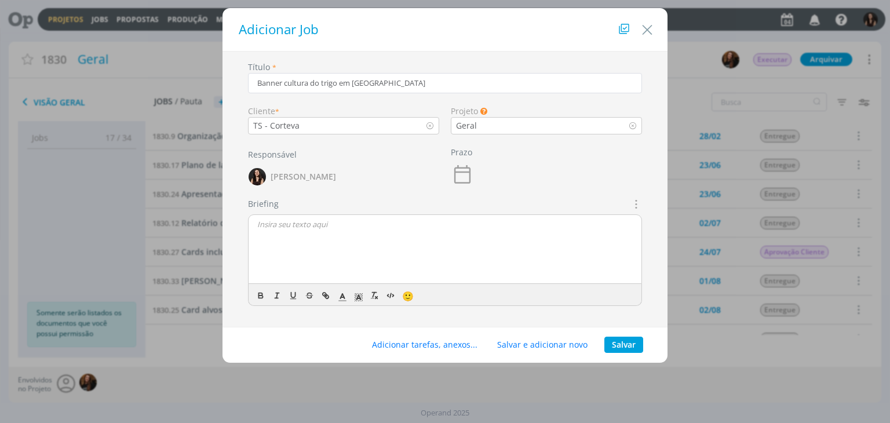
type input "Banner cultura do trigo em [GEOGRAPHIC_DATA]"
click at [617, 352] on button "Salvar" at bounding box center [623, 345] width 39 height 16
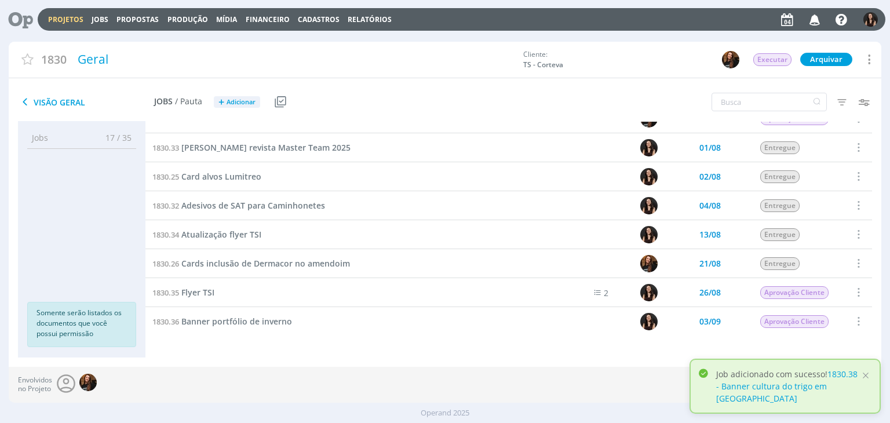
scroll to position [174, 0]
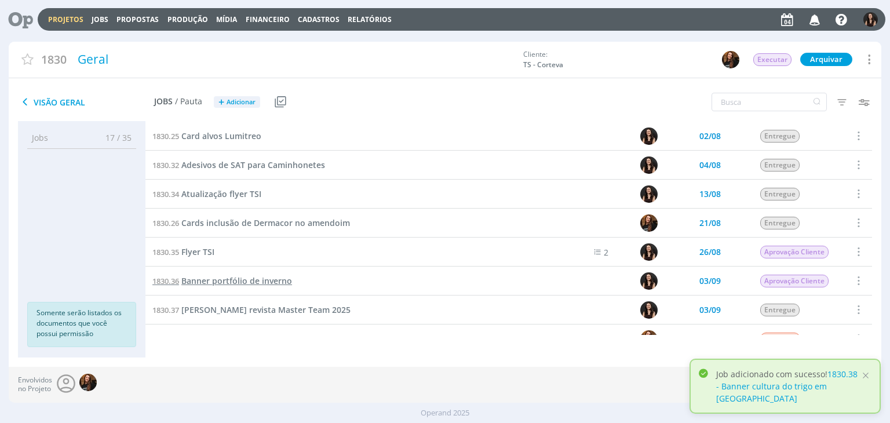
click at [204, 279] on span "Banner portfólio de inverno" at bounding box center [236, 280] width 111 height 11
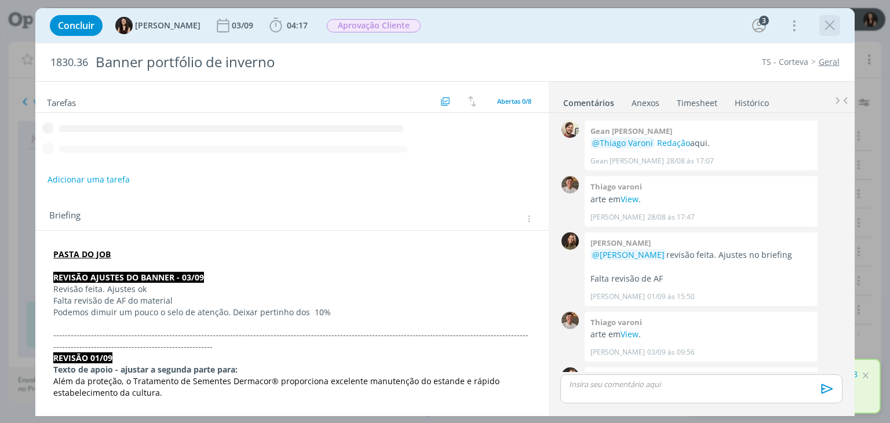
scroll to position [257, 0]
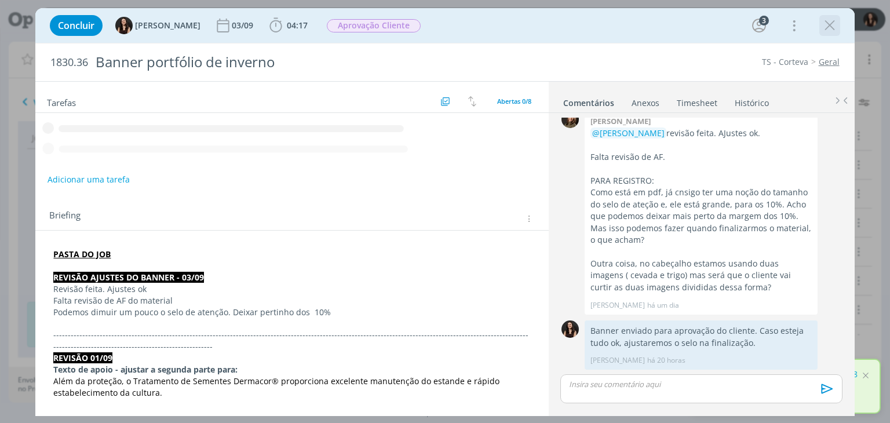
click at [832, 24] on icon "dialog" at bounding box center [829, 25] width 17 height 17
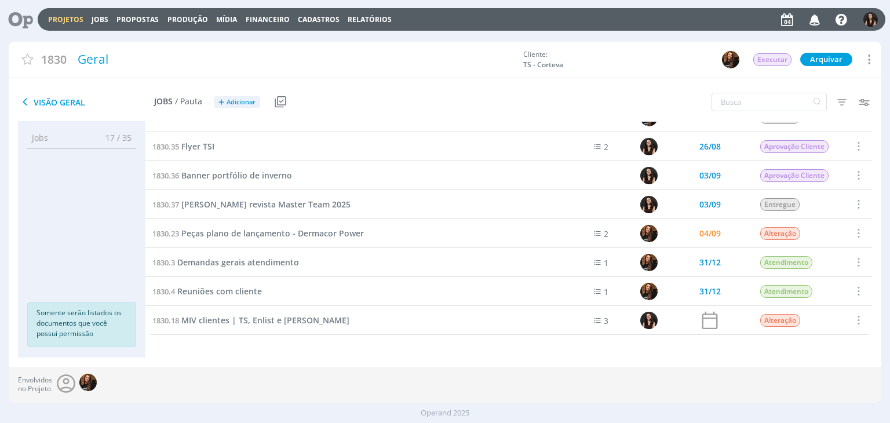
scroll to position [308, 0]
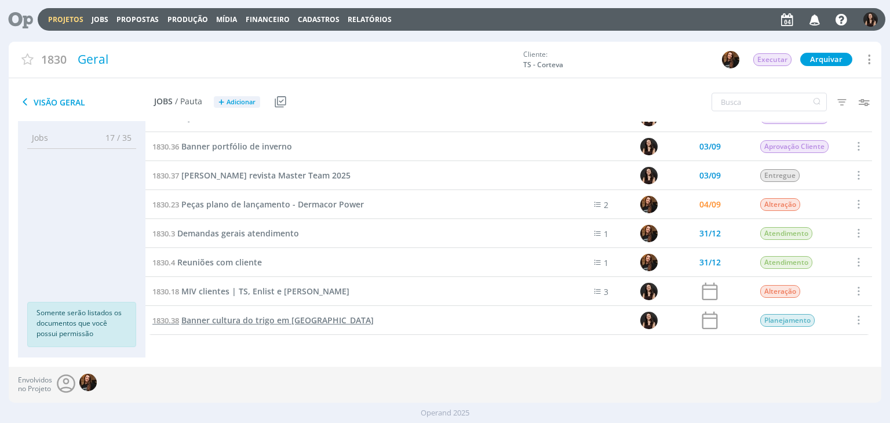
click at [229, 325] on span "Banner cultura do trigo em [GEOGRAPHIC_DATA]" at bounding box center [277, 320] width 192 height 11
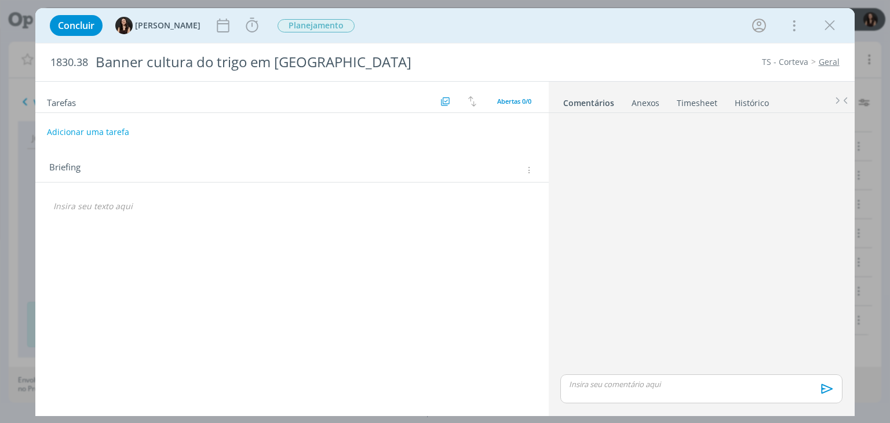
click at [96, 137] on button "Adicionar uma tarefa" at bounding box center [88, 132] width 82 height 20
type input "Briefing e pautas"
click at [308, 32] on span "Planejamento" at bounding box center [316, 25] width 85 height 21
click at [311, 26] on span "Planejamento" at bounding box center [316, 25] width 77 height 13
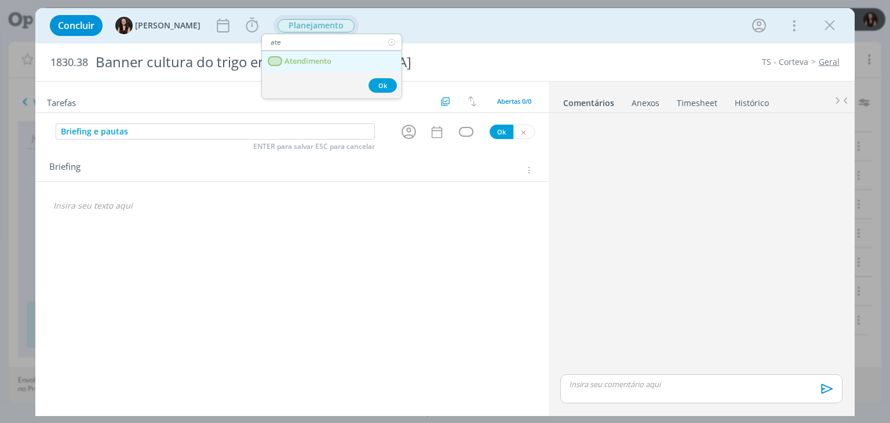
type input "ate"
click at [315, 57] on span "Atendimento" at bounding box center [308, 61] width 47 height 9
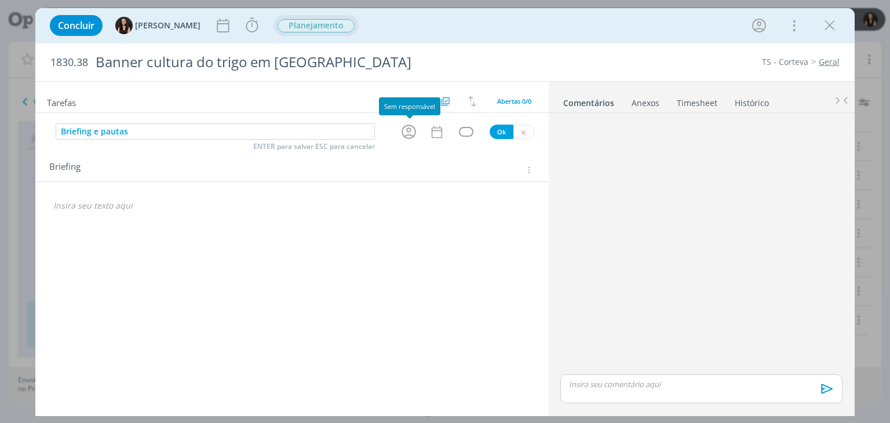
click at [410, 131] on icon "dialog" at bounding box center [409, 132] width 14 height 14
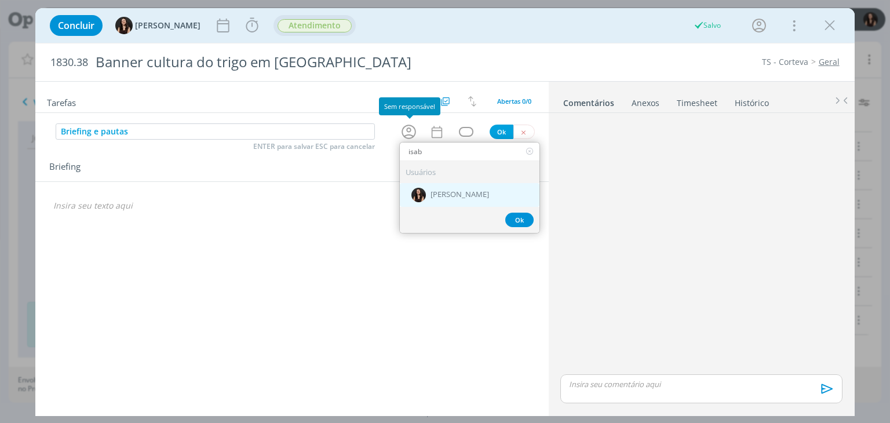
type input "isab"
click at [451, 196] on span "[PERSON_NAME]" at bounding box center [460, 195] width 59 height 9
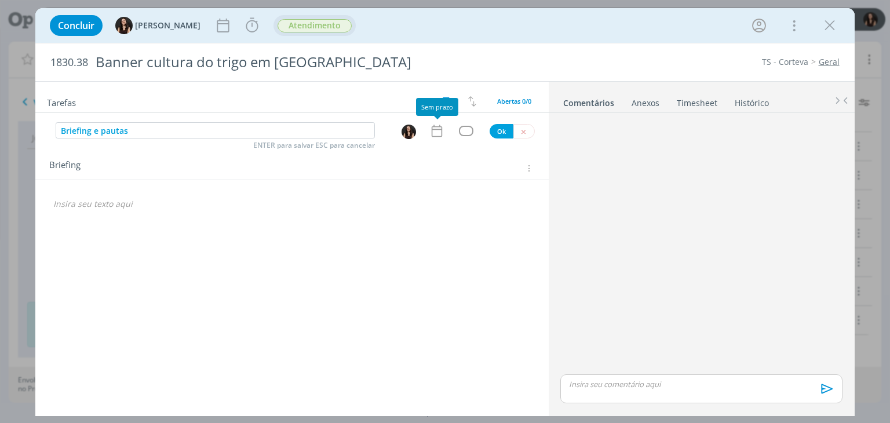
click at [438, 129] on icon "dialog" at bounding box center [436, 130] width 15 height 15
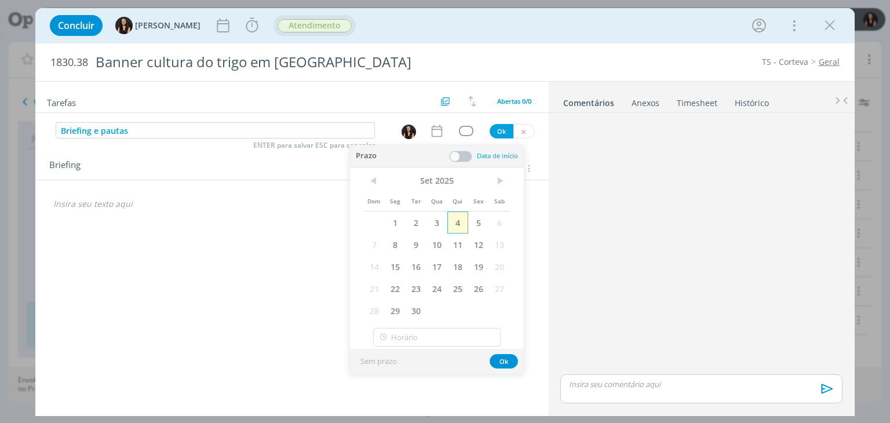
click at [464, 213] on span "4" at bounding box center [457, 223] width 21 height 22
drag, startPoint x: 490, startPoint y: 367, endPoint x: 496, endPoint y: 362, distance: 8.2
click at [490, 367] on div "Sem prazo Ok" at bounding box center [437, 361] width 174 height 25
click at [501, 358] on button "Ok" at bounding box center [504, 361] width 28 height 14
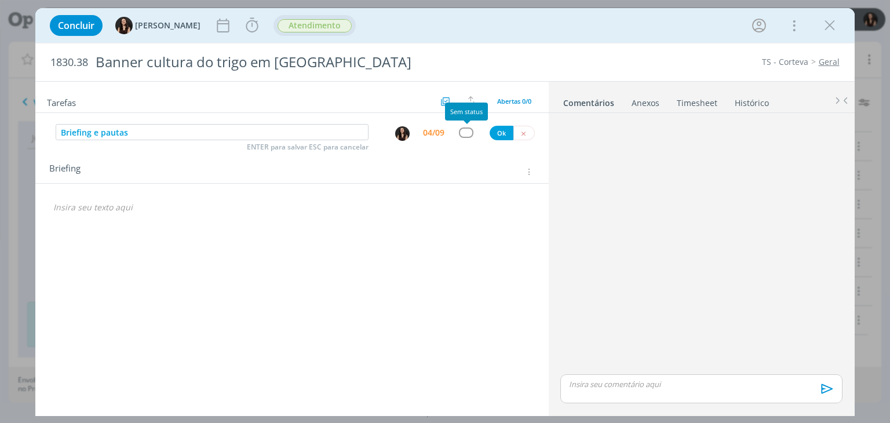
click at [463, 128] on div "dialog" at bounding box center [466, 132] width 14 height 10
type input "ate"
click at [473, 180] on div "Ok" at bounding box center [470, 193] width 140 height 26
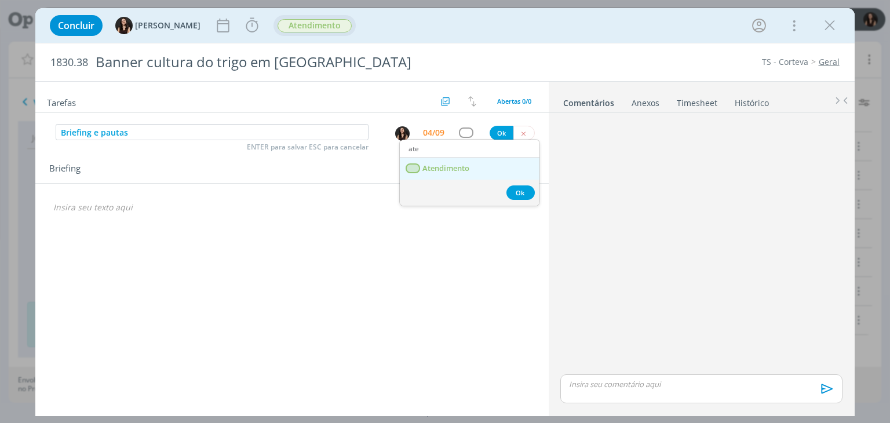
click at [477, 169] on link "Atendimento" at bounding box center [470, 168] width 140 height 21
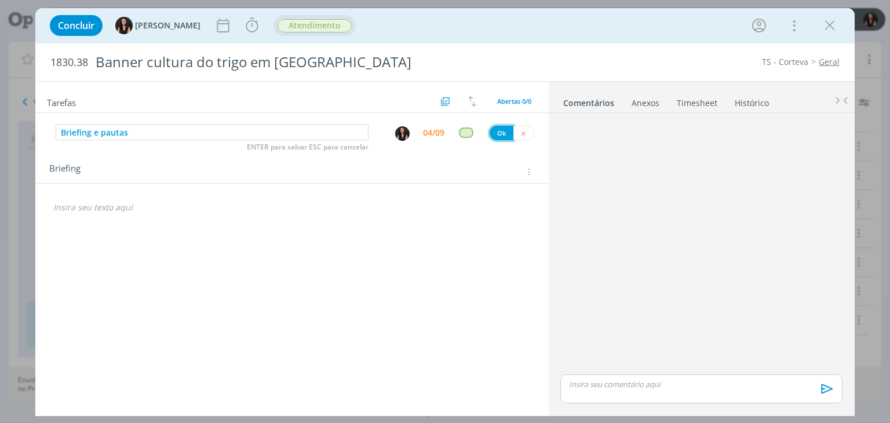
click at [498, 131] on button "Ok" at bounding box center [502, 133] width 24 height 14
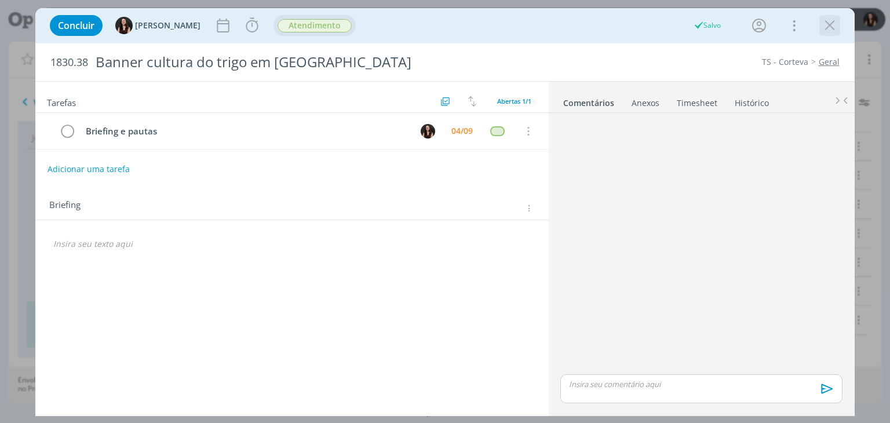
click at [832, 27] on icon "dialog" at bounding box center [829, 25] width 17 height 17
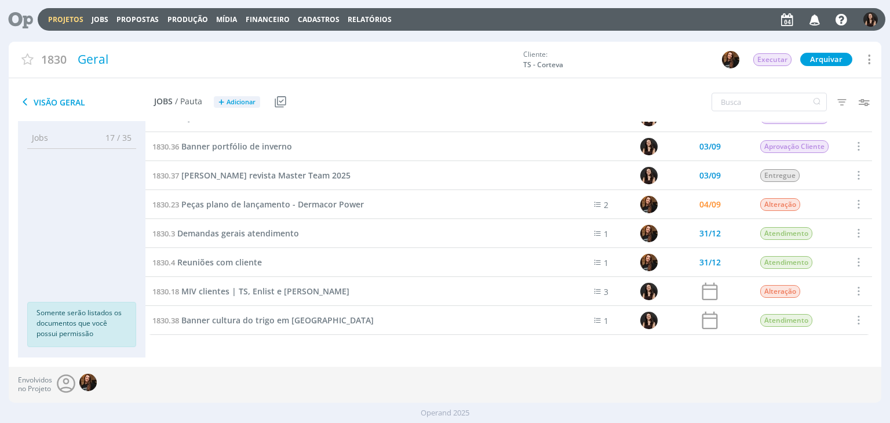
click at [57, 16] on link "Projetos" at bounding box center [65, 19] width 35 height 10
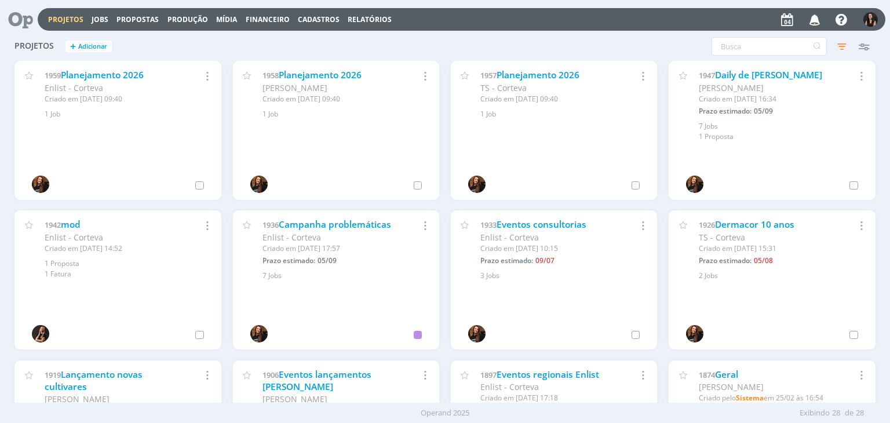
scroll to position [290, 0]
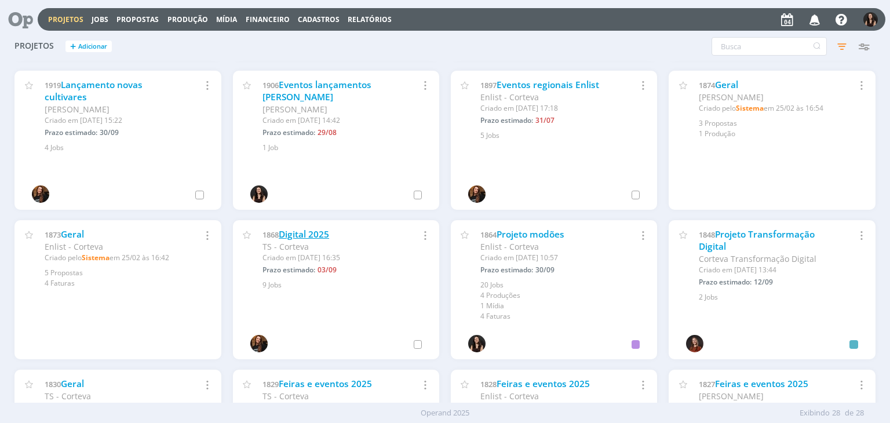
click at [294, 234] on link "Digital 2025" at bounding box center [304, 234] width 50 height 12
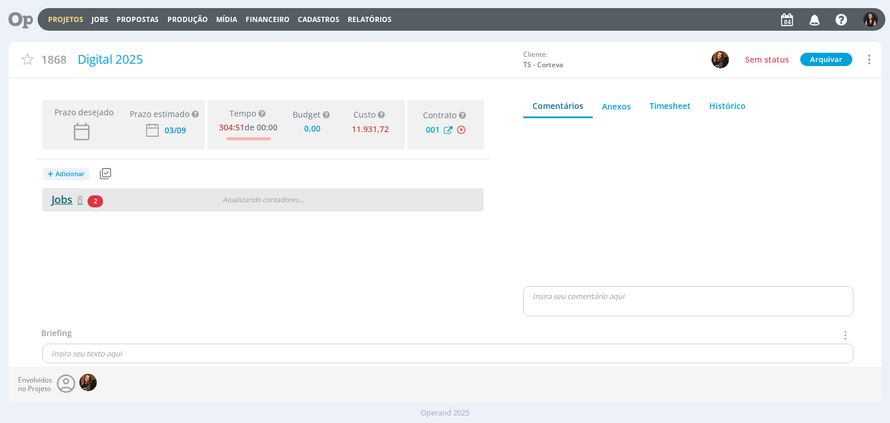
type input "0,00"
drag, startPoint x: 71, startPoint y: 199, endPoint x: 68, endPoint y: 188, distance: 11.3
click at [70, 199] on link "Jobs 8" at bounding box center [62, 199] width 41 height 14
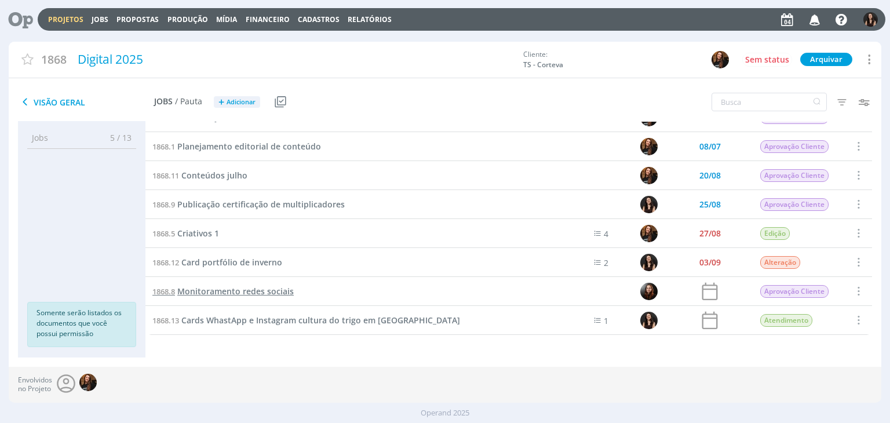
scroll to position [19, 0]
click at [254, 321] on span "Cards WhastApp e Instagram cultura do trigo em [GEOGRAPHIC_DATA]" at bounding box center [320, 320] width 279 height 11
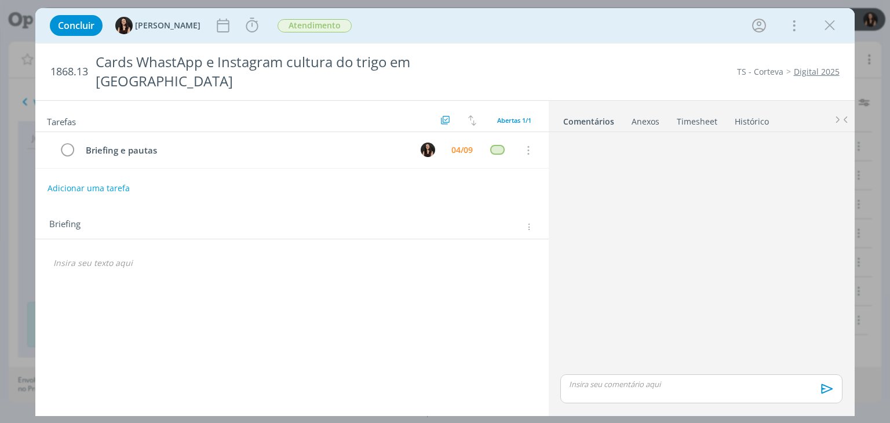
click at [145, 257] on p "dialog" at bounding box center [291, 263] width 477 height 12
click at [247, 300] on div "Tarefas Usar Job de template Criar template a partir deste job Visualizar Templ…" at bounding box center [291, 255] width 513 height 309
click at [829, 29] on icon "dialog" at bounding box center [829, 25] width 17 height 17
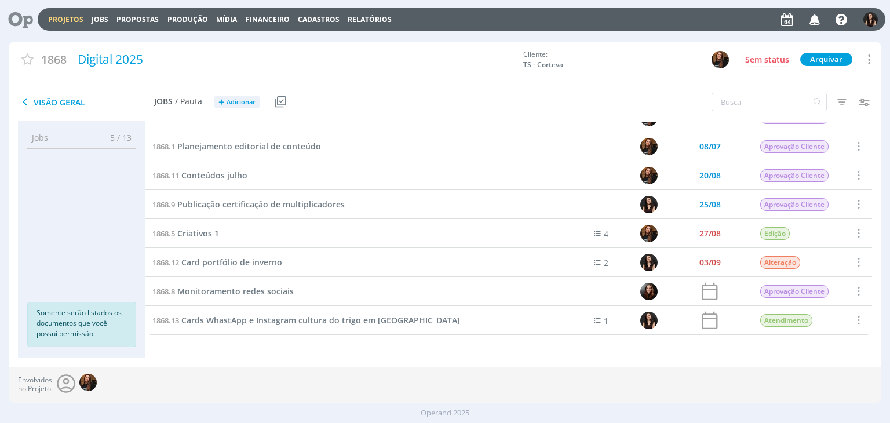
click at [21, 12] on icon at bounding box center [17, 19] width 24 height 23
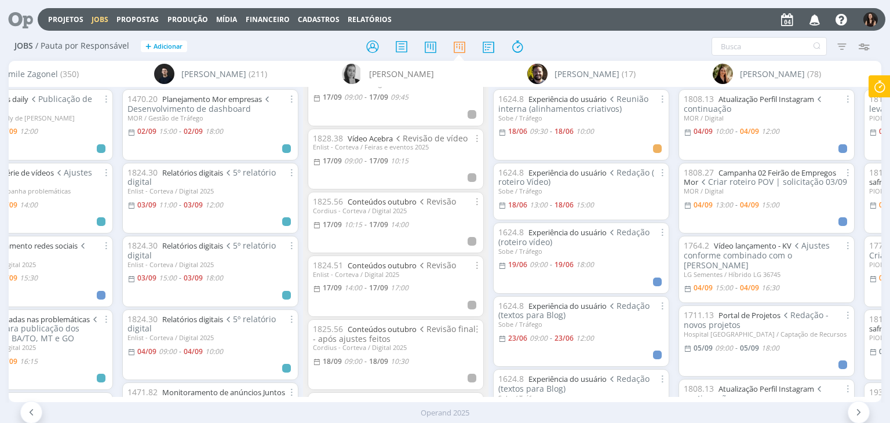
scroll to position [1908, 0]
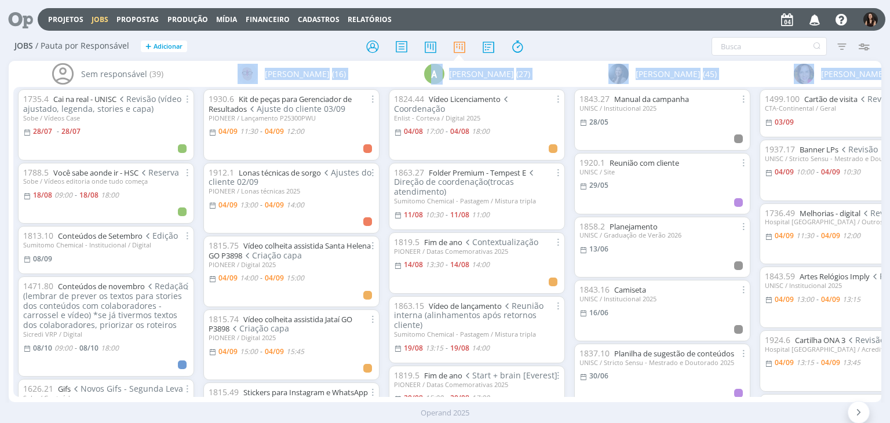
drag, startPoint x: 80, startPoint y: 402, endPoint x: 217, endPoint y: 409, distance: 137.0
click at [217, 409] on div "Projetos Jobs Propostas Produção [GEOGRAPHIC_DATA] Financeiro Cadastros Relatór…" at bounding box center [445, 211] width 890 height 423
click at [181, 408] on div "Operand 2025" at bounding box center [445, 413] width 890 height 12
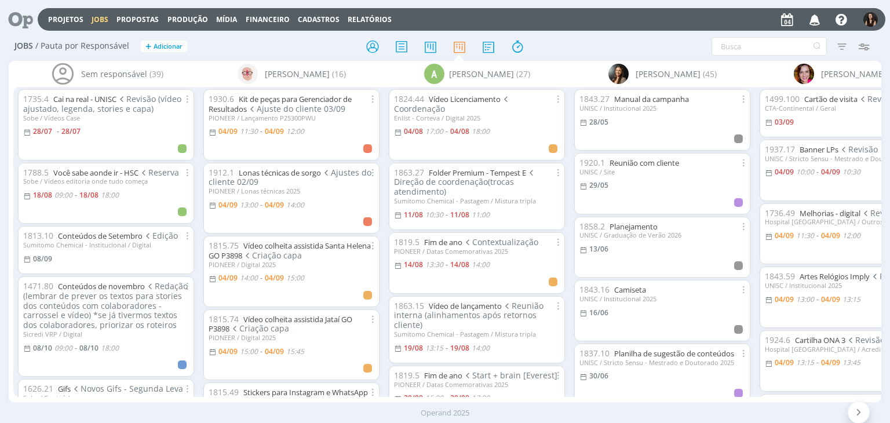
click at [100, 393] on div "Sem responsável (39) 1735.4 Cai na real - UNISC Revisão (vídeo ajustado, legend…" at bounding box center [445, 231] width 872 height 341
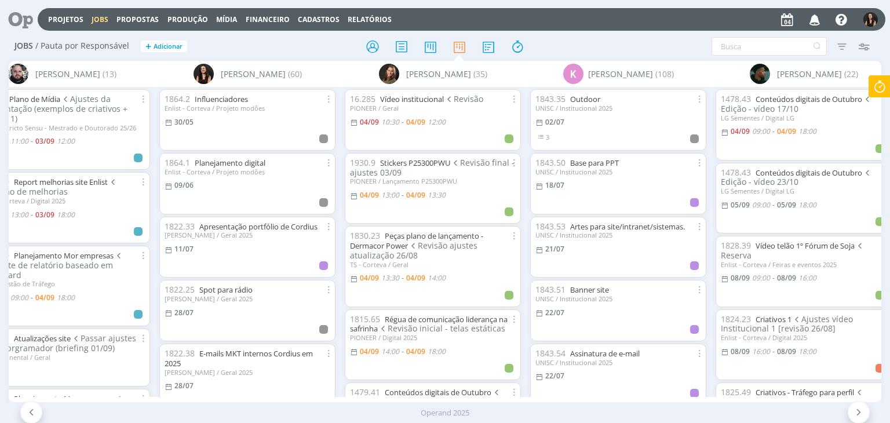
scroll to position [0, 3113]
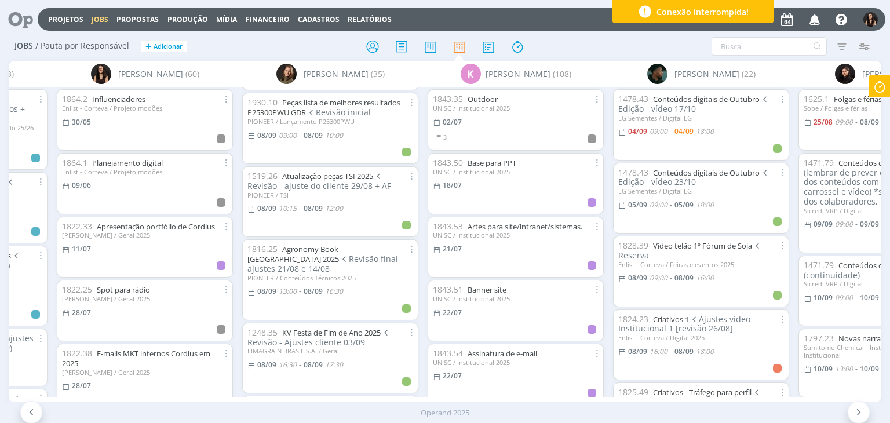
scroll to position [811, 0]
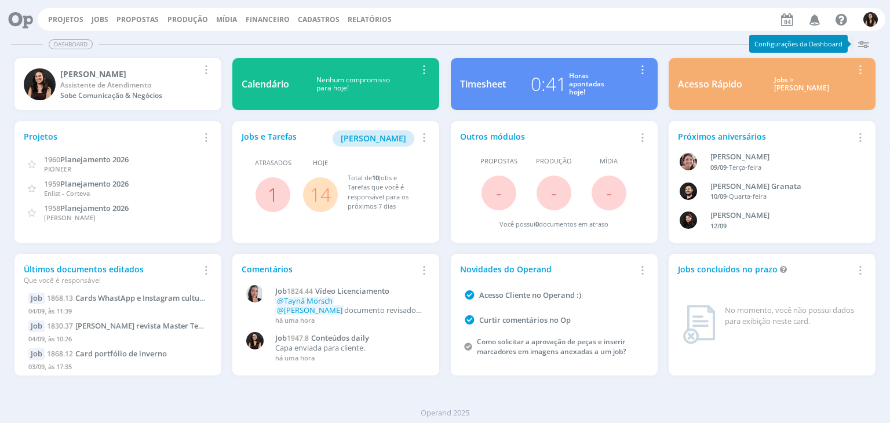
click at [325, 195] on link "14" at bounding box center [320, 194] width 21 height 25
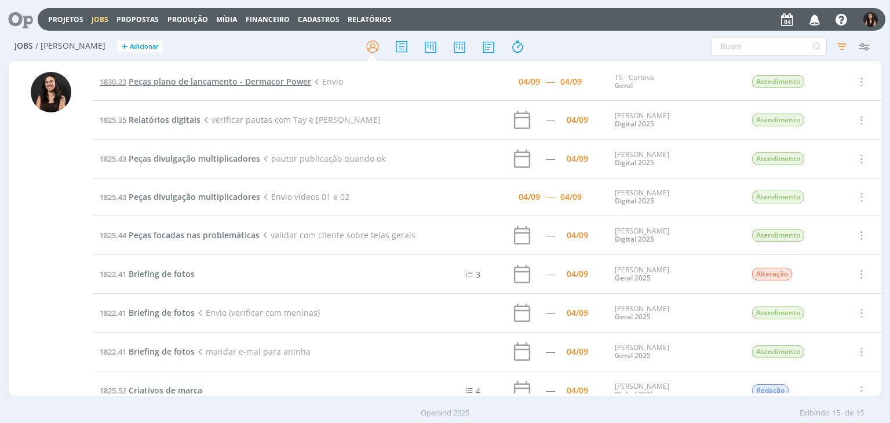
click at [287, 81] on span "Peças plano de lançamento - Dermacor Power" at bounding box center [220, 81] width 183 height 11
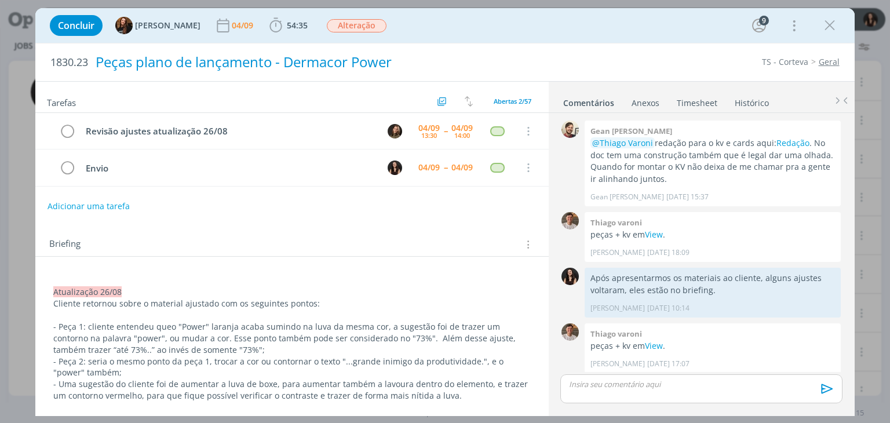
scroll to position [1129, 0]
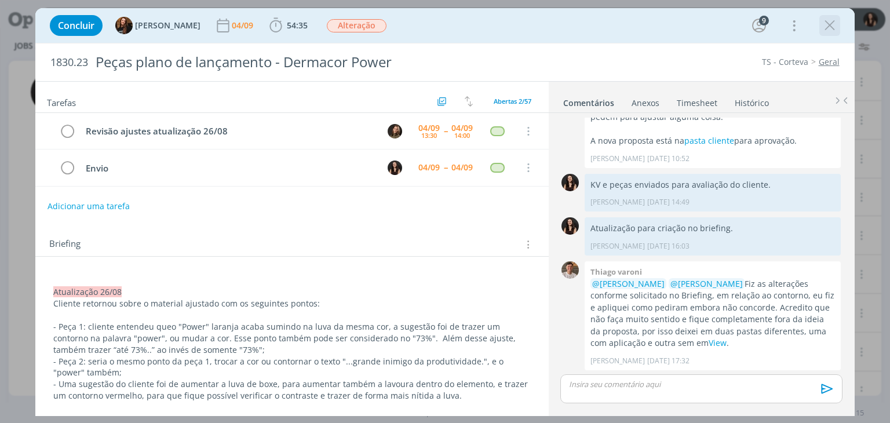
click at [827, 19] on icon "dialog" at bounding box center [829, 25] width 17 height 17
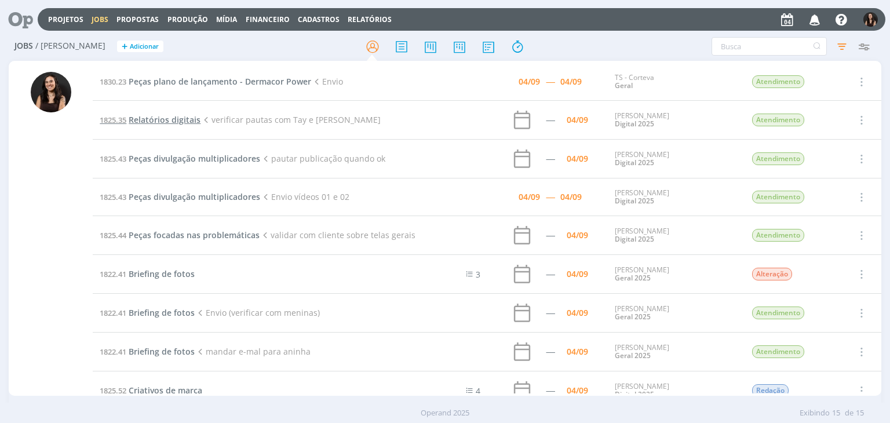
click at [158, 118] on span "Relatórios digitais" at bounding box center [165, 119] width 72 height 11
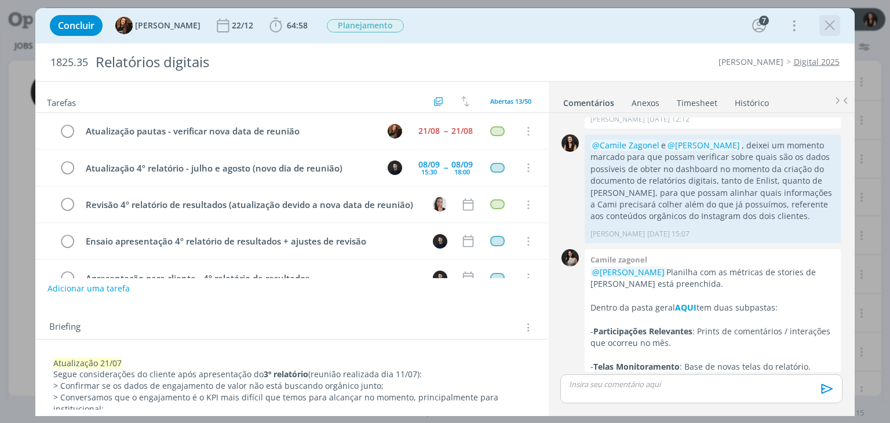
click at [837, 26] on icon "dialog" at bounding box center [829, 25] width 17 height 17
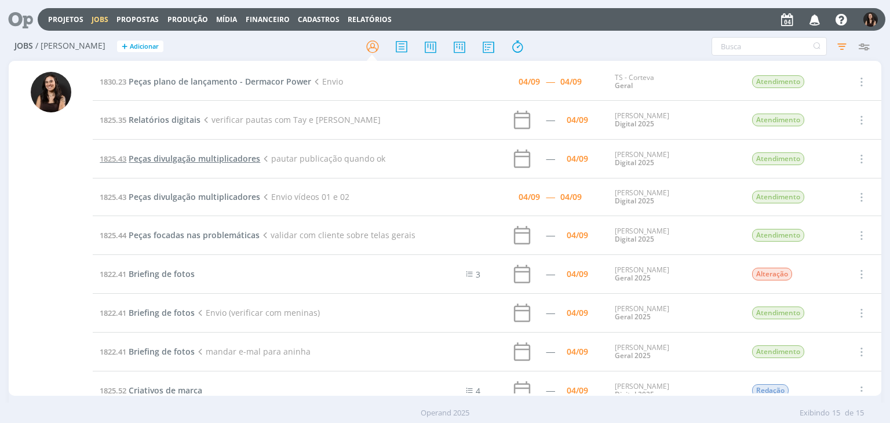
click at [172, 155] on span "Peças divulgação multiplicadores" at bounding box center [195, 158] width 132 height 11
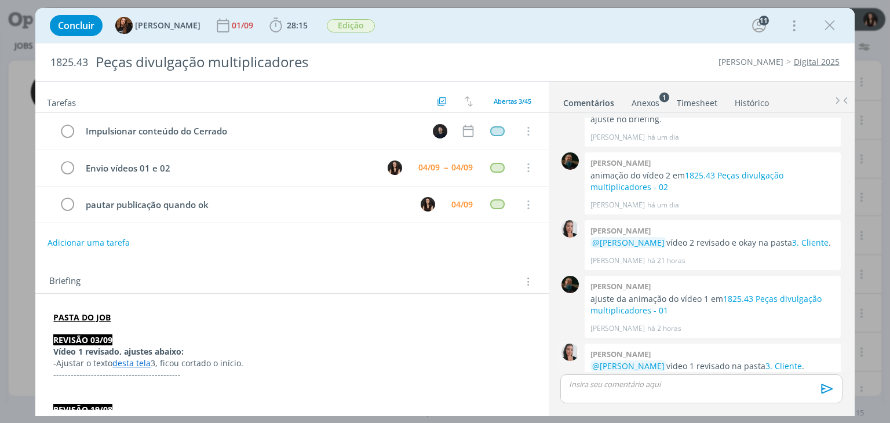
scroll to position [1142, 0]
click at [289, 26] on span "28:15" at bounding box center [297, 25] width 21 height 11
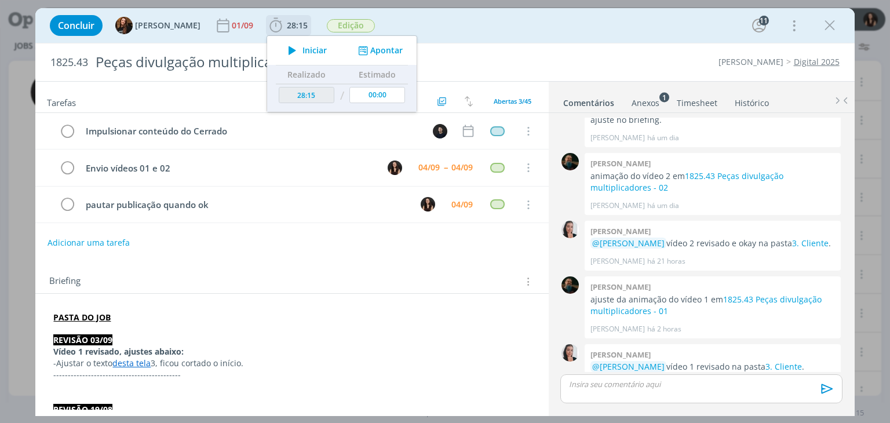
click at [304, 47] on span "Iniciar" at bounding box center [314, 50] width 24 height 8
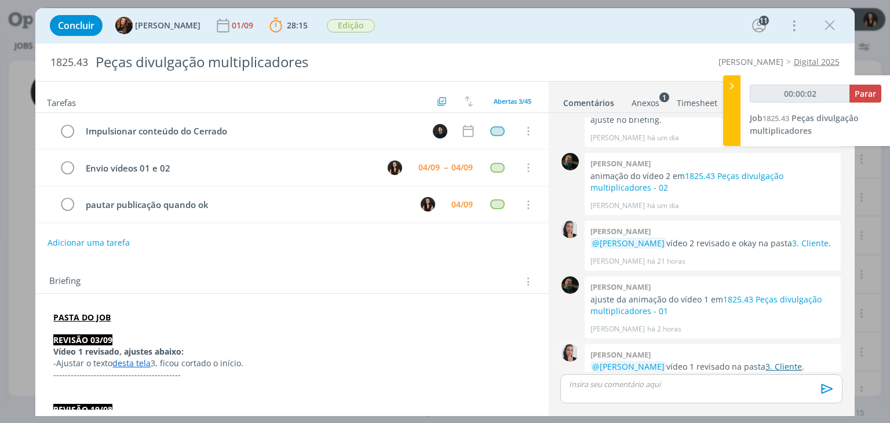
click at [788, 361] on link "3. Cliente" at bounding box center [783, 366] width 37 height 11
click at [637, 387] on p "dialog" at bounding box center [701, 384] width 263 height 10
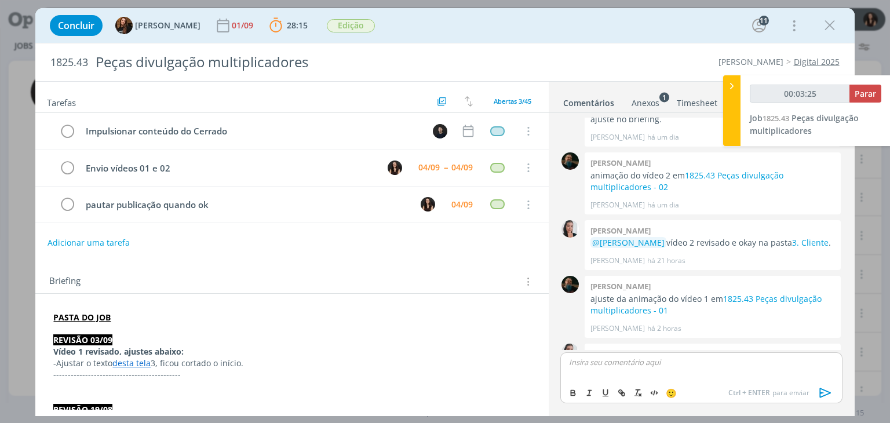
type input "00:03:26"
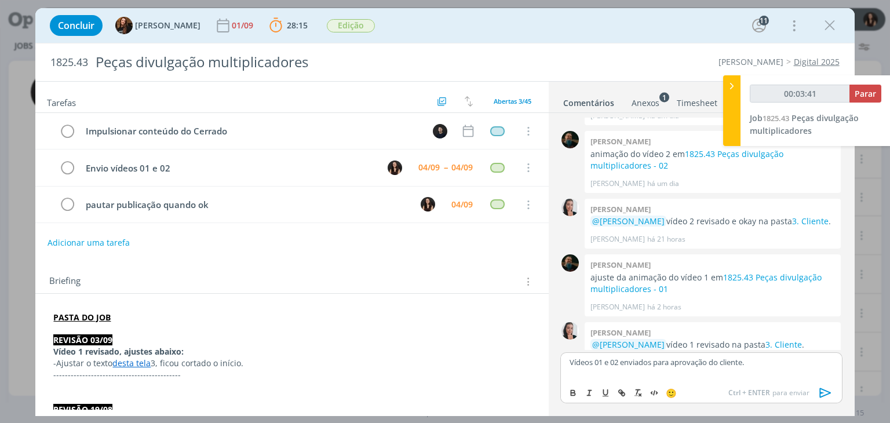
click at [825, 392] on icon "dialog" at bounding box center [825, 392] width 17 height 17
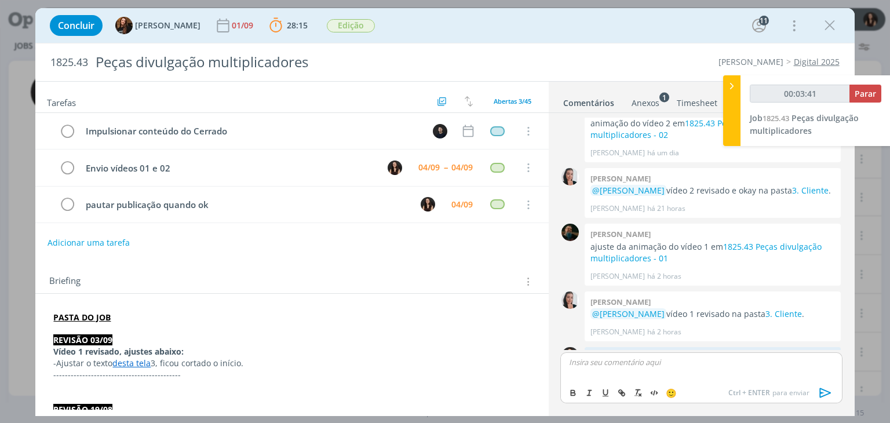
scroll to position [1208, 0]
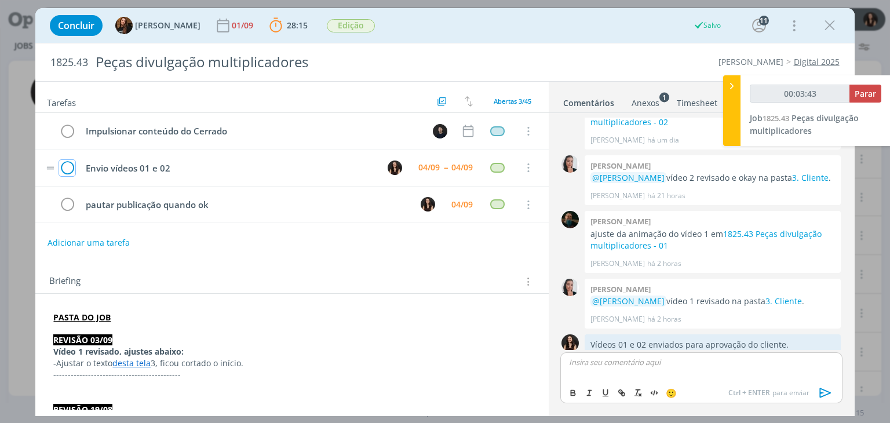
click at [69, 169] on icon "dialog" at bounding box center [67, 167] width 16 height 17
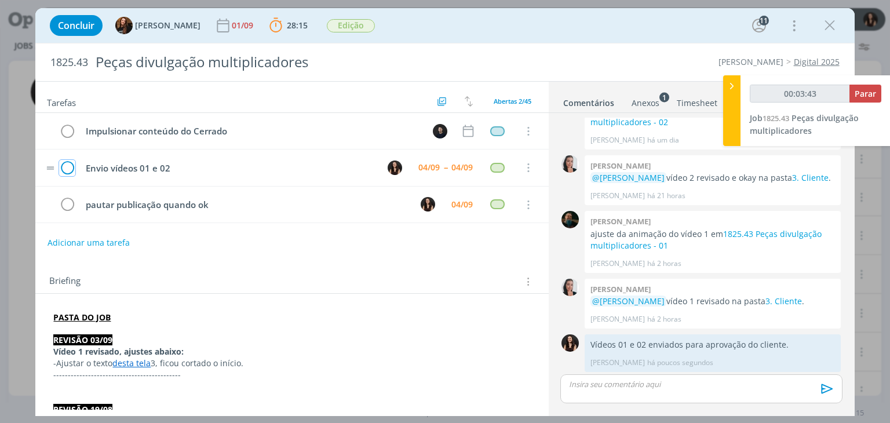
scroll to position [1186, 0]
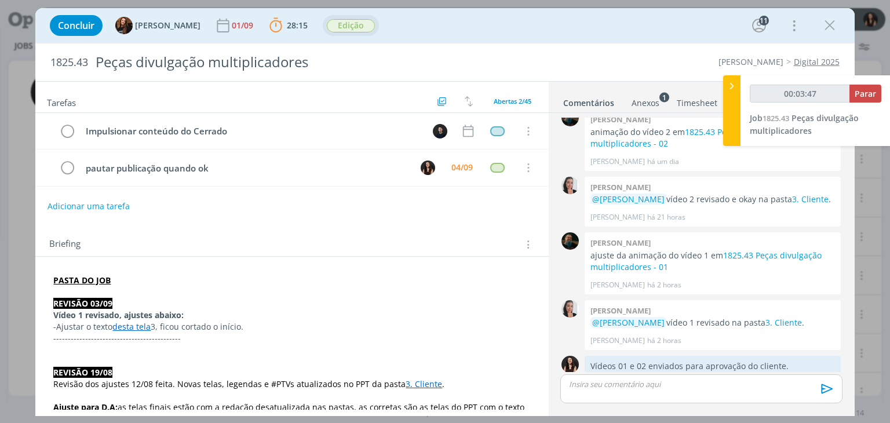
click at [336, 23] on span "Edição" at bounding box center [351, 25] width 48 height 13
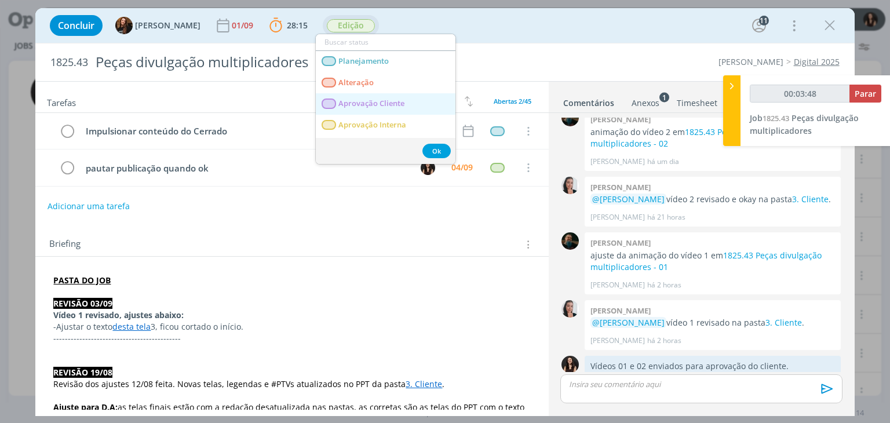
click at [342, 97] on Cliente "Aprovação Cliente" at bounding box center [386, 103] width 140 height 21
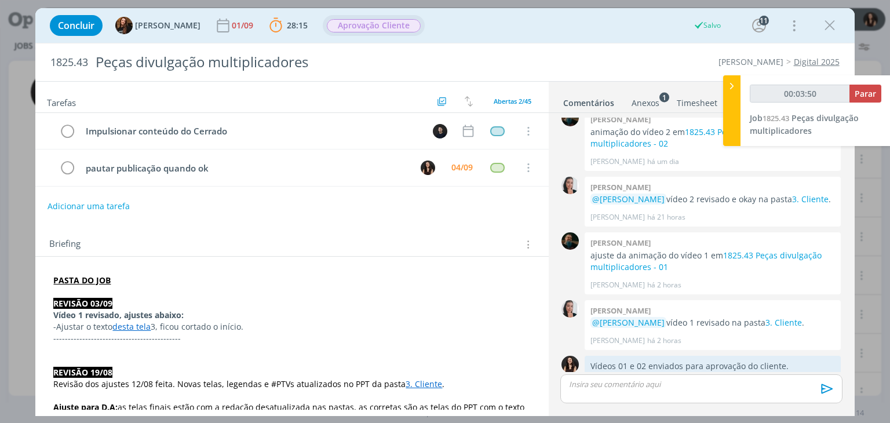
type input "00:03:51"
click at [859, 93] on span "Parar" at bounding box center [865, 93] width 21 height 11
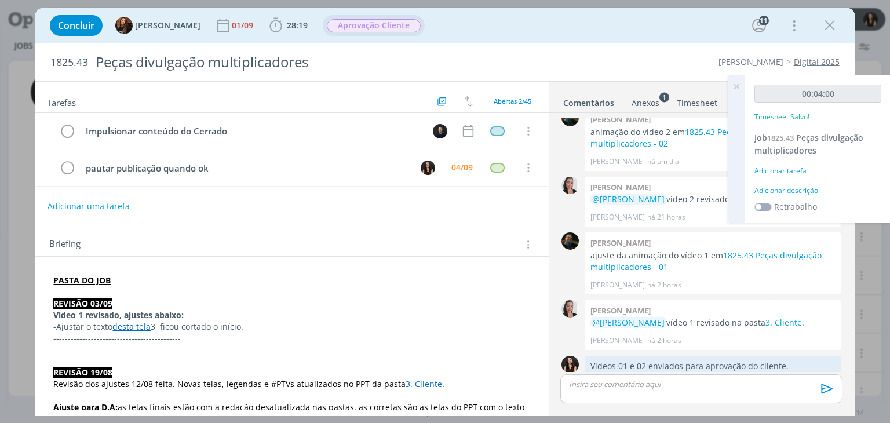
click at [797, 195] on div "Adicionar descrição" at bounding box center [817, 190] width 127 height 10
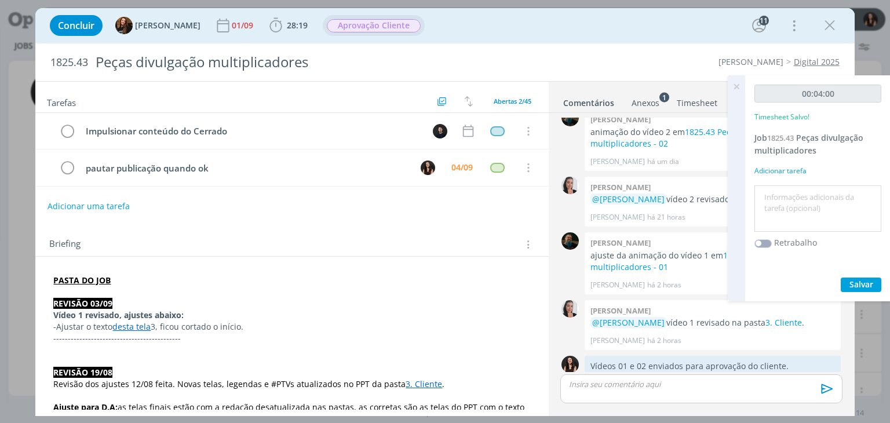
click at [796, 191] on textarea at bounding box center [817, 208] width 121 height 41
type textarea "Envio para cliente"
click at [861, 288] on span "Salvar" at bounding box center [862, 284] width 24 height 11
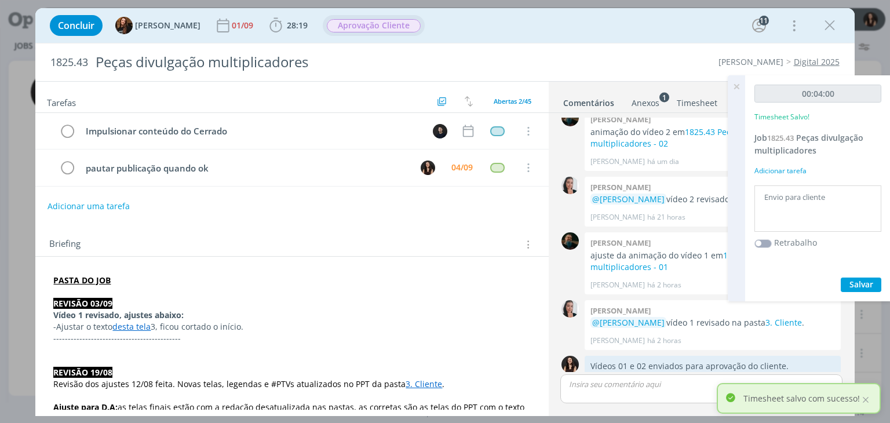
click at [737, 86] on icon at bounding box center [736, 86] width 21 height 23
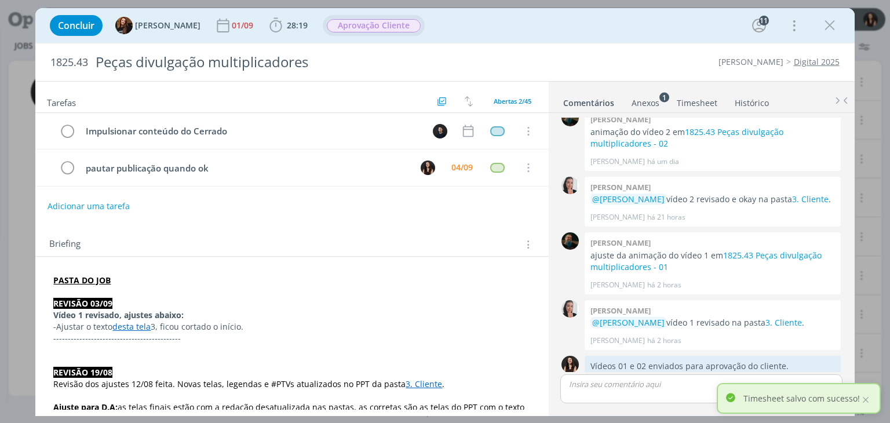
click at [615, 37] on div "Concluir Tayná Morsch 01/09 28:19 Iniciar Apontar Data * 04/09/2025 Horas * 00:…" at bounding box center [444, 26] width 801 height 28
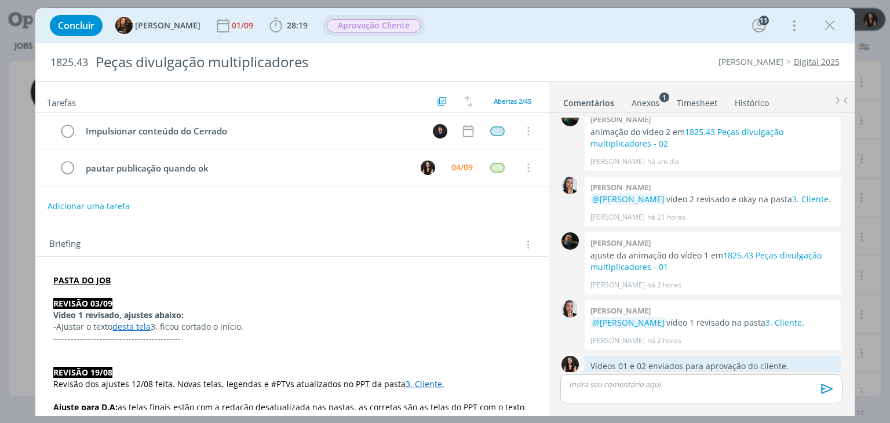
click at [668, 23] on div "Concluir Tayná Morsch 01/09 28:19 Iniciar Apontar Data * 04/09/2025 Horas * 00:…" at bounding box center [444, 26] width 801 height 28
click at [637, 24] on div "Concluir Tayná Morsch 01/09 28:19 Iniciar Apontar Data * 04/09/2025 Horas * 00:…" at bounding box center [444, 26] width 801 height 28
click at [585, 61] on div "Cordius - Corteva Digital 2025" at bounding box center [678, 62] width 333 height 12
click at [563, 42] on div "Concluir Tayná Morsch 01/09 28:19 Iniciar Apontar Data * 04/09/2025 Horas * 00:…" at bounding box center [444, 25] width 819 height 35
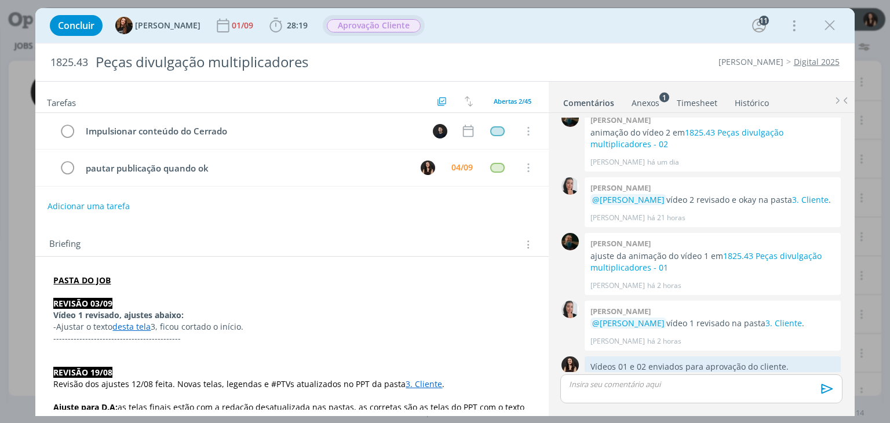
click at [561, 30] on div "Concluir Tayná Morsch 01/09 28:19 Iniciar Apontar Data * 04/09/2025 Horas * 00:…" at bounding box center [444, 26] width 801 height 28
click at [825, 22] on icon "dialog" at bounding box center [829, 25] width 17 height 17
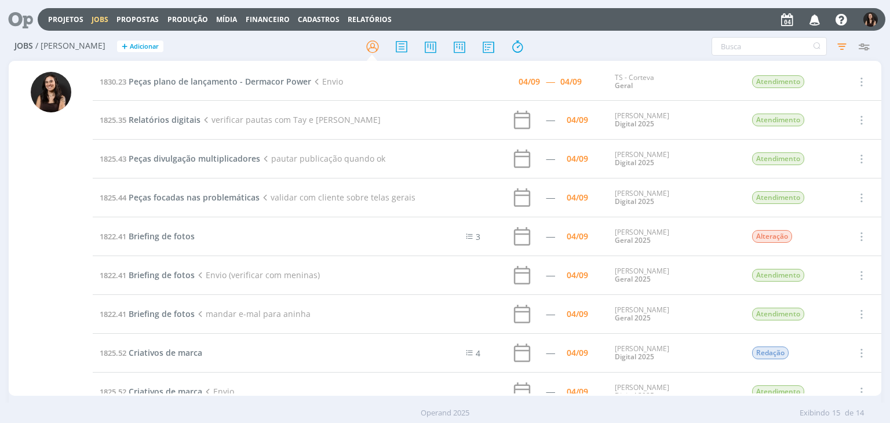
click at [28, 21] on icon at bounding box center [17, 19] width 24 height 23
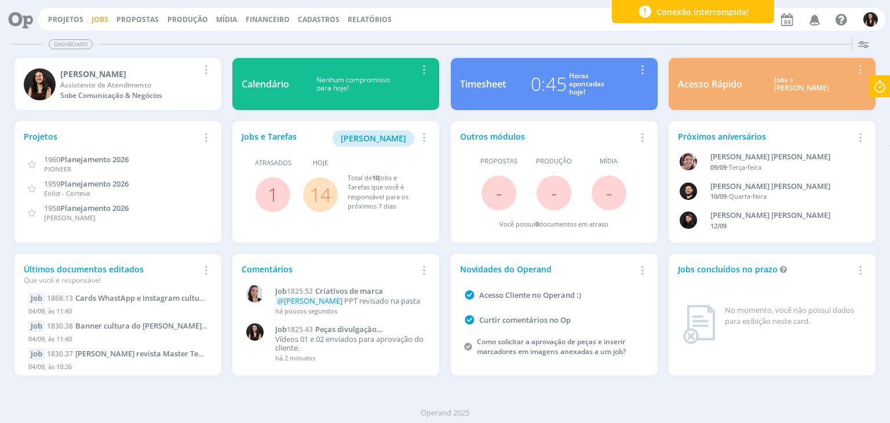
click at [100, 20] on link "Jobs" at bounding box center [100, 19] width 17 height 10
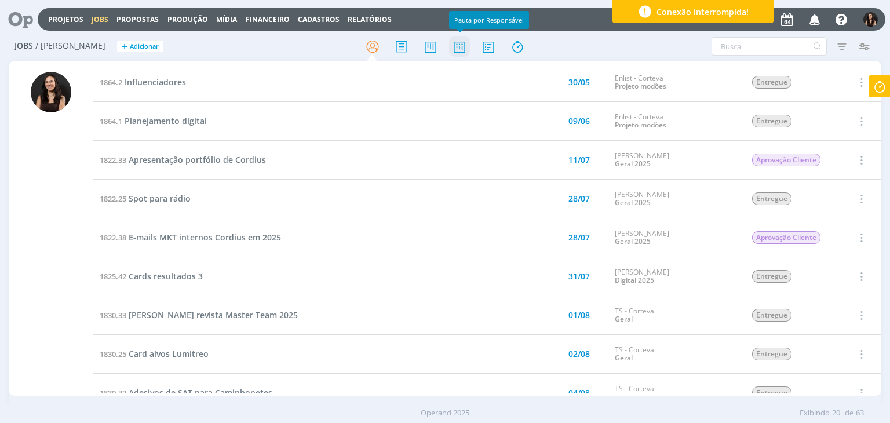
click at [457, 45] on icon at bounding box center [459, 46] width 21 height 23
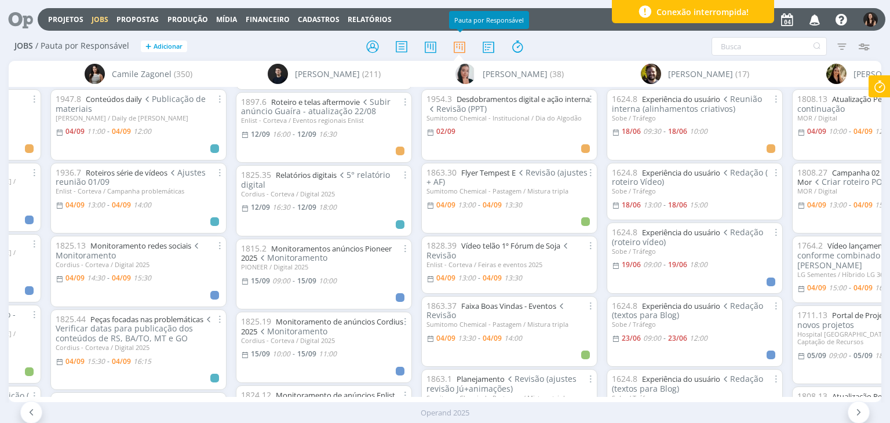
scroll to position [2955, 0]
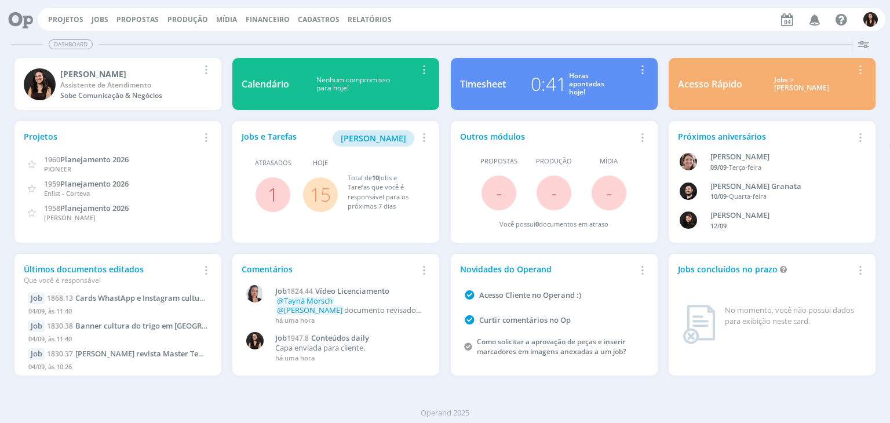
click at [323, 190] on link "15" at bounding box center [320, 194] width 21 height 25
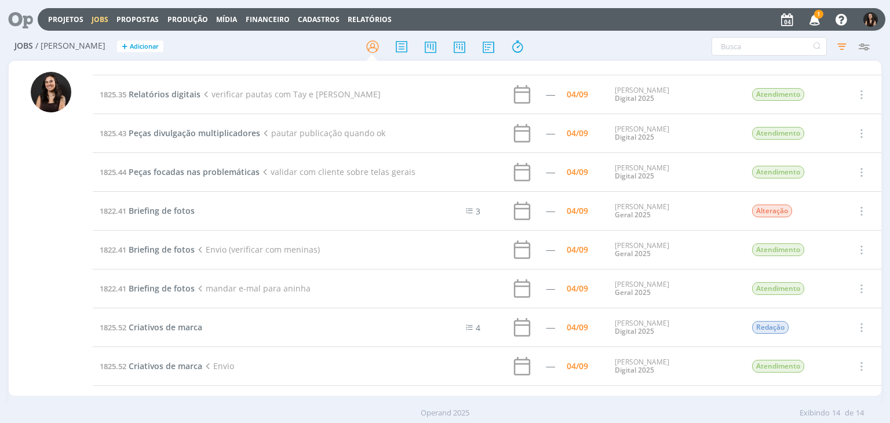
scroll to position [58, 0]
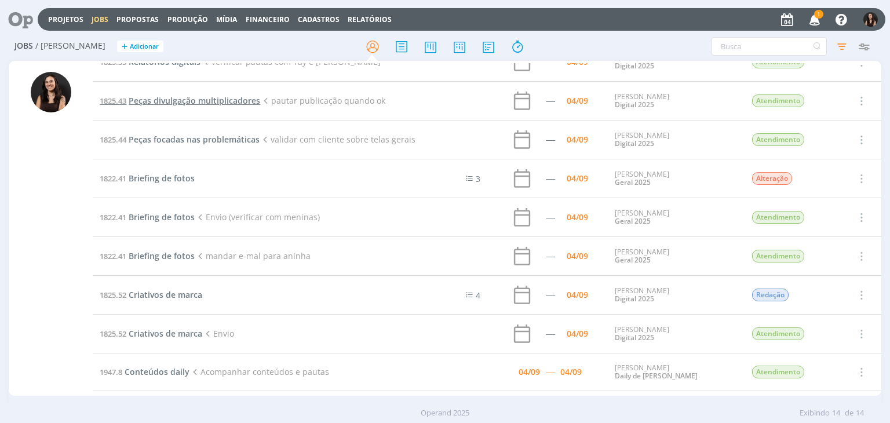
click at [181, 100] on span "Peças divulgação multiplicadores" at bounding box center [195, 100] width 132 height 11
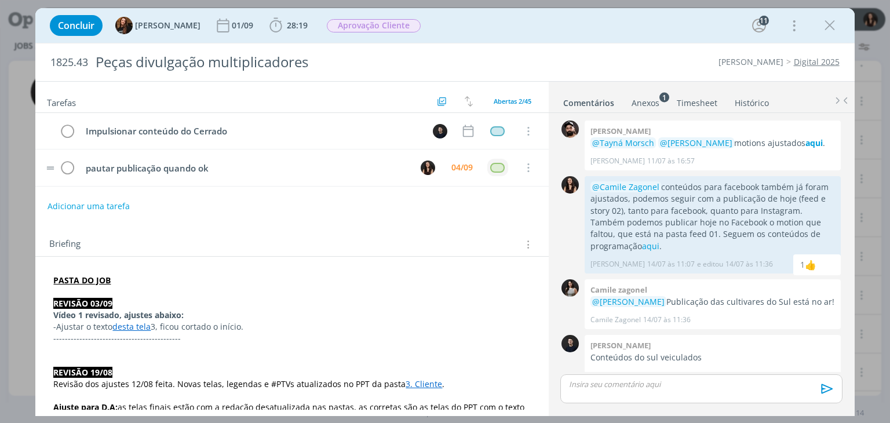
scroll to position [1118, 0]
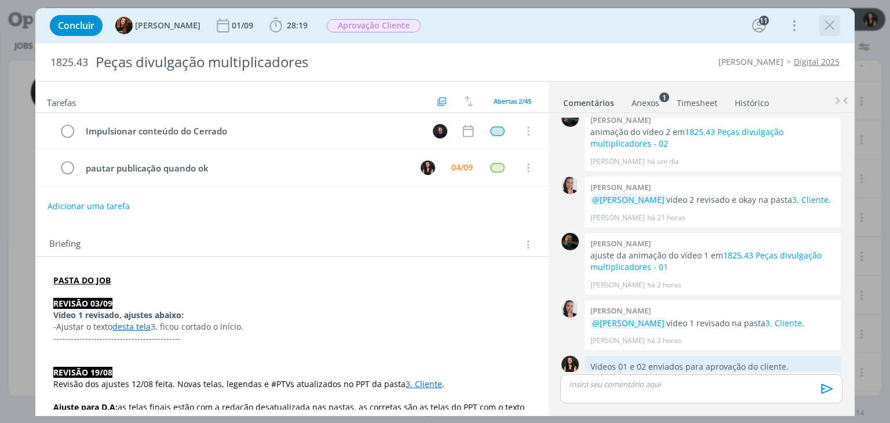
click at [821, 32] on button "dialog" at bounding box center [829, 25] width 17 height 17
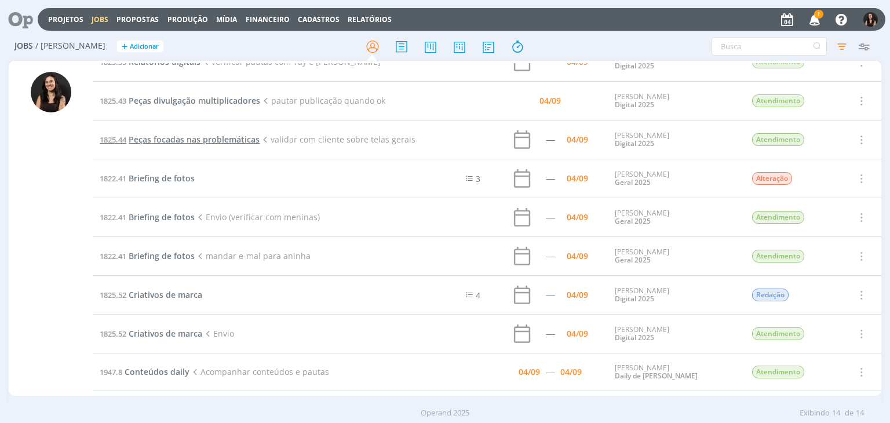
click at [177, 134] on span "Peças focadas nas problemáticas" at bounding box center [194, 139] width 131 height 11
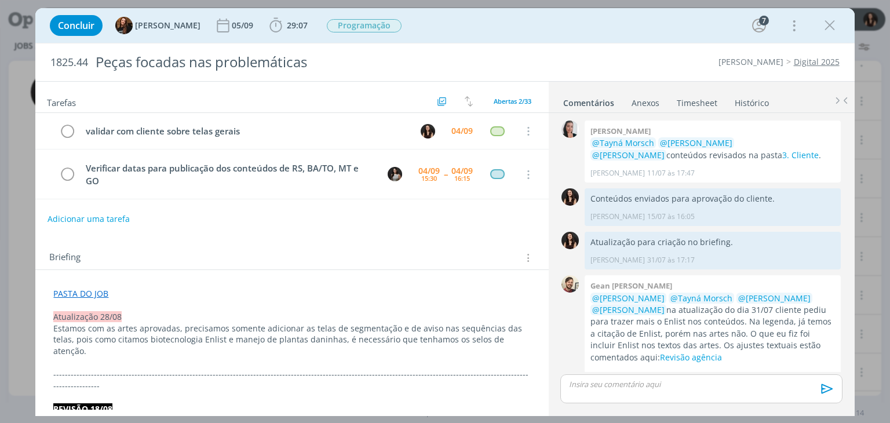
scroll to position [1153, 0]
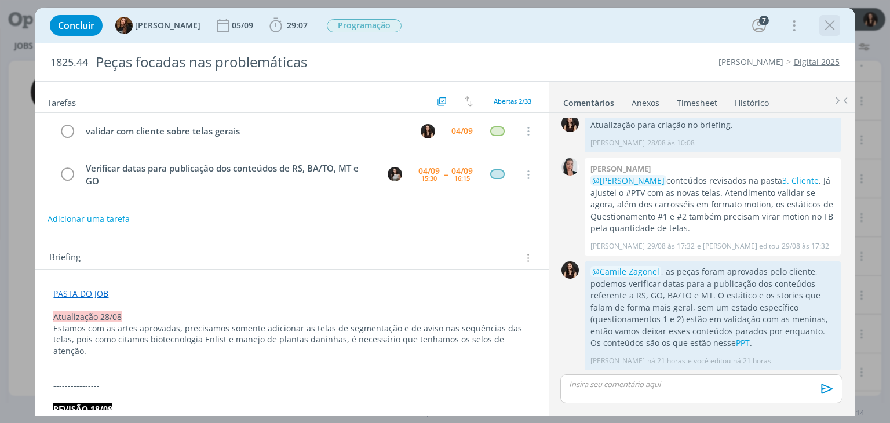
click at [832, 22] on icon "dialog" at bounding box center [829, 25] width 17 height 17
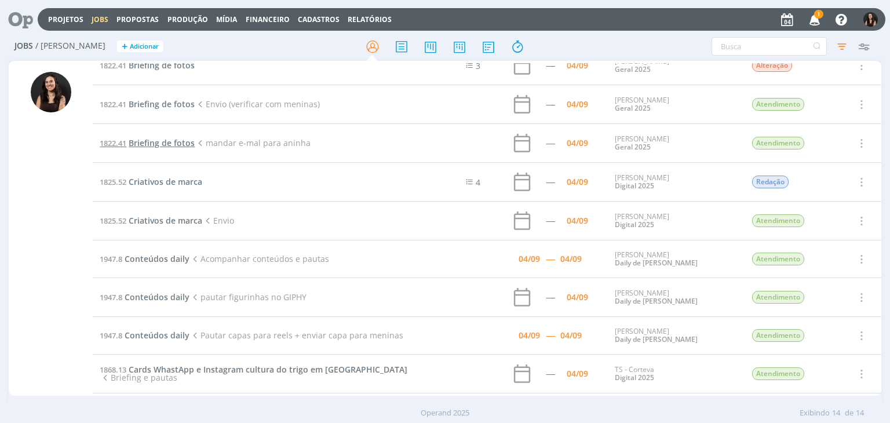
scroll to position [174, 0]
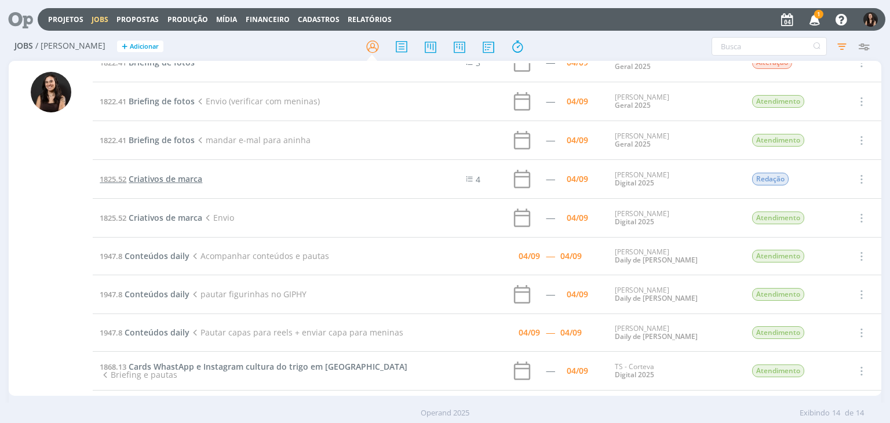
click at [174, 177] on span "Criativos de marca" at bounding box center [166, 178] width 74 height 11
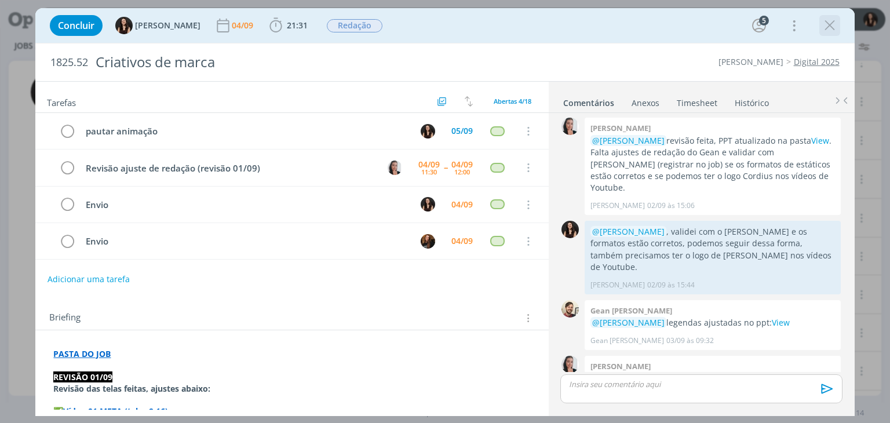
click at [836, 26] on icon "dialog" at bounding box center [829, 25] width 17 height 17
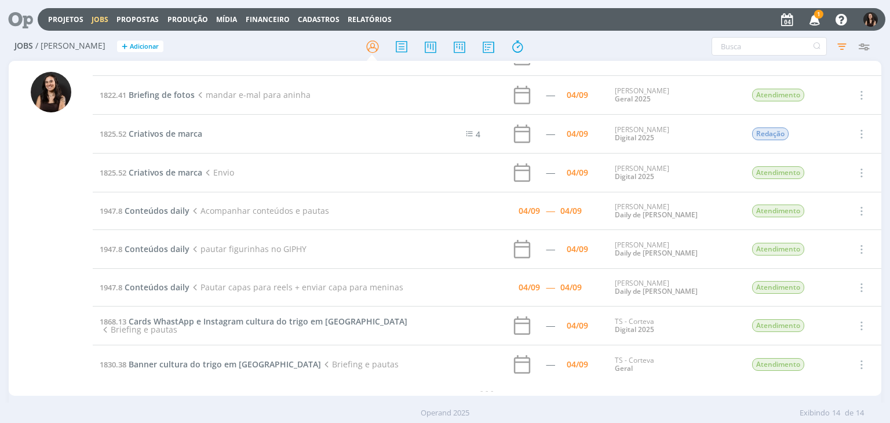
scroll to position [220, 0]
click at [165, 318] on span "Cards WhastApp e Instagram cultura do trigo em [GEOGRAPHIC_DATA]" at bounding box center [268, 320] width 279 height 11
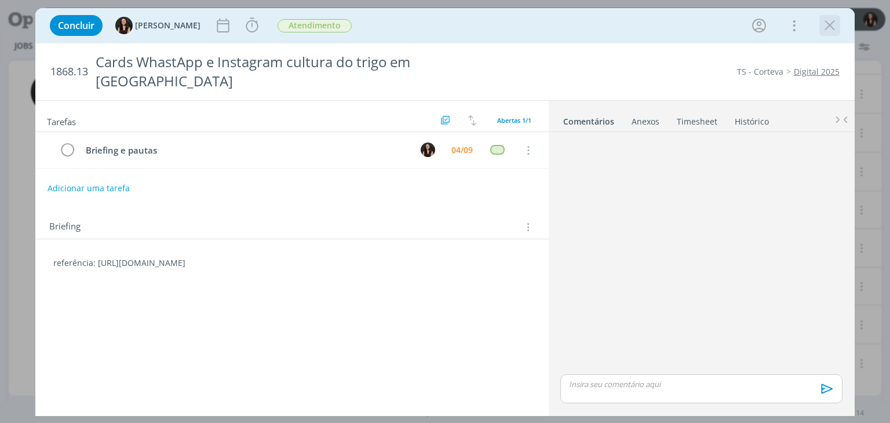
click at [822, 26] on icon "dialog" at bounding box center [829, 25] width 17 height 17
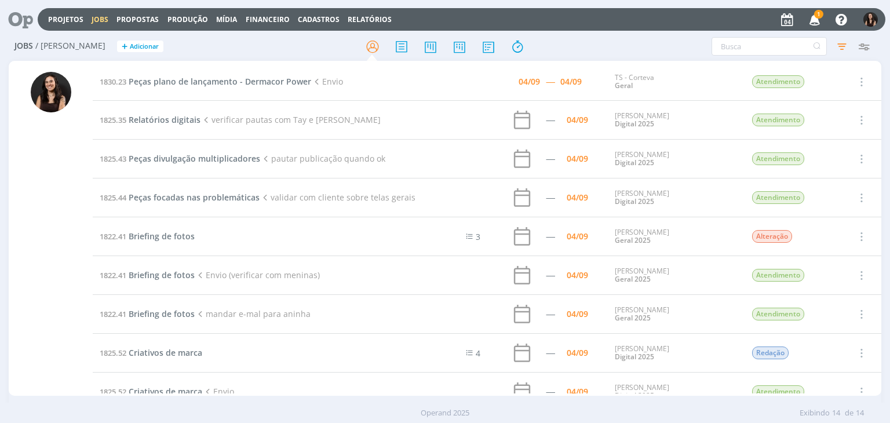
click at [21, 23] on icon at bounding box center [17, 19] width 24 height 23
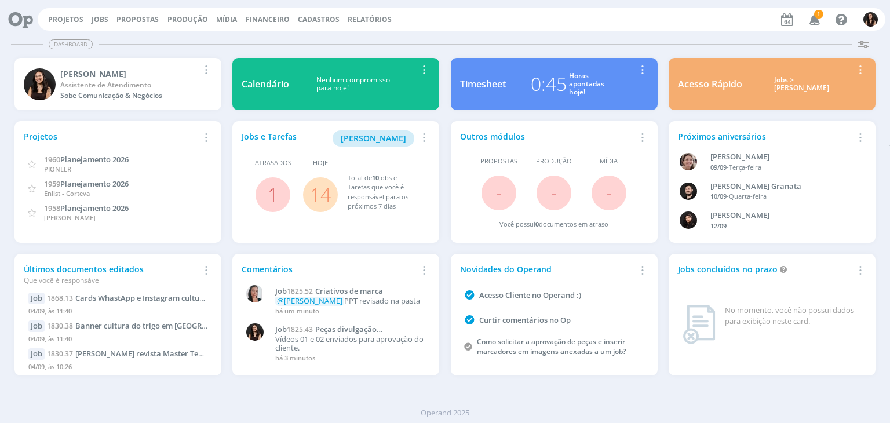
click at [318, 202] on link "14" at bounding box center [320, 194] width 21 height 25
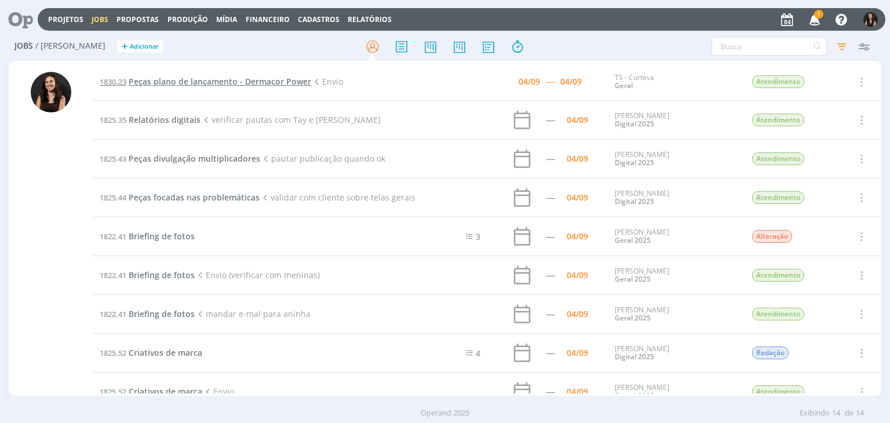
click at [193, 77] on span "Peças plano de lançamento - Dermacor Power" at bounding box center [220, 81] width 183 height 11
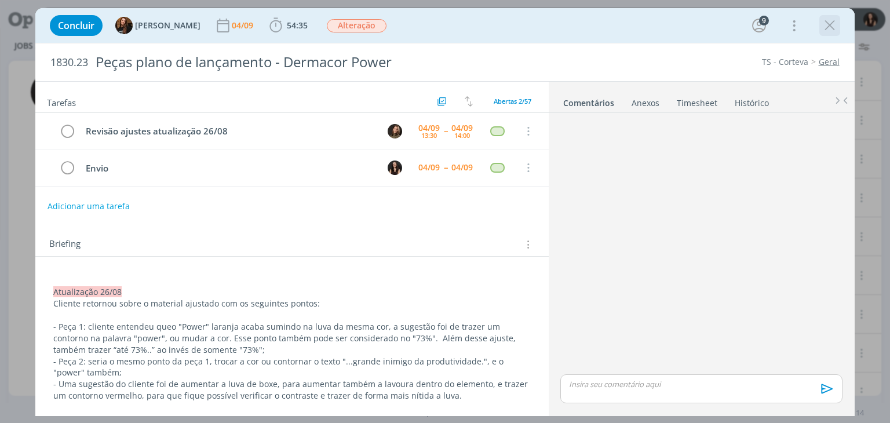
click at [825, 27] on icon "dialog" at bounding box center [829, 25] width 17 height 17
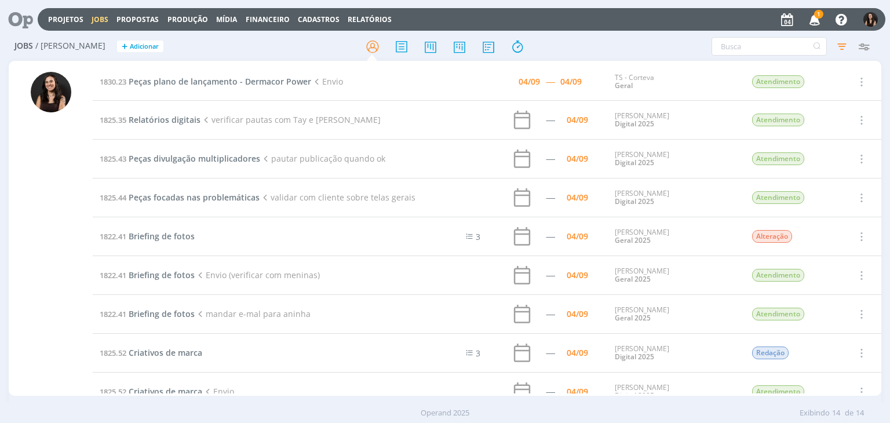
click at [815, 24] on icon "button" at bounding box center [815, 19] width 20 height 20
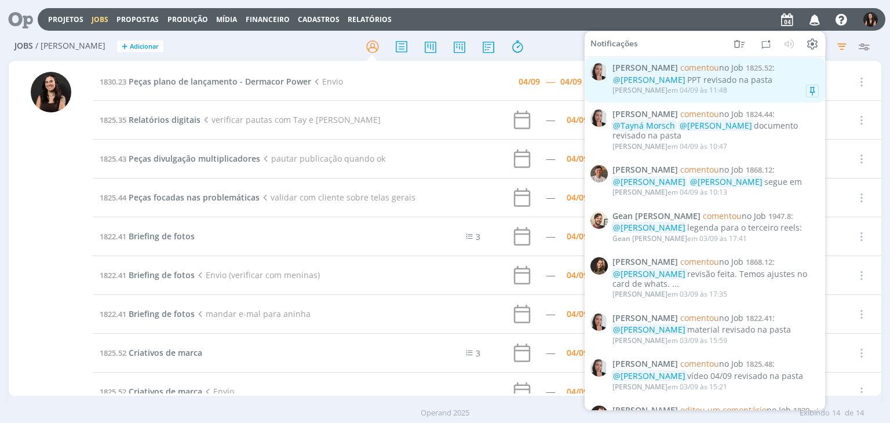
click at [743, 87] on div "[PERSON_NAME] em [DATE] 11:48" at bounding box center [715, 91] width 206 height 12
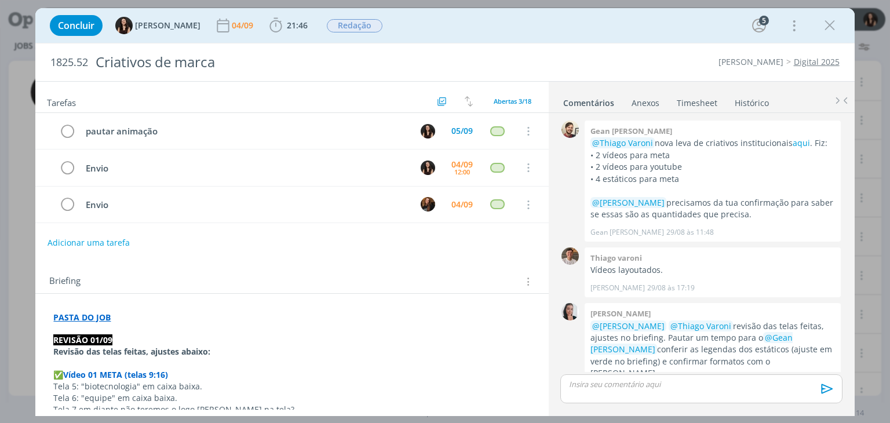
scroll to position [344, 0]
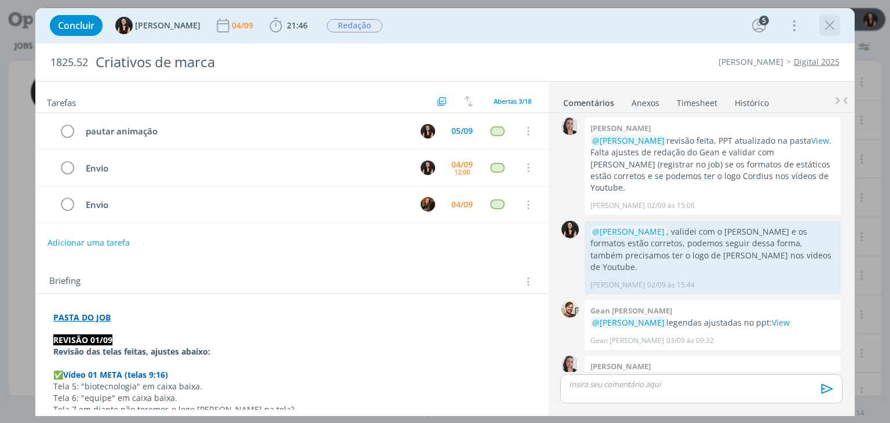
click at [828, 27] on icon "dialog" at bounding box center [829, 25] width 17 height 17
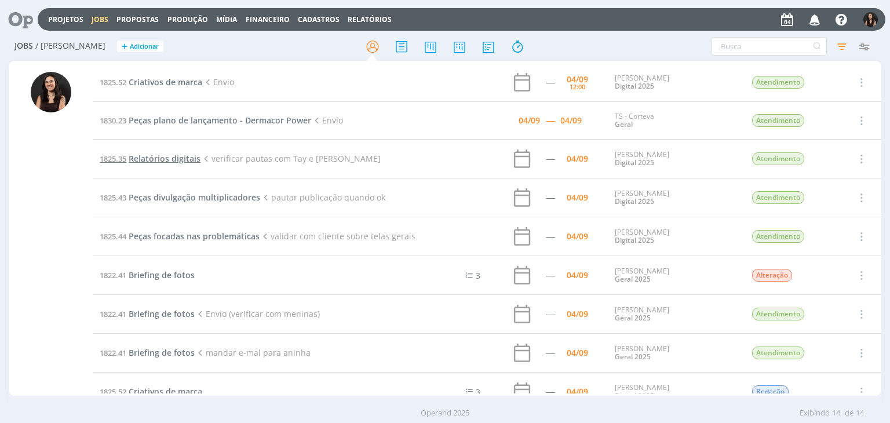
click at [164, 155] on span "Relatórios digitais" at bounding box center [165, 158] width 72 height 11
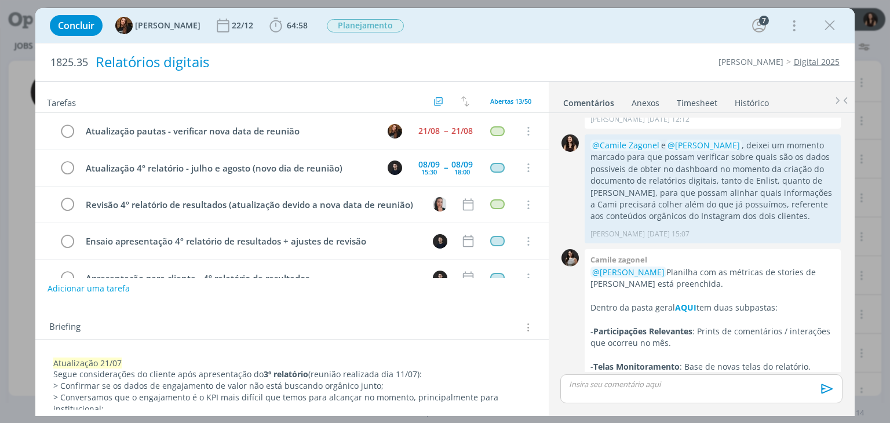
scroll to position [315, 0]
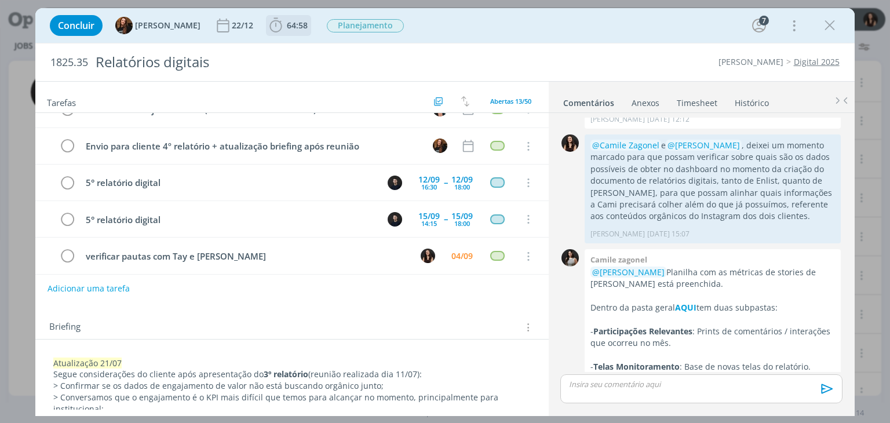
click at [287, 22] on span "64:58" at bounding box center [297, 25] width 21 height 11
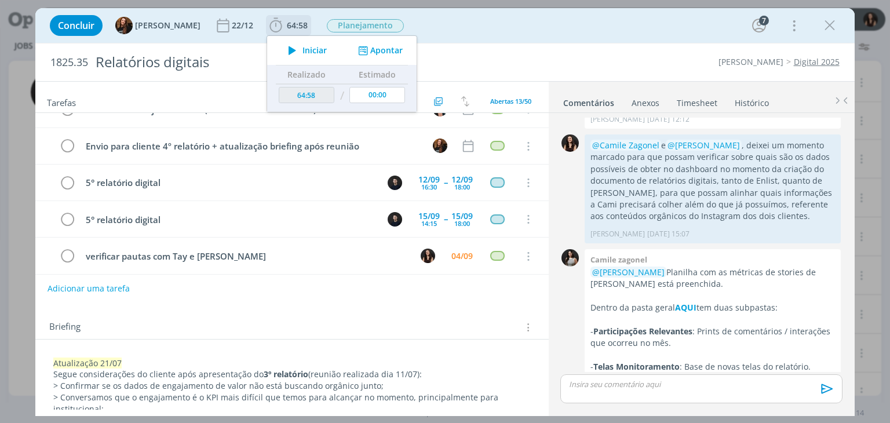
click at [302, 50] on span "Iniciar" at bounding box center [314, 50] width 24 height 8
click at [686, 302] on strong "AQUI" at bounding box center [685, 307] width 21 height 11
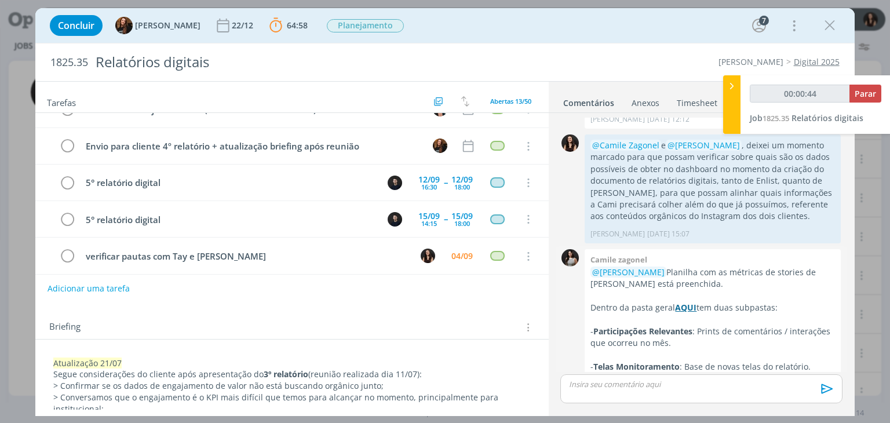
scroll to position [1022, 0]
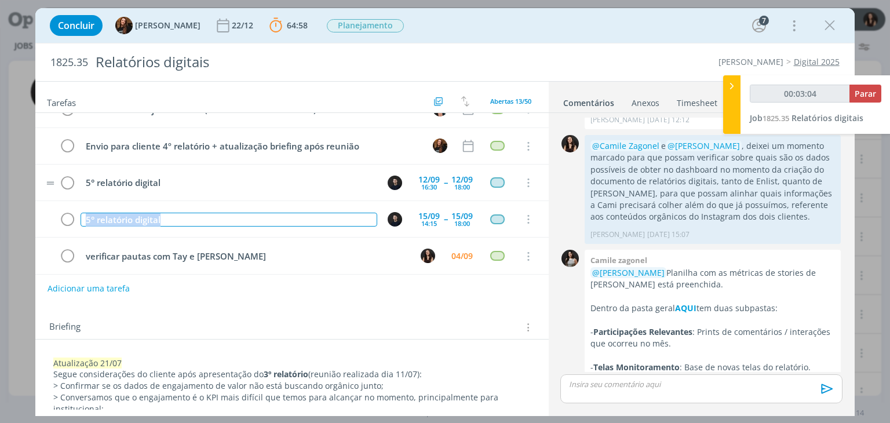
drag, startPoint x: 183, startPoint y: 212, endPoint x: 84, endPoint y: 189, distance: 101.6
click at [75, 201] on tr "5° relatório digital 15/09 14:15 -- 15/09 18:00 Cancelar" at bounding box center [291, 219] width 513 height 37
copy div "5° relatório digital"
click at [112, 285] on button "Adicionar uma tarefa" at bounding box center [88, 288] width 82 height 20
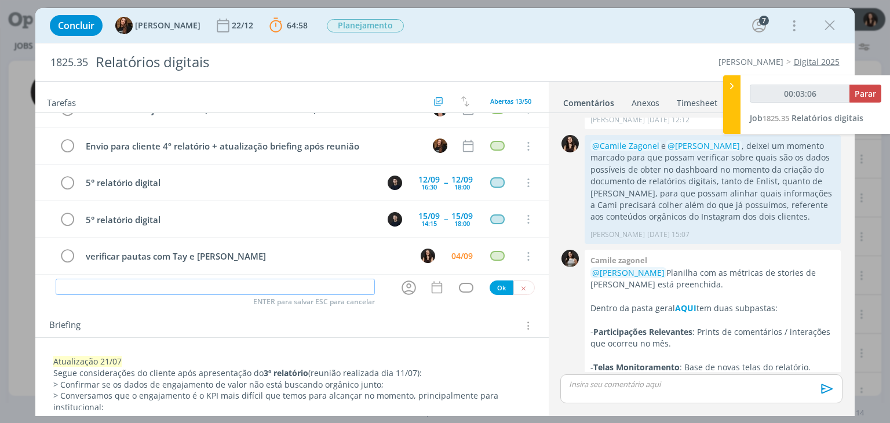
click at [123, 293] on input "dialog" at bounding box center [215, 287] width 319 height 16
type input "00:03:07"
paste input "5° relatório digital"
type input "5° relatório digital"
type input "00:03:08"
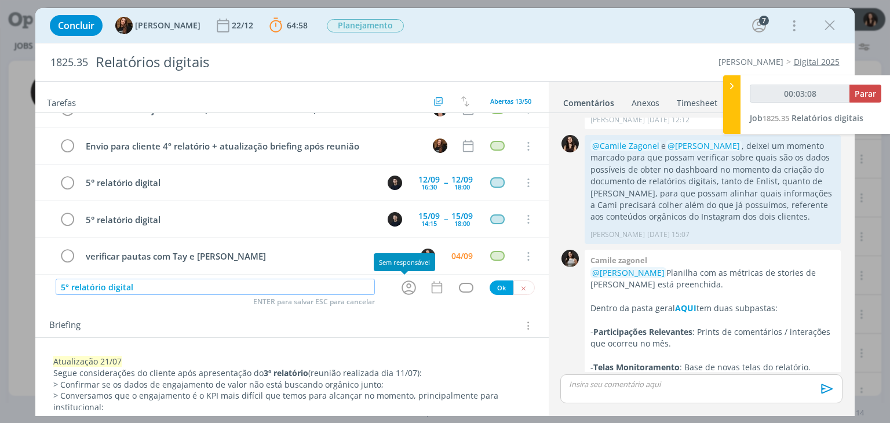
click at [407, 287] on icon "dialog" at bounding box center [409, 288] width 18 height 18
type input "5° relatório digital"
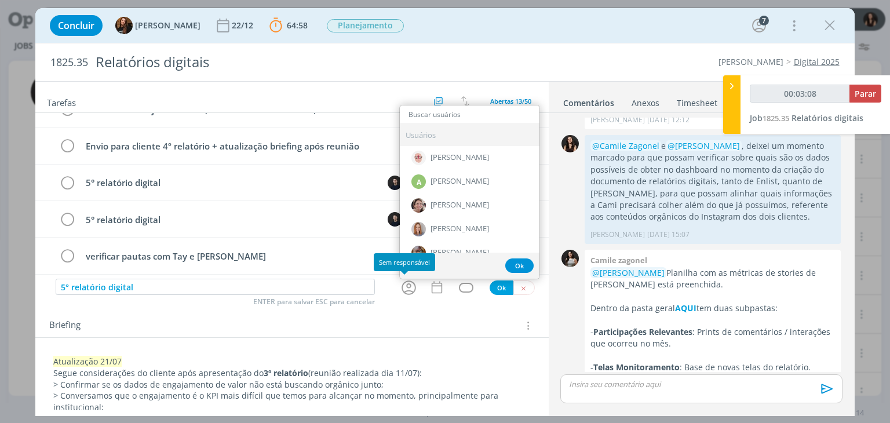
type input "00:03:09"
type input "car"
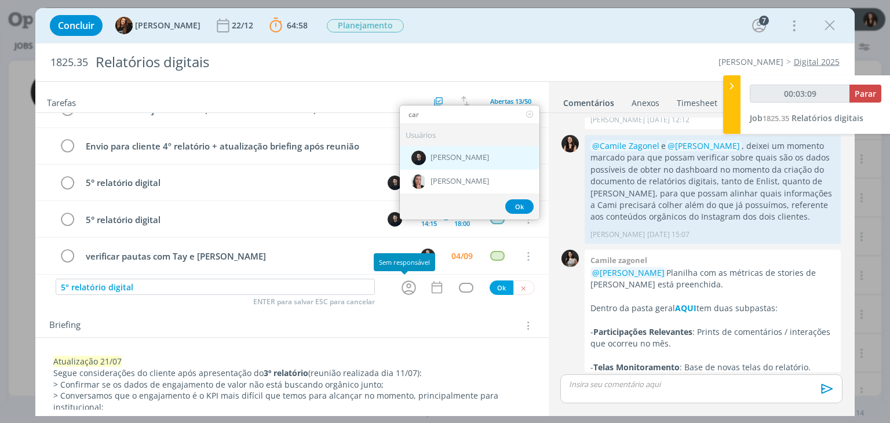
type input "00:03:10"
type input "car"
click at [451, 155] on span "[PERSON_NAME]" at bounding box center [460, 157] width 59 height 9
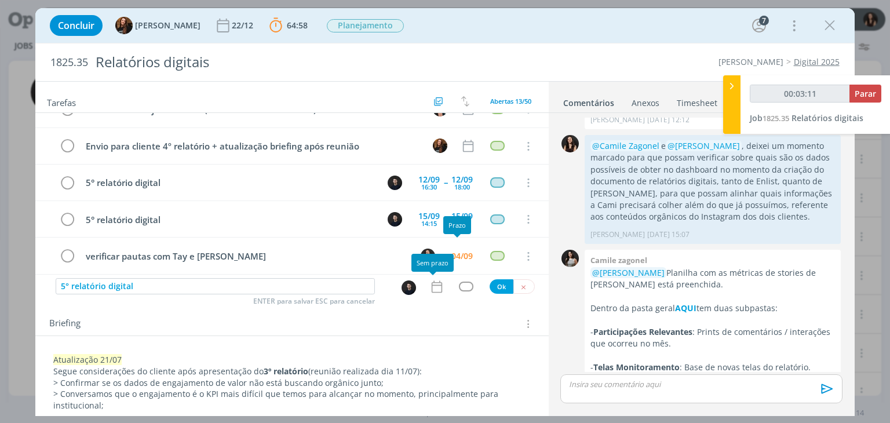
click at [429, 289] on icon "dialog" at bounding box center [436, 286] width 15 height 15
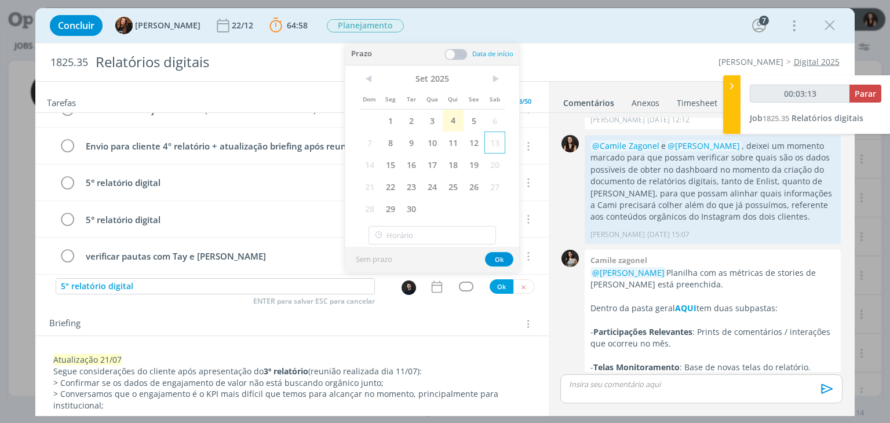
click at [494, 143] on span "13" at bounding box center [494, 143] width 21 height 22
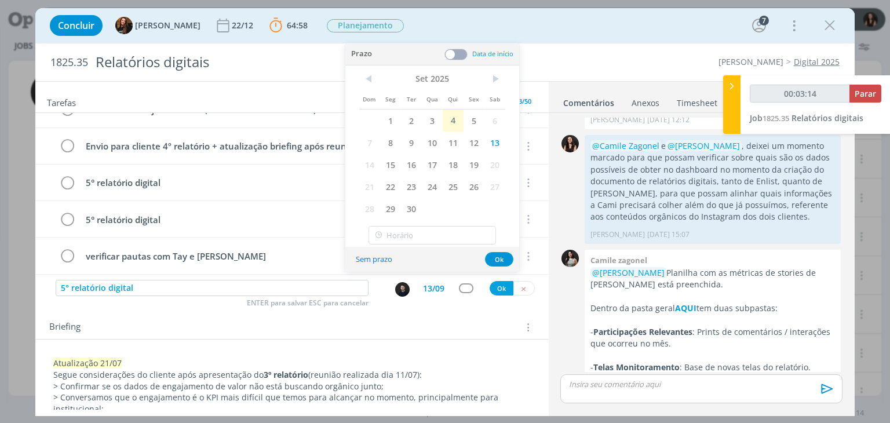
click at [463, 57] on span at bounding box center [455, 55] width 23 height 12
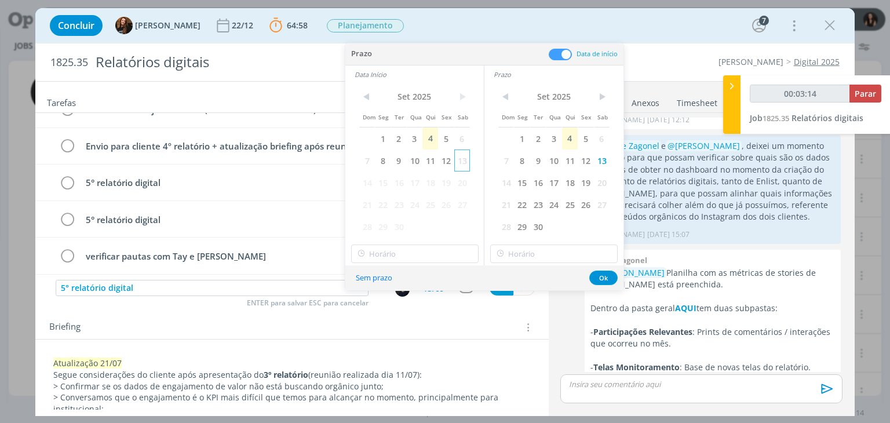
type input "00:03:15"
click at [468, 154] on span "13" at bounding box center [462, 161] width 16 height 22
type input "12:00"
click at [430, 253] on input "12:00" at bounding box center [414, 254] width 127 height 19
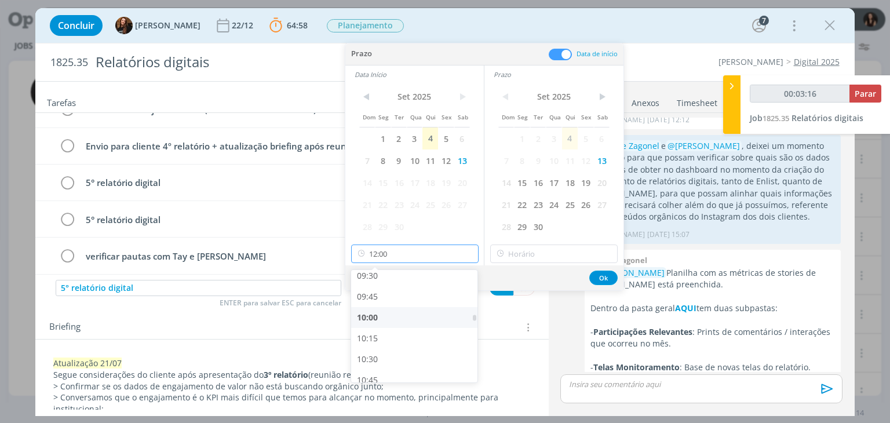
type input "00:03:17"
click at [413, 289] on div "09:00" at bounding box center [416, 292] width 130 height 21
type input "09:00"
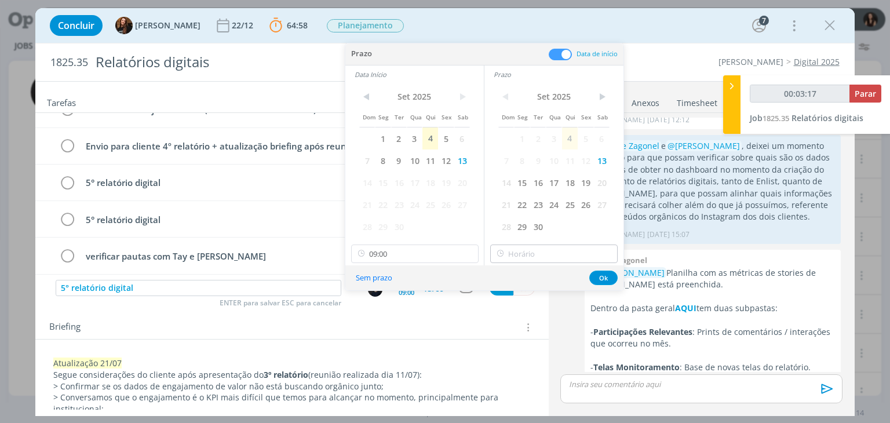
type input "00:03:18"
type input "12:00"
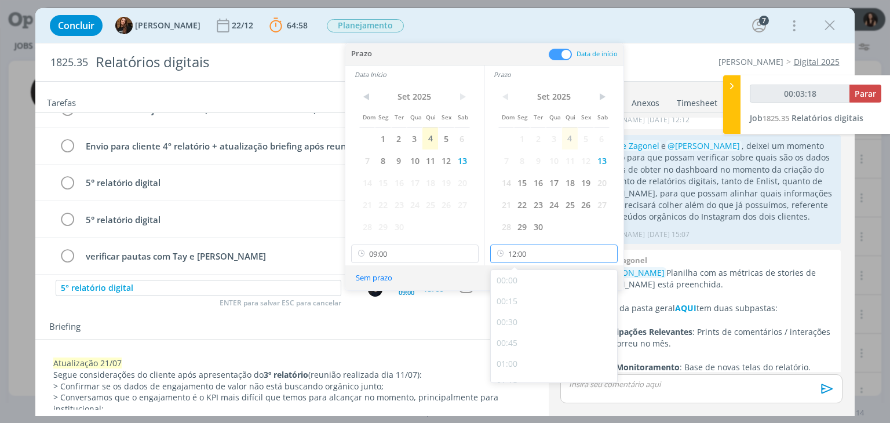
click at [538, 256] on input "12:00" at bounding box center [553, 254] width 127 height 19
click at [530, 302] on div "12:00" at bounding box center [556, 310] width 130 height 21
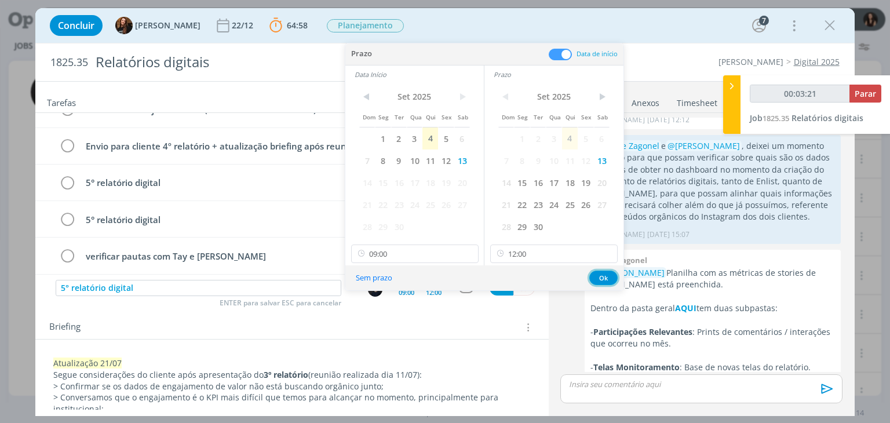
click at [605, 275] on button "Ok" at bounding box center [603, 278] width 28 height 14
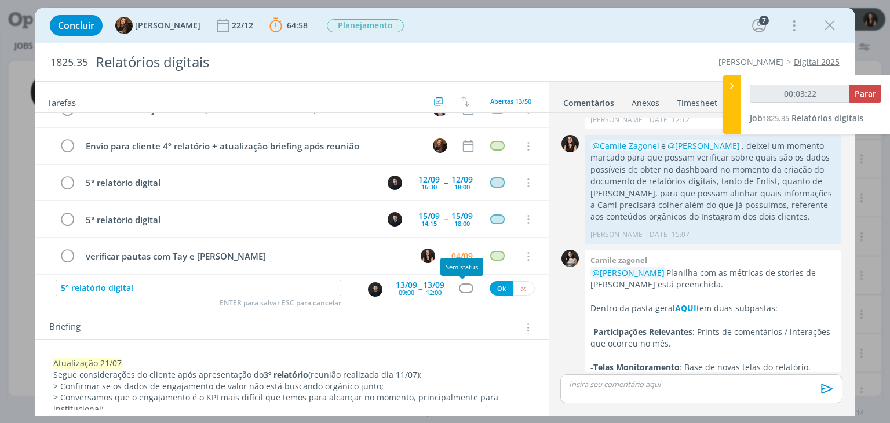
click at [461, 289] on div "dialog" at bounding box center [466, 288] width 14 height 10
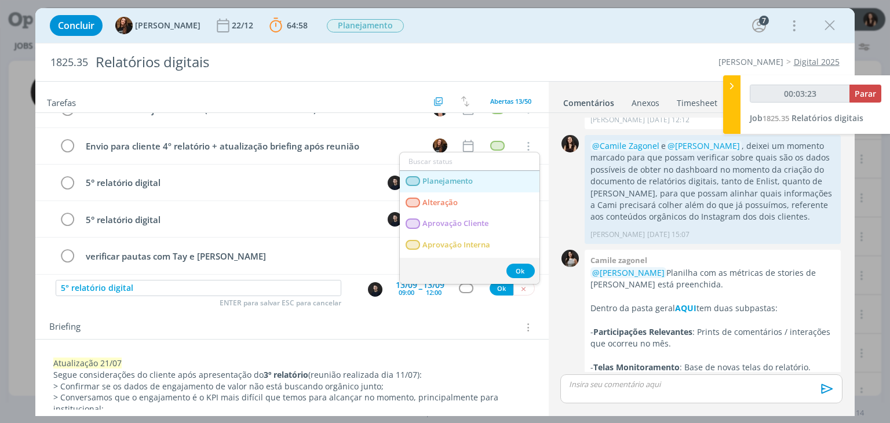
click at [449, 181] on span "Planejamento" at bounding box center [448, 181] width 50 height 9
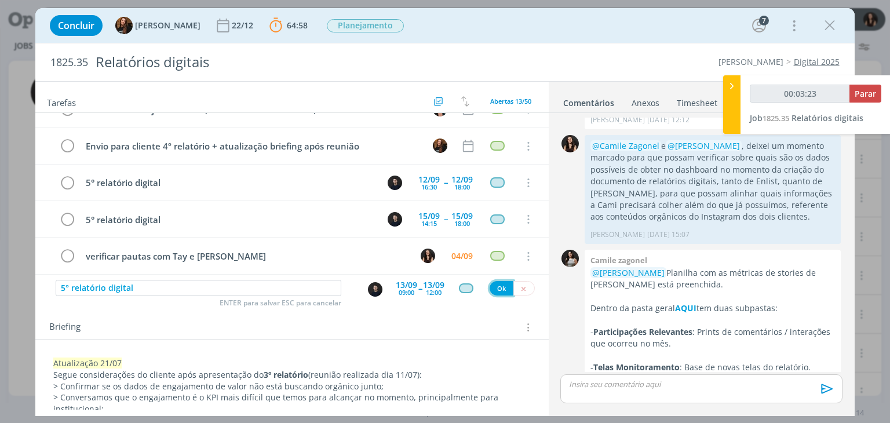
click at [494, 286] on button "Ok" at bounding box center [502, 288] width 24 height 14
type input "00:03:24"
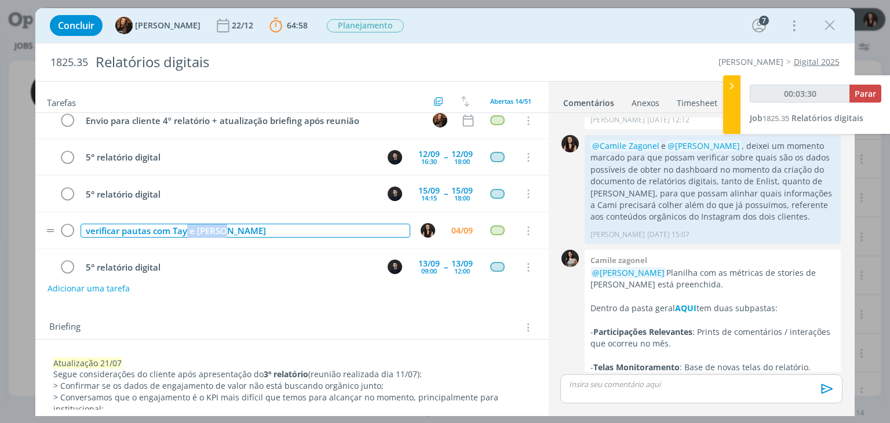
drag, startPoint x: 267, startPoint y: 221, endPoint x: 195, endPoint y: 221, distance: 71.9
click at [188, 225] on div "verificar pautas com Tay e Carlos" at bounding box center [245, 231] width 329 height 14
type input "00:03:31"
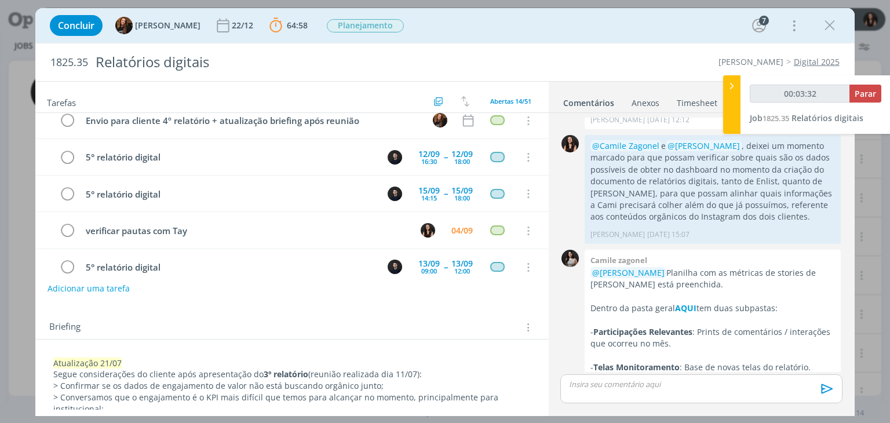
click at [200, 288] on div "Adicionar uma tarefa" at bounding box center [291, 288] width 513 height 21
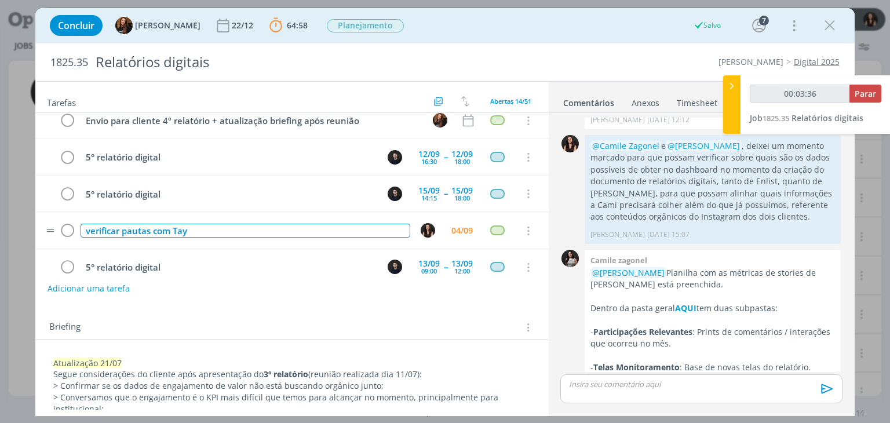
click at [206, 224] on div "verificar pautas com Tay" at bounding box center [245, 231] width 329 height 14
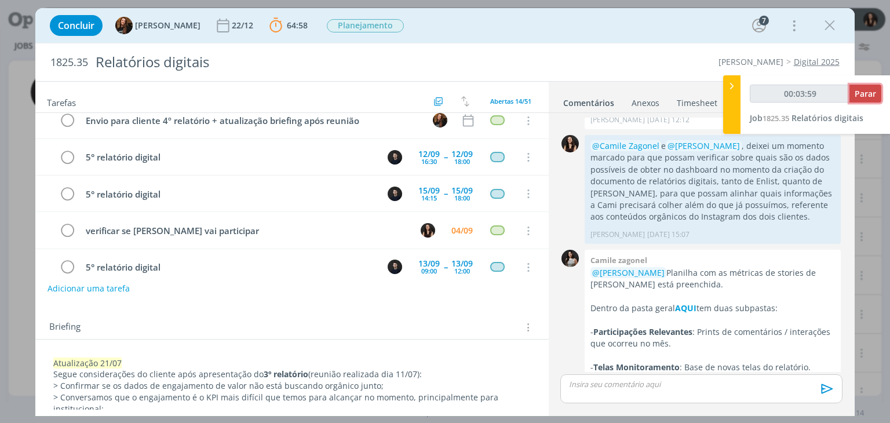
type input "00:04:00"
click at [867, 94] on span "Parar" at bounding box center [865, 93] width 21 height 11
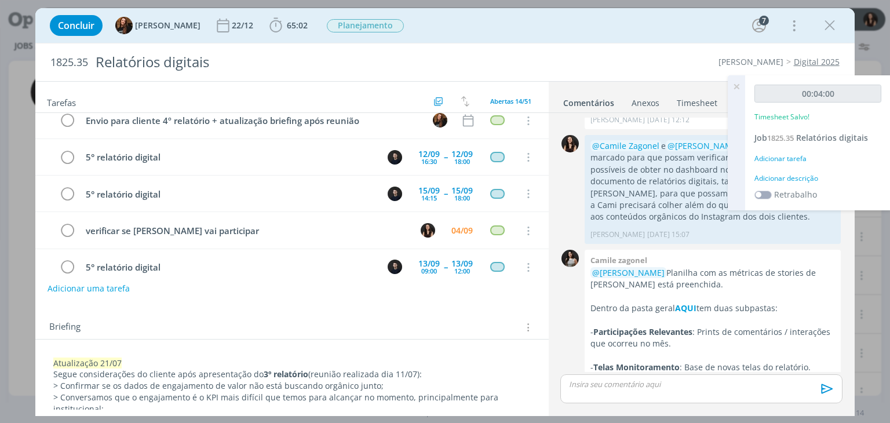
click at [793, 173] on div "Adicionar descrição" at bounding box center [817, 178] width 127 height 10
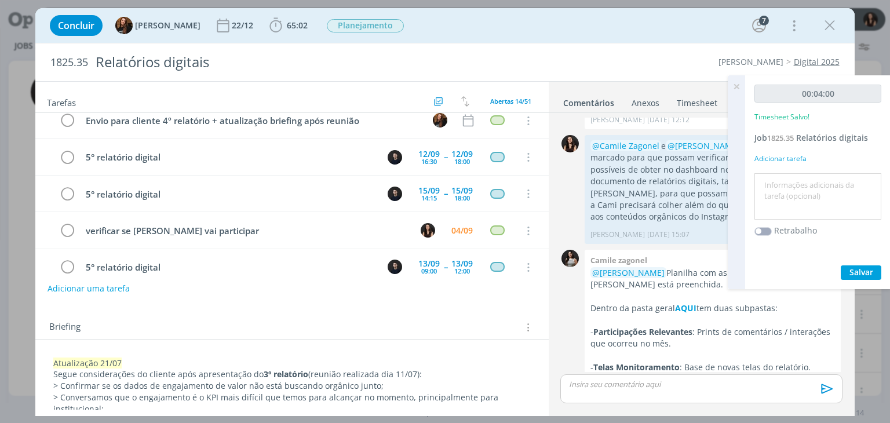
click at [793, 180] on textarea at bounding box center [817, 196] width 121 height 41
type textarea "h"
type textarea "Atualização pautas"
click at [863, 277] on button "Salvar" at bounding box center [861, 272] width 41 height 14
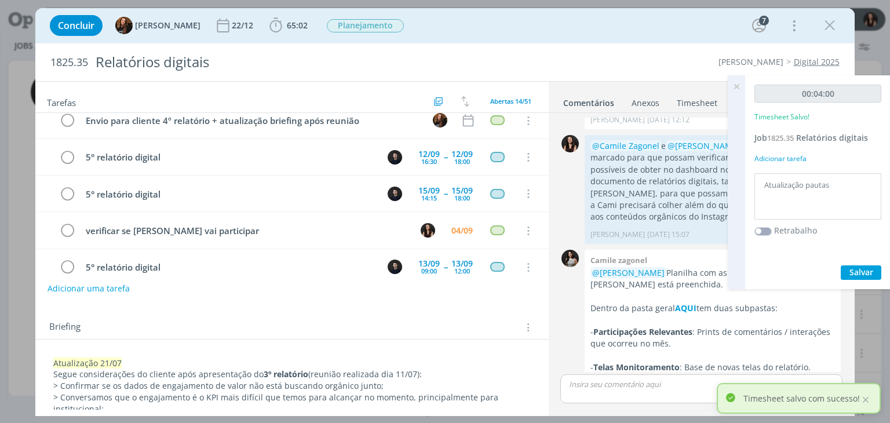
click at [734, 84] on icon at bounding box center [736, 86] width 21 height 23
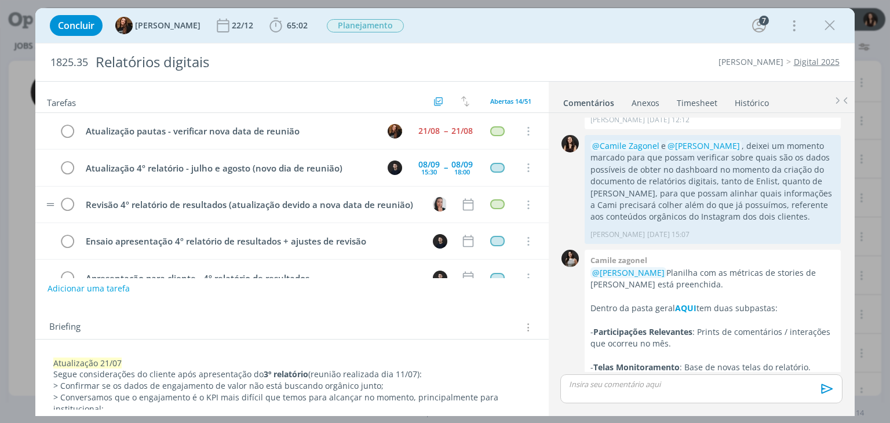
scroll to position [0, 0]
click at [826, 26] on icon "dialog" at bounding box center [829, 25] width 17 height 17
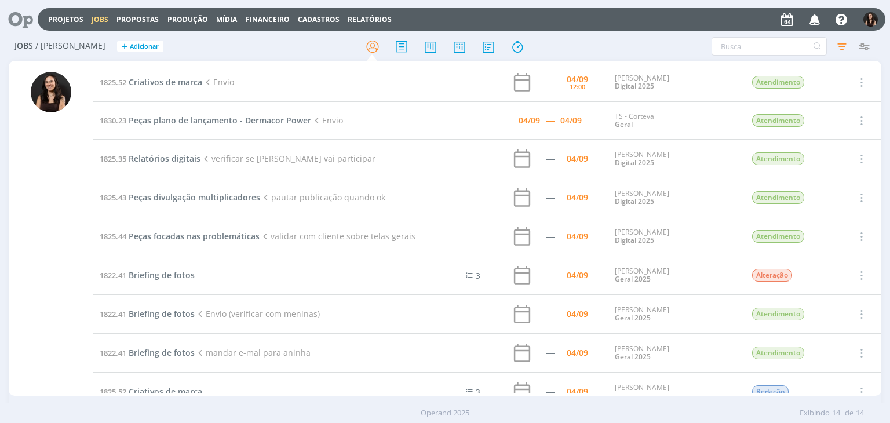
drag, startPoint x: 24, startPoint y: 16, endPoint x: 36, endPoint y: 0, distance: 19.8
click at [24, 16] on icon at bounding box center [17, 19] width 24 height 23
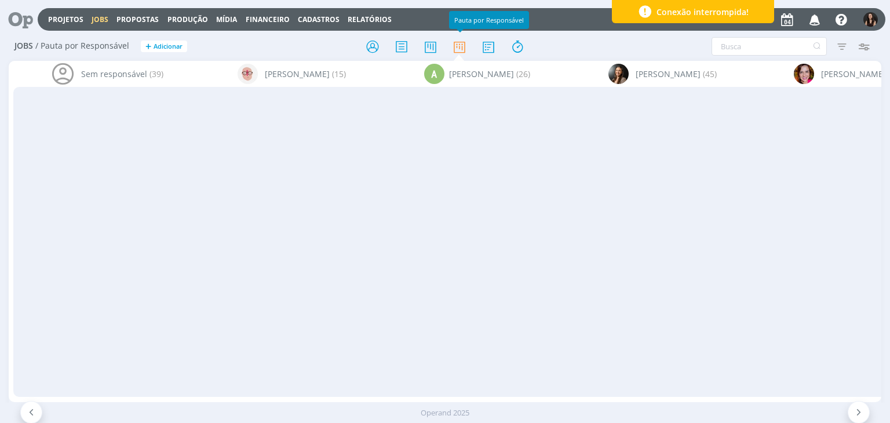
scroll to position [2955, 0]
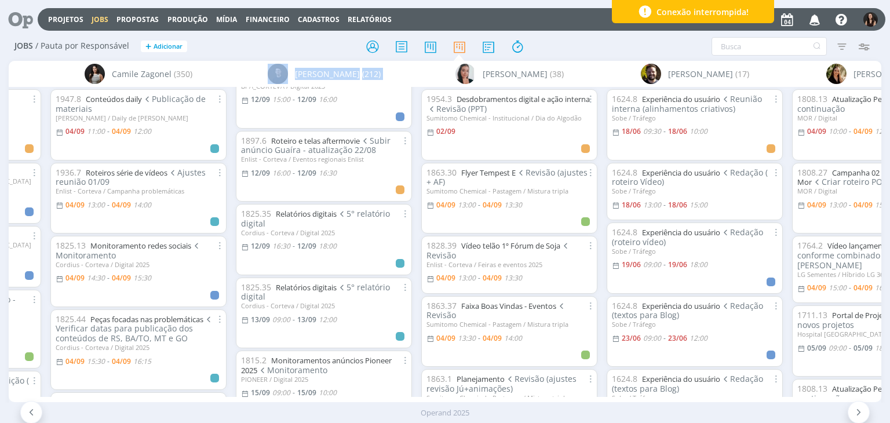
drag, startPoint x: 223, startPoint y: 395, endPoint x: 267, endPoint y: 399, distance: 44.3
click at [267, 399] on div "Sem responsável (39) [PERSON_NAME] (15) A [PERSON_NAME] (26) [PERSON_NAME] (45)…" at bounding box center [445, 231] width 872 height 341
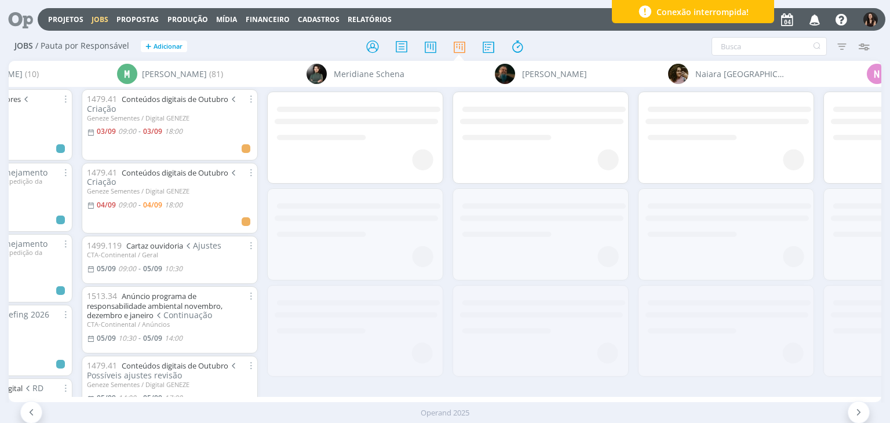
scroll to position [0, 4231]
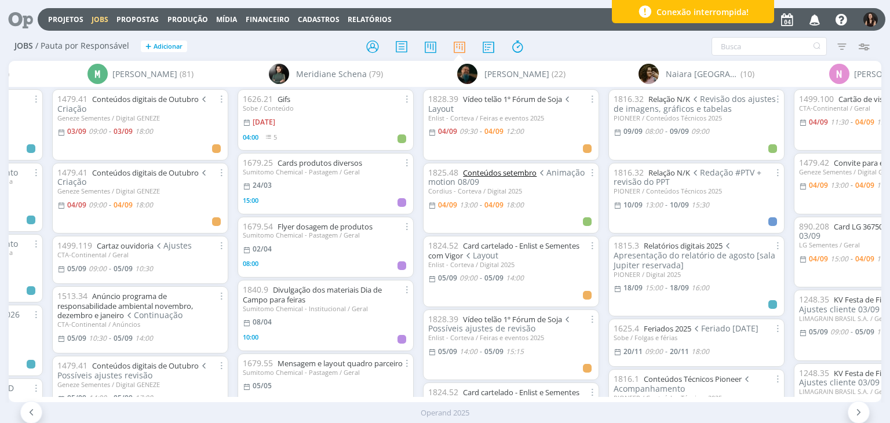
click at [494, 172] on link "Conteúdos setembro" at bounding box center [500, 172] width 74 height 10
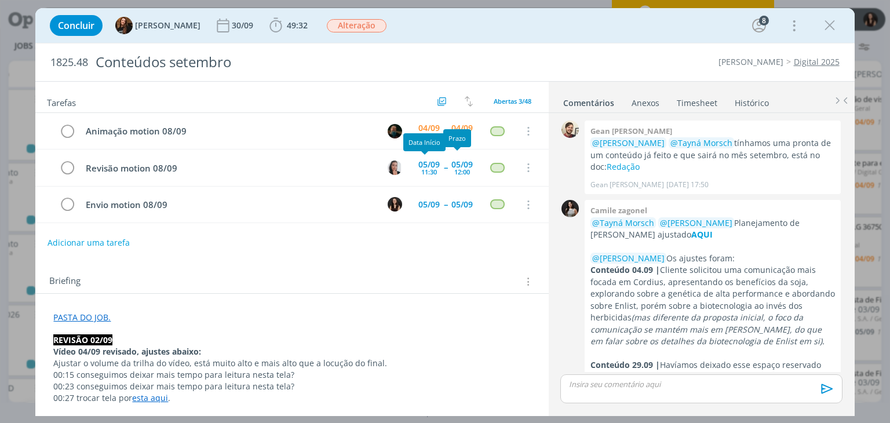
scroll to position [1598, 0]
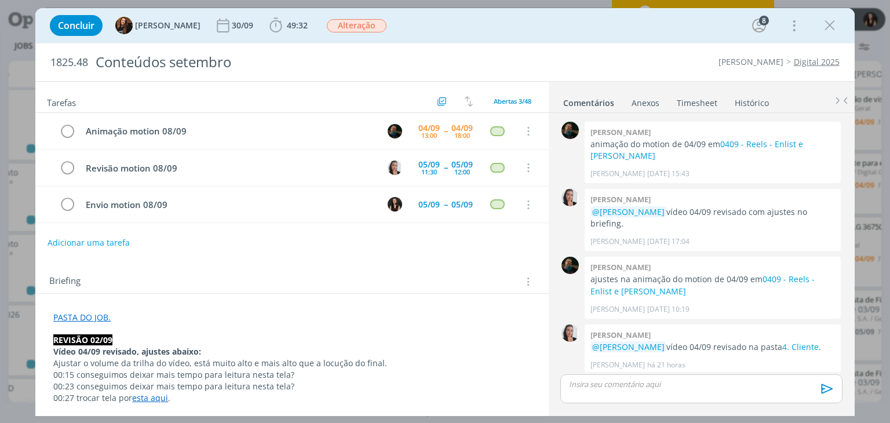
click at [683, 100] on link "Timesheet" at bounding box center [697, 100] width 42 height 17
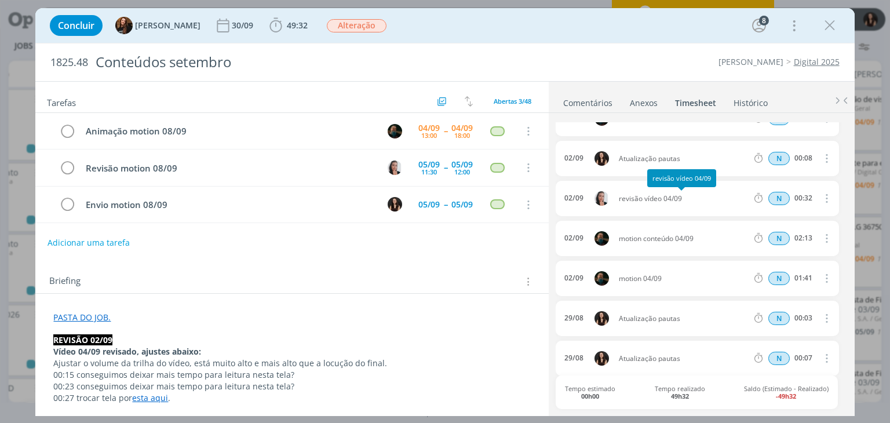
scroll to position [174, 0]
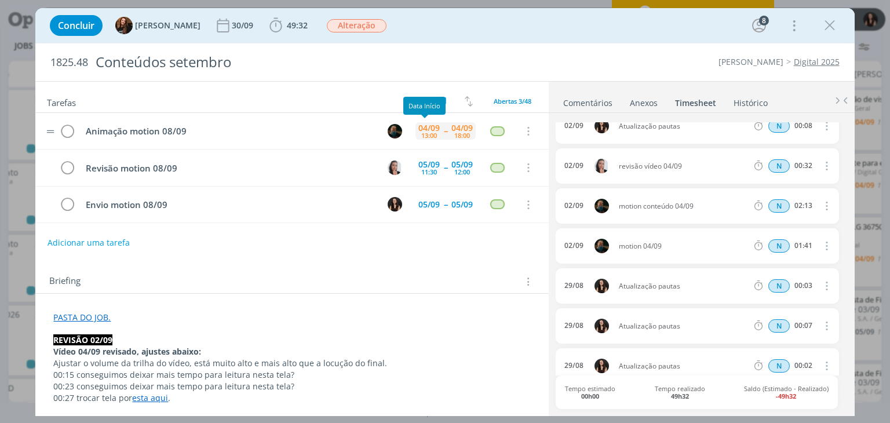
click at [421, 134] on div "13:00" at bounding box center [429, 135] width 16 height 6
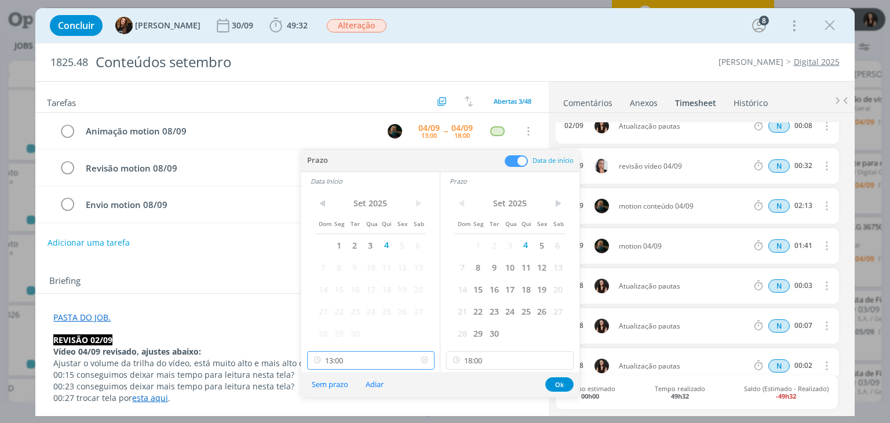
click at [366, 353] on input "13:00" at bounding box center [370, 360] width 127 height 19
click at [352, 296] on div "14:00" at bounding box center [372, 296] width 130 height 21
type input "14:00"
click at [566, 385] on button "Ok" at bounding box center [559, 384] width 28 height 14
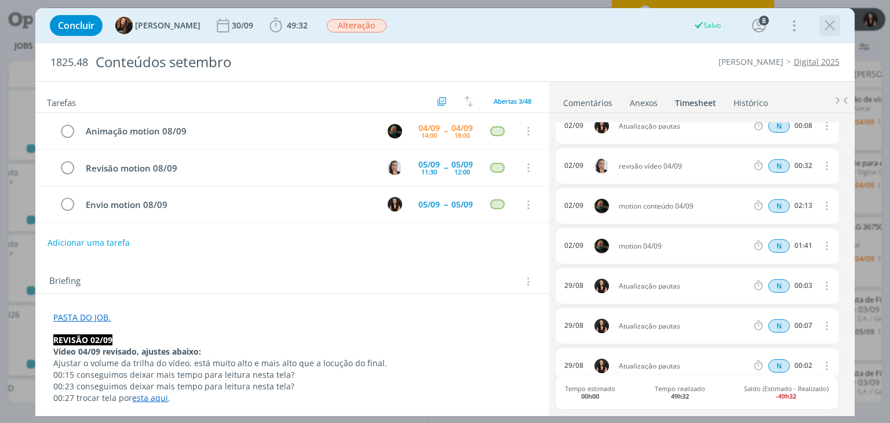
click at [831, 24] on icon "dialog" at bounding box center [829, 25] width 17 height 17
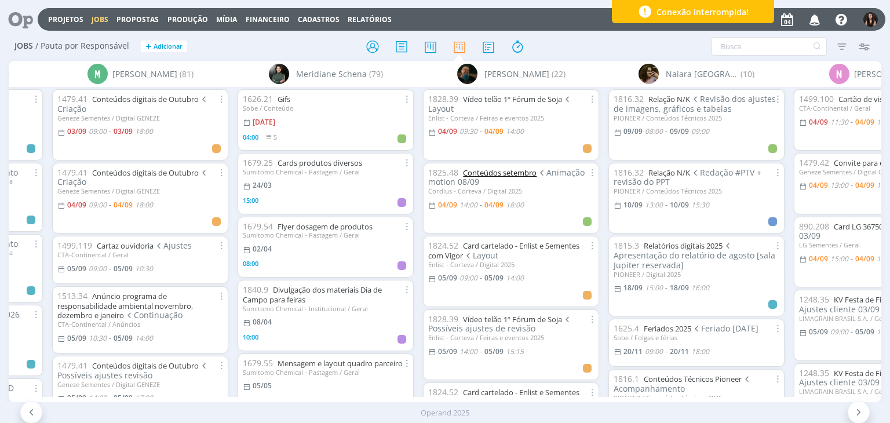
click at [489, 172] on link "Conteúdos setembro" at bounding box center [500, 172] width 74 height 10
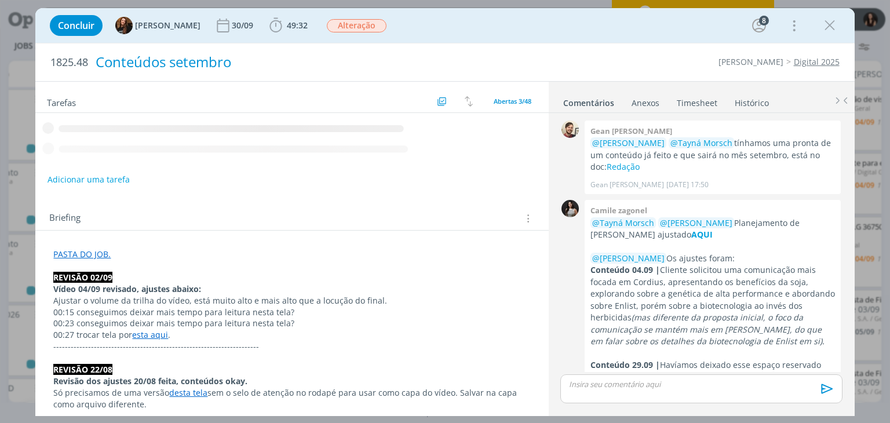
scroll to position [1598, 0]
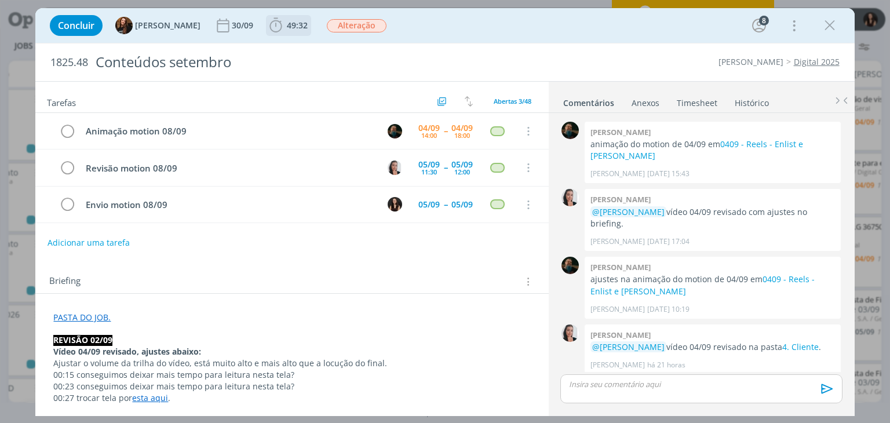
click at [274, 27] on icon "dialog" at bounding box center [275, 25] width 17 height 17
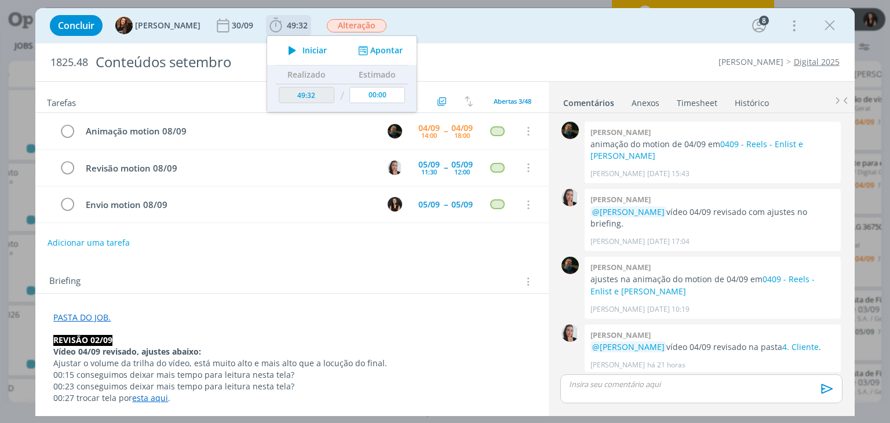
click at [369, 50] on button "Apontar" at bounding box center [379, 51] width 48 height 12
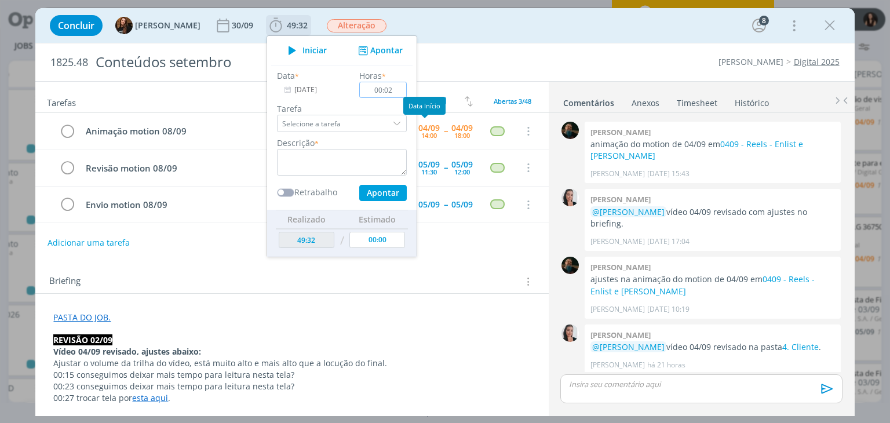
type input "00:02"
click at [360, 166] on textarea "dialog" at bounding box center [342, 162] width 130 height 27
type textarea "Conferência pautas"
click at [364, 191] on button "Apontar" at bounding box center [383, 193] width 48 height 16
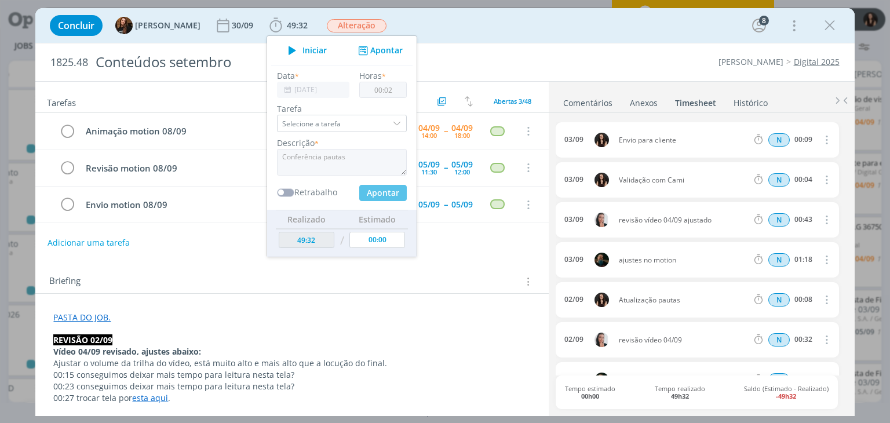
type input "49:34"
type input "00:00"
click at [528, 42] on div "Concluir Tayná Morsch 30/09 49:34 Iniciar Apontar Data * 04/09/2025 Horas * 00:…" at bounding box center [444, 25] width 819 height 35
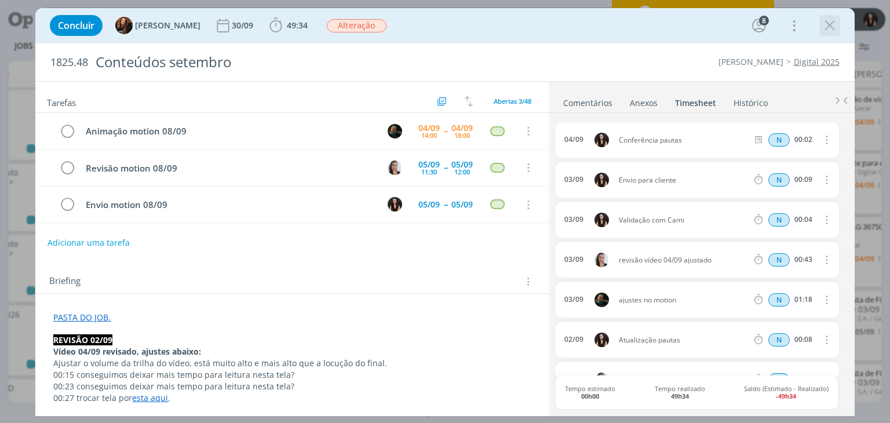
click at [827, 22] on icon "dialog" at bounding box center [829, 25] width 17 height 17
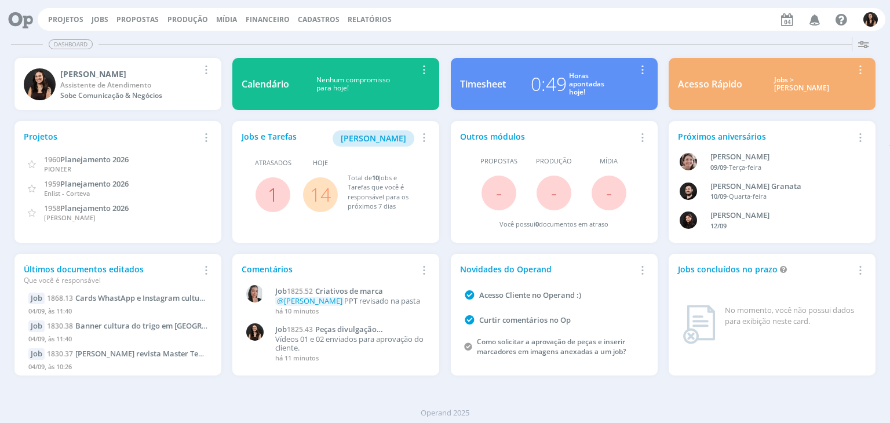
click at [320, 195] on link "14" at bounding box center [320, 194] width 21 height 25
